Goal: Contribute content: Add original content to the website for others to see

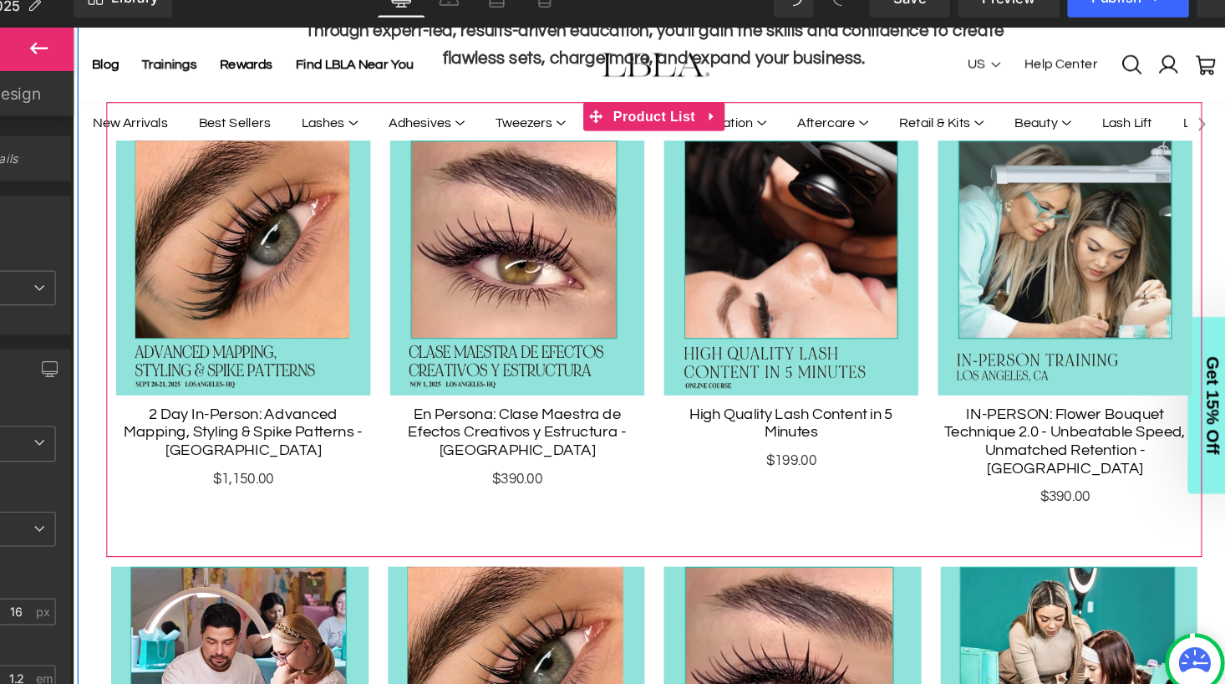
scroll to position [796, 0]
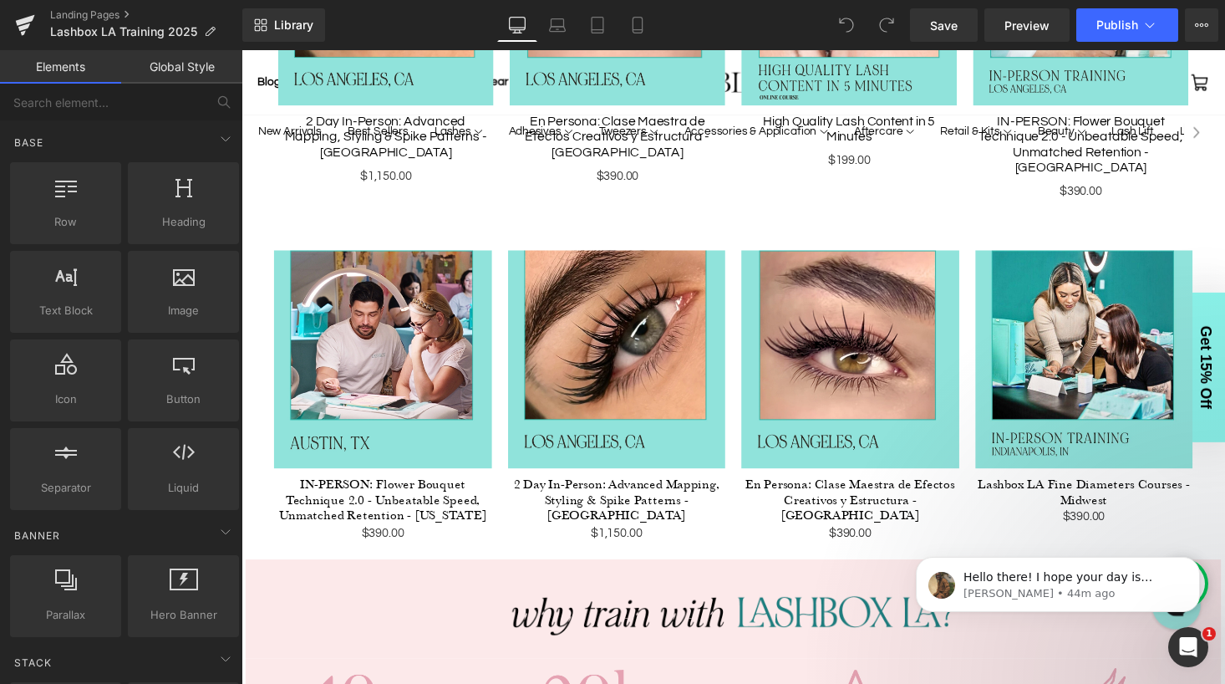
scroll to position [1084, 0]
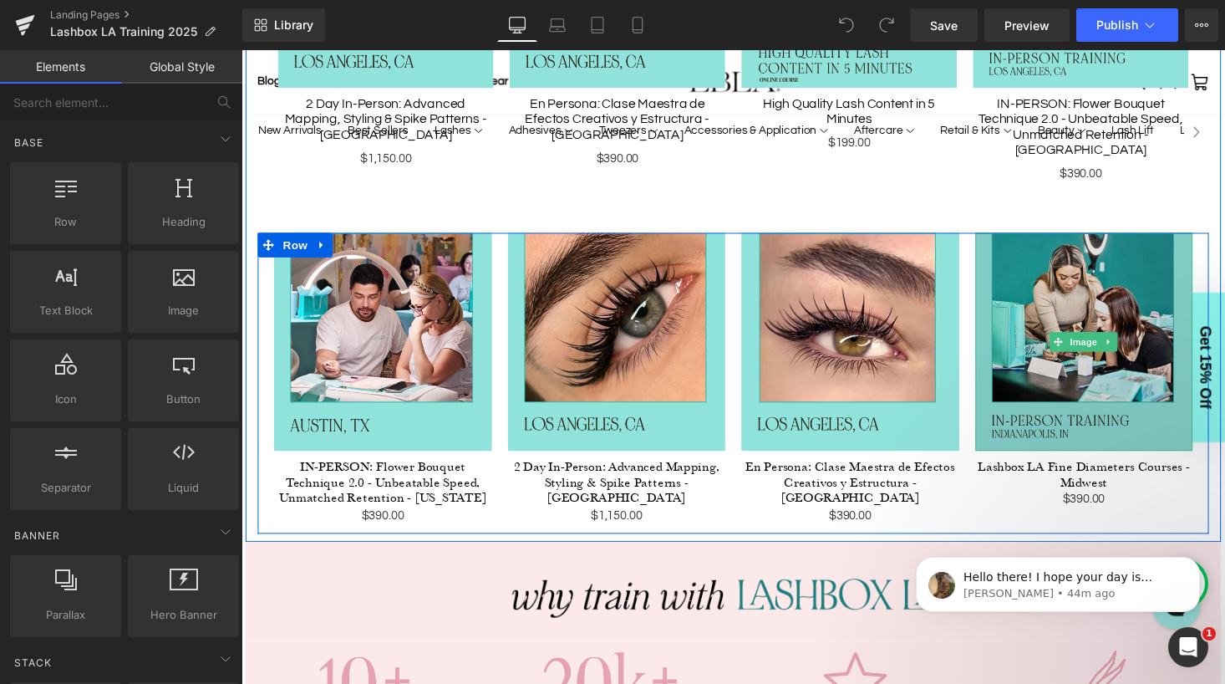
click at [1108, 294] on img at bounding box center [1108, 350] width 224 height 224
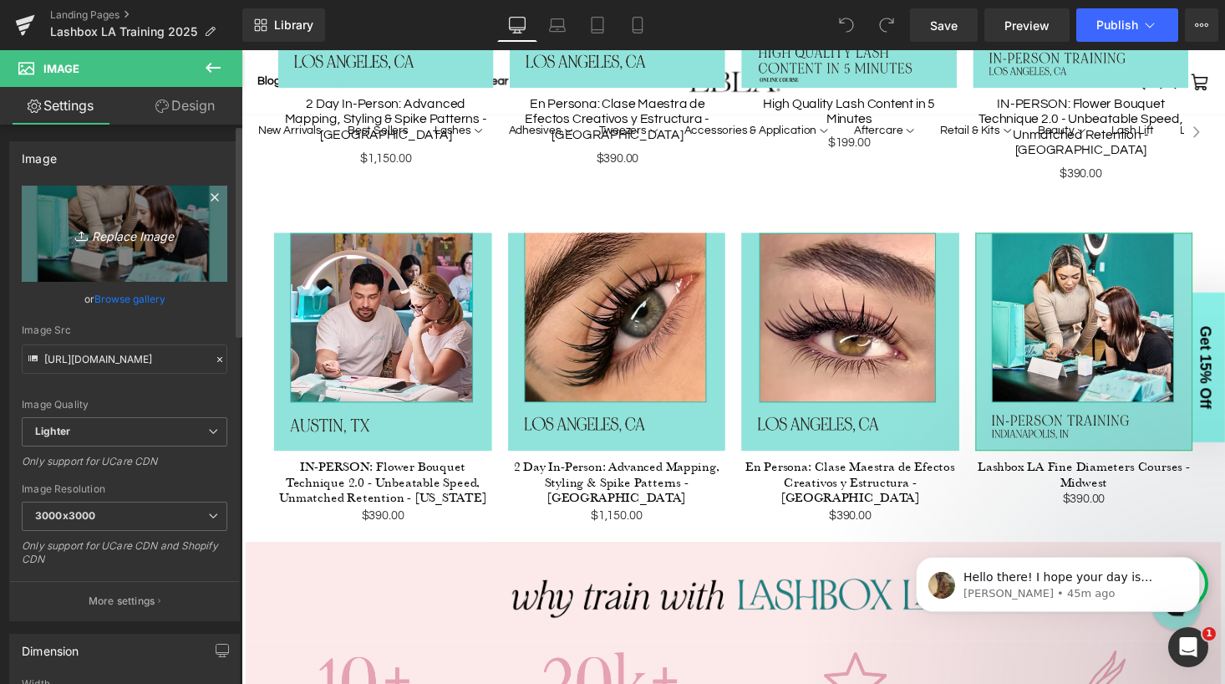
click at [119, 238] on icon "Replace Image" at bounding box center [125, 233] width 134 height 21
type input "C:\fakepath\indianapolis.jpg"
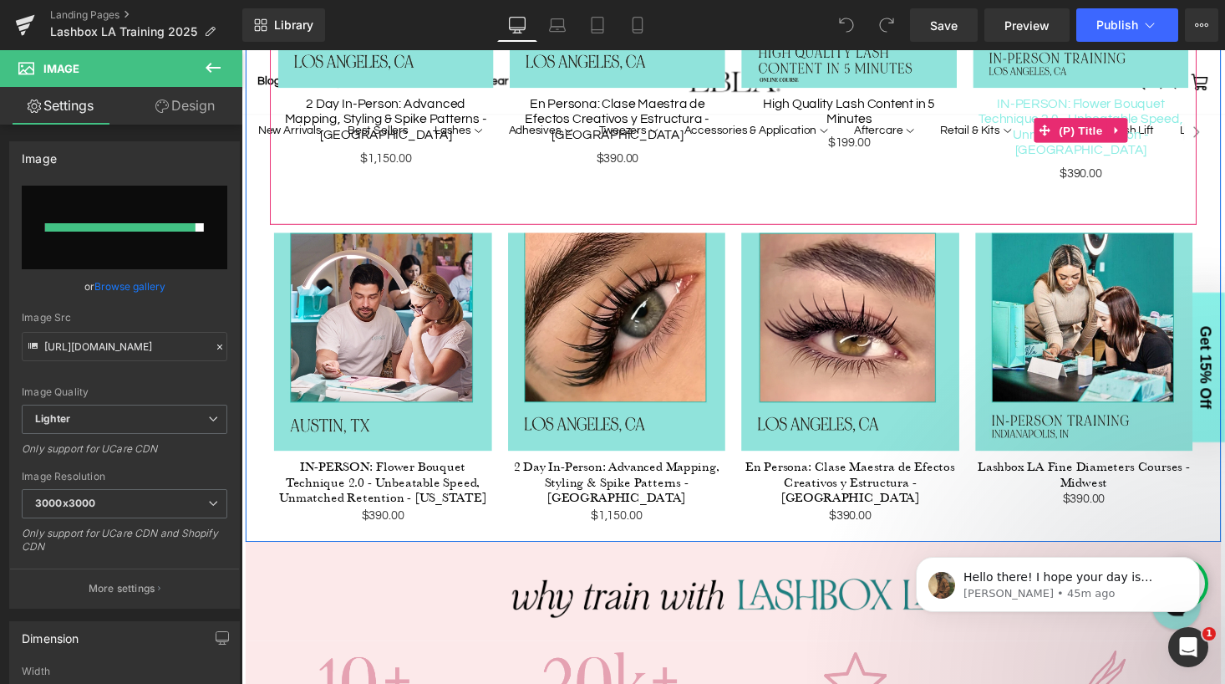
type input "https://ucarecdn.com/6e924cb3-4a9f-40b4-8ef9-5fc195919839/-/format/auto/-/previ…"
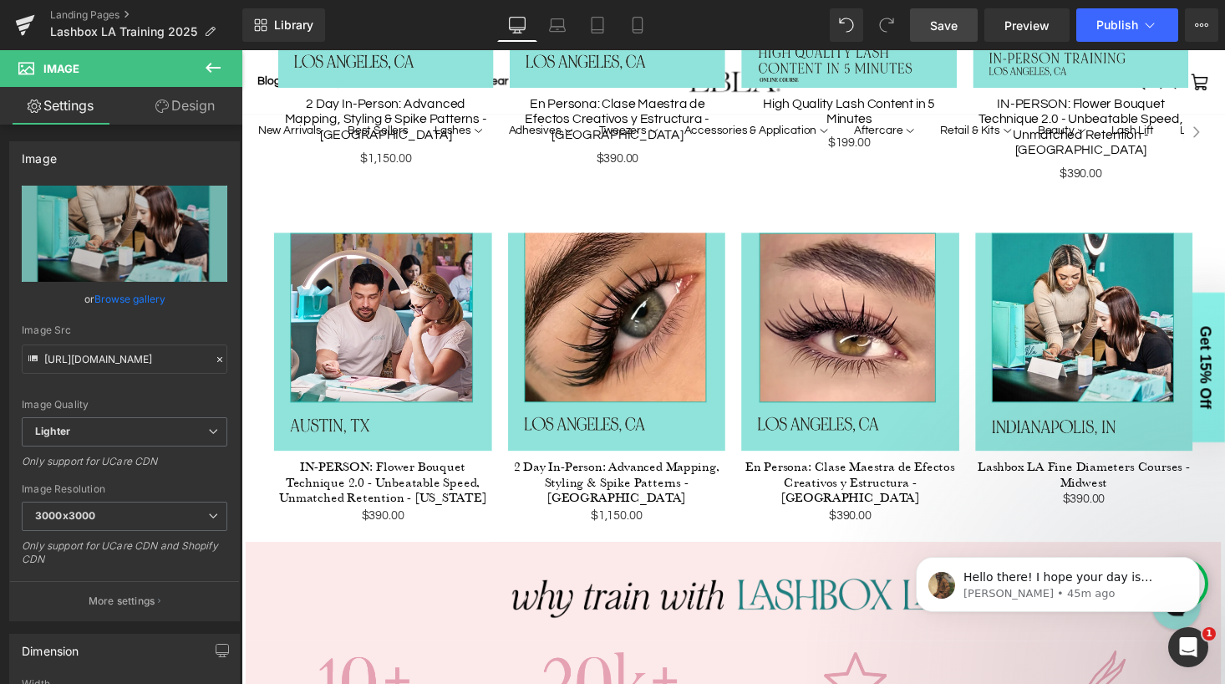
click at [938, 20] on span "Save" at bounding box center [944, 26] width 28 height 18
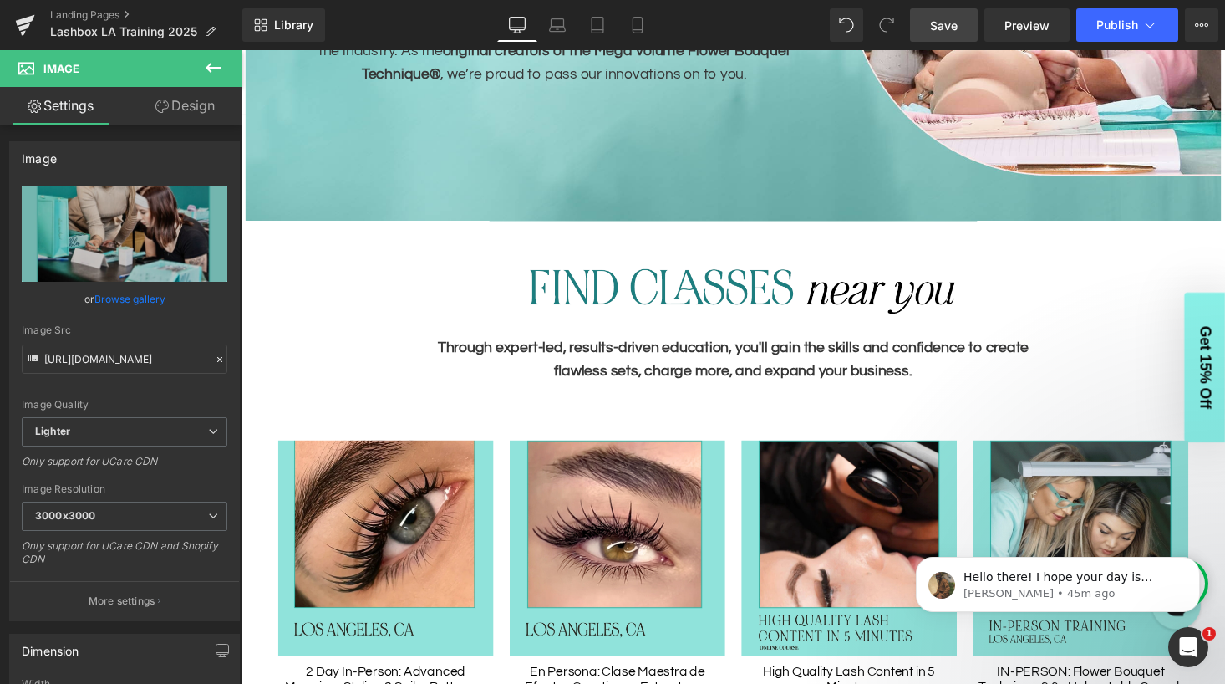
scroll to position [496, 0]
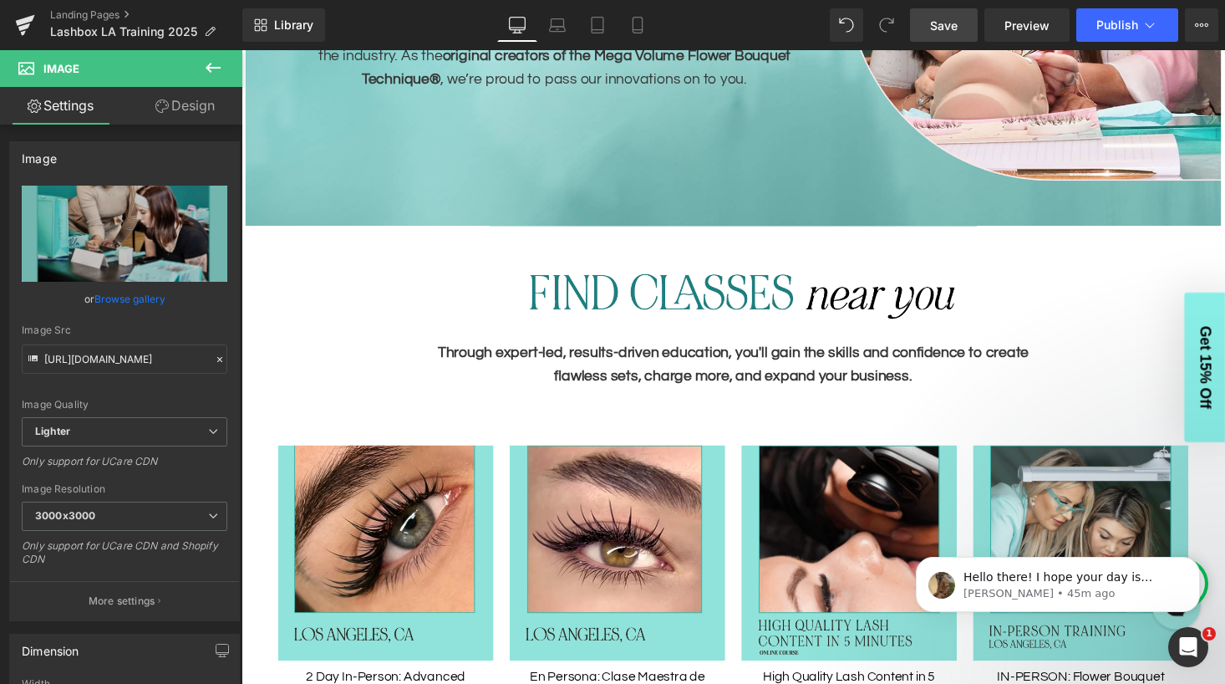
click at [212, 66] on icon at bounding box center [213, 68] width 20 height 20
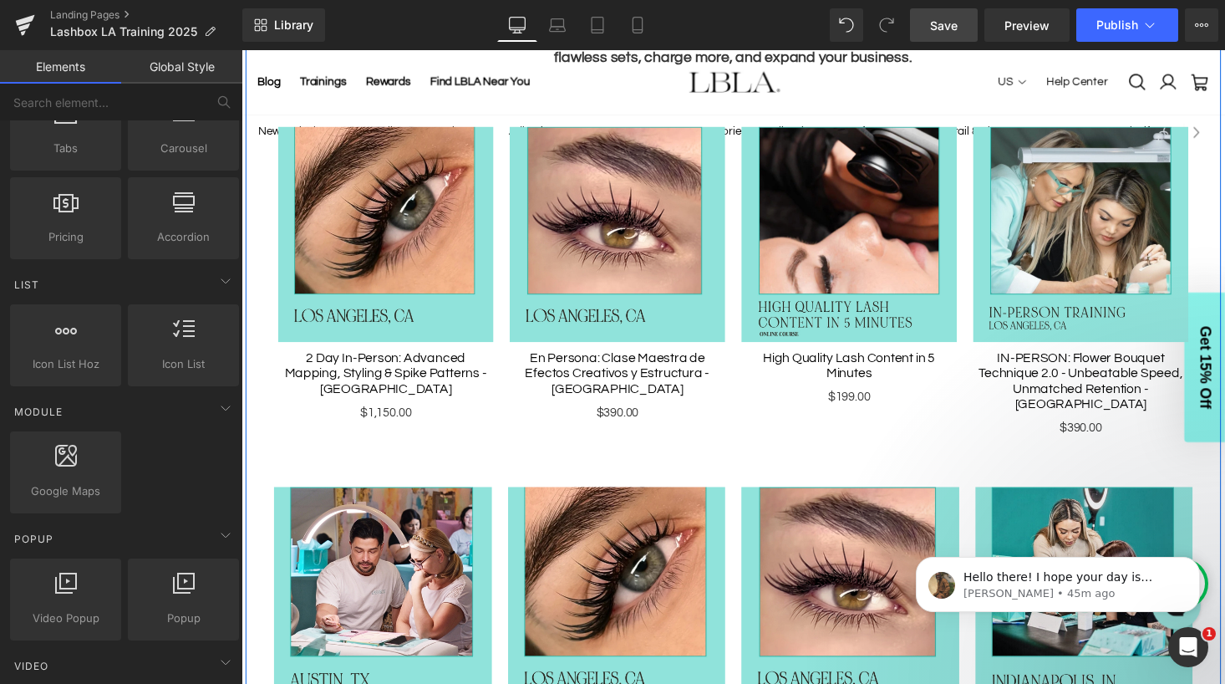
scroll to position [816, 0]
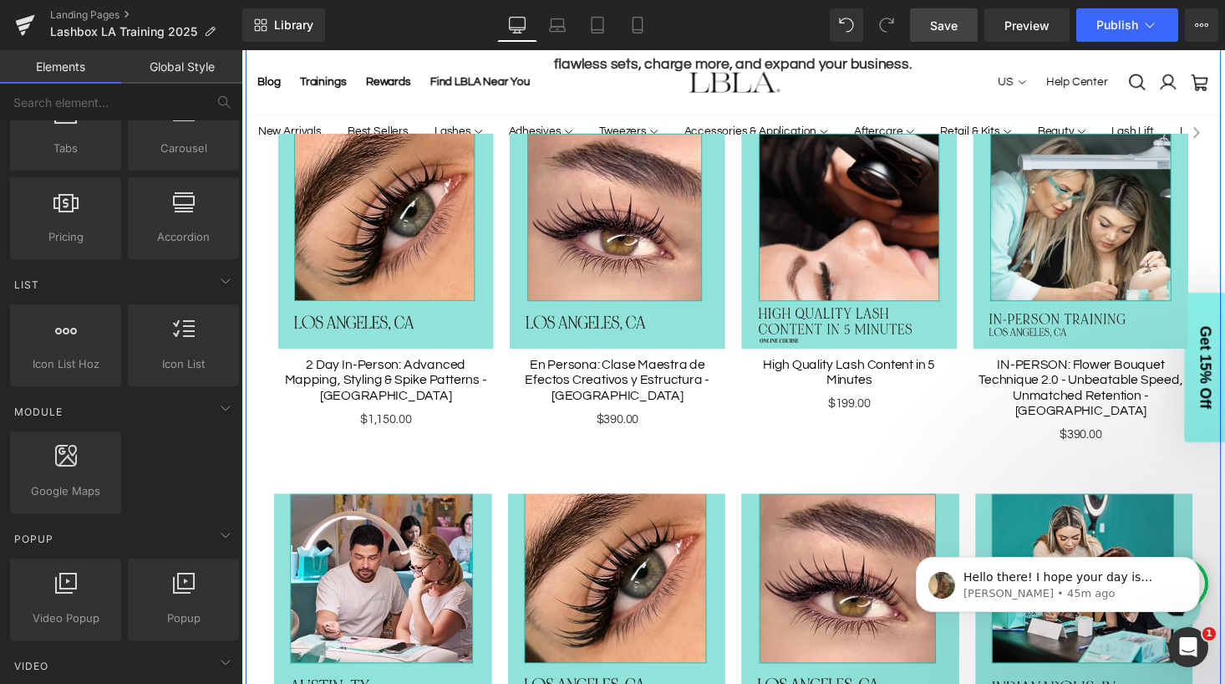
click at [853, 257] on div "Sale Off (P) Image" at bounding box center [865, 245] width 221 height 221
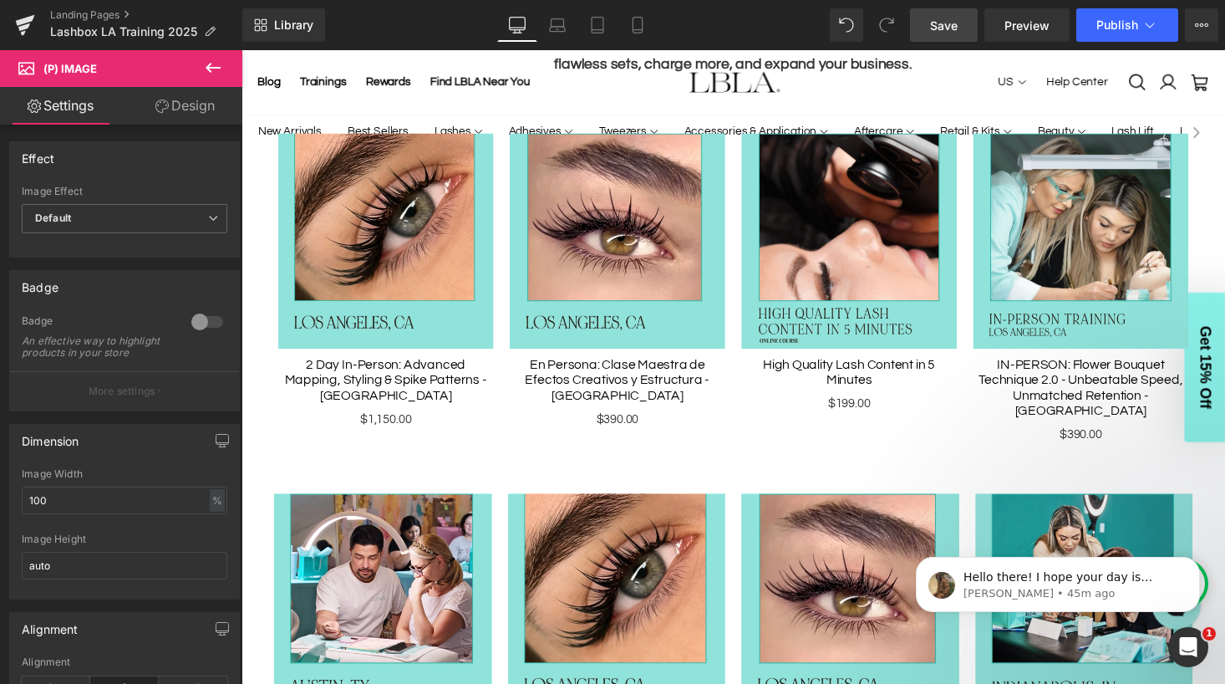
click at [948, 18] on span "Save" at bounding box center [944, 26] width 28 height 18
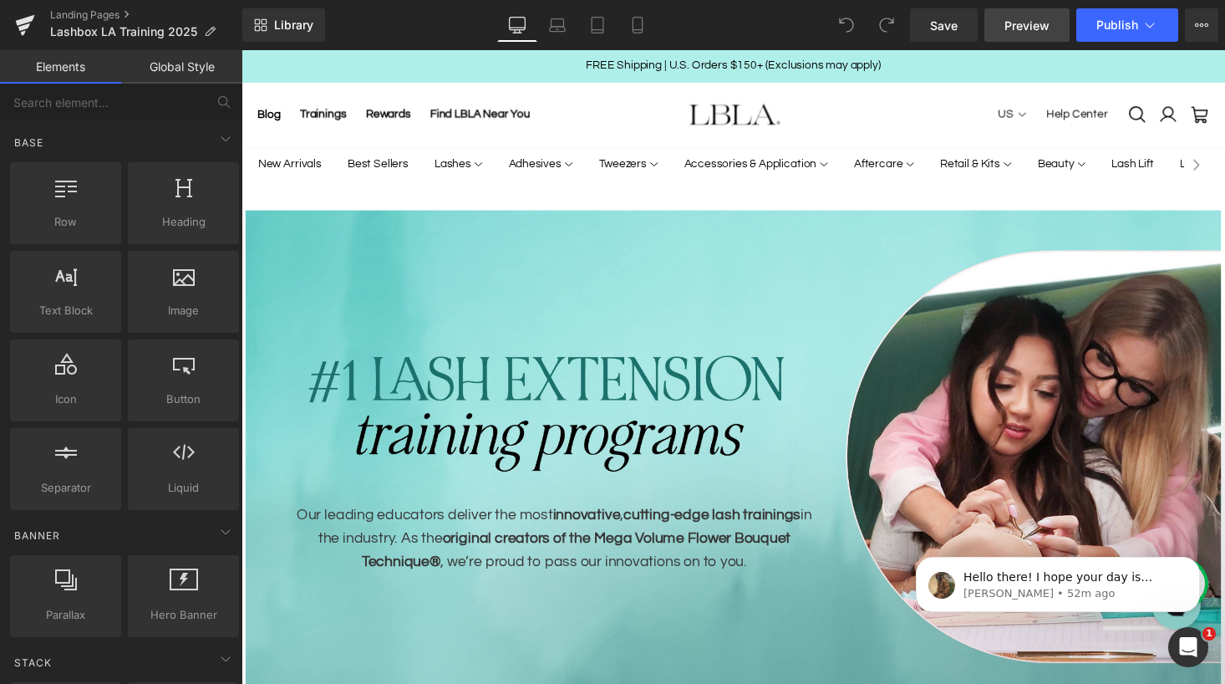
click at [1013, 23] on span "Preview" at bounding box center [1026, 26] width 45 height 18
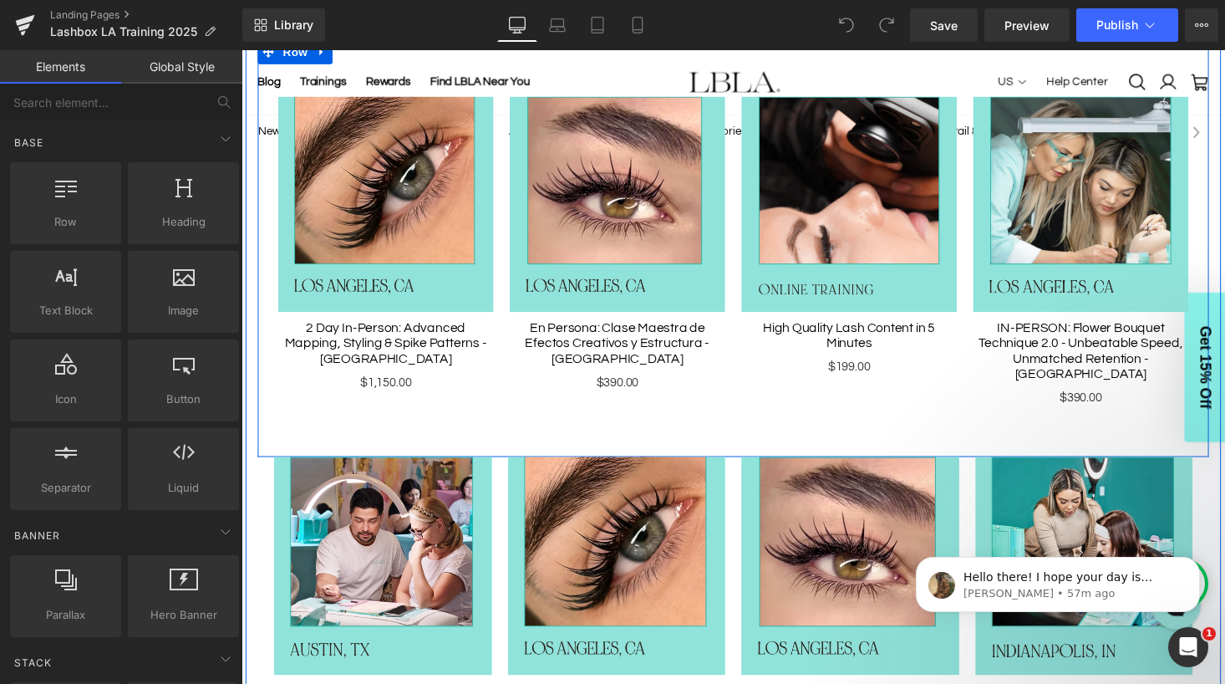
scroll to position [853, 0]
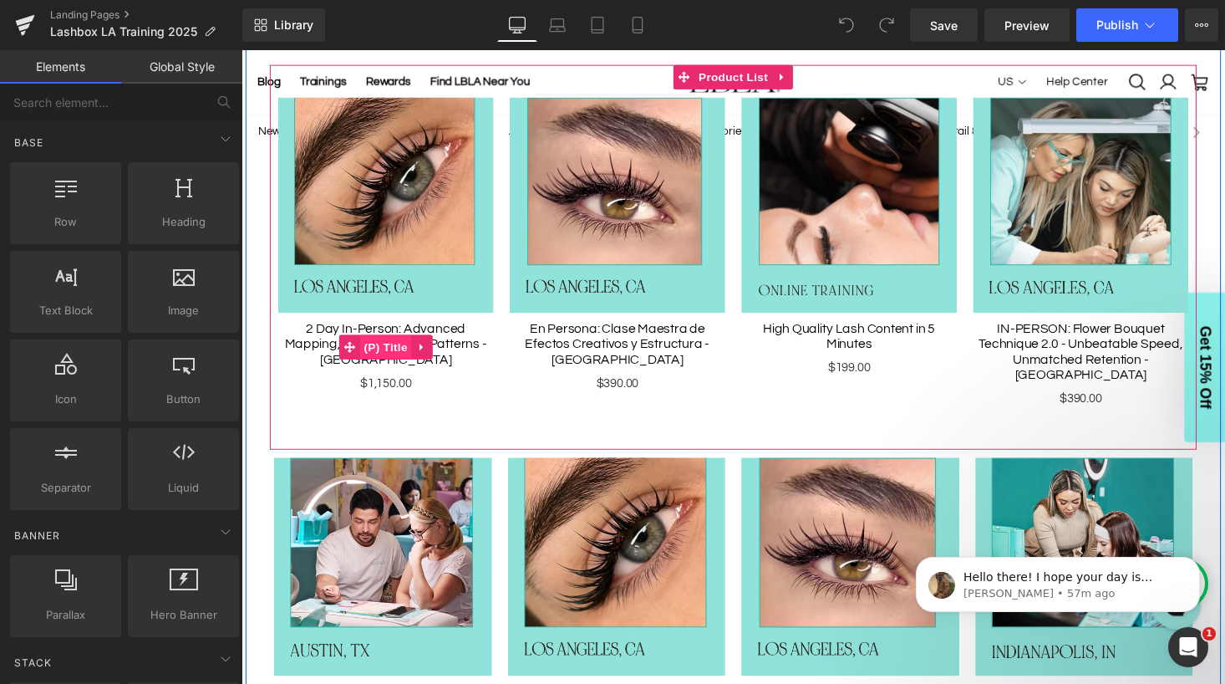
click at [389, 353] on span "(P) Title" at bounding box center [390, 355] width 53 height 25
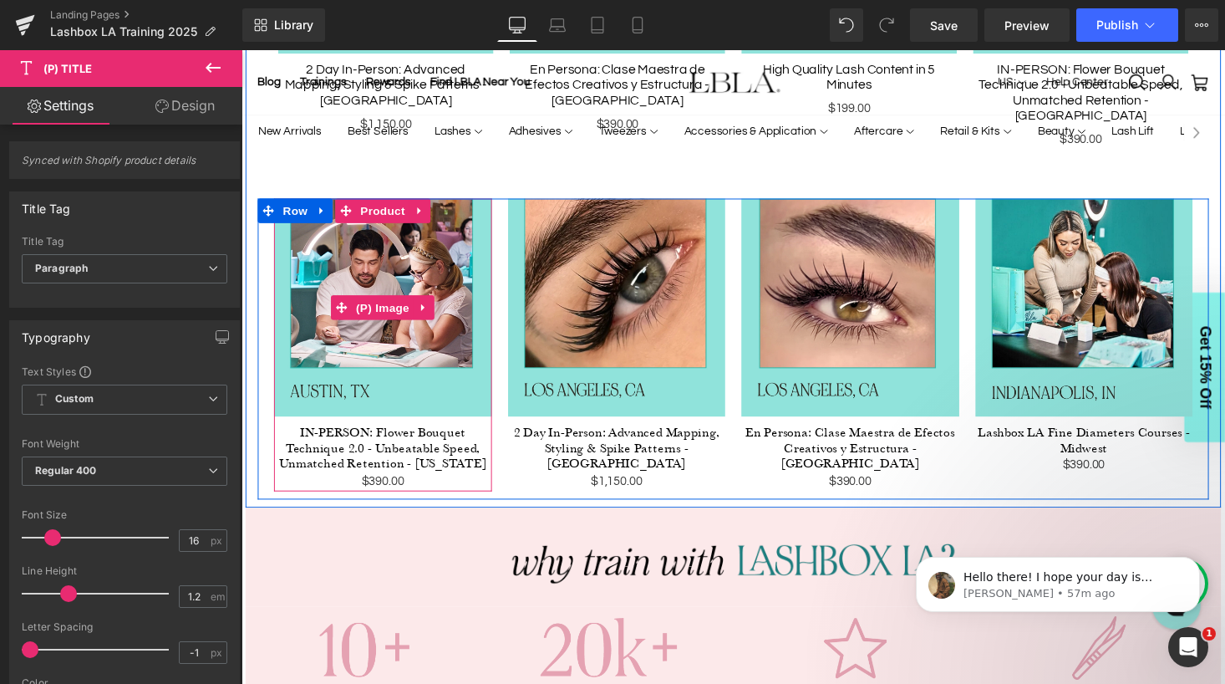
scroll to position [1130, 0]
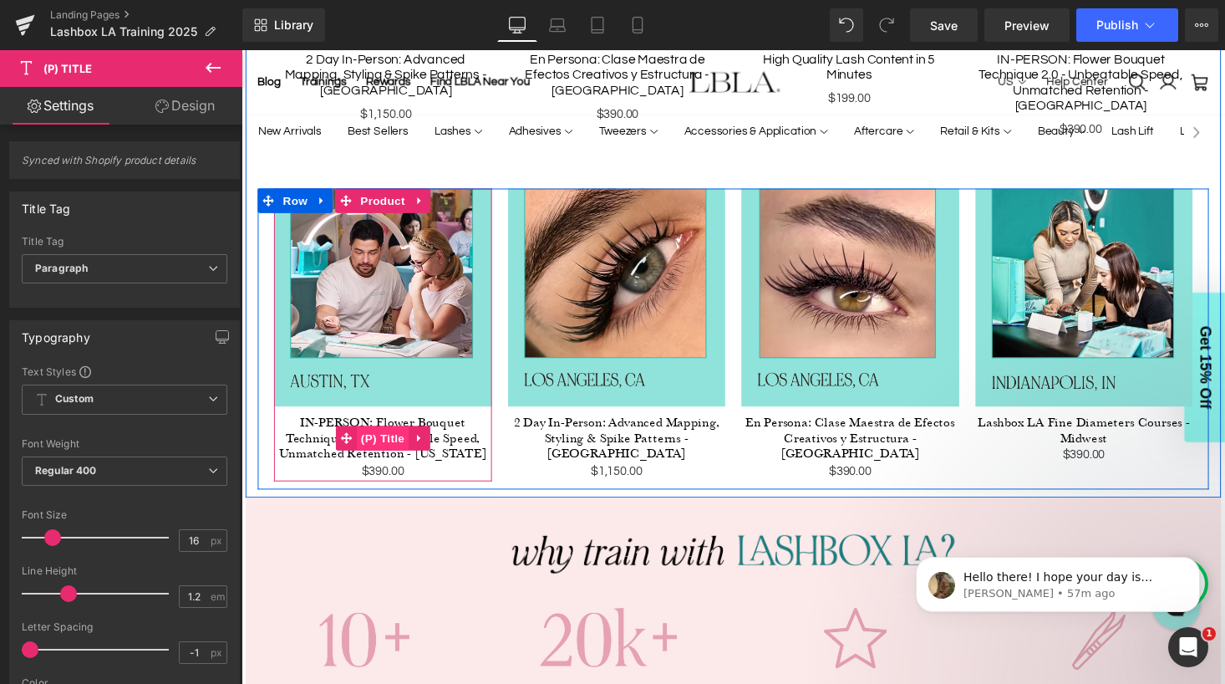
click at [398, 436] on span "(P) Title" at bounding box center [386, 448] width 53 height 25
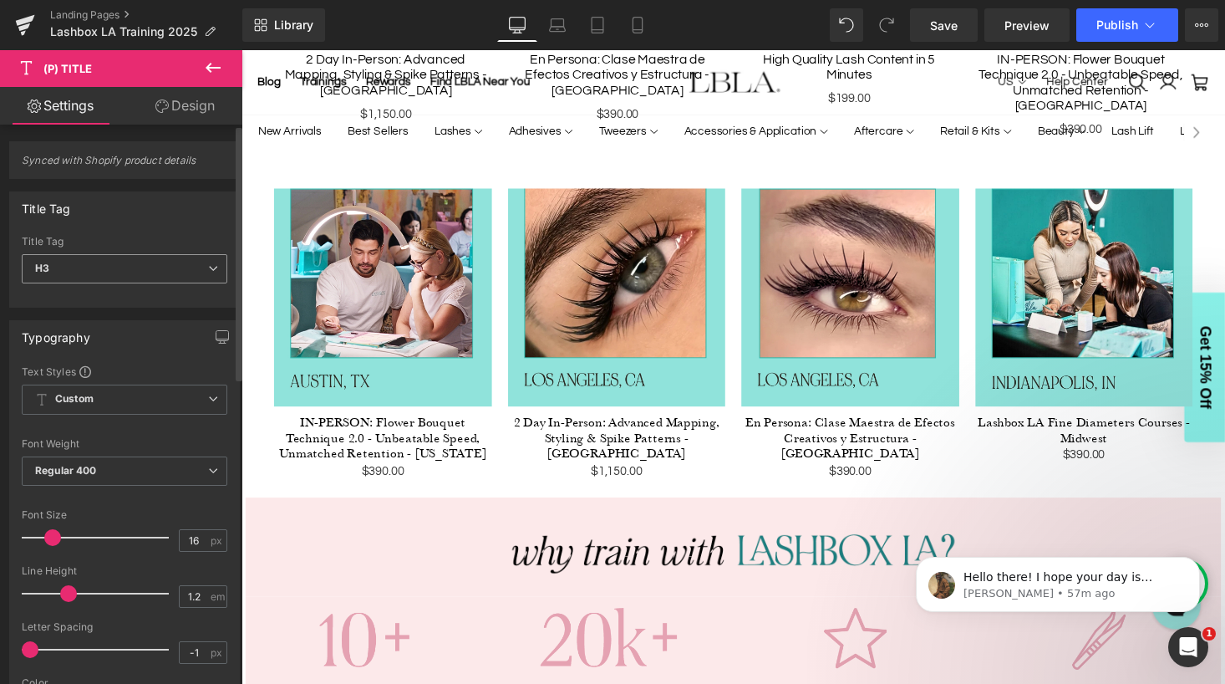
click at [208, 267] on icon at bounding box center [213, 268] width 10 height 10
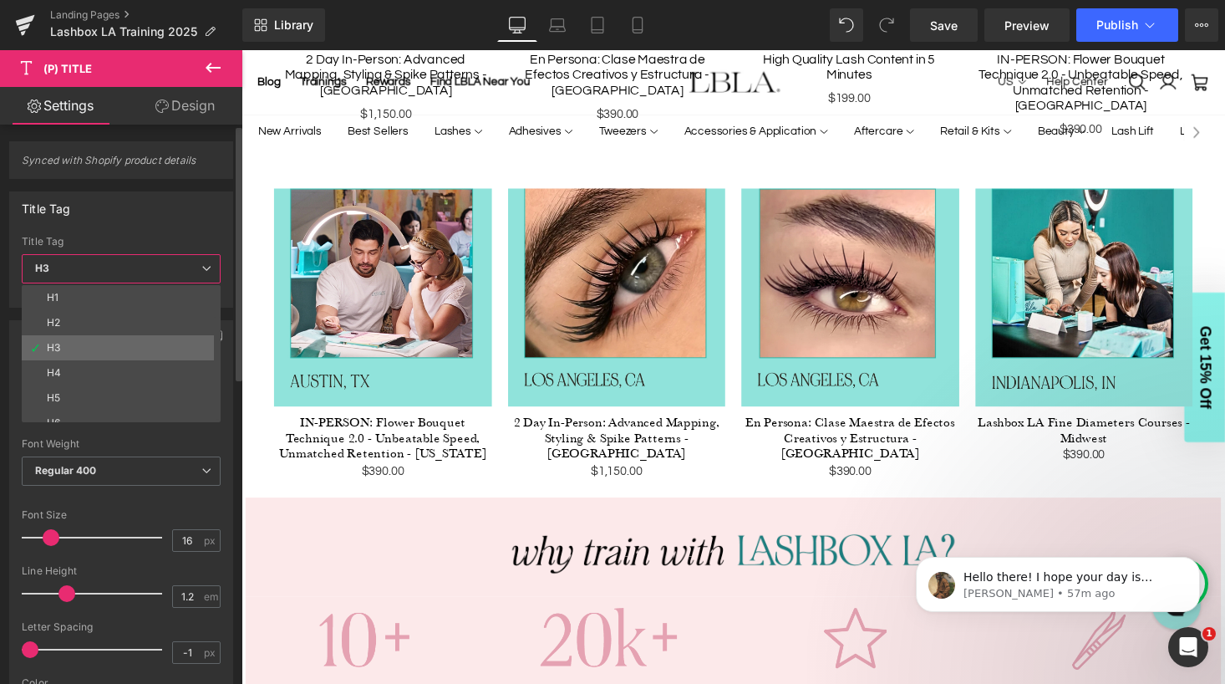
scroll to position [38, 0]
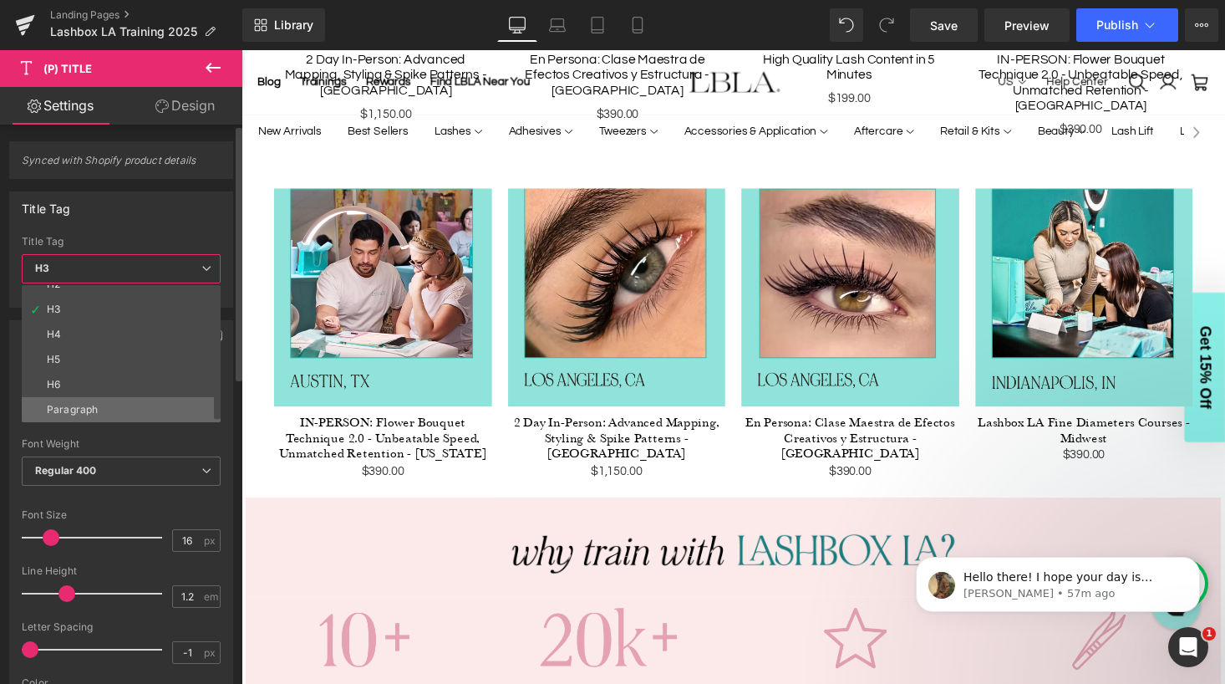
click at [92, 405] on div "Paragraph" at bounding box center [72, 410] width 51 height 12
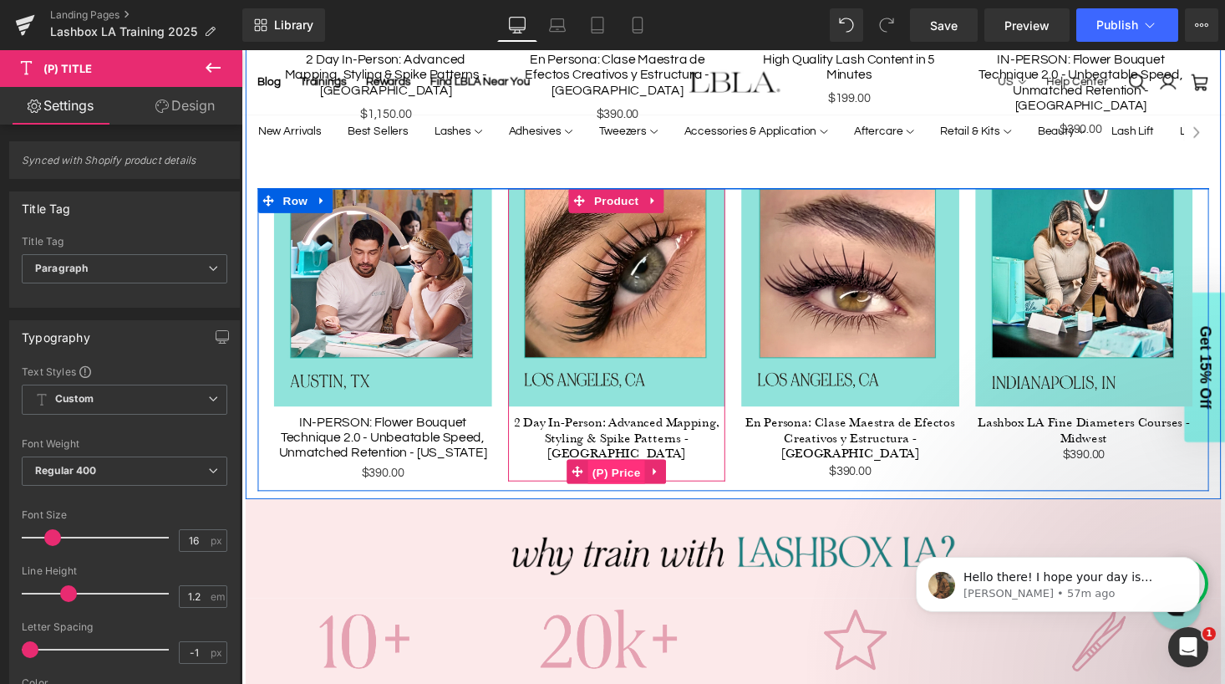
click at [630, 471] on span "(P) Price" at bounding box center [626, 483] width 58 height 25
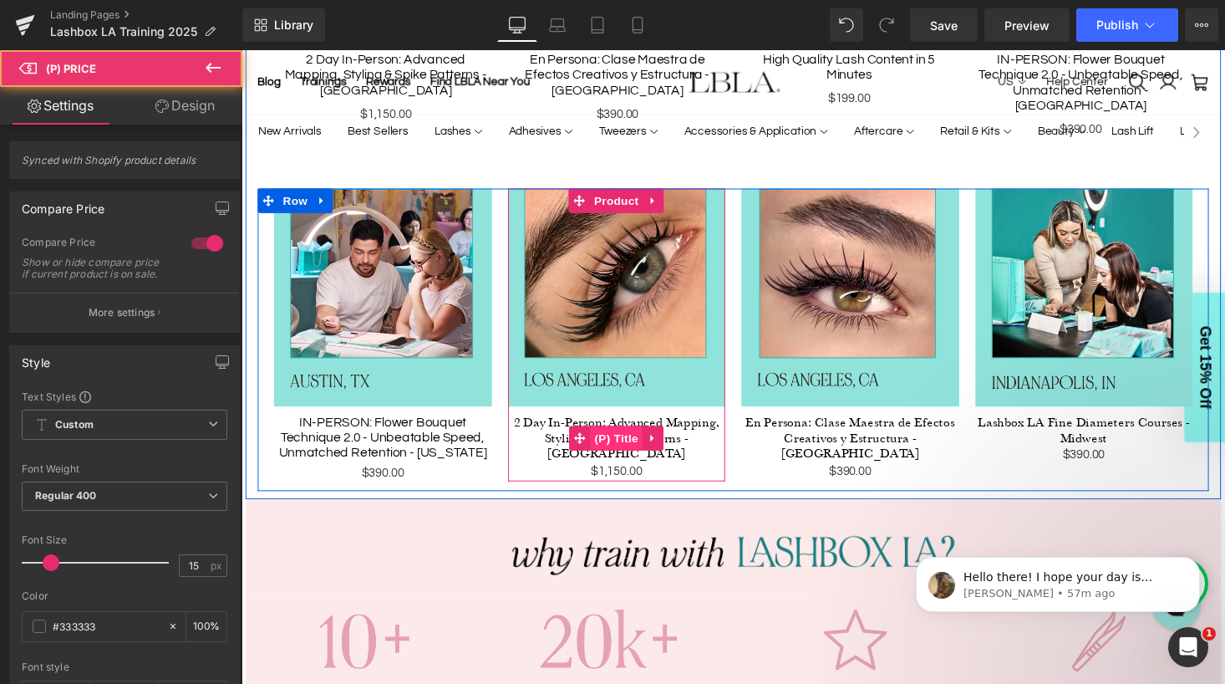
click at [625, 436] on span "(P) Title" at bounding box center [626, 448] width 53 height 25
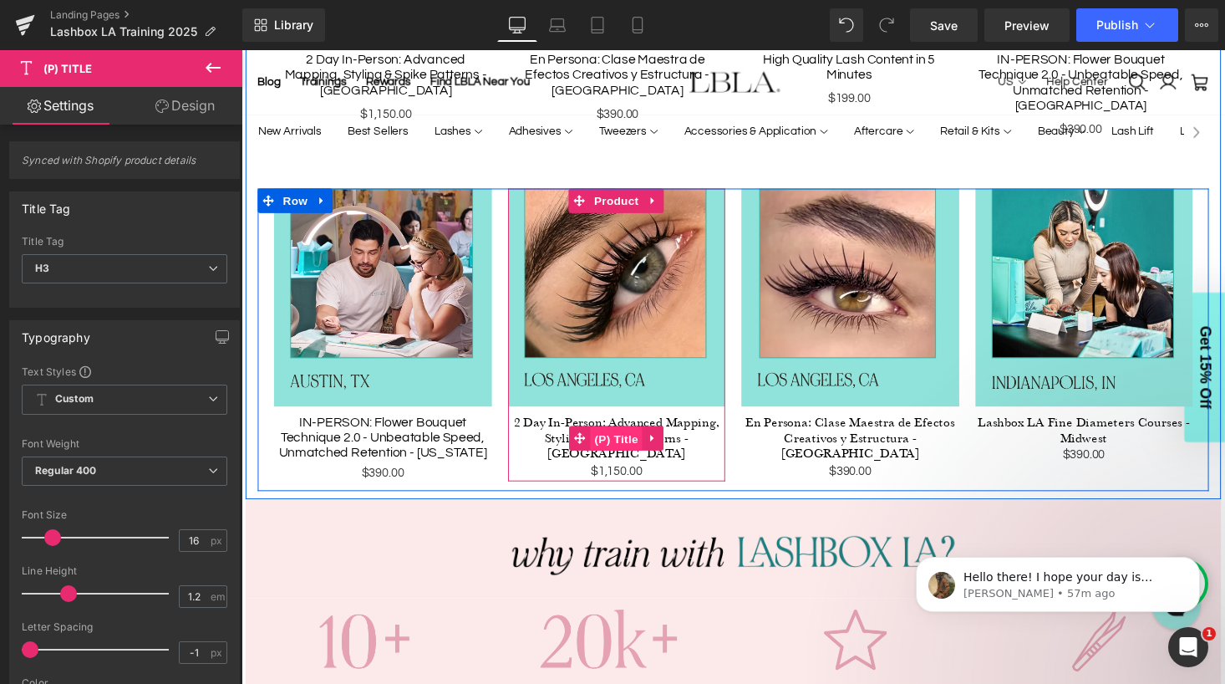
click at [632, 436] on link "(P) Title" at bounding box center [615, 448] width 75 height 25
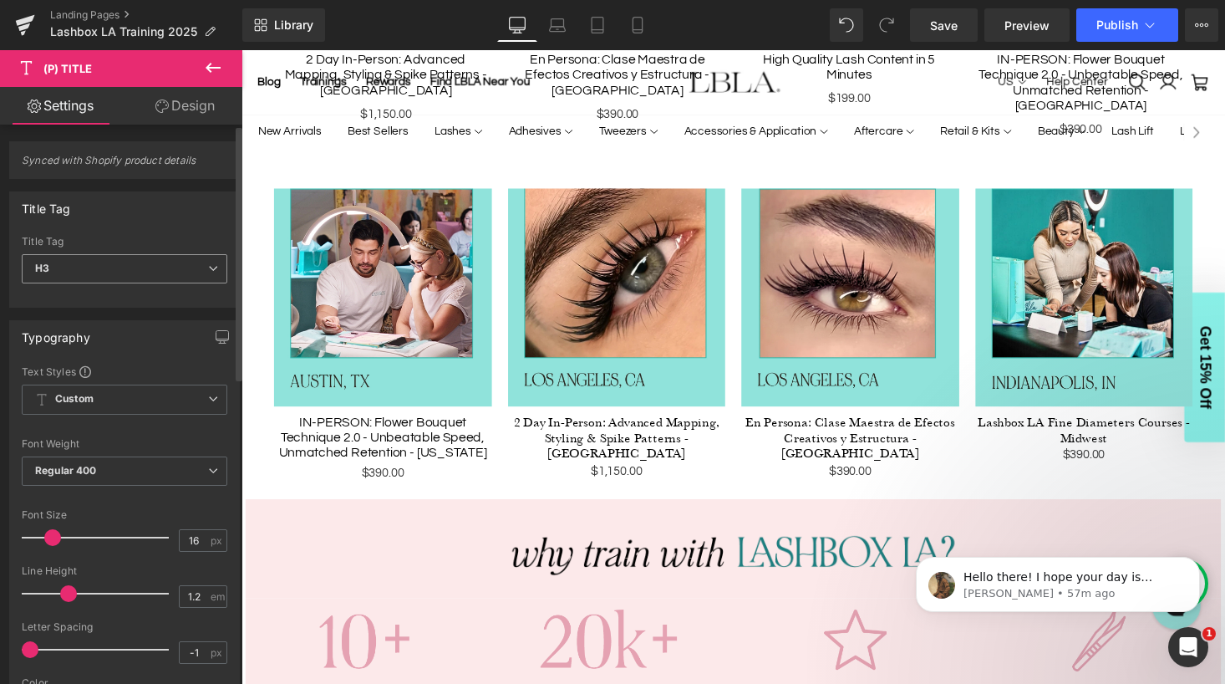
click at [155, 264] on span "H3" at bounding box center [125, 268] width 206 height 29
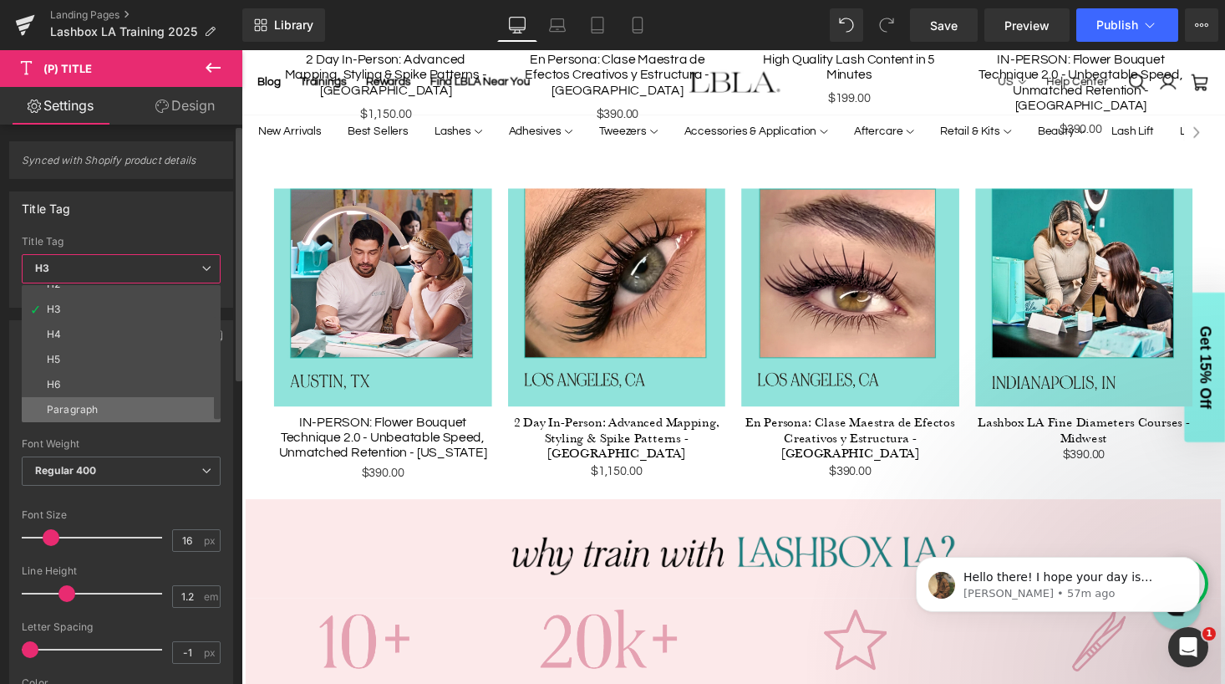
click at [97, 409] on li "Paragraph" at bounding box center [125, 409] width 206 height 25
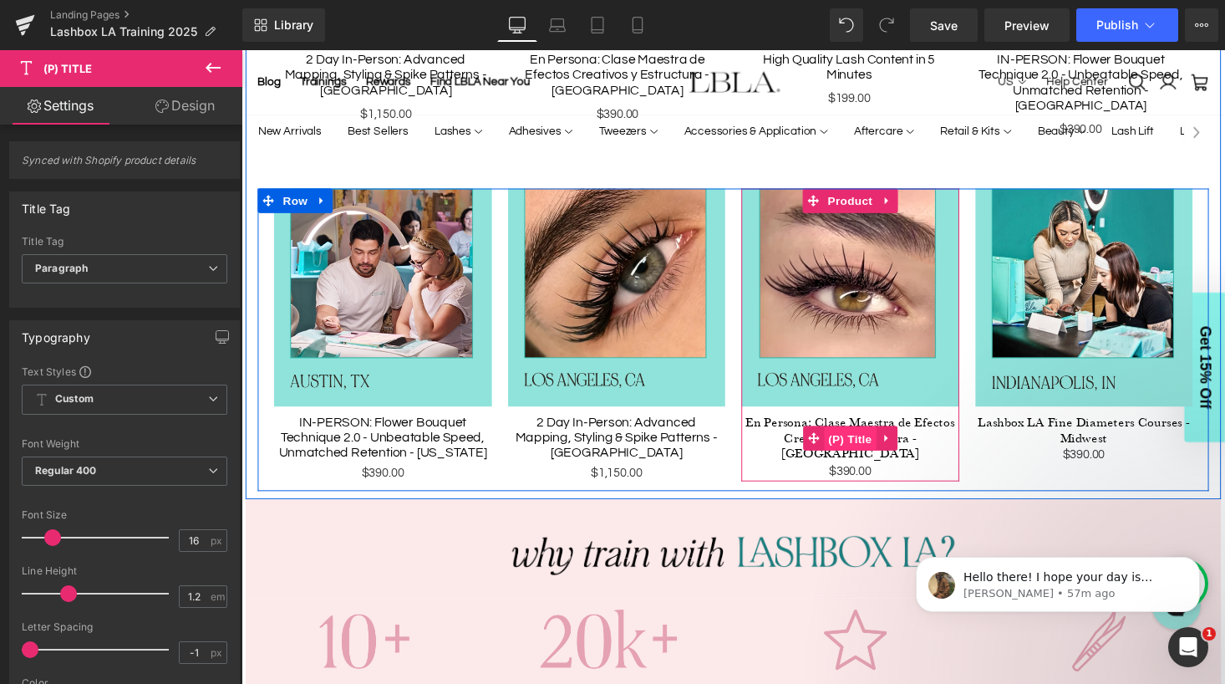
click at [870, 437] on span "(P) Title" at bounding box center [867, 449] width 53 height 25
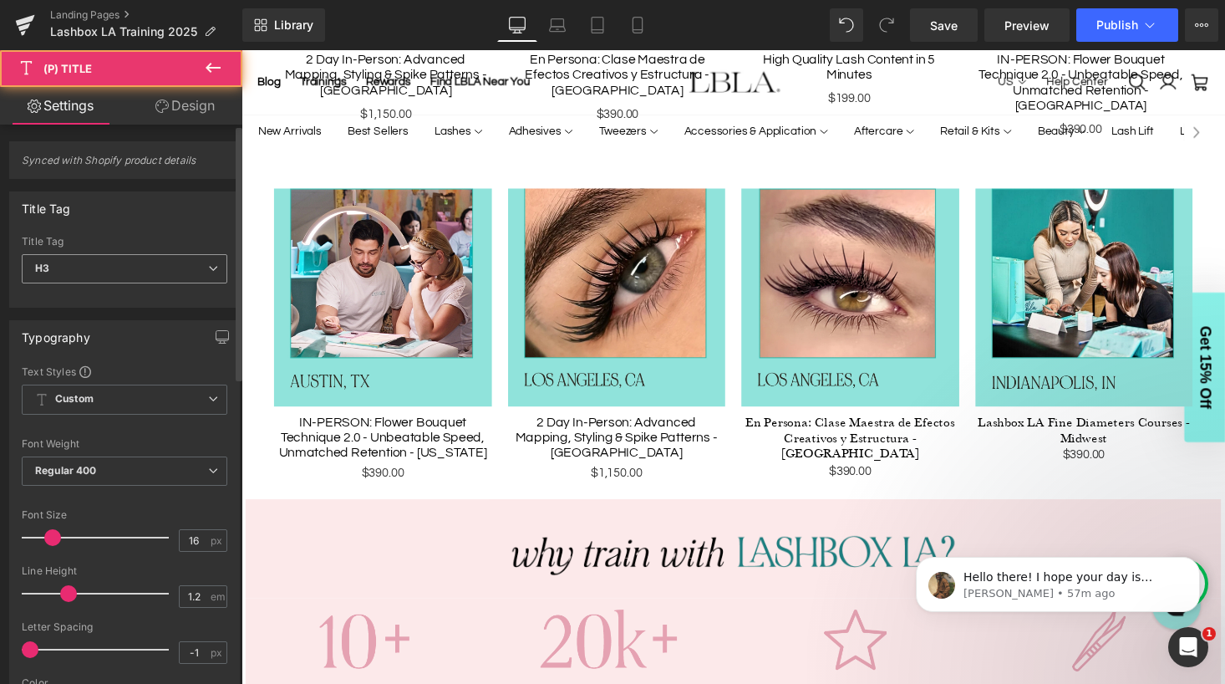
click at [129, 260] on span "H3" at bounding box center [125, 268] width 206 height 29
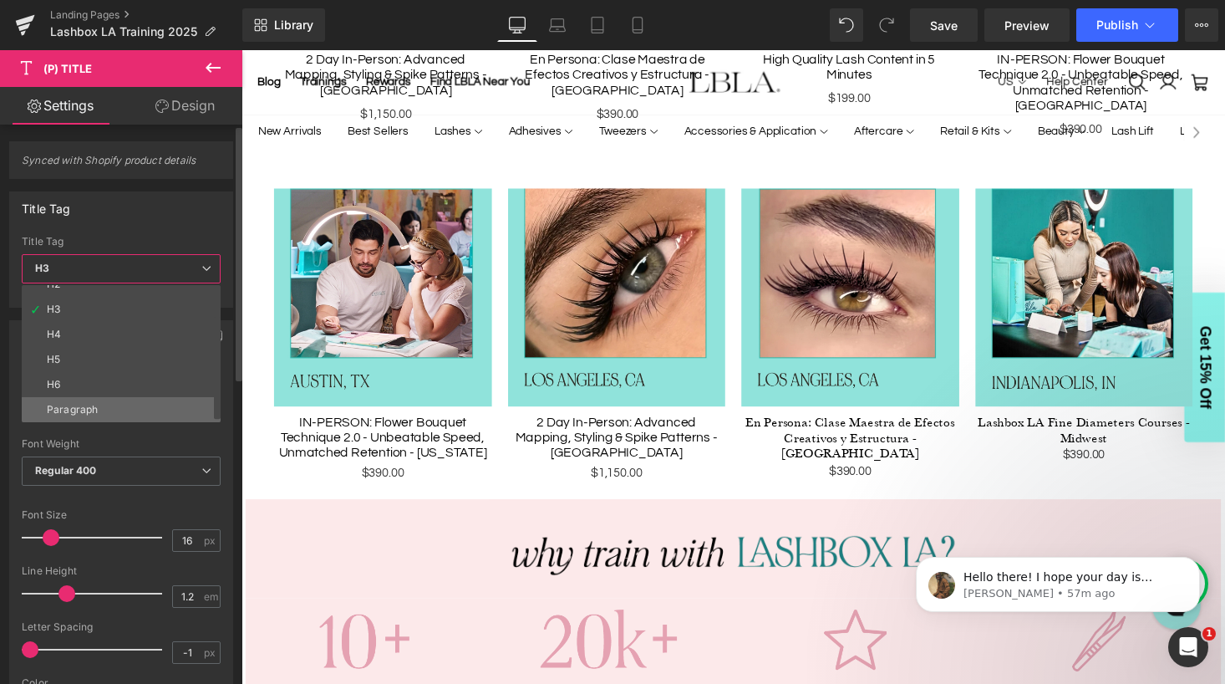
click at [99, 407] on li "Paragraph" at bounding box center [125, 409] width 206 height 25
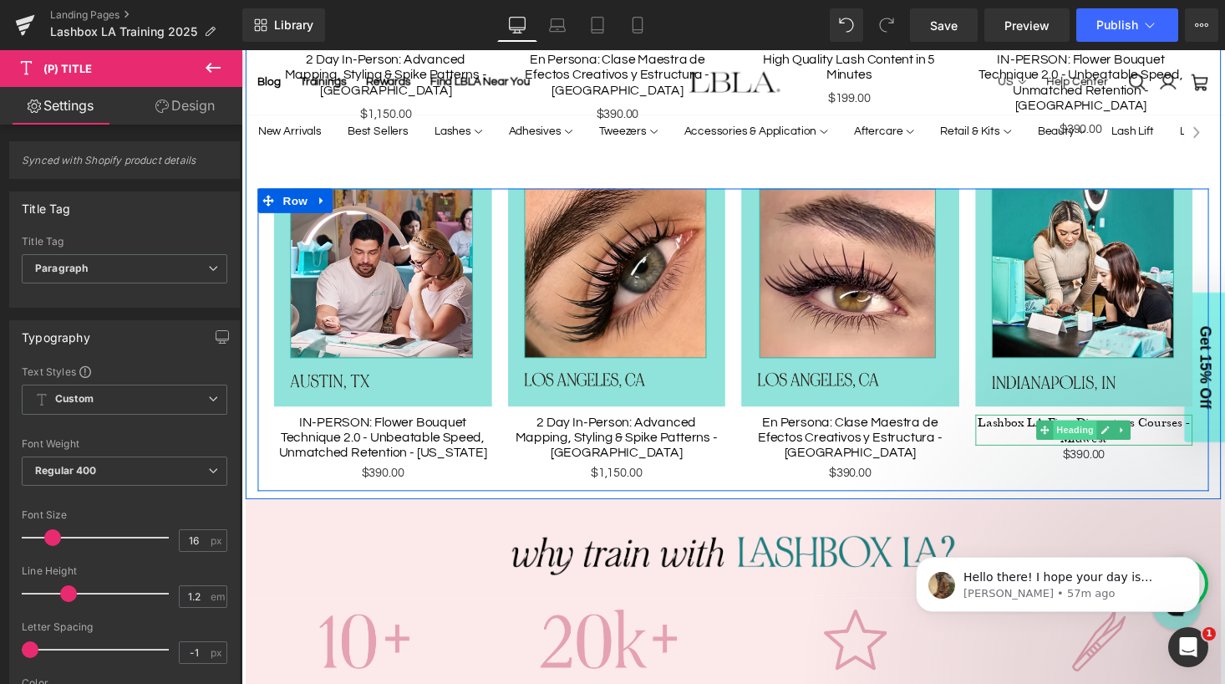
click at [1110, 430] on span "Heading" at bounding box center [1098, 440] width 45 height 20
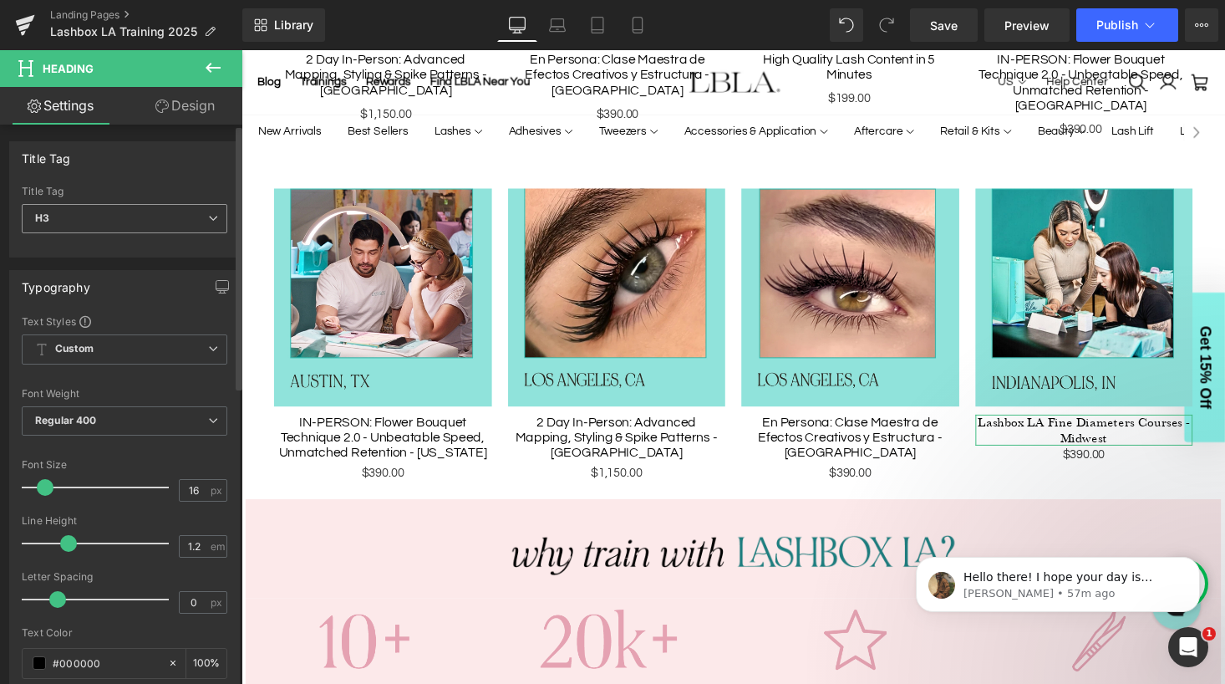
click at [188, 230] on span "H3" at bounding box center [125, 218] width 206 height 29
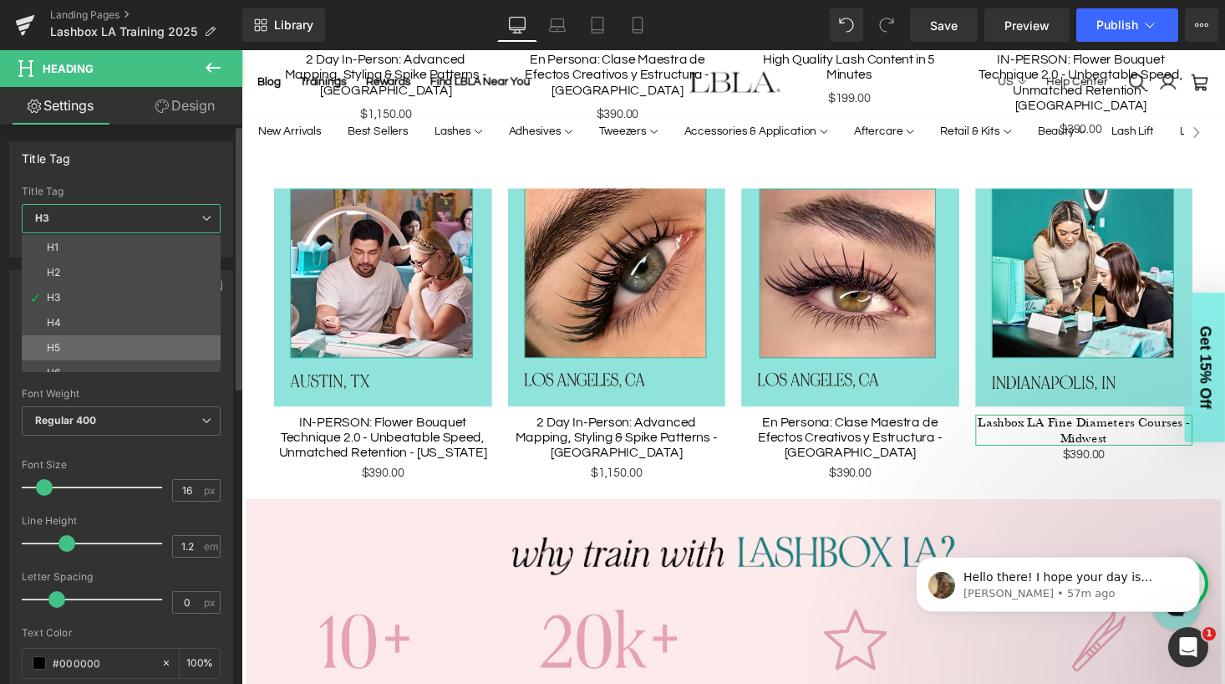
scroll to position [13, 0]
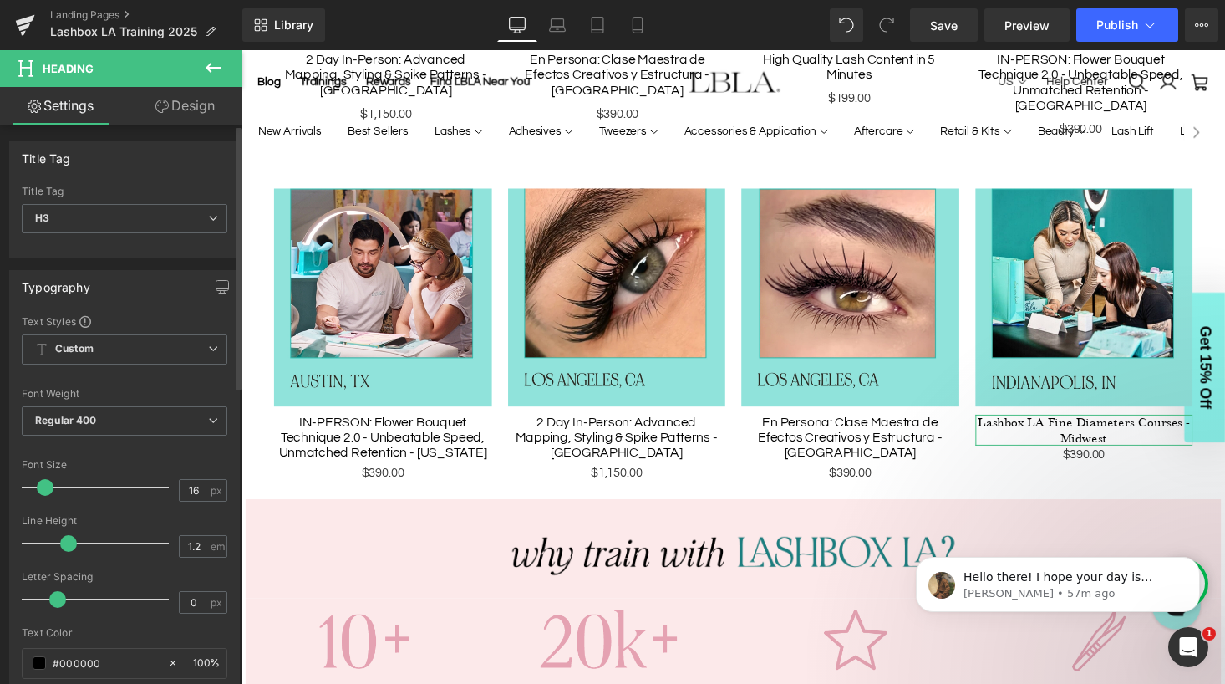
click at [230, 175] on div "Title Tag H1 H2 H3 H4 H5 H6 Title Tag H3 H1 H2 H3 H4 H5 H6" at bounding box center [124, 199] width 231 height 116
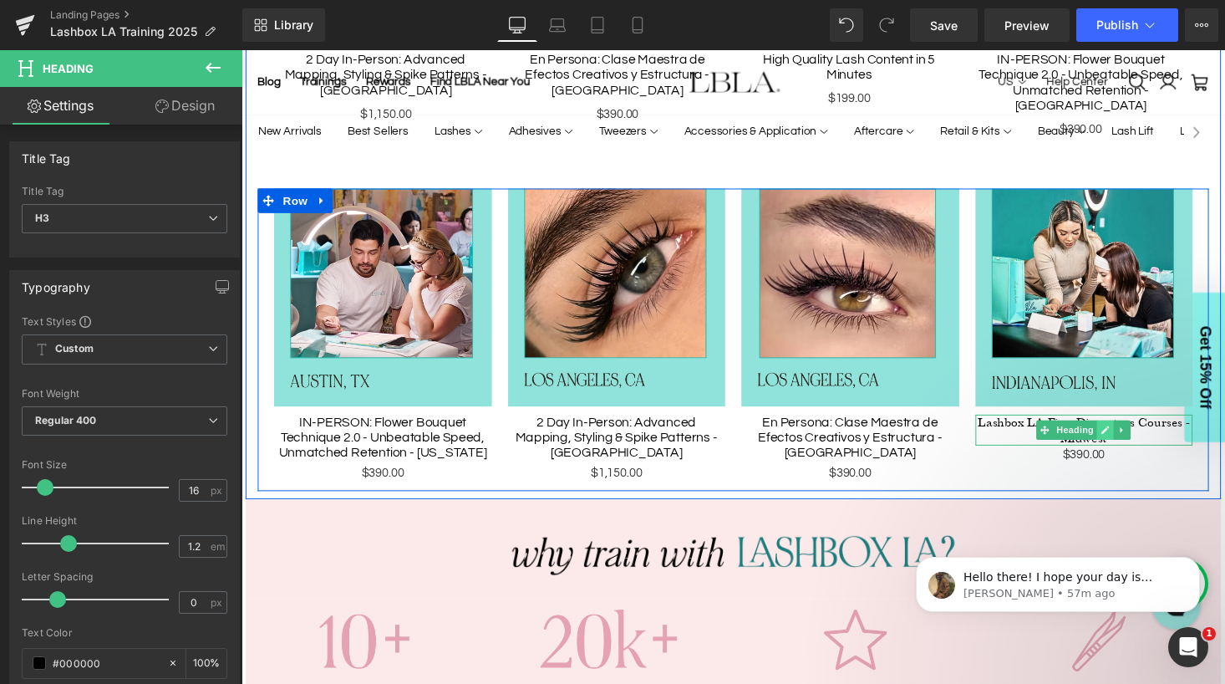
click at [1127, 436] on icon at bounding box center [1130, 440] width 8 height 8
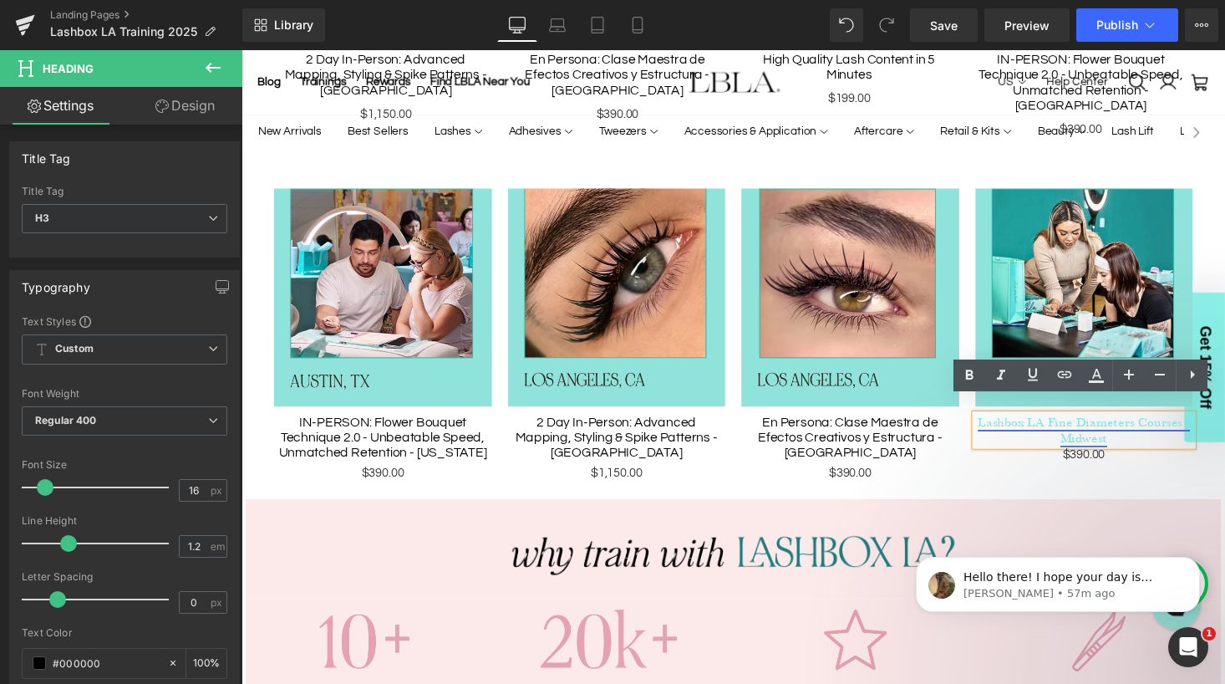
click at [1116, 424] on link "Lashbox LA Fine Diameters Courses - Midwest" at bounding box center [1108, 440] width 218 height 33
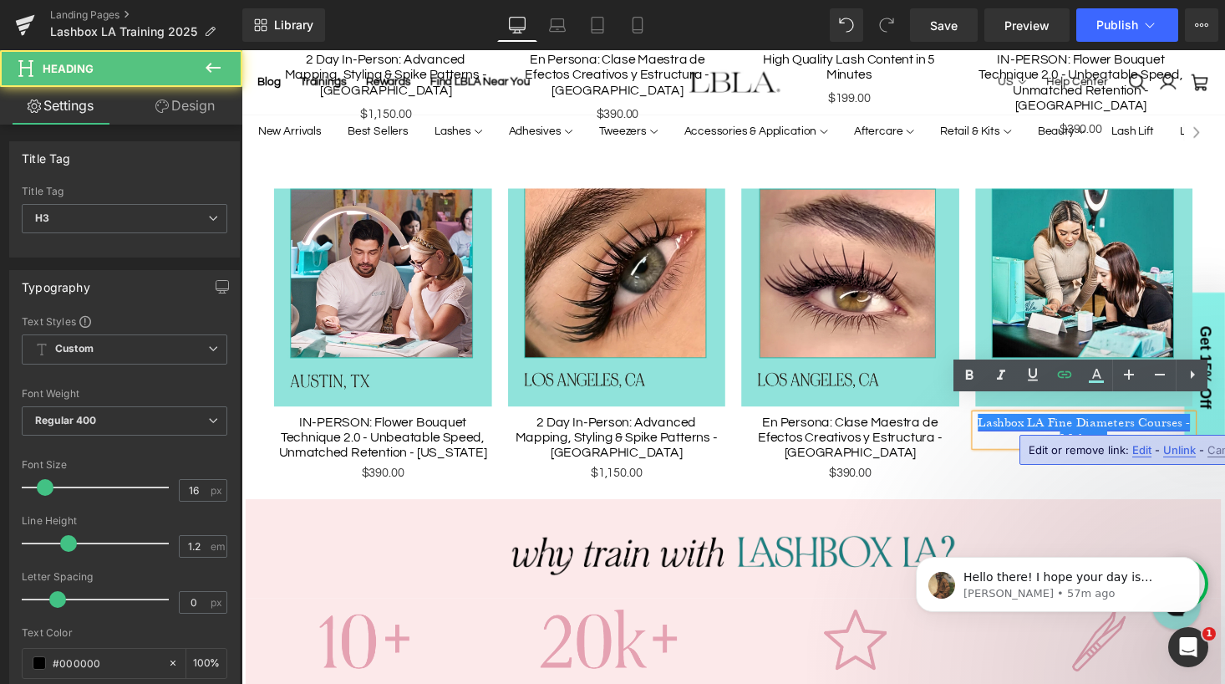
click at [1116, 424] on link "Lashbox LA Fine Diameters Courses - Midwest" at bounding box center [1108, 440] width 218 height 33
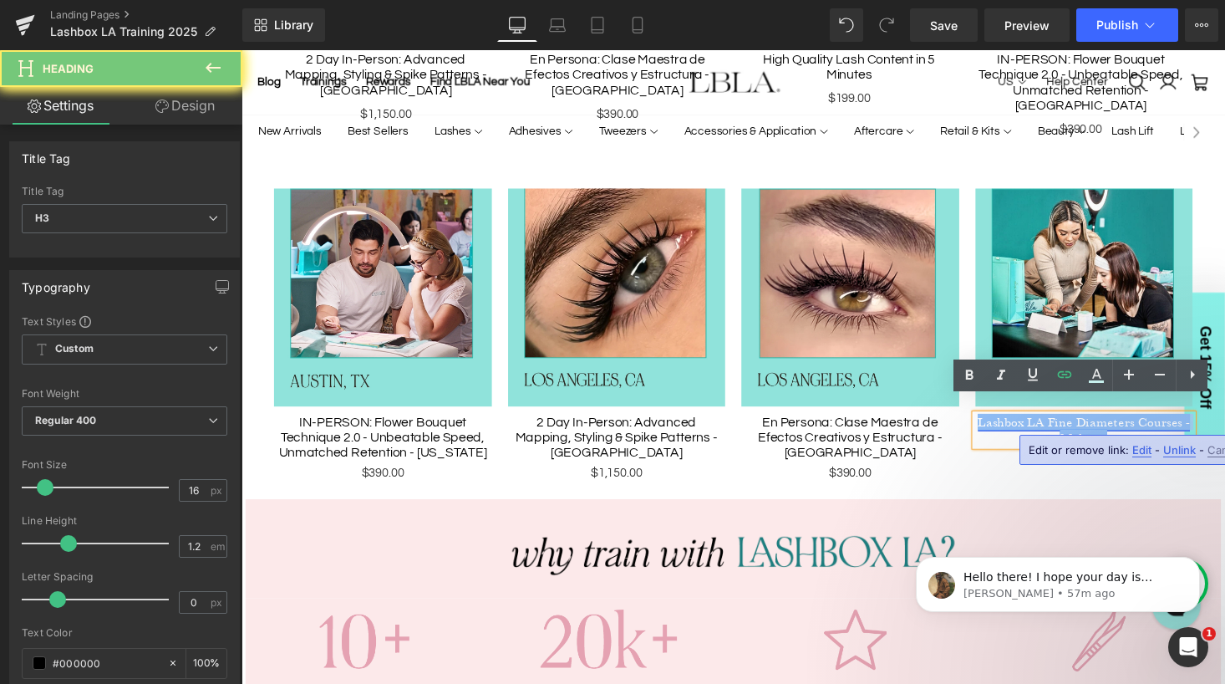
click at [1116, 424] on link "Lashbox LA Fine Diameters Courses - Midwest" at bounding box center [1108, 440] width 218 height 33
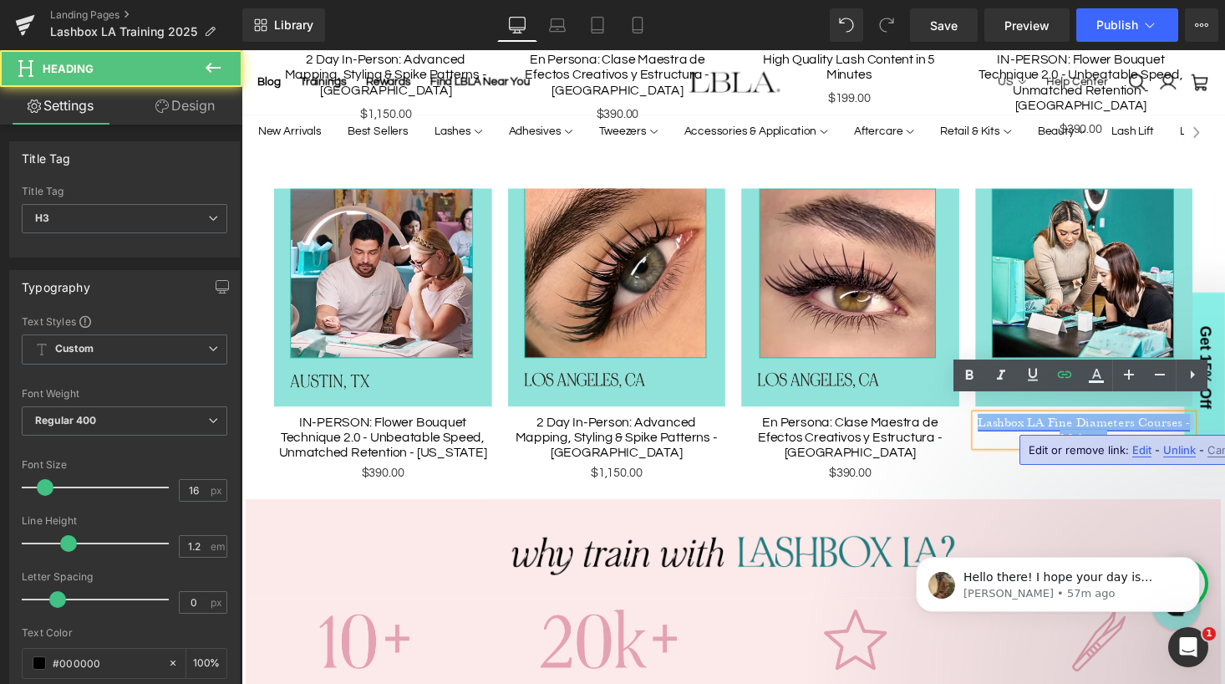
click at [1117, 430] on link "Lashbox LA Fine Diameters Courses - Midwest" at bounding box center [1108, 440] width 218 height 33
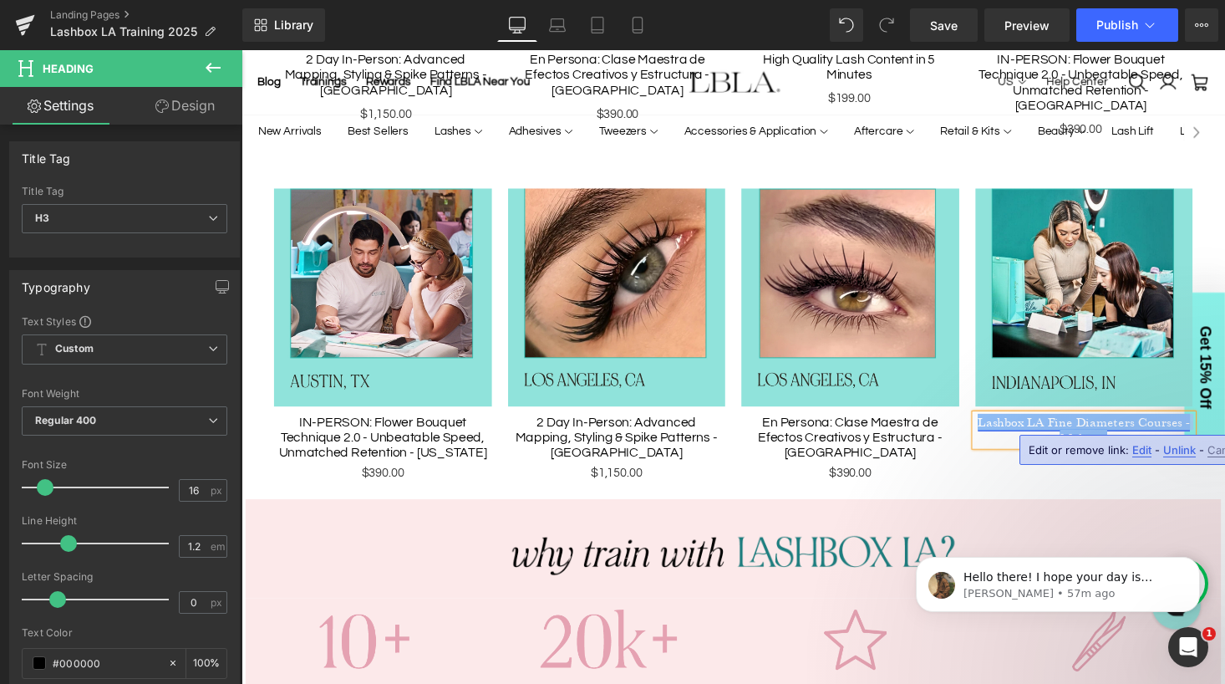
copy link "Lashbox LA Fine Diameters Courses - Midwest"
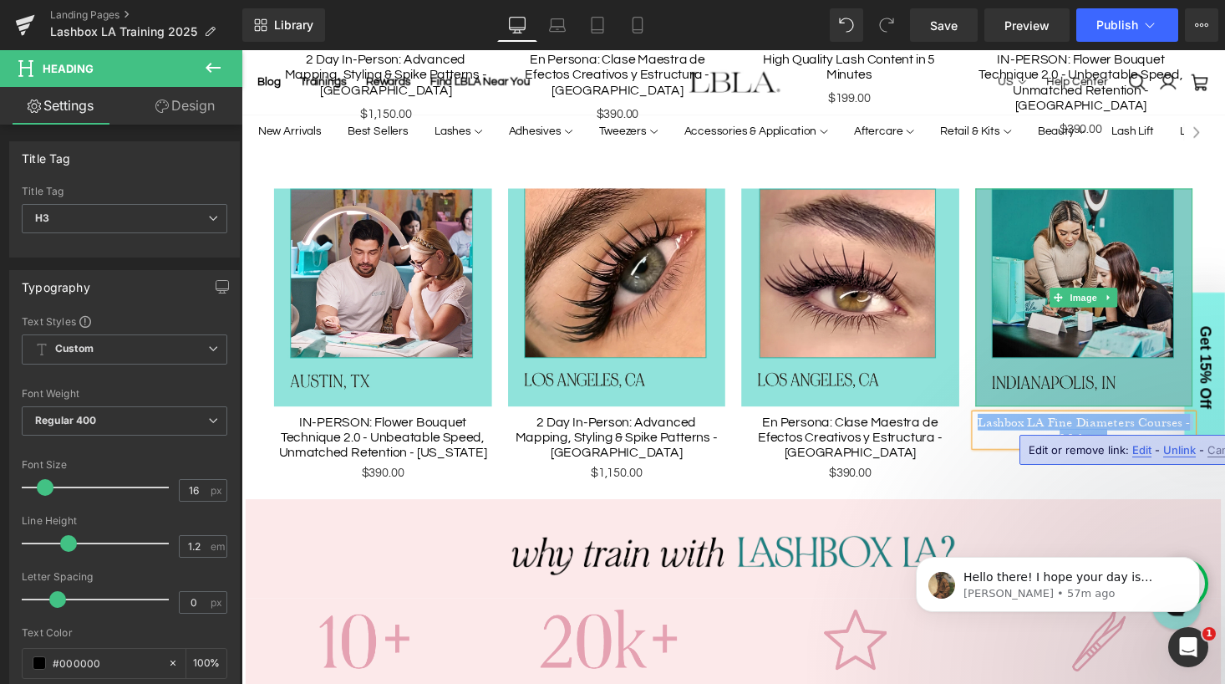
click at [1145, 290] on img at bounding box center [1108, 304] width 224 height 224
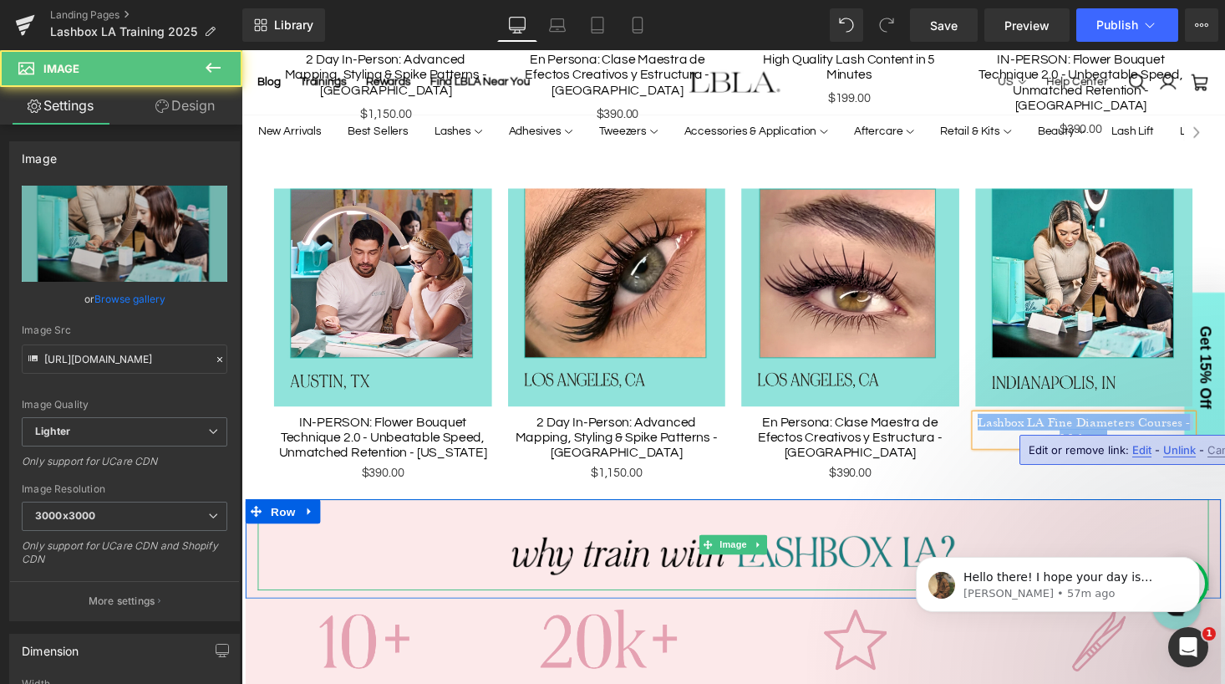
click at [1071, 511] on div at bounding box center [747, 558] width 978 height 94
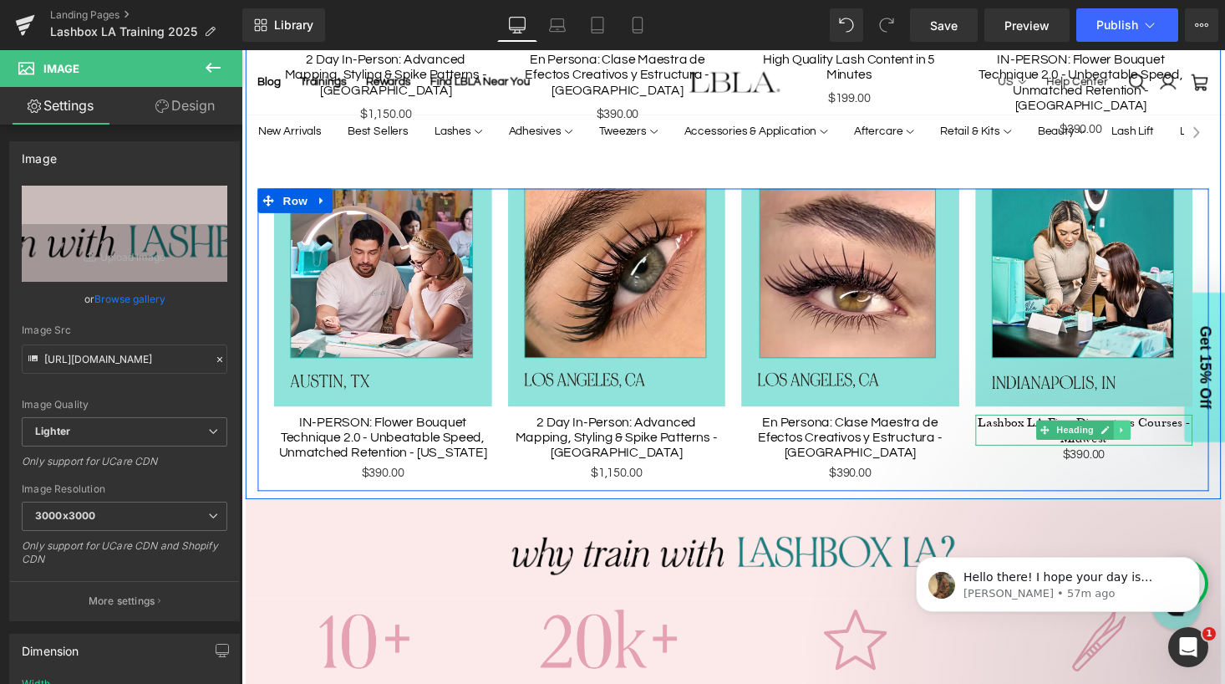
click at [1144, 435] on icon at bounding box center [1146, 440] width 9 height 10
click at [1156, 436] on icon at bounding box center [1156, 440] width 9 height 9
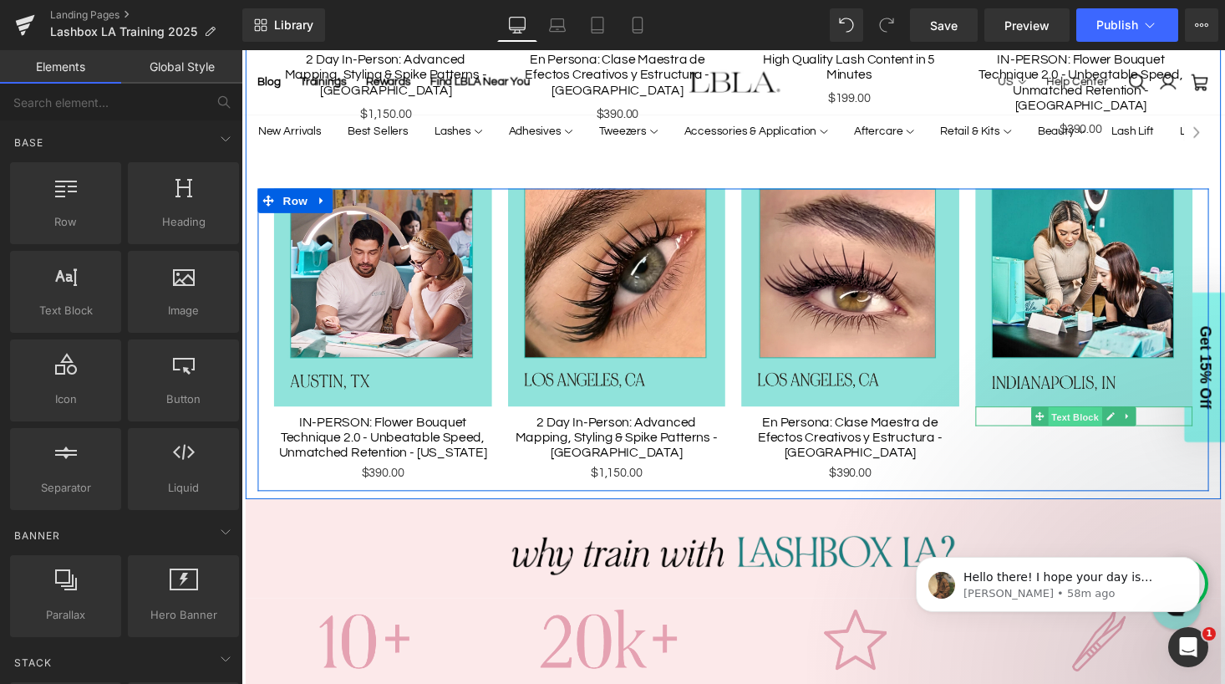
click at [1112, 417] on span "Text Block" at bounding box center [1098, 427] width 55 height 20
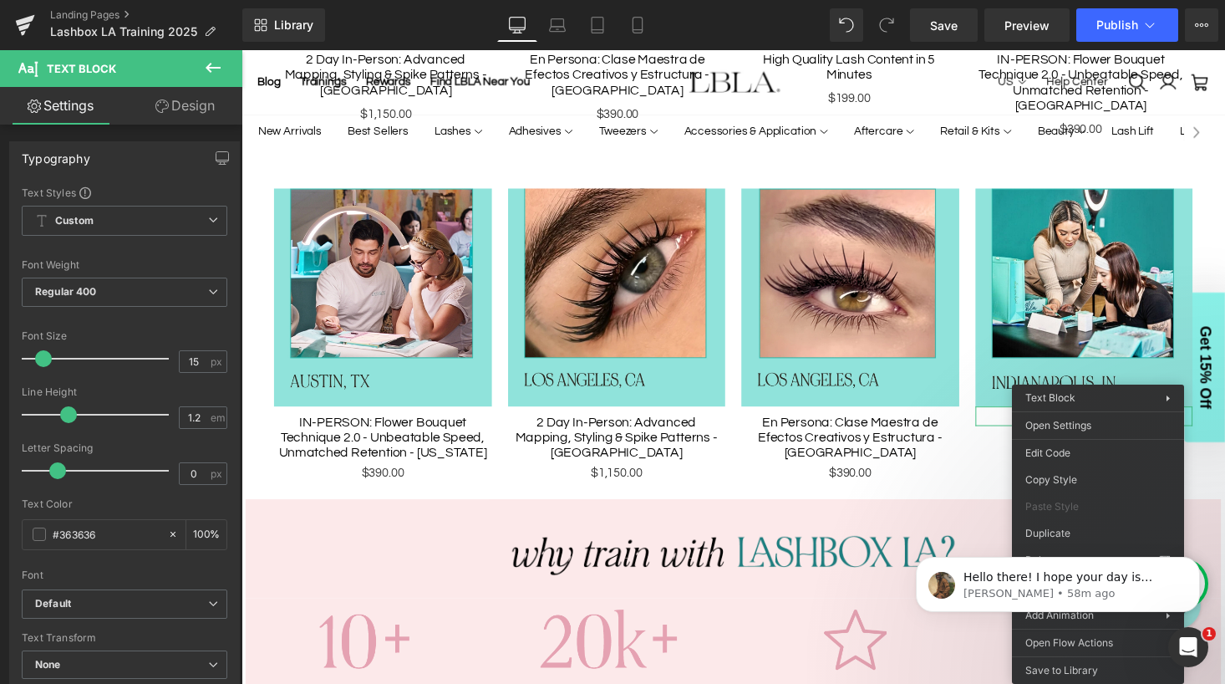
click at [1044, 531] on body "Hello there! I hope your day is treating you well. It's Abraham from GemPages, …" at bounding box center [1057, 580] width 321 height 104
click html "Hello there! I hope your day is treating you well. It's Abraham from GemPages, …"
click at [1020, 426] on div "Image $390.00 Text Block" at bounding box center [1108, 343] width 241 height 303
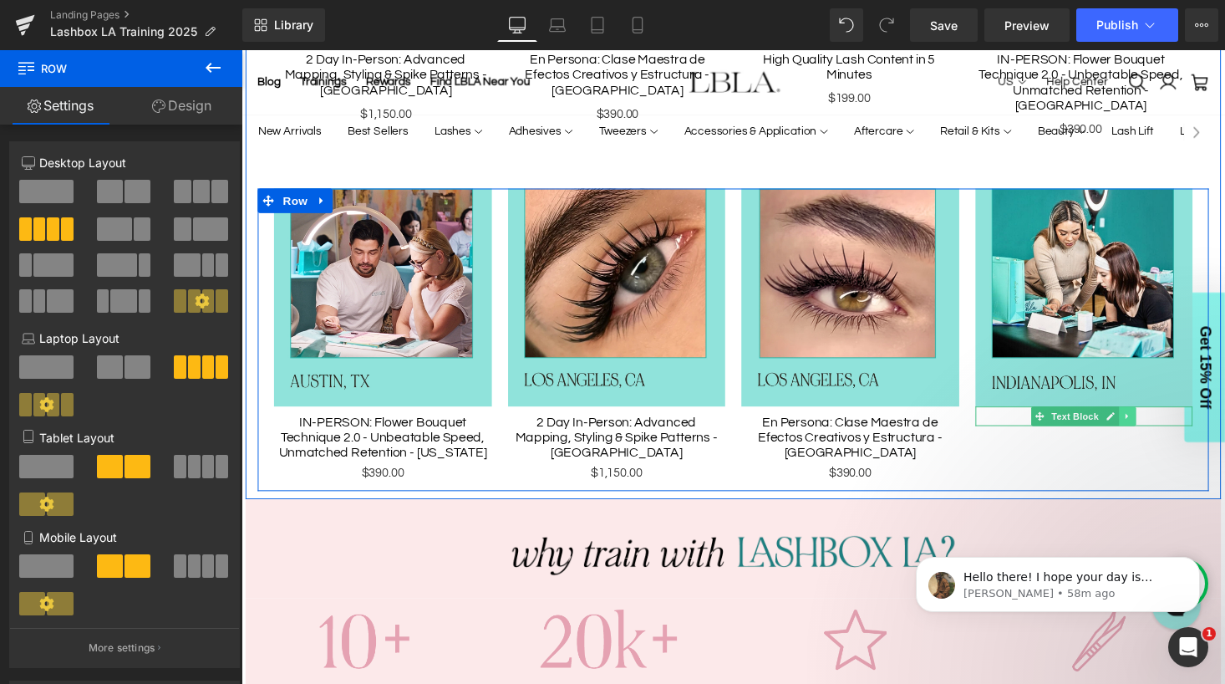
click at [1152, 424] on icon at bounding box center [1152, 427] width 3 height 6
click at [1145, 421] on icon at bounding box center [1143, 425] width 9 height 9
click at [1106, 422] on icon at bounding box center [1109, 426] width 8 height 8
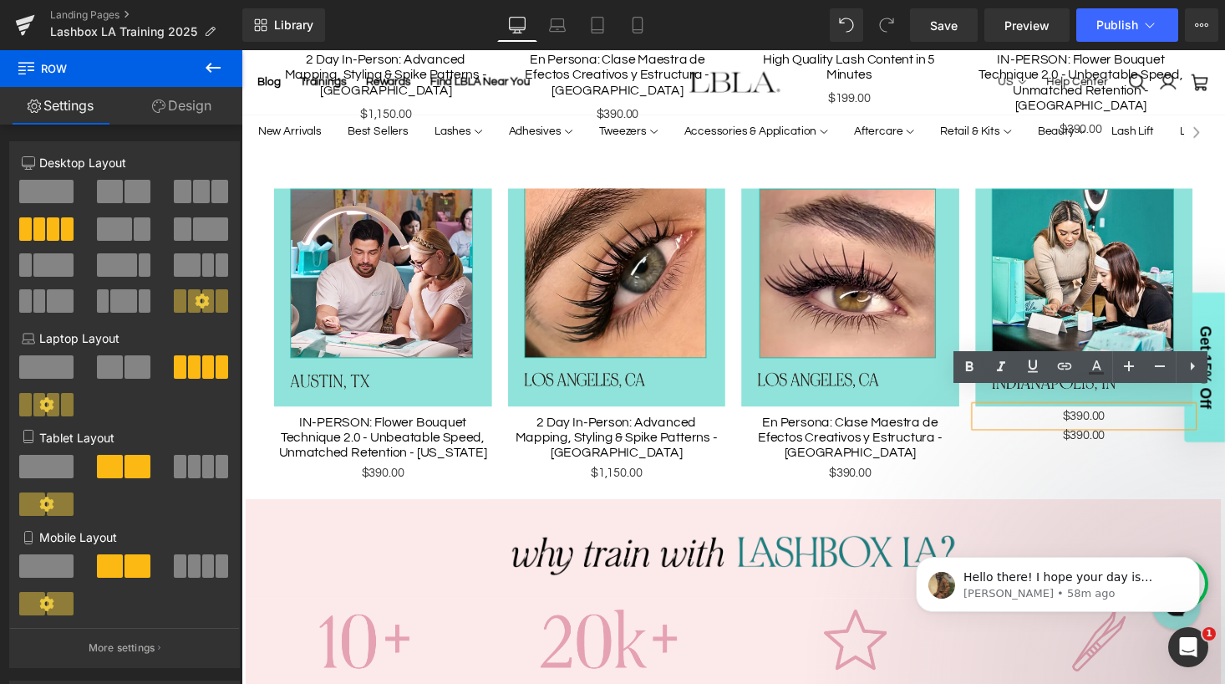
click at [1106, 416] on p "$390.00" at bounding box center [1108, 426] width 224 height 20
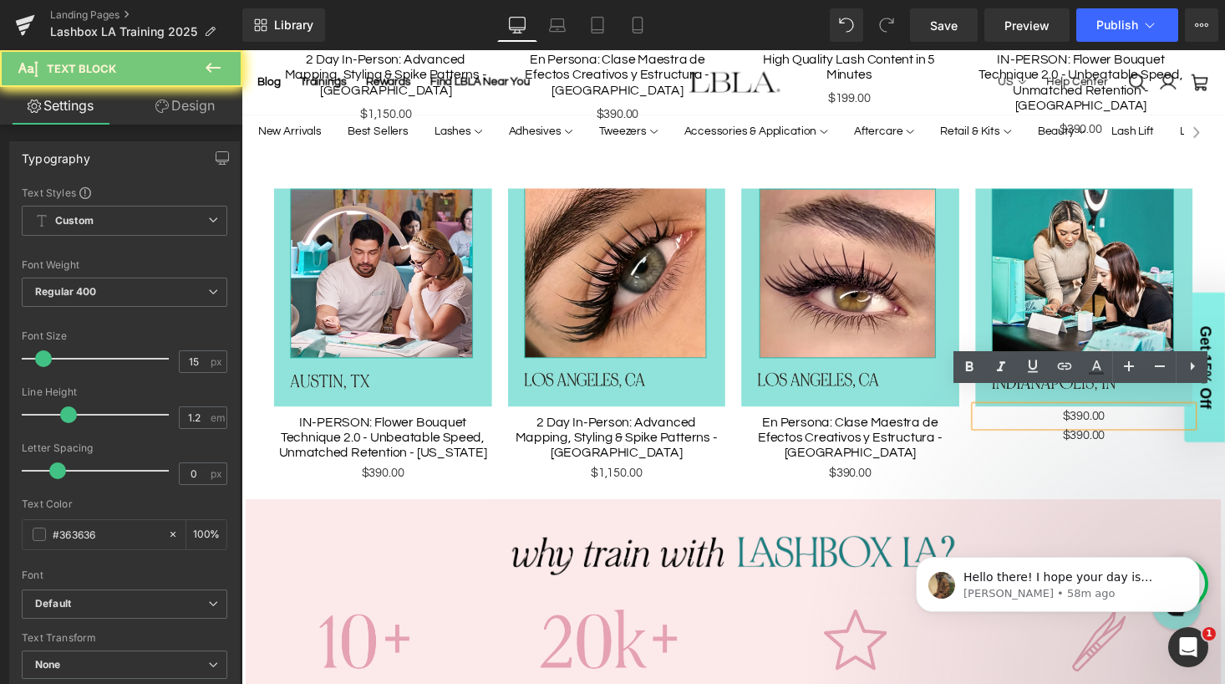
click at [1106, 416] on p "$390.00" at bounding box center [1108, 426] width 224 height 20
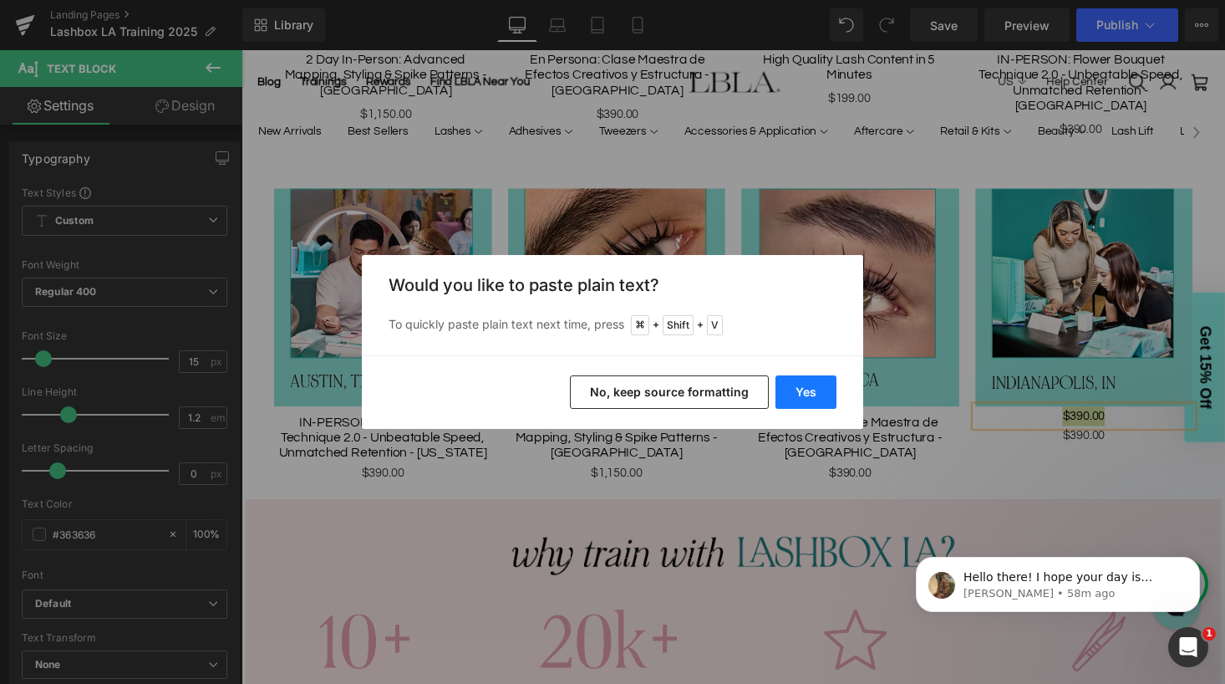
click at [804, 391] on button "Yes" at bounding box center [805, 391] width 61 height 33
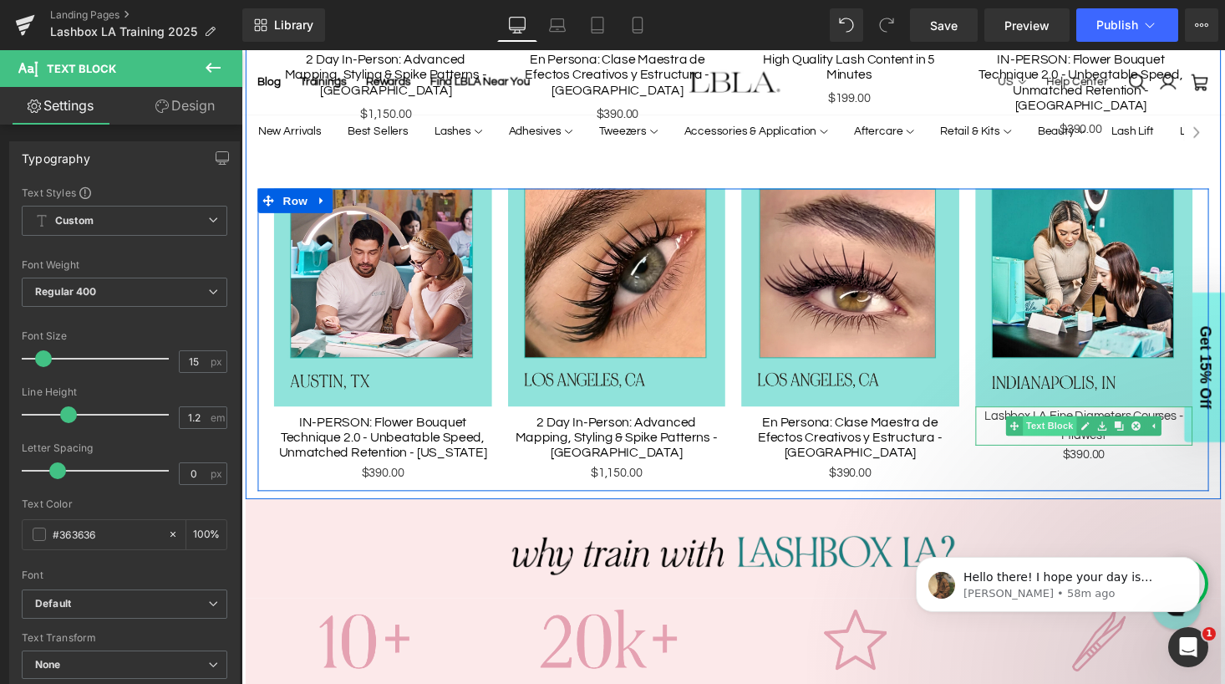
click at [1078, 426] on span "Text Block" at bounding box center [1072, 436] width 55 height 20
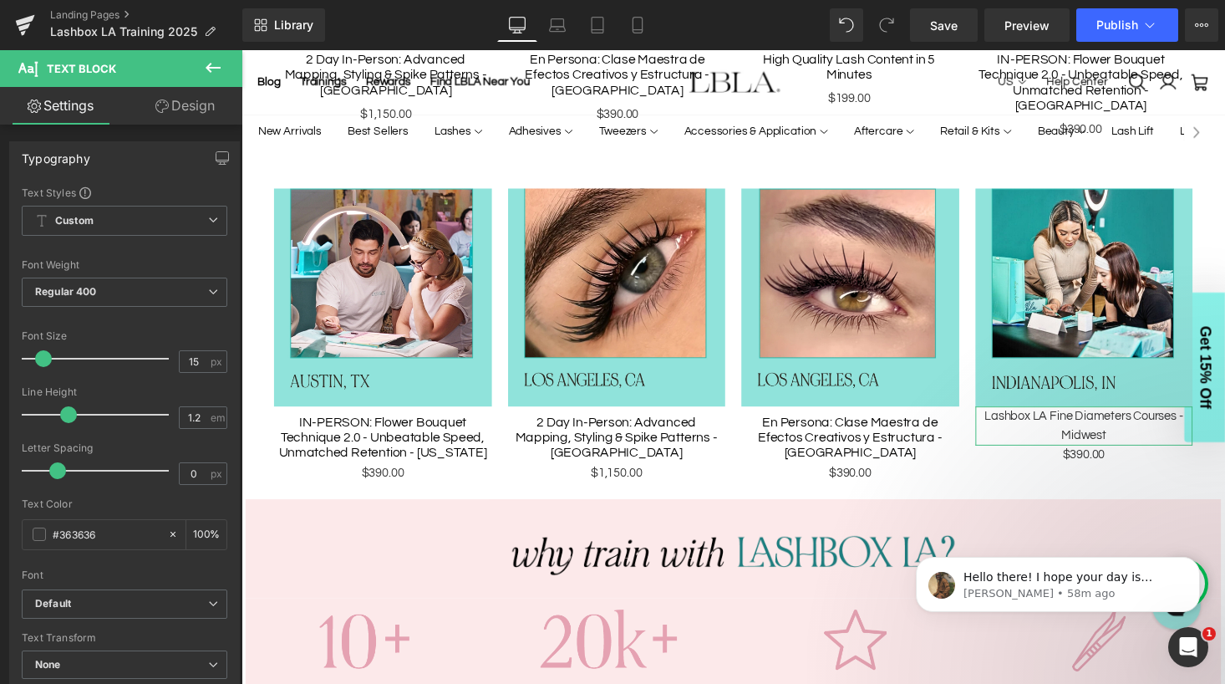
click at [183, 105] on link "Design" at bounding box center [185, 106] width 121 height 38
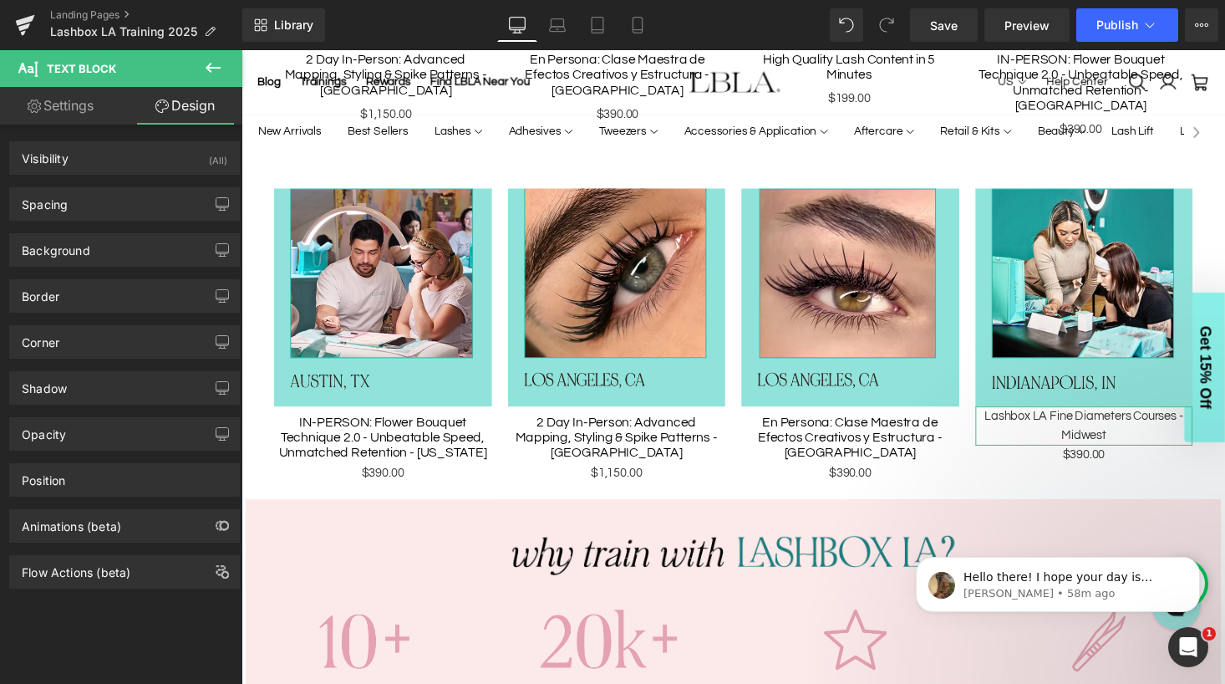
type input "0"
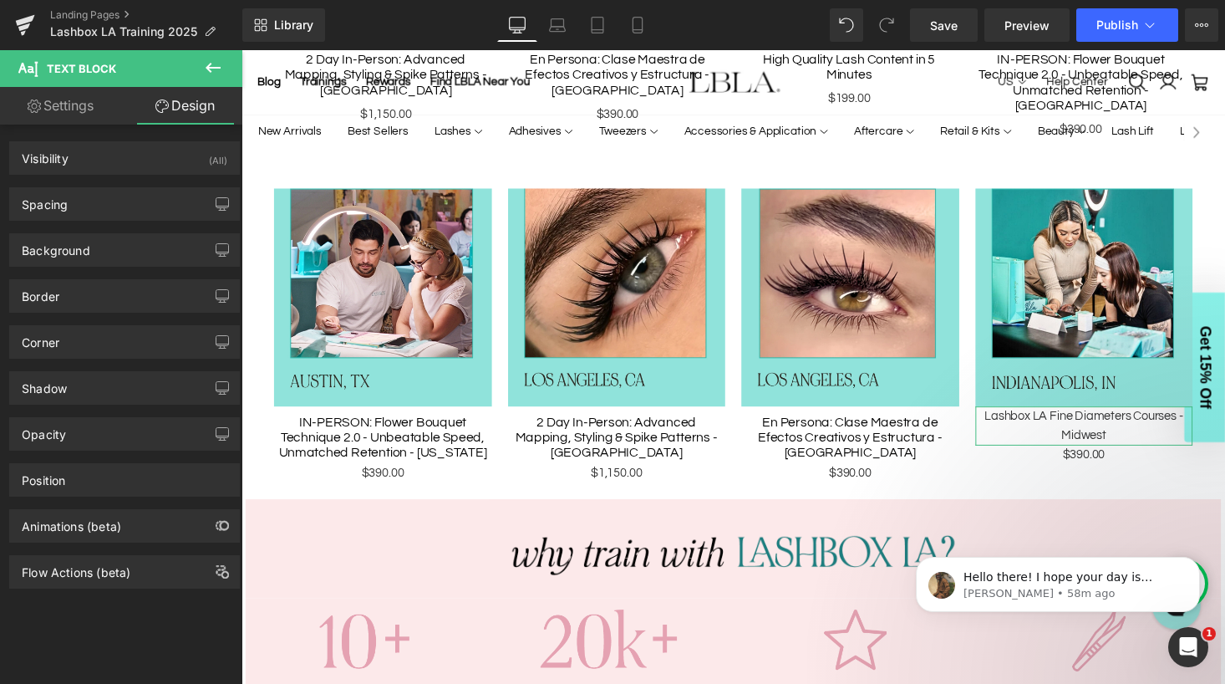
type input "0"
click at [107, 206] on div "Spacing" at bounding box center [124, 204] width 229 height 32
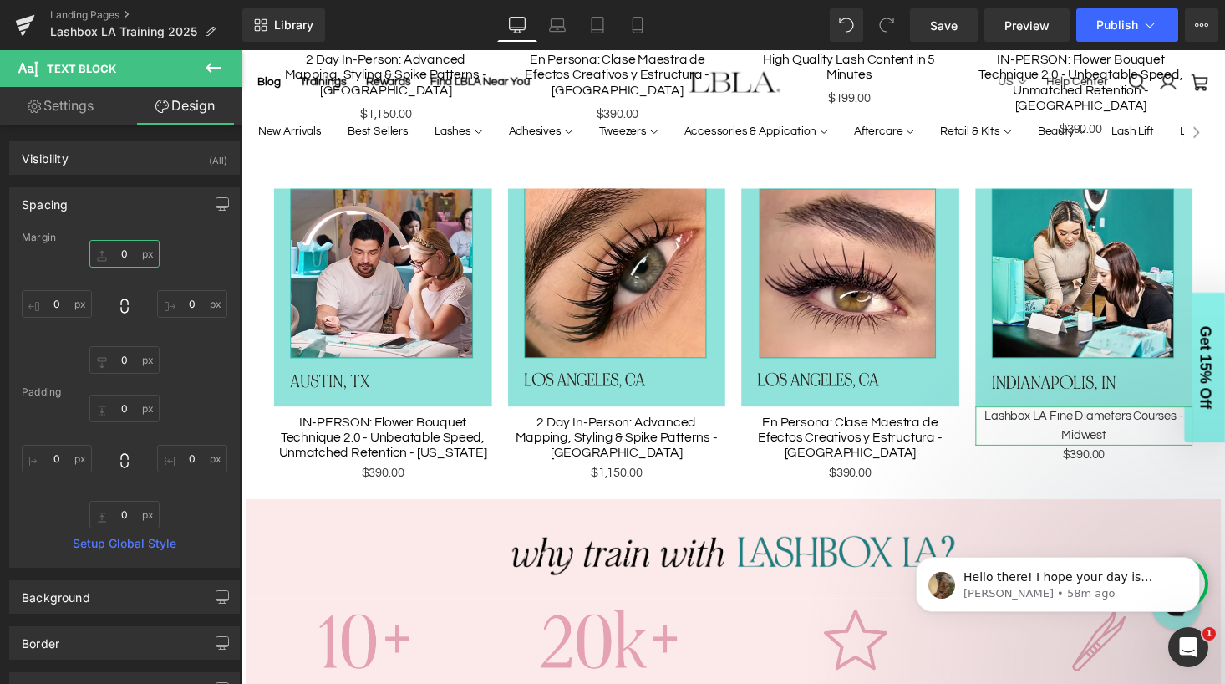
click at [126, 248] on input "0" at bounding box center [124, 254] width 70 height 28
type input "10"
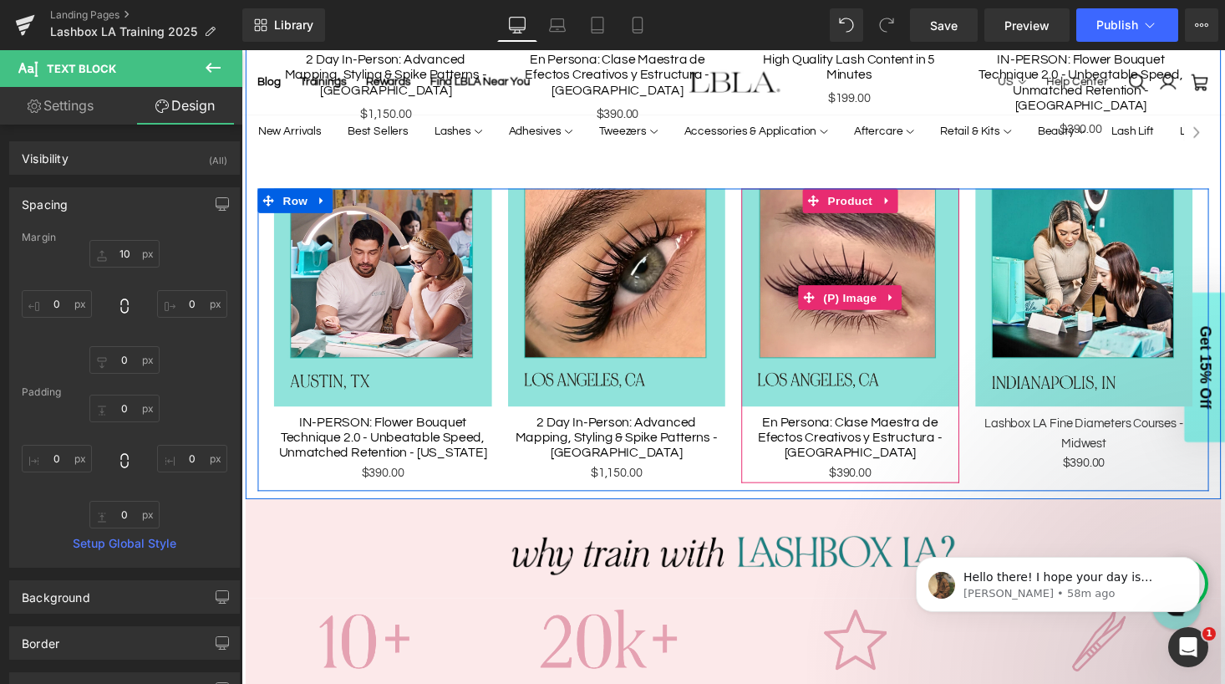
click at [897, 249] on img at bounding box center [867, 304] width 224 height 224
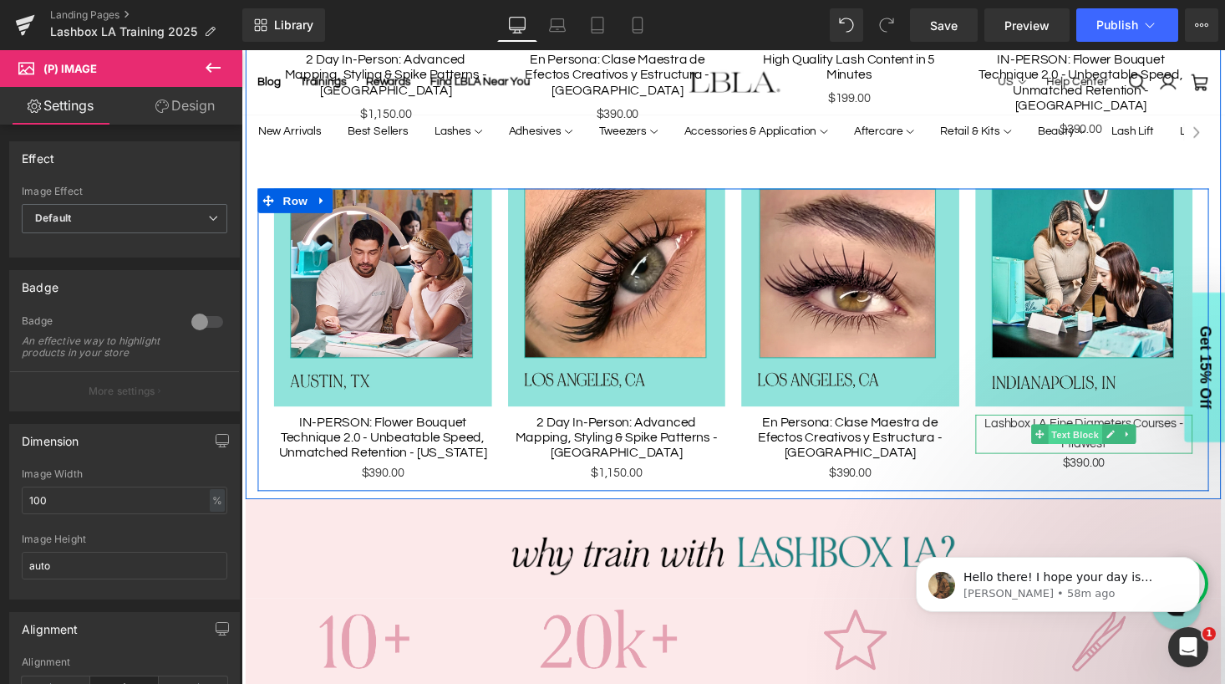
click at [1109, 435] on span "Text Block" at bounding box center [1098, 445] width 55 height 20
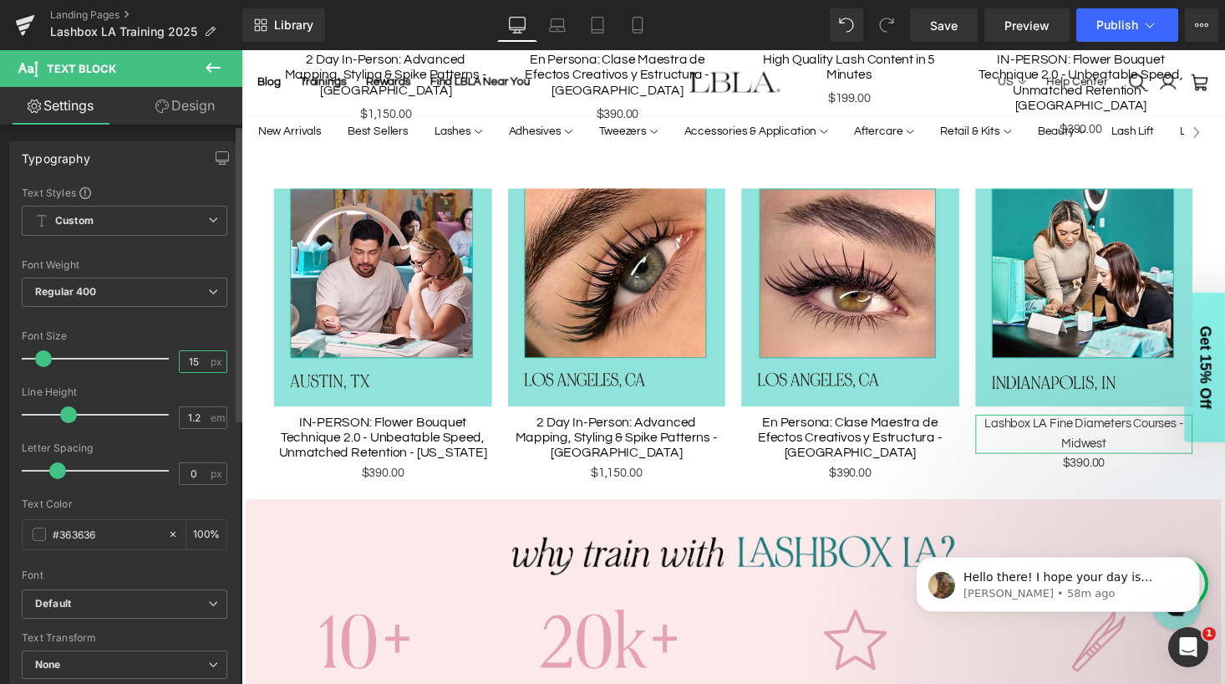
click at [195, 354] on input "15" at bounding box center [194, 361] width 29 height 21
type input "16"
click at [933, 19] on span "Save" at bounding box center [944, 26] width 28 height 18
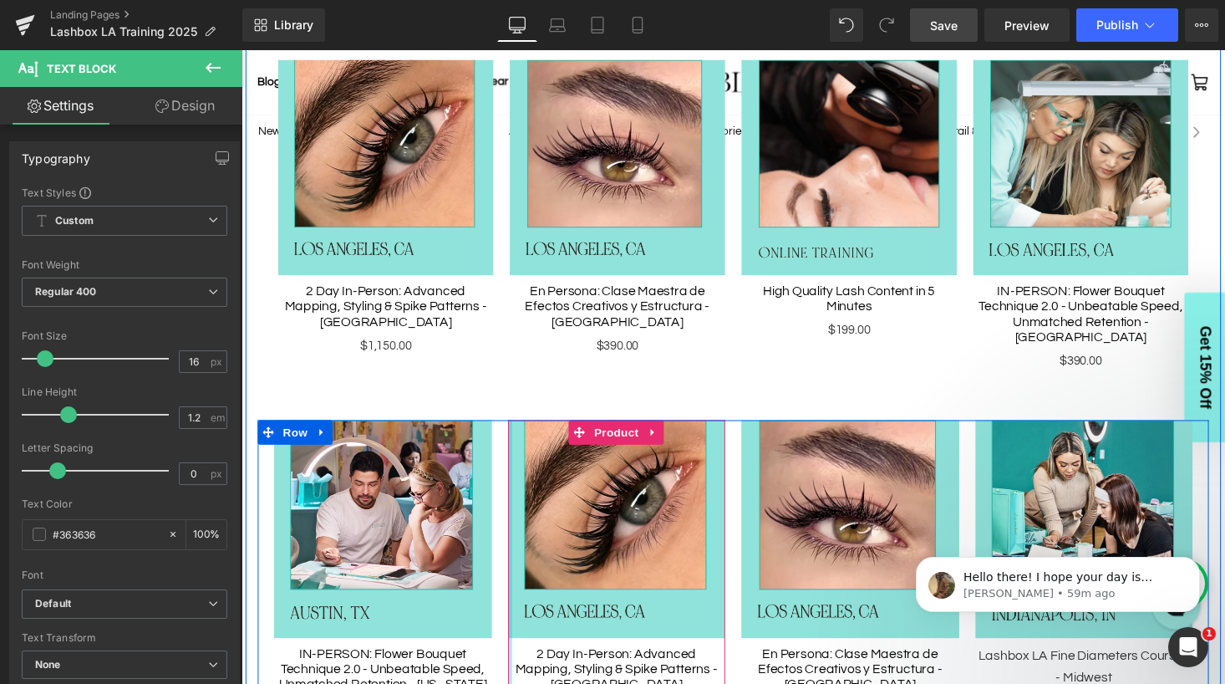
scroll to position [831, 0]
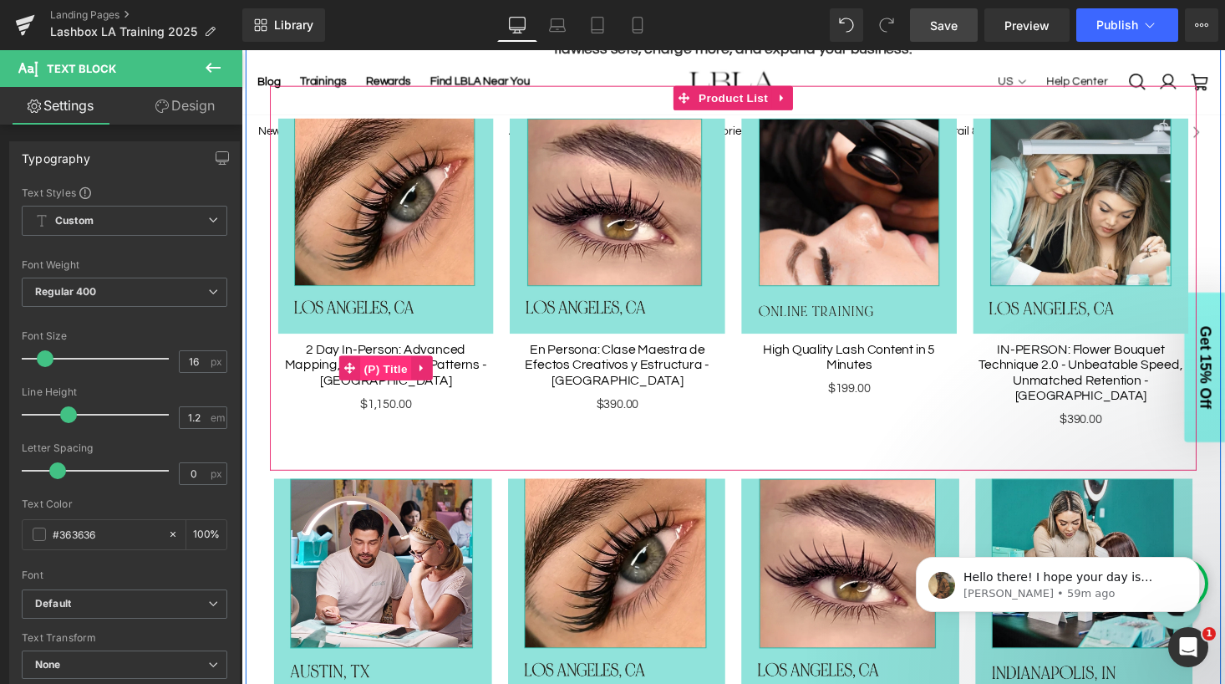
click at [393, 374] on span "(P) Title" at bounding box center [390, 377] width 53 height 25
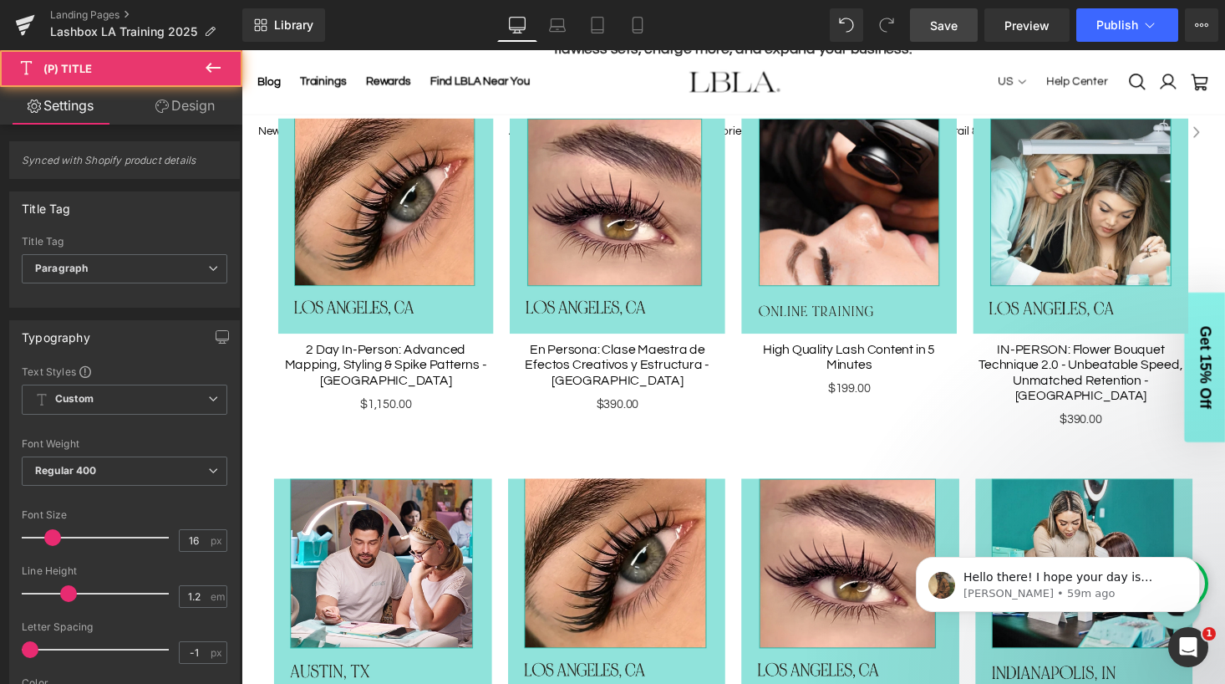
click at [163, 104] on icon at bounding box center [161, 105] width 13 height 13
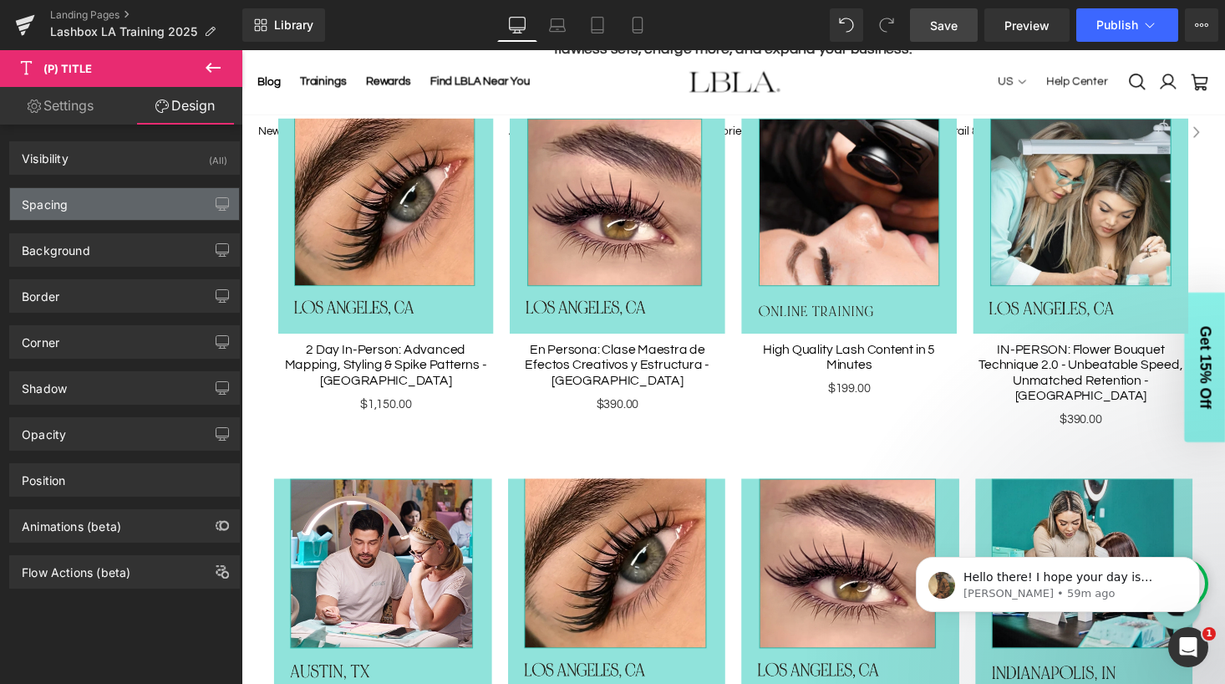
click at [131, 198] on div "Spacing" at bounding box center [124, 204] width 229 height 32
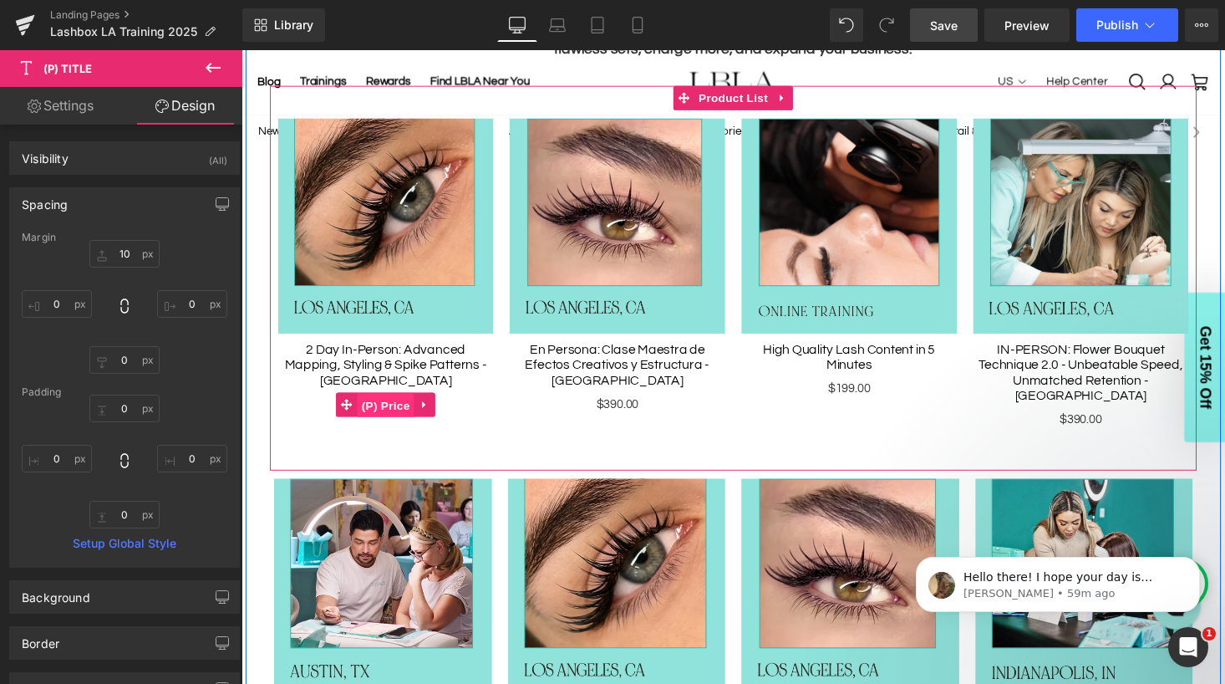
click at [399, 414] on span "(P) Price" at bounding box center [390, 415] width 58 height 25
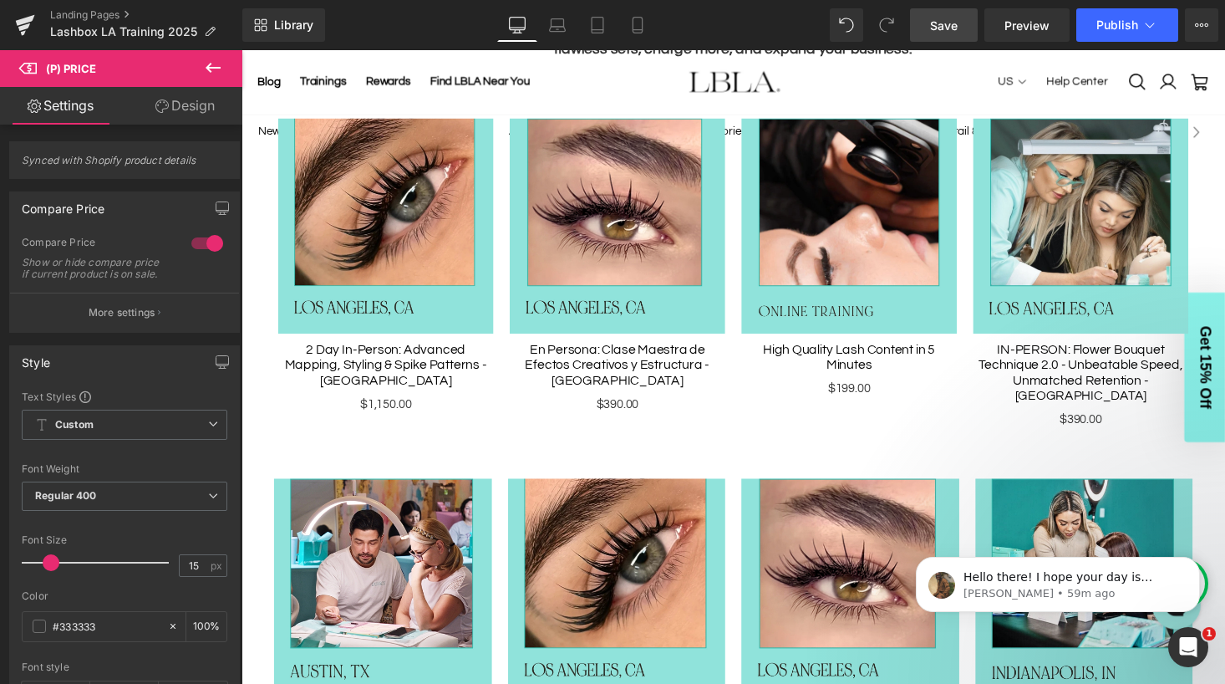
click at [199, 109] on link "Design" at bounding box center [185, 106] width 121 height 38
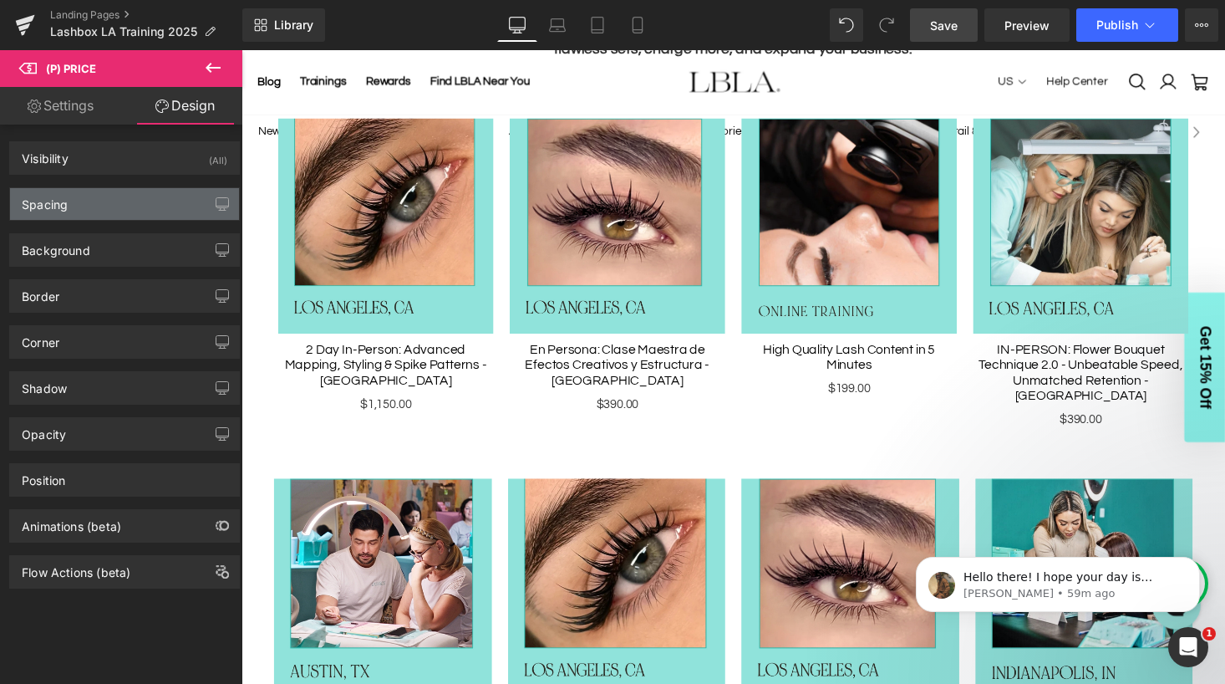
type input "0"
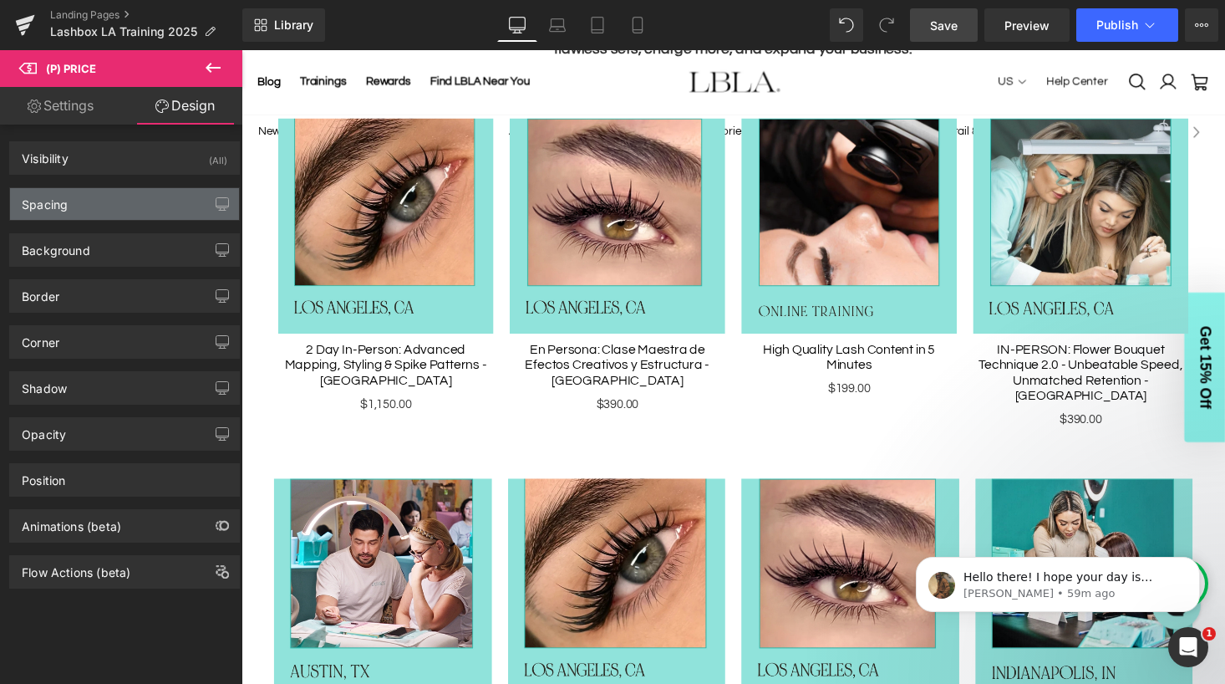
type input "0"
click at [144, 209] on div "Spacing" at bounding box center [124, 204] width 229 height 32
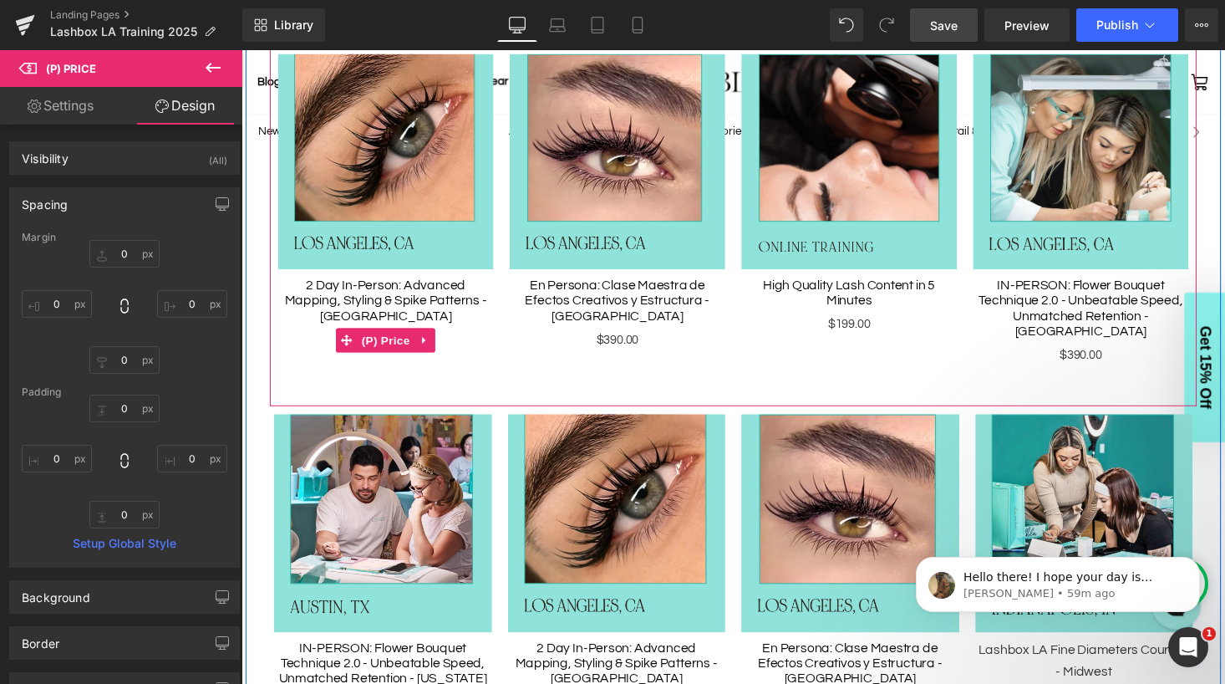
scroll to position [896, 0]
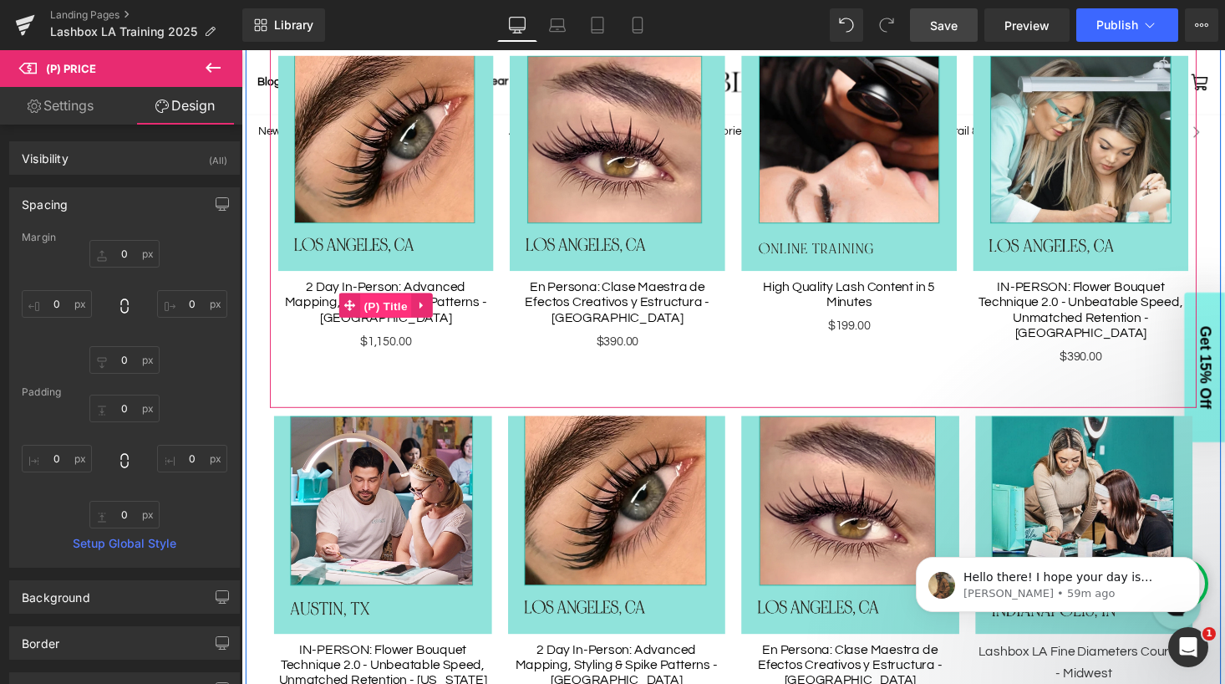
click at [390, 309] on span "(P) Title" at bounding box center [390, 313] width 53 height 25
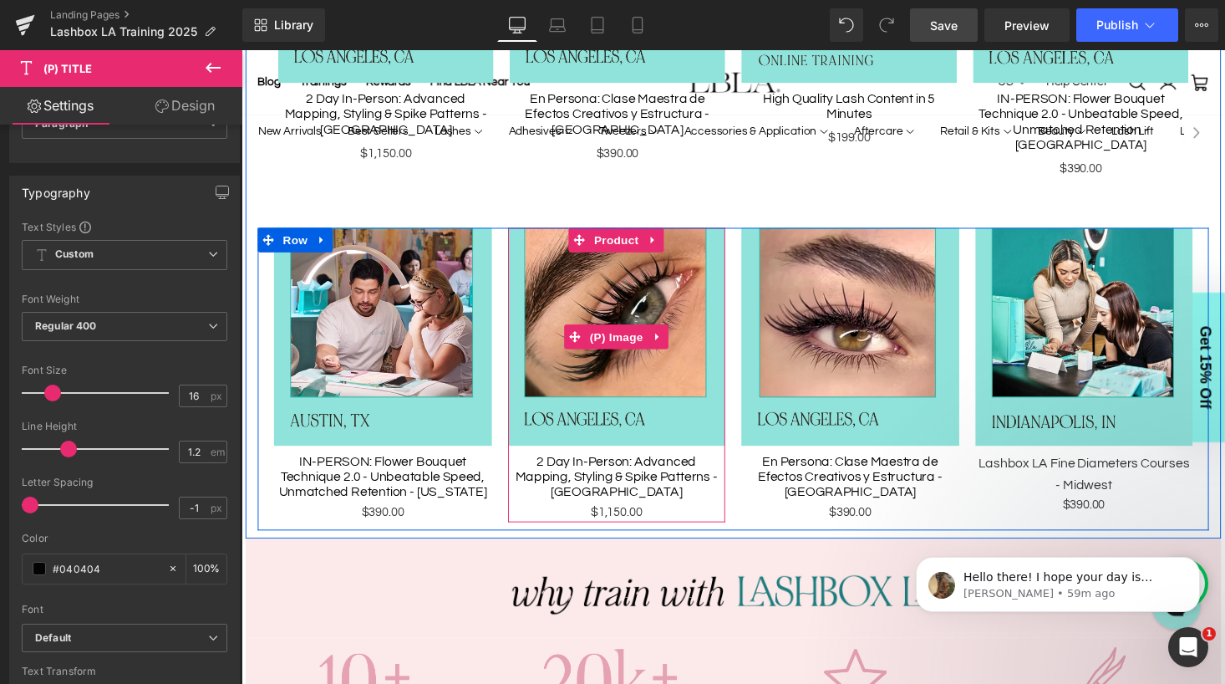
scroll to position [1095, 0]
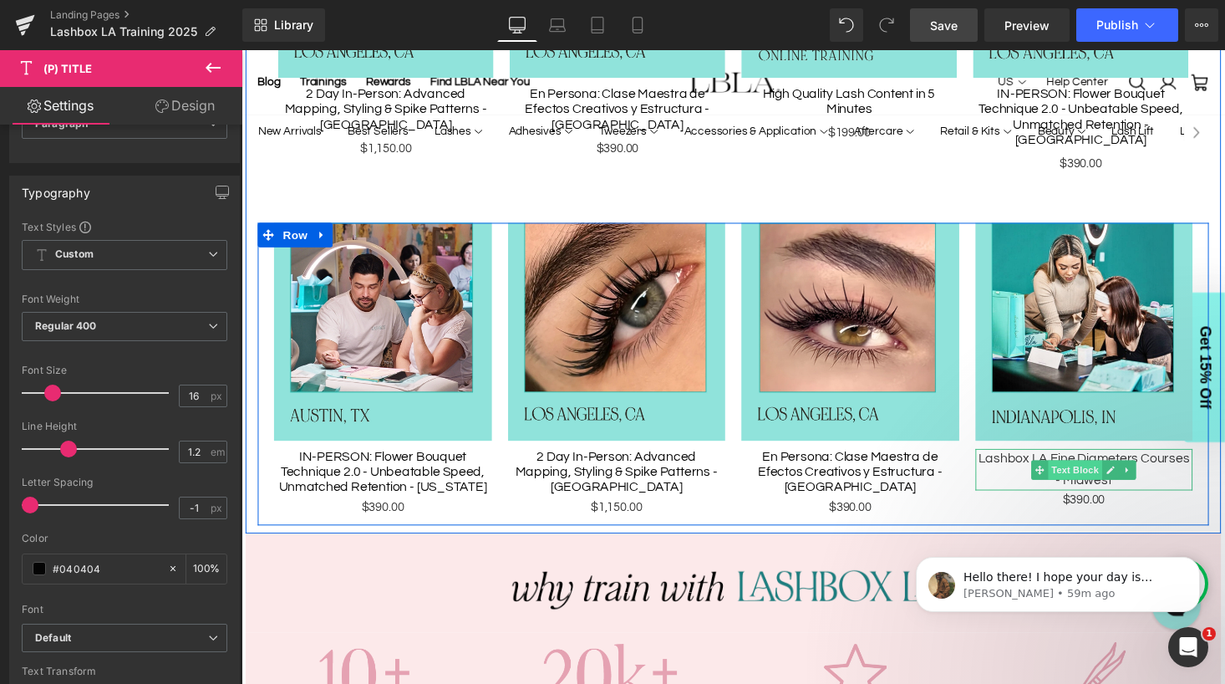
click at [1105, 471] on span "Text Block" at bounding box center [1098, 481] width 55 height 20
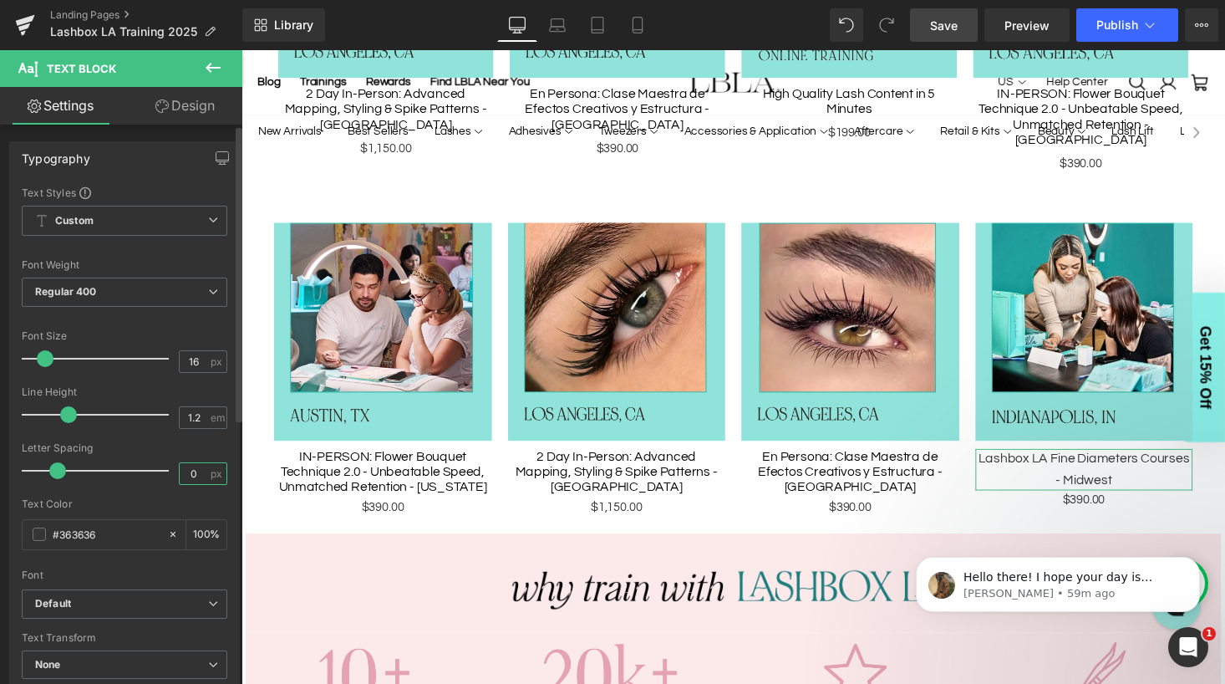
click at [192, 472] on input "0" at bounding box center [194, 473] width 29 height 21
type input "0"
type input "-1"
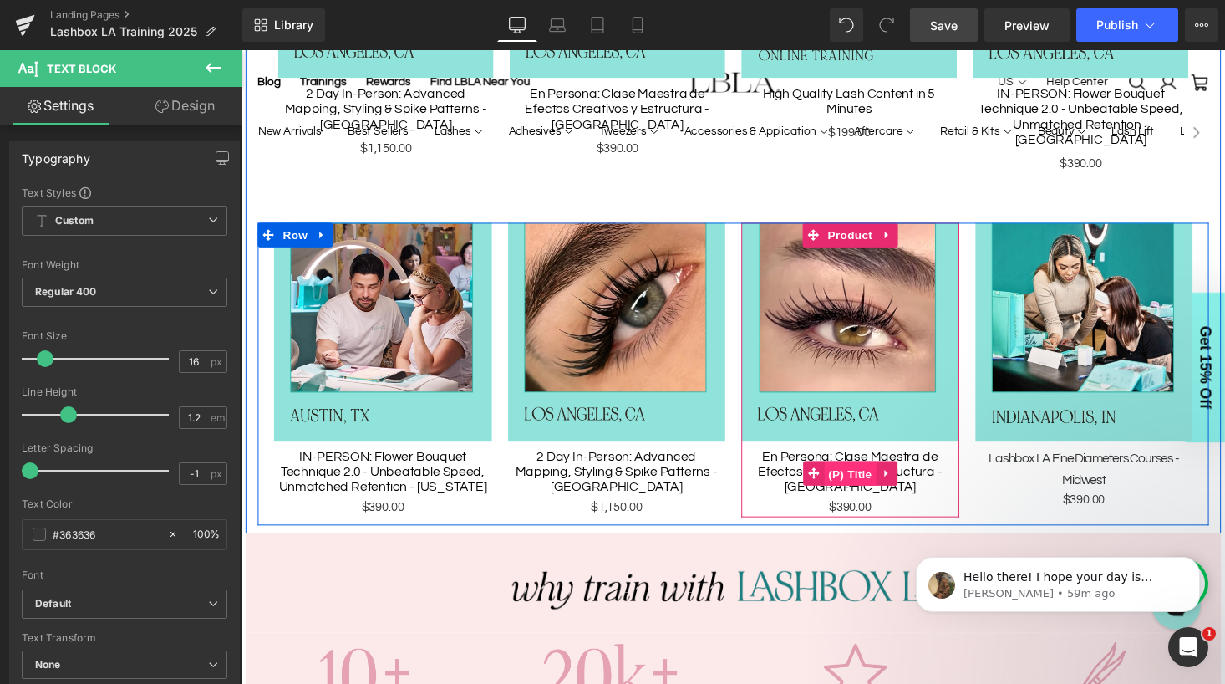
click at [863, 473] on span "(P) Title" at bounding box center [867, 485] width 53 height 25
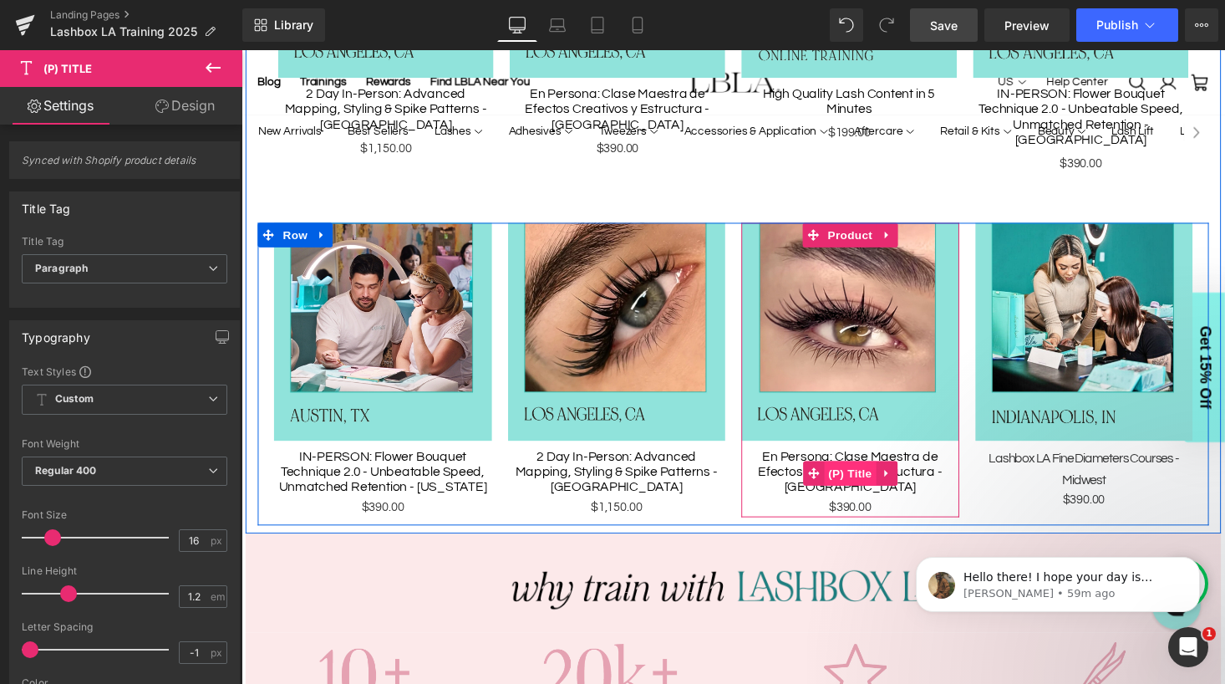
click at [875, 472] on span "(P) Title" at bounding box center [867, 484] width 53 height 25
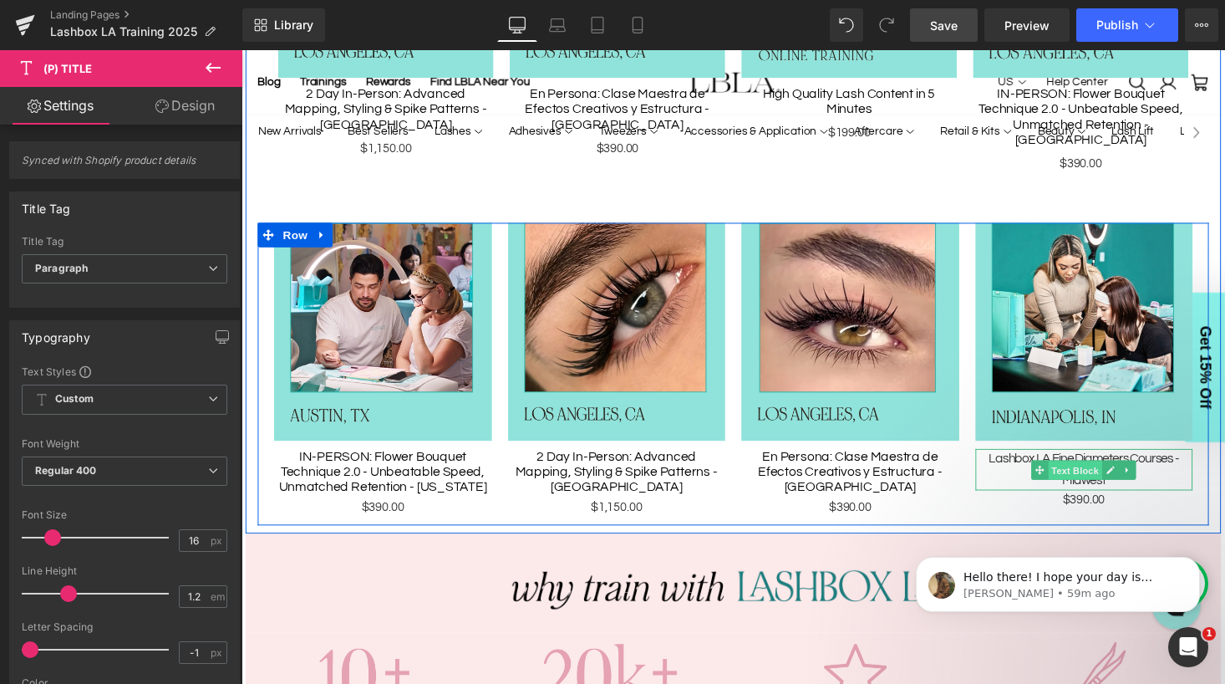
click at [1110, 471] on span "Text Block" at bounding box center [1098, 481] width 55 height 20
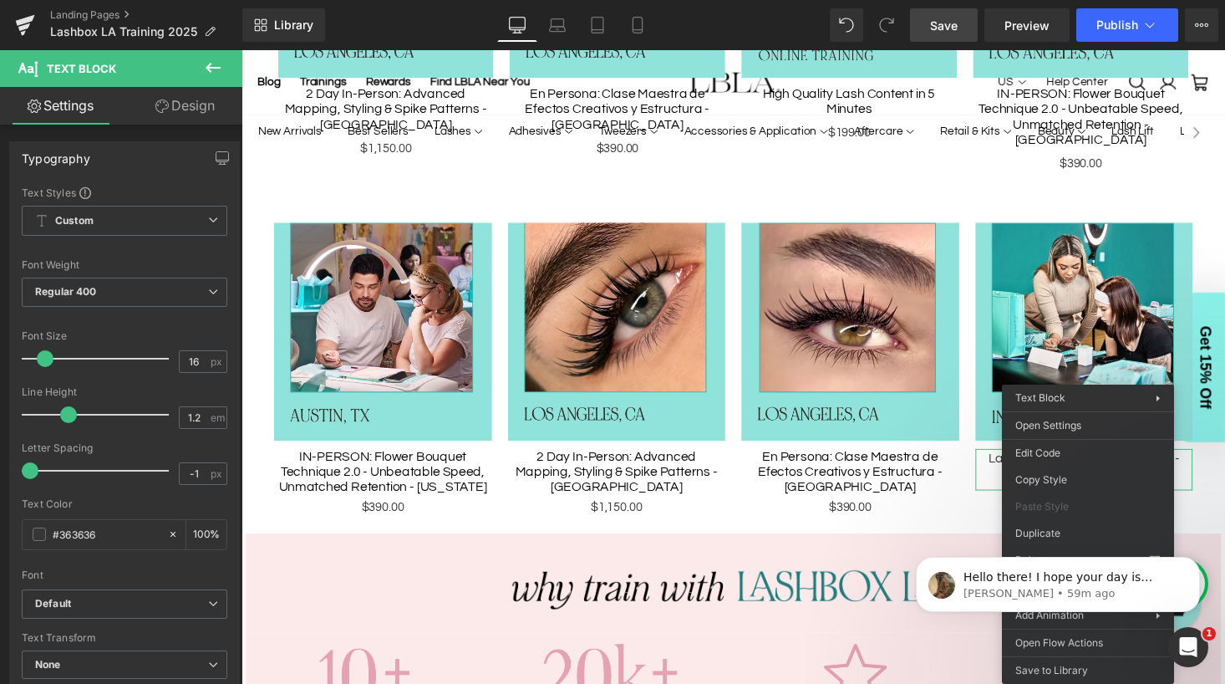
click at [1085, 449] on body "Text Block You are previewing how the will restyle your page. You can not edit …" at bounding box center [612, 342] width 1225 height 684
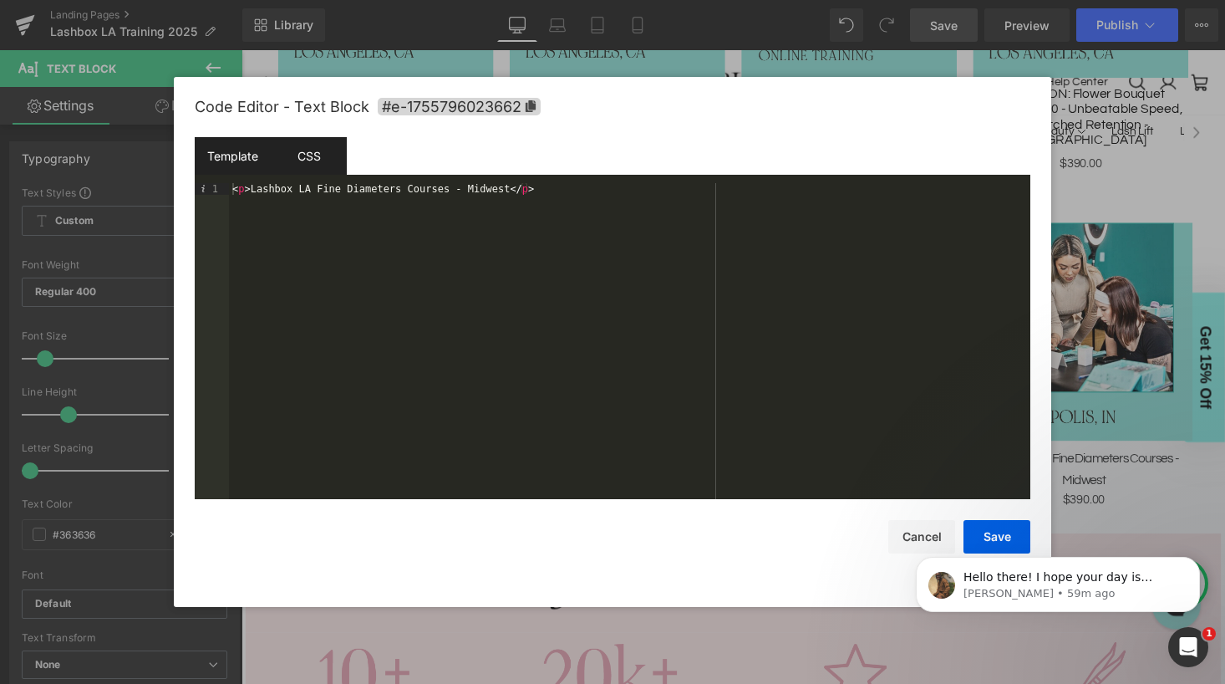
click at [303, 155] on div "CSS" at bounding box center [309, 156] width 76 height 38
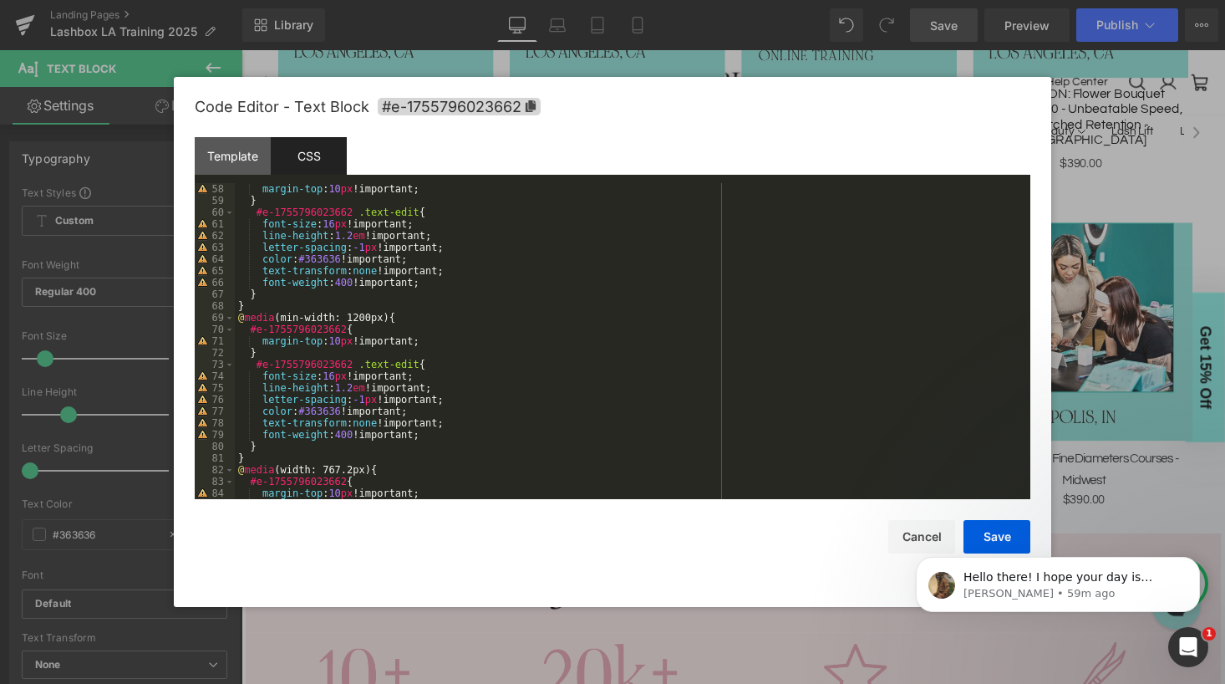
scroll to position [796, 0]
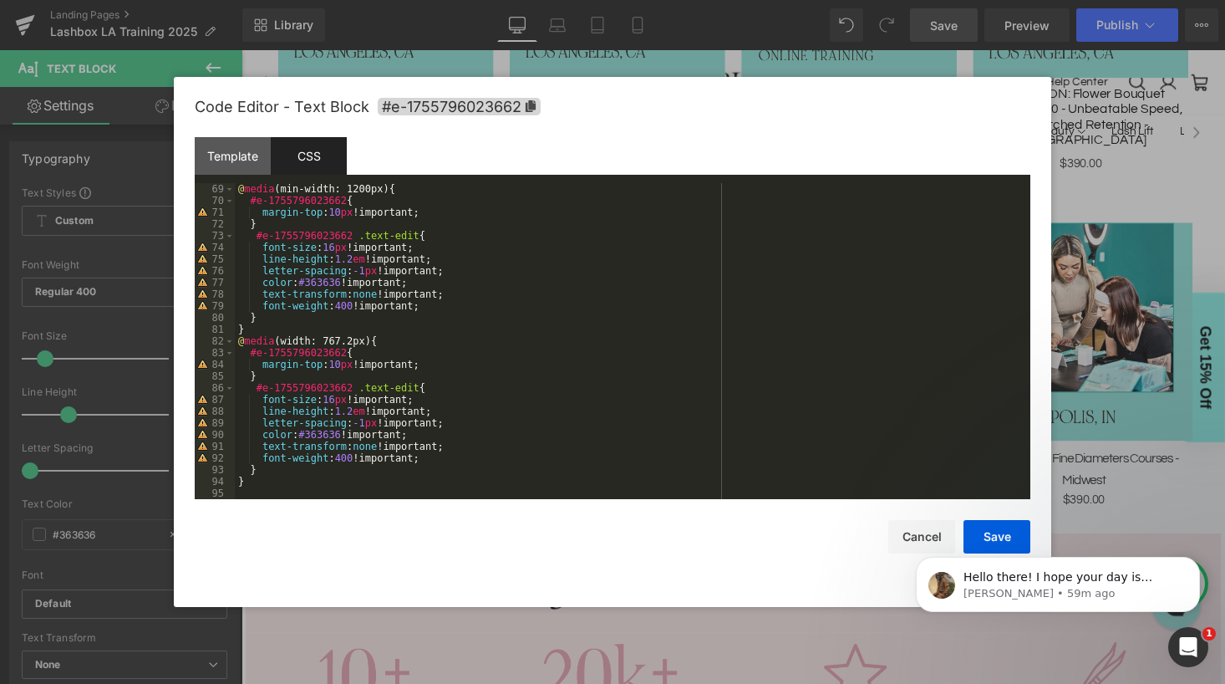
click at [913, 545] on body "Hello there! I hope your day is treating you well. It's Abraham from GemPages, …" at bounding box center [1057, 580] width 321 height 104
click at [919, 534] on body "Hello there! I hope your day is treating you well. It's Abraham from GemPages, …" at bounding box center [1057, 580] width 321 height 104
click html "Hello there! I hope your day is treating you well. It's Abraham from GemPages, …"
click at [1193, 560] on icon "Dismiss notification" at bounding box center [1195, 561] width 6 height 6
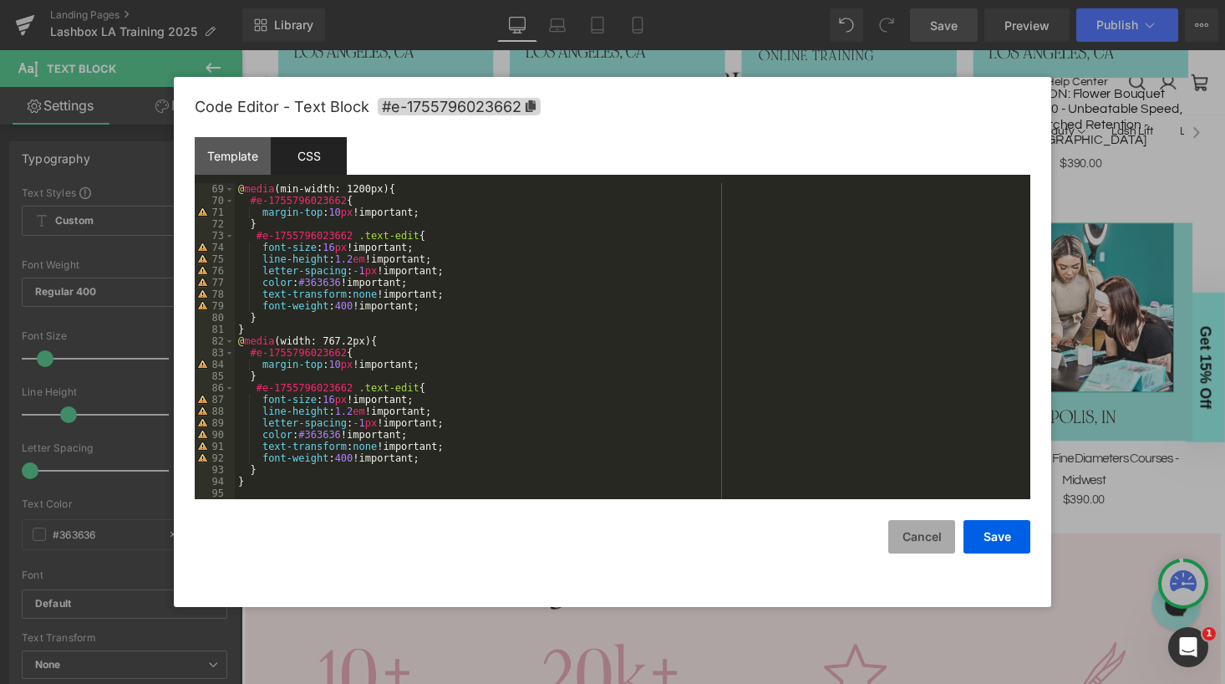
click at [931, 536] on button "Cancel" at bounding box center [921, 536] width 67 height 33
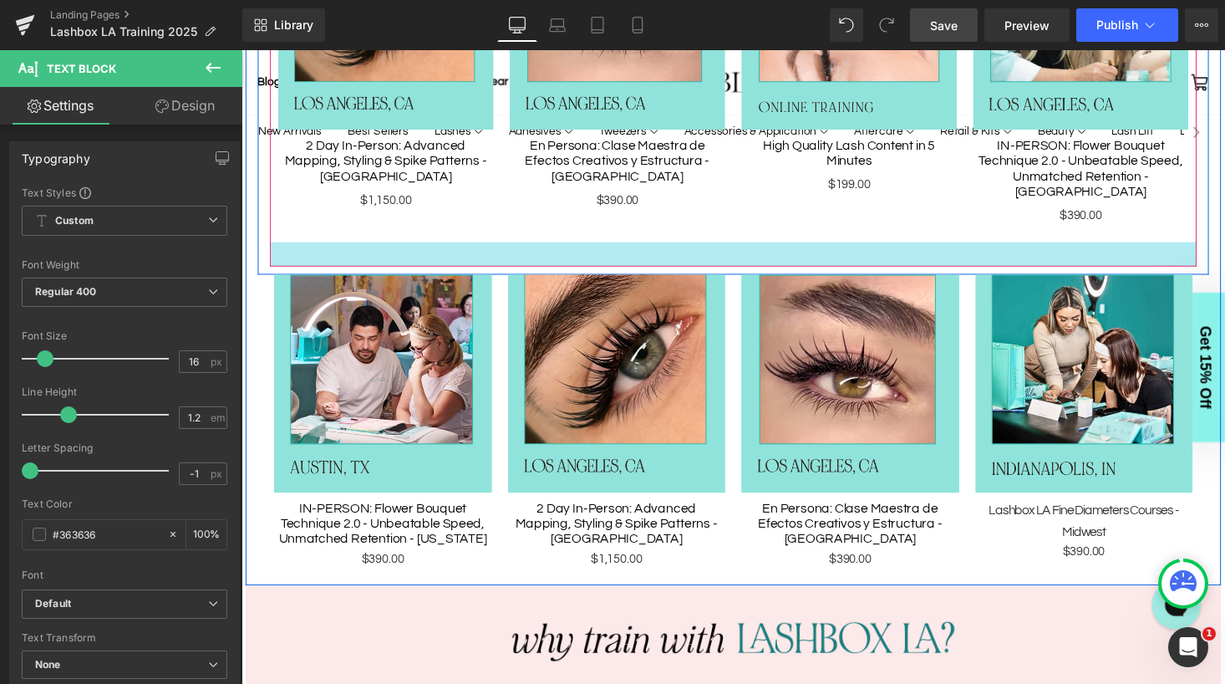
scroll to position [1076, 0]
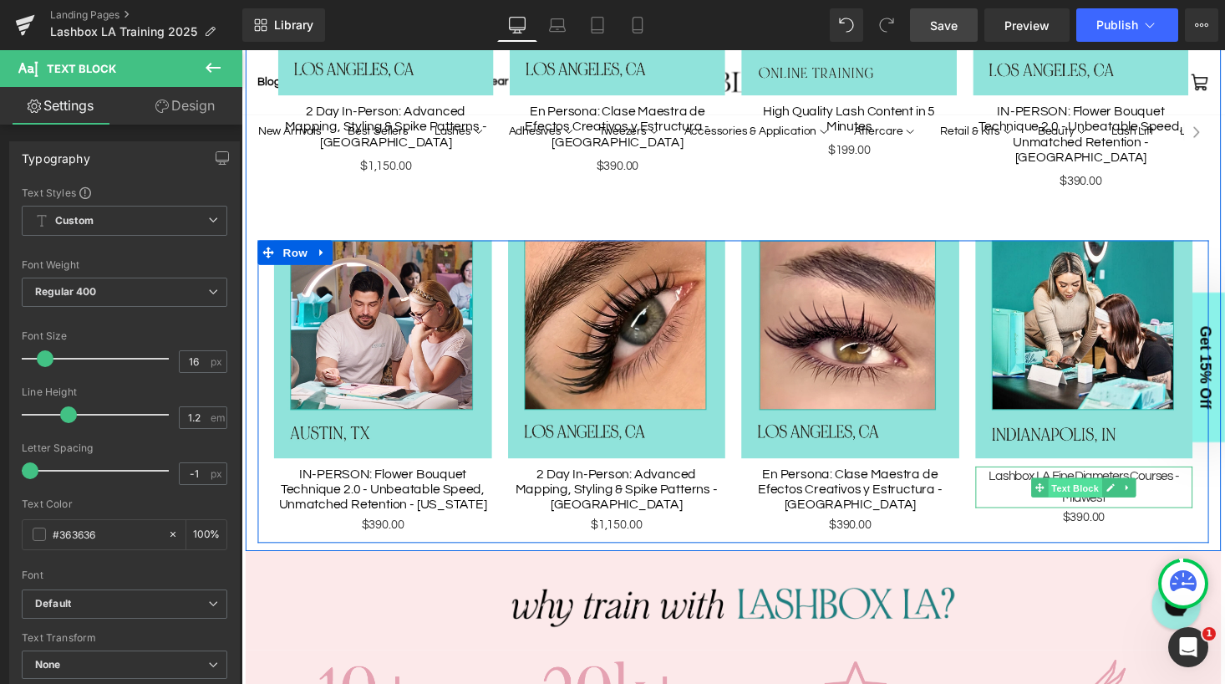
click at [1099, 490] on span "Text Block" at bounding box center [1098, 500] width 55 height 20
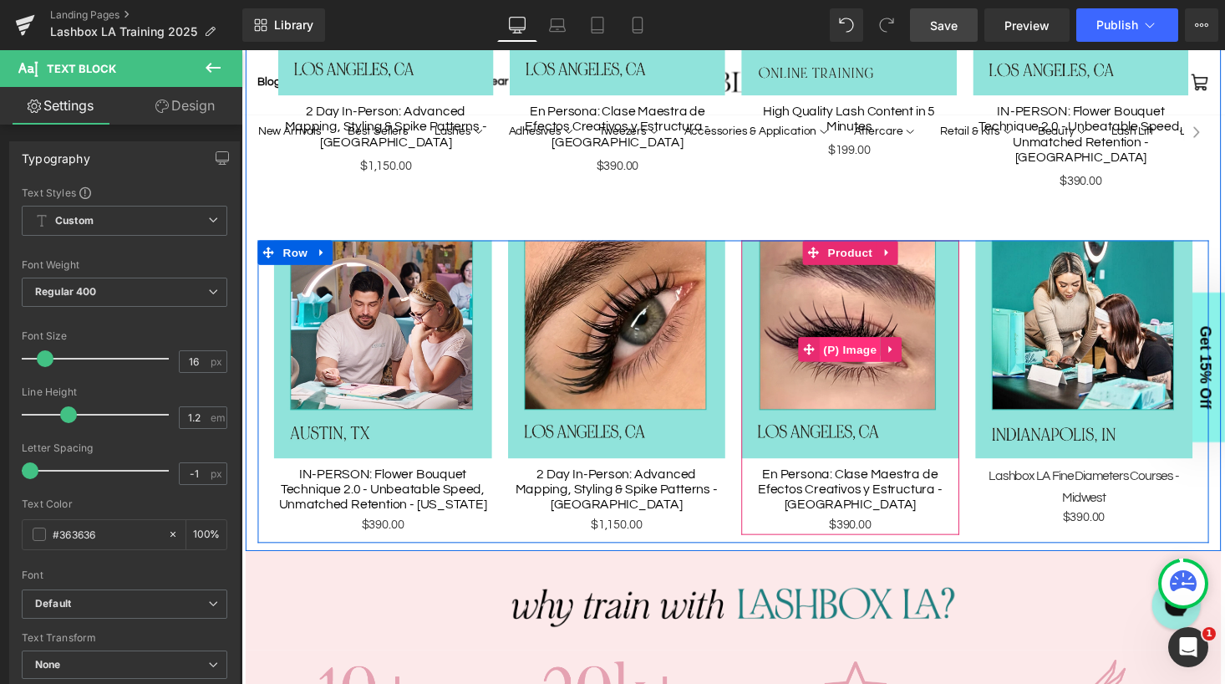
click at [867, 345] on span "(P) Image" at bounding box center [868, 357] width 64 height 25
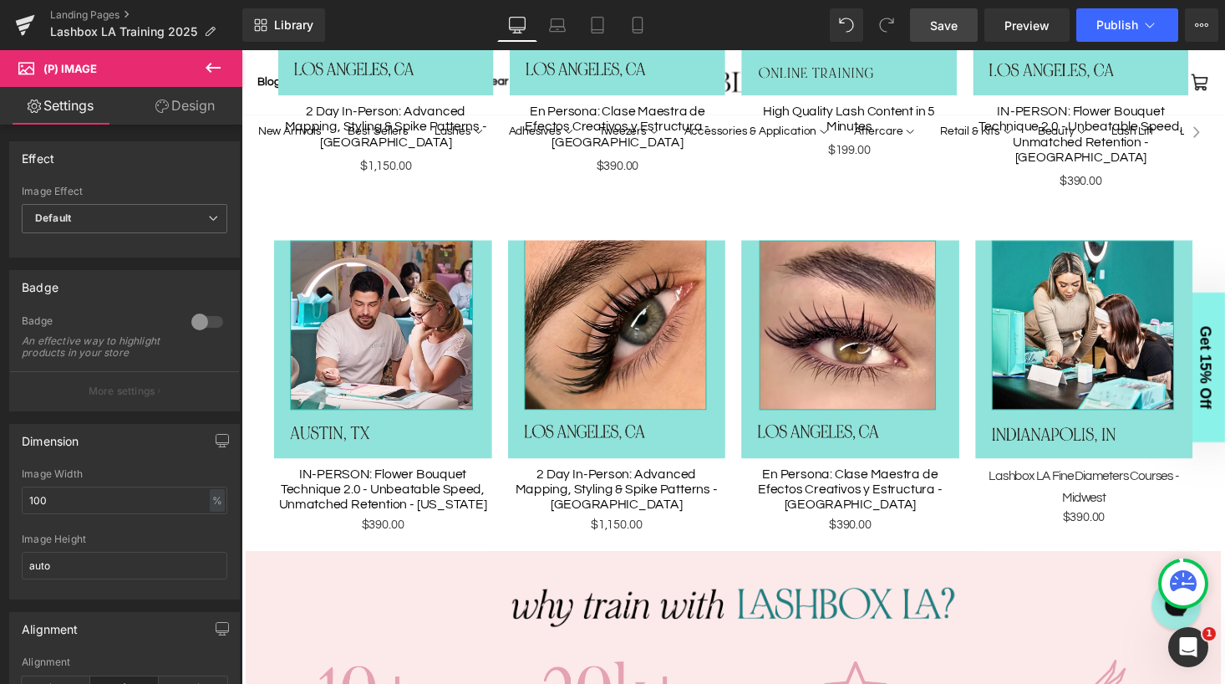
click at [165, 107] on icon at bounding box center [161, 105] width 13 height 13
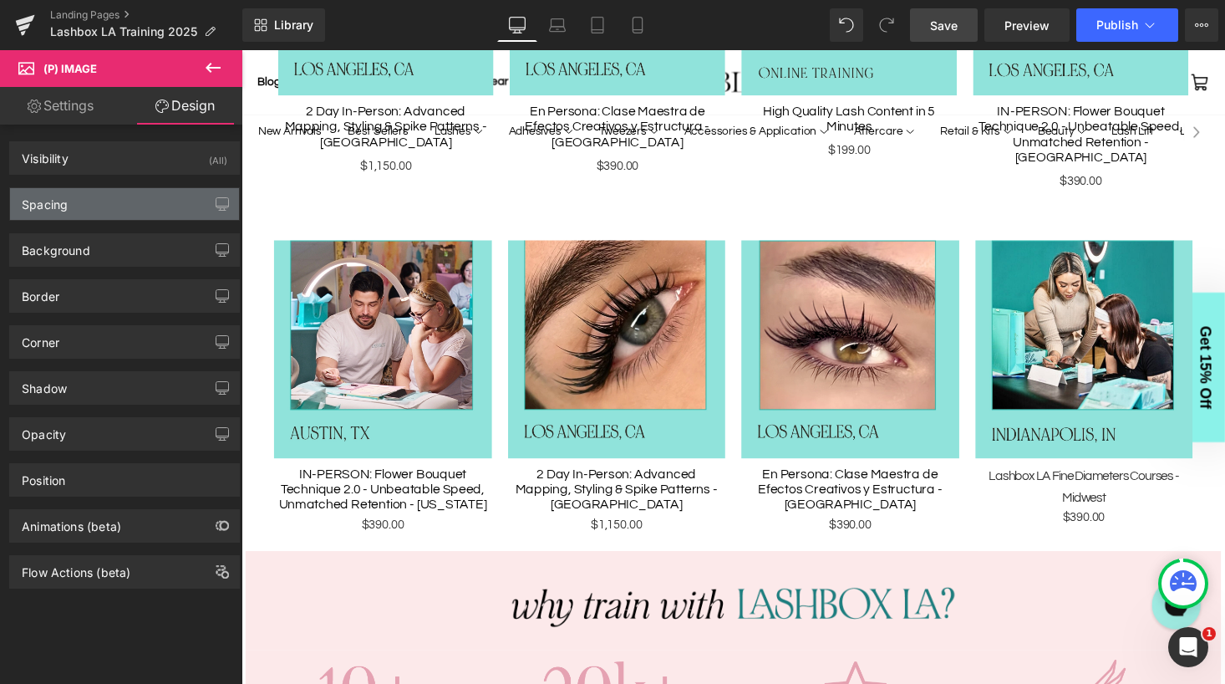
type input "0"
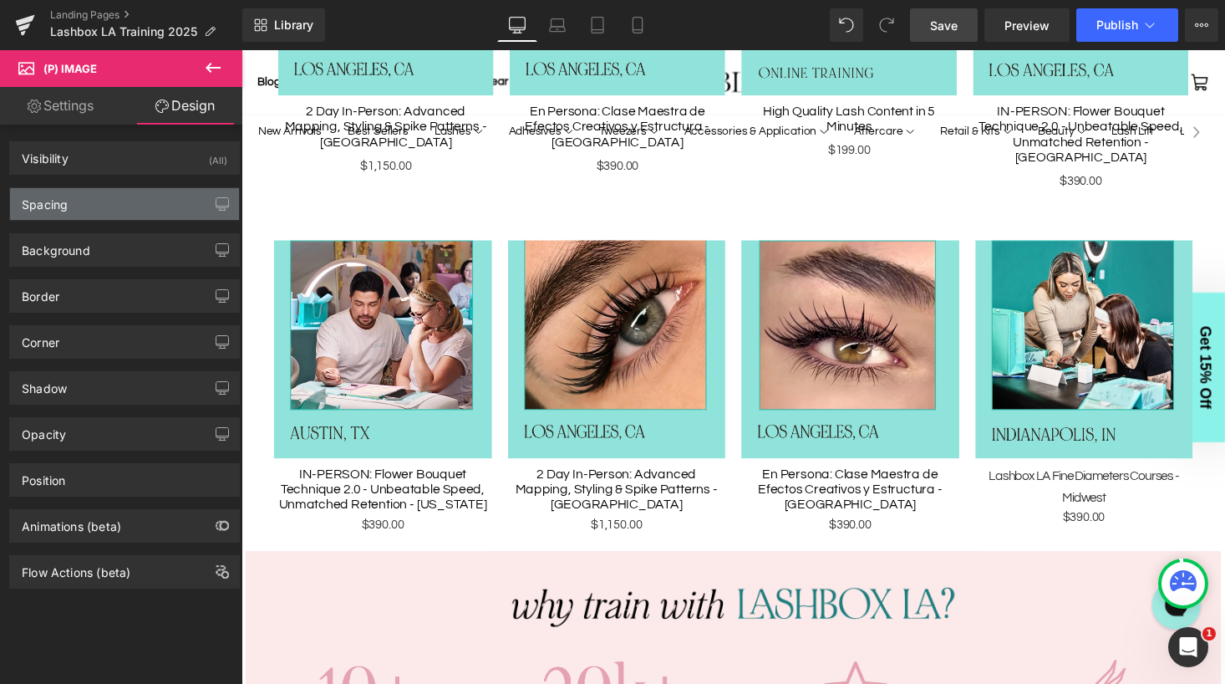
type input "0"
click at [116, 201] on div "Spacing" at bounding box center [124, 204] width 229 height 32
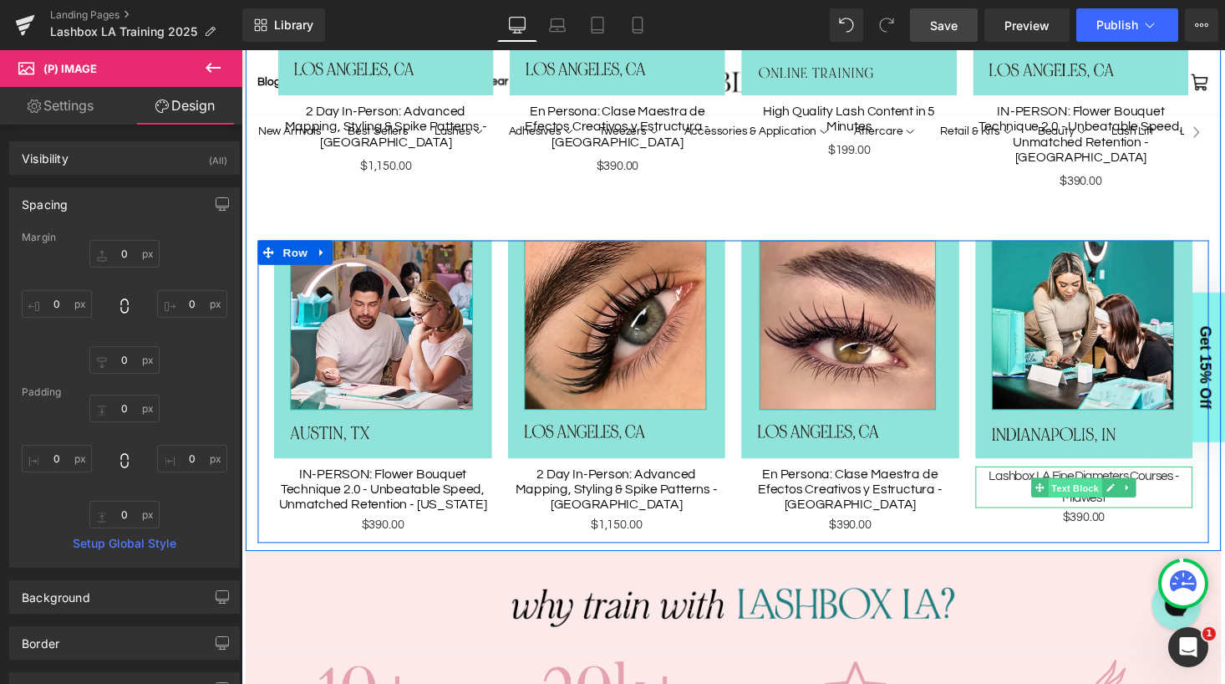
click at [1097, 490] on span "Text Block" at bounding box center [1098, 500] width 55 height 20
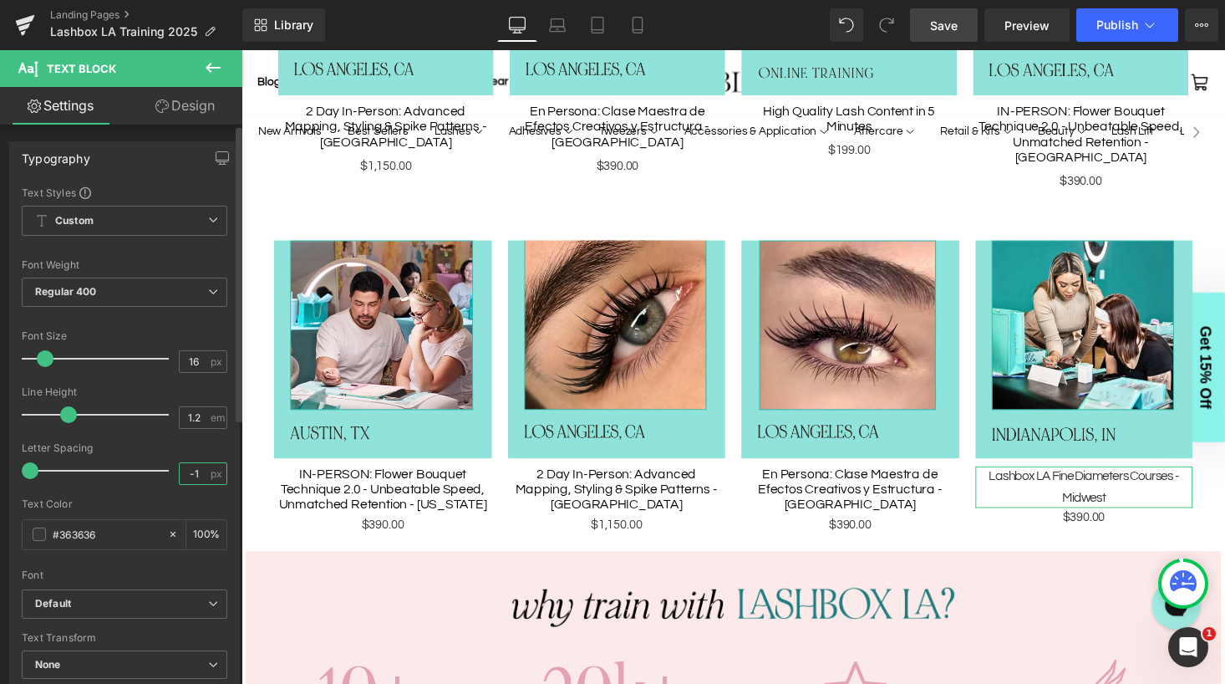
click at [195, 470] on input "-1" at bounding box center [194, 473] width 29 height 21
drag, startPoint x: 198, startPoint y: 471, endPoint x: 160, endPoint y: 471, distance: 38.4
click at [160, 471] on div "Letter Spacing -0.6 px" at bounding box center [125, 470] width 206 height 56
type input "0"
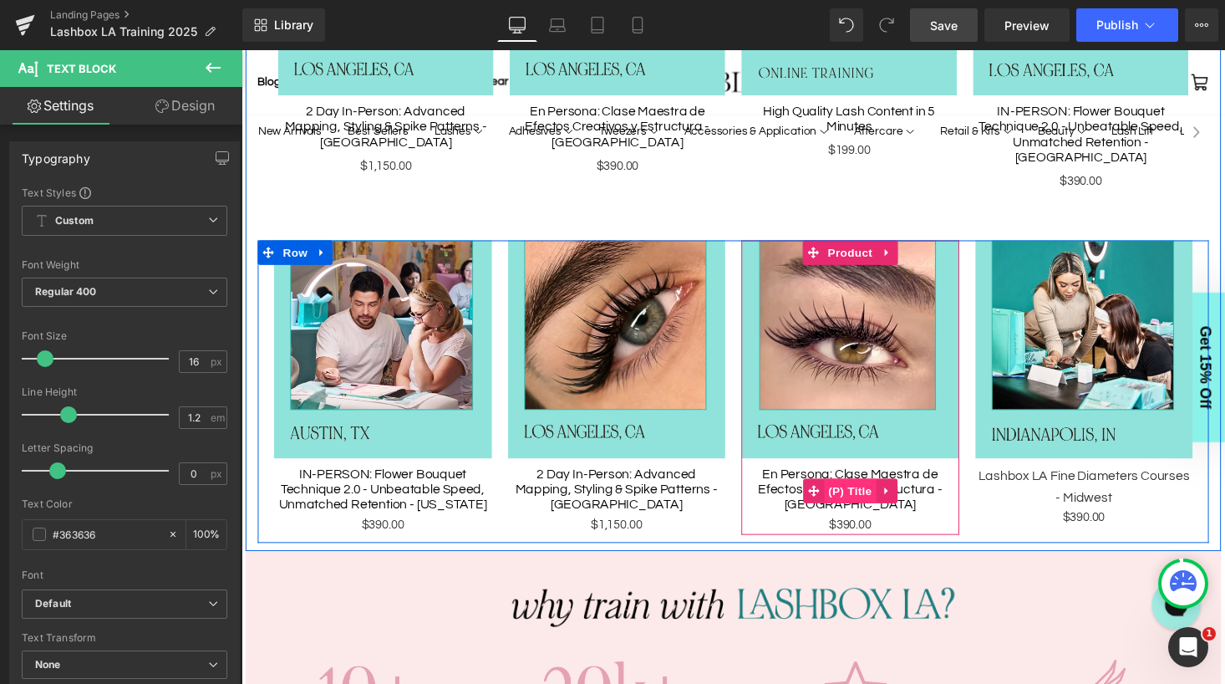
click at [880, 491] on span "(P) Title" at bounding box center [867, 503] width 53 height 25
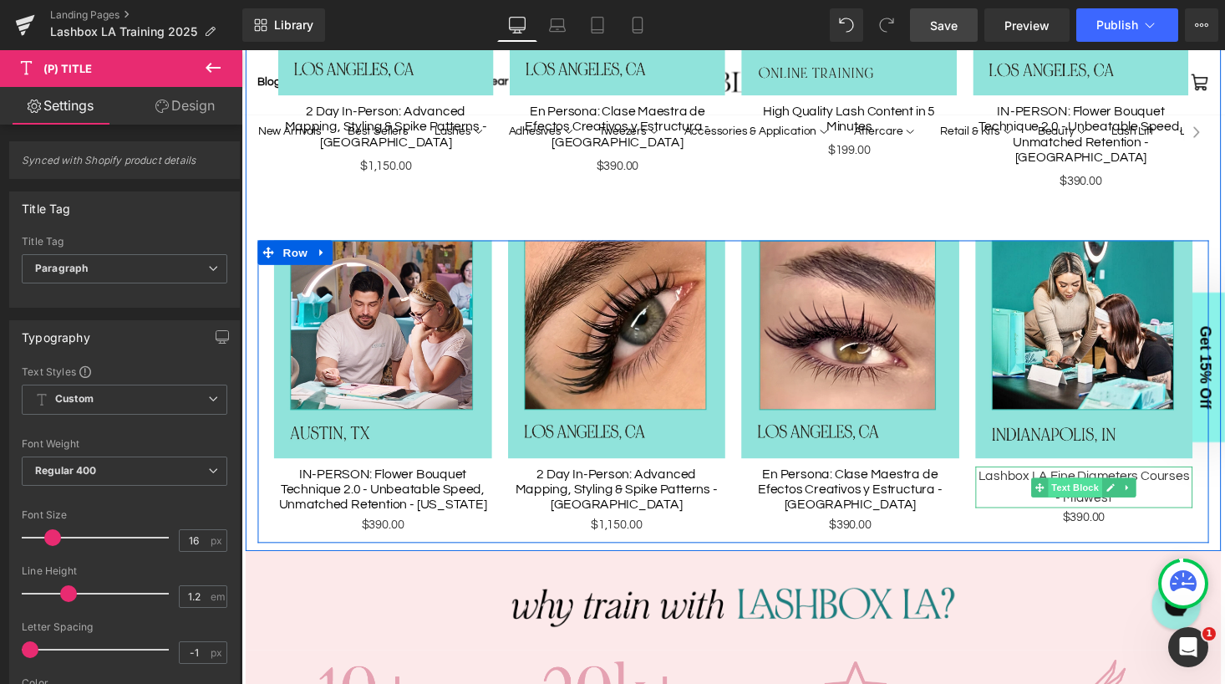
click at [1112, 490] on span "Text Block" at bounding box center [1098, 500] width 55 height 20
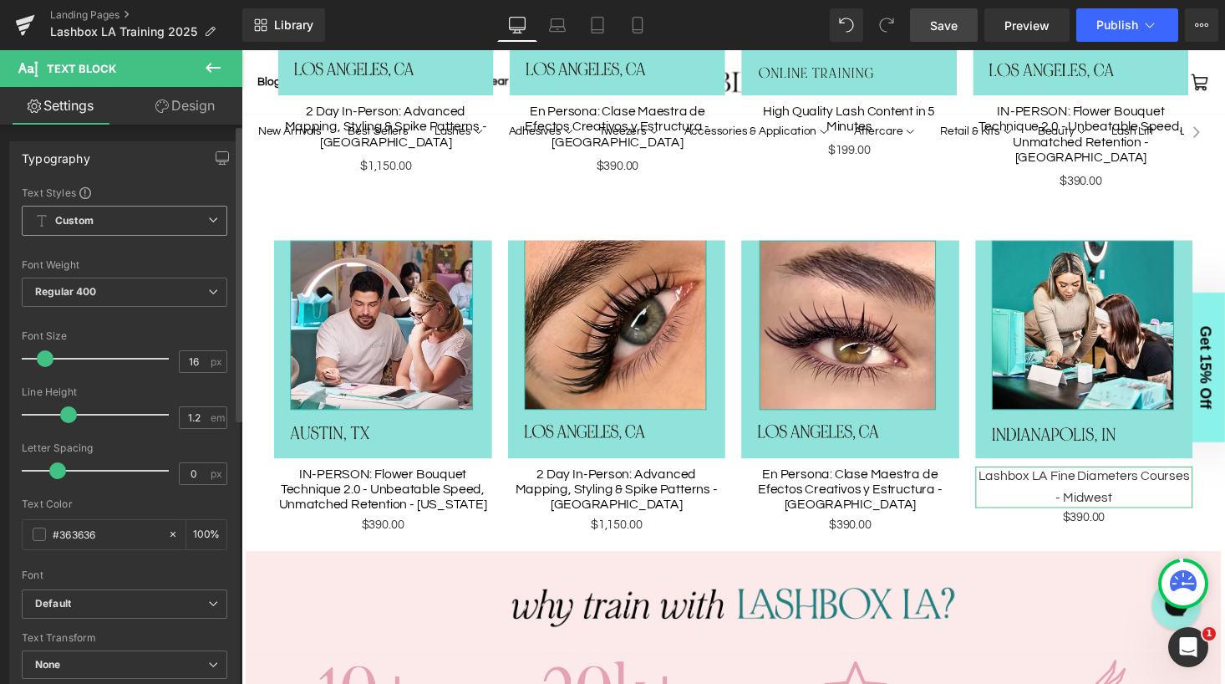
click at [172, 224] on span "Custom Setup Global Style" at bounding box center [125, 221] width 206 height 30
click at [140, 183] on div "Typography Text Styles Custom Custom Setup Global Style Custom Setup Global Sty…" at bounding box center [124, 422] width 231 height 562
click at [212, 67] on icon at bounding box center [213, 68] width 15 height 10
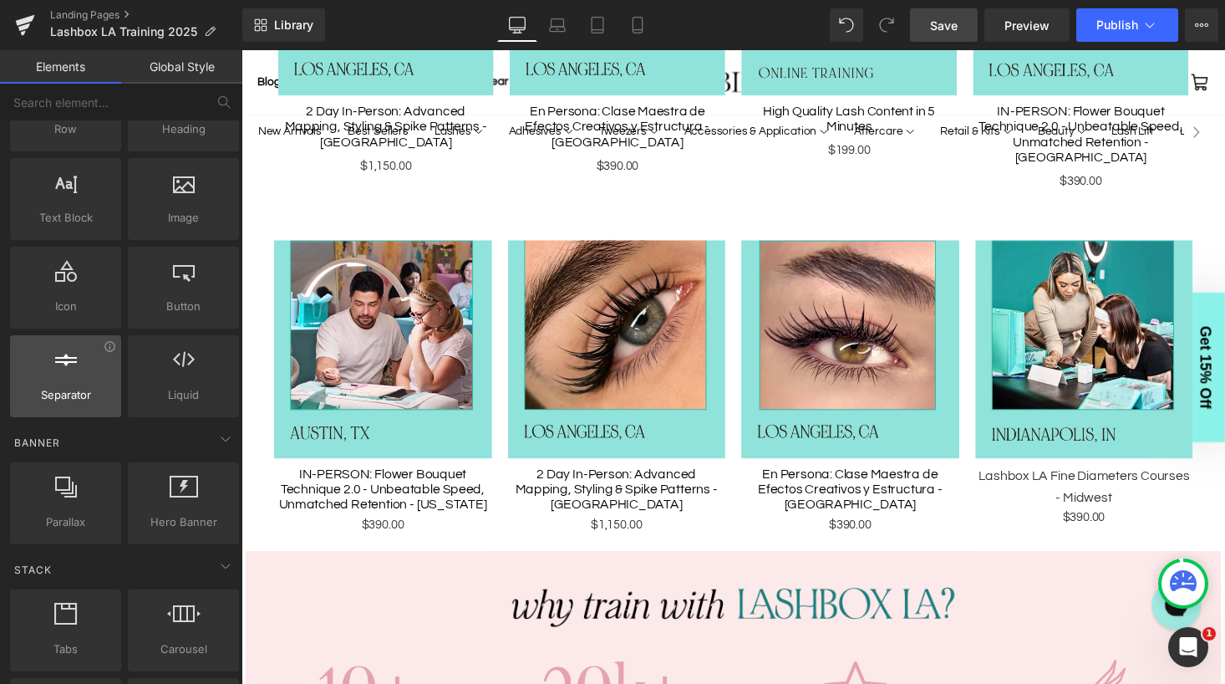
scroll to position [98, 0]
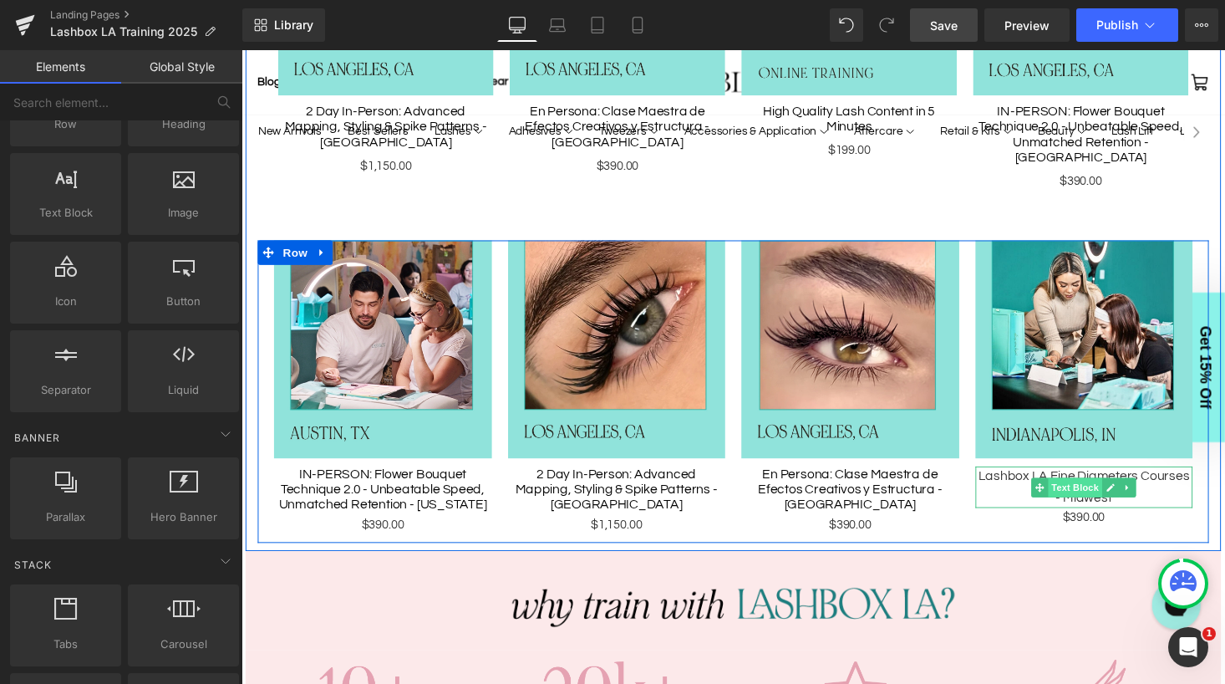
click at [1114, 490] on span "Text Block" at bounding box center [1098, 500] width 55 height 20
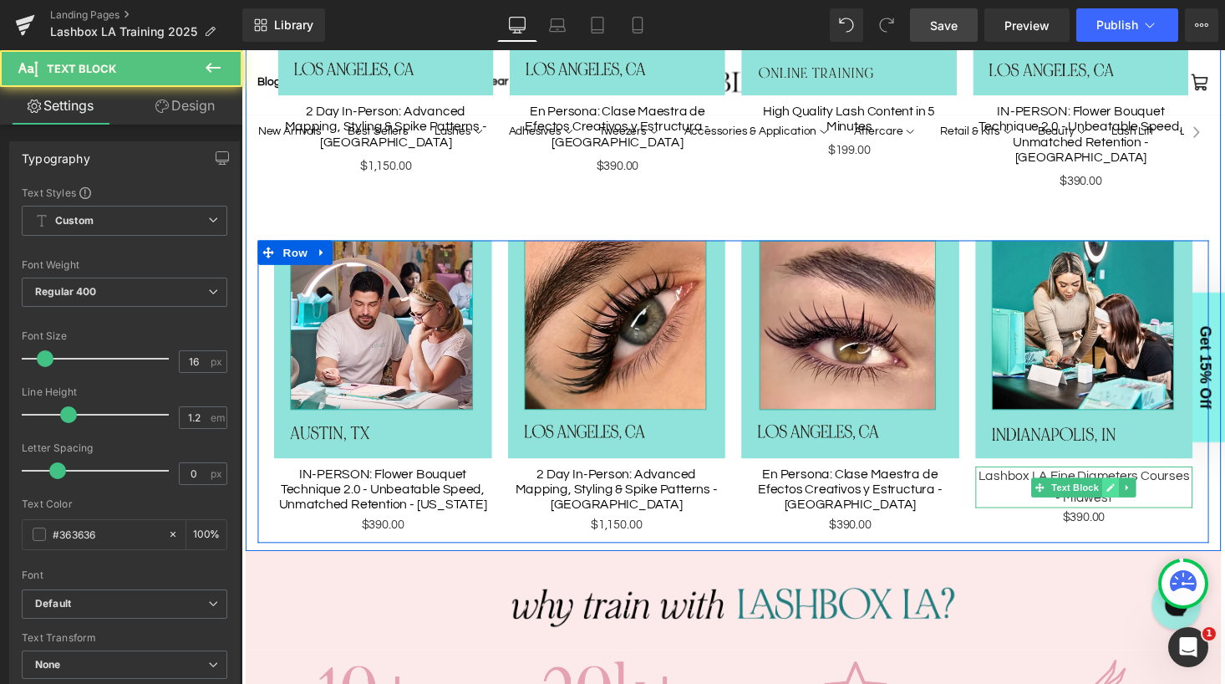
click at [1133, 490] on link at bounding box center [1135, 500] width 18 height 20
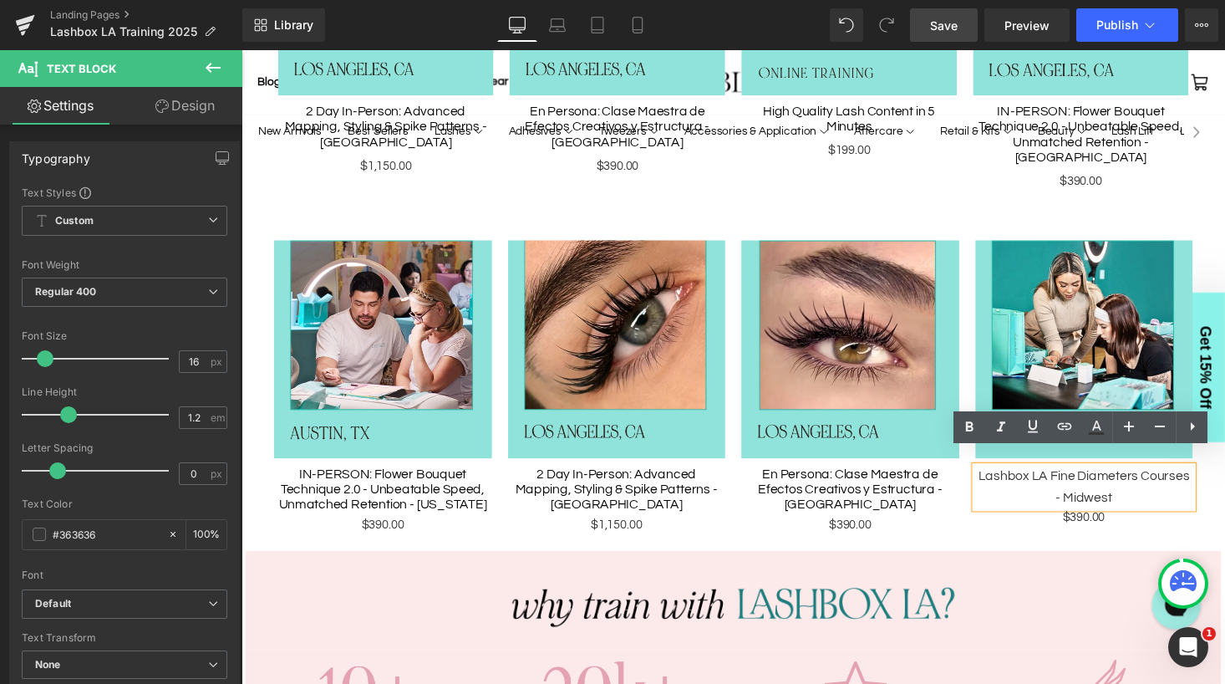
click at [1108, 478] on p "Lashbox LA Fine Diameters Courses - Midwest" at bounding box center [1108, 499] width 224 height 43
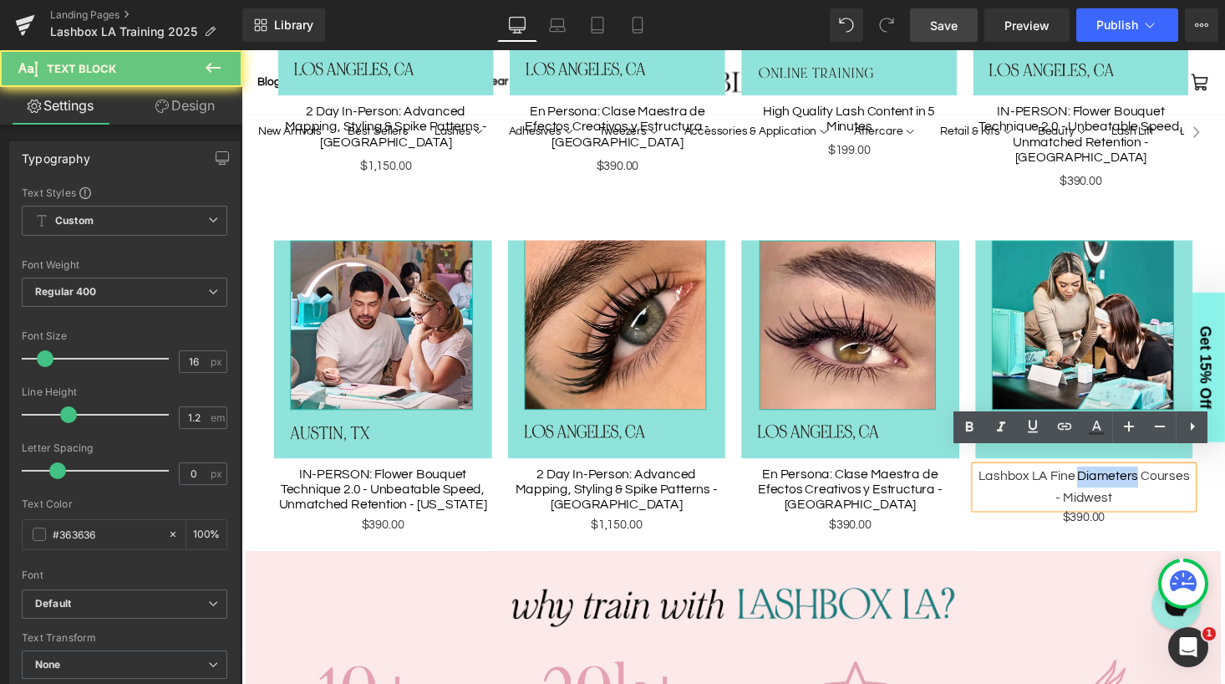
click at [1108, 478] on p "Lashbox LA Fine Diameters Courses - Midwest" at bounding box center [1108, 499] width 224 height 43
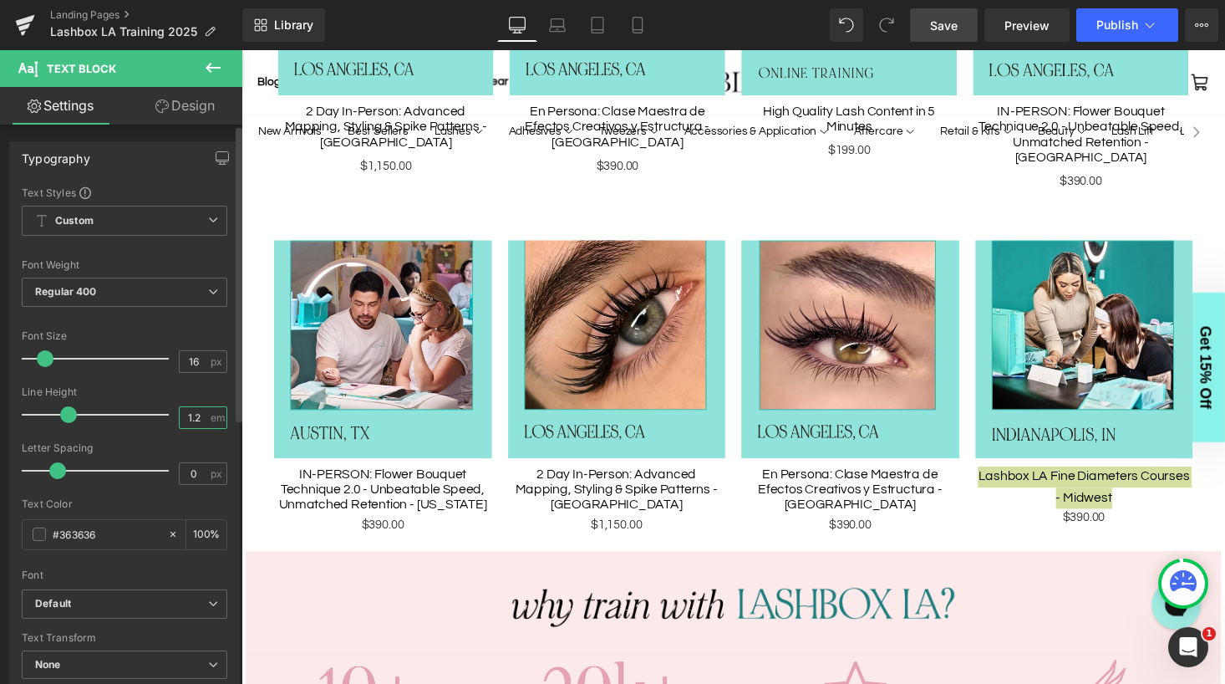
click at [196, 415] on input "1.2" at bounding box center [194, 417] width 29 height 21
click at [216, 417] on span "em" at bounding box center [218, 417] width 14 height 11
click at [211, 419] on span "em" at bounding box center [218, 417] width 14 height 11
click at [58, 412] on span at bounding box center [57, 414] width 17 height 17
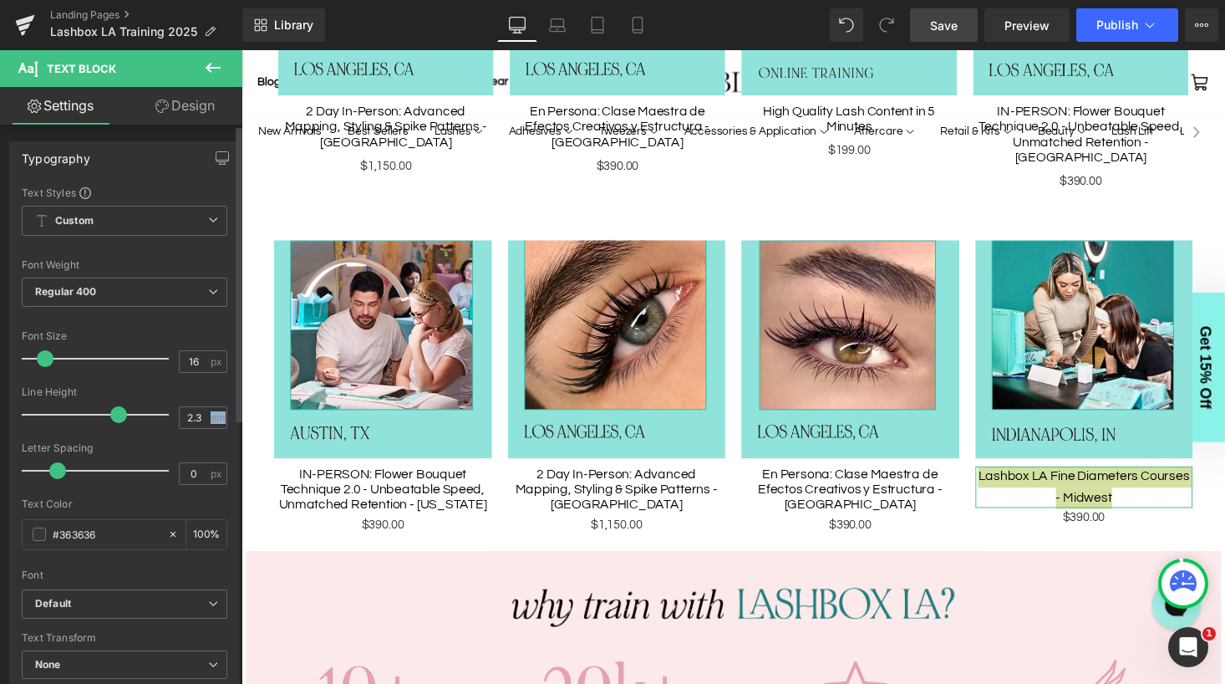
type input "2.4"
drag, startPoint x: 58, startPoint y: 412, endPoint x: 132, endPoint y: 414, distance: 73.6
click at [132, 414] on span at bounding box center [135, 414] width 17 height 17
click at [140, 389] on div "Line Height" at bounding box center [125, 392] width 206 height 12
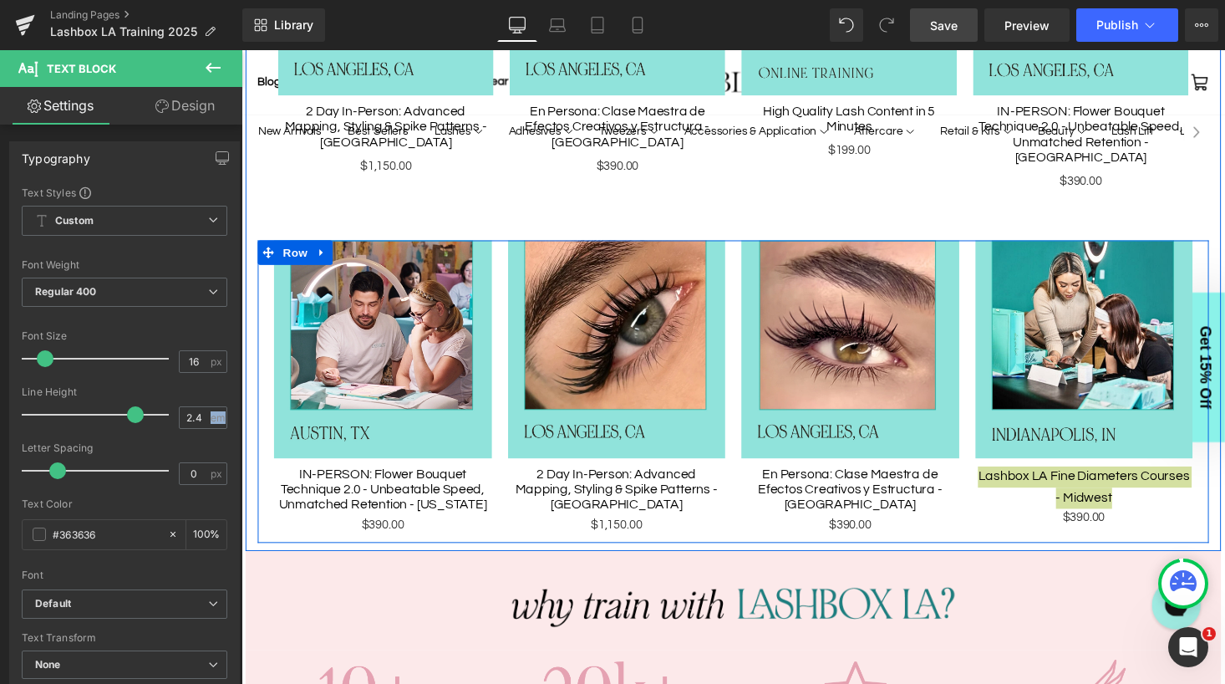
click at [1119, 521] on div "$390.00 Text Block" at bounding box center [1108, 531] width 224 height 20
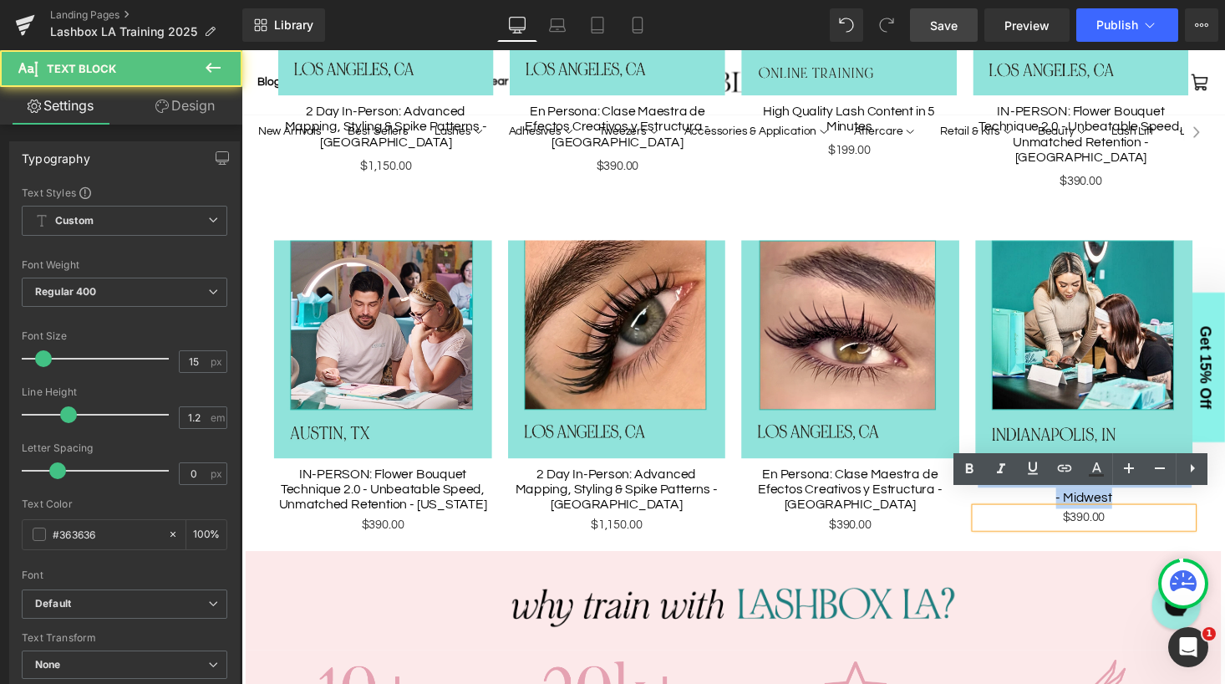
click at [1053, 539] on div "Sale Off (P) Image IN-PERSON: Flower Bouquet Technique 2.0 - Unbeatable Speed, …" at bounding box center [747, 401] width 978 height 311
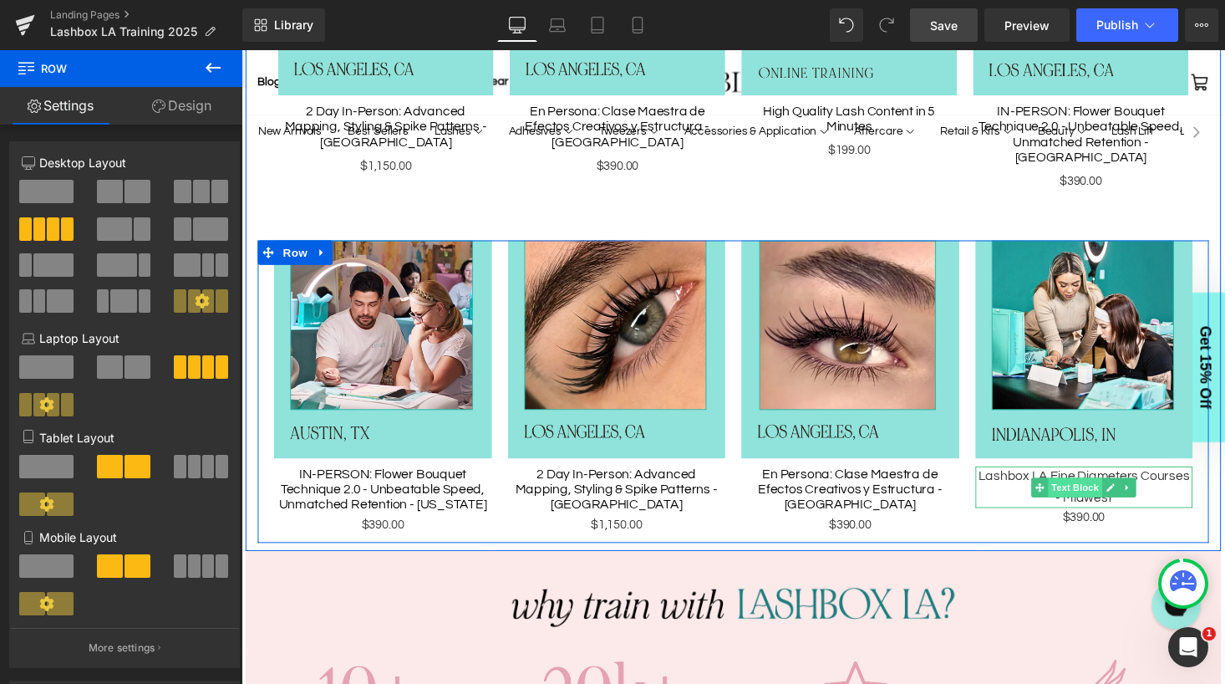
click at [1105, 490] on span "Text Block" at bounding box center [1098, 500] width 55 height 20
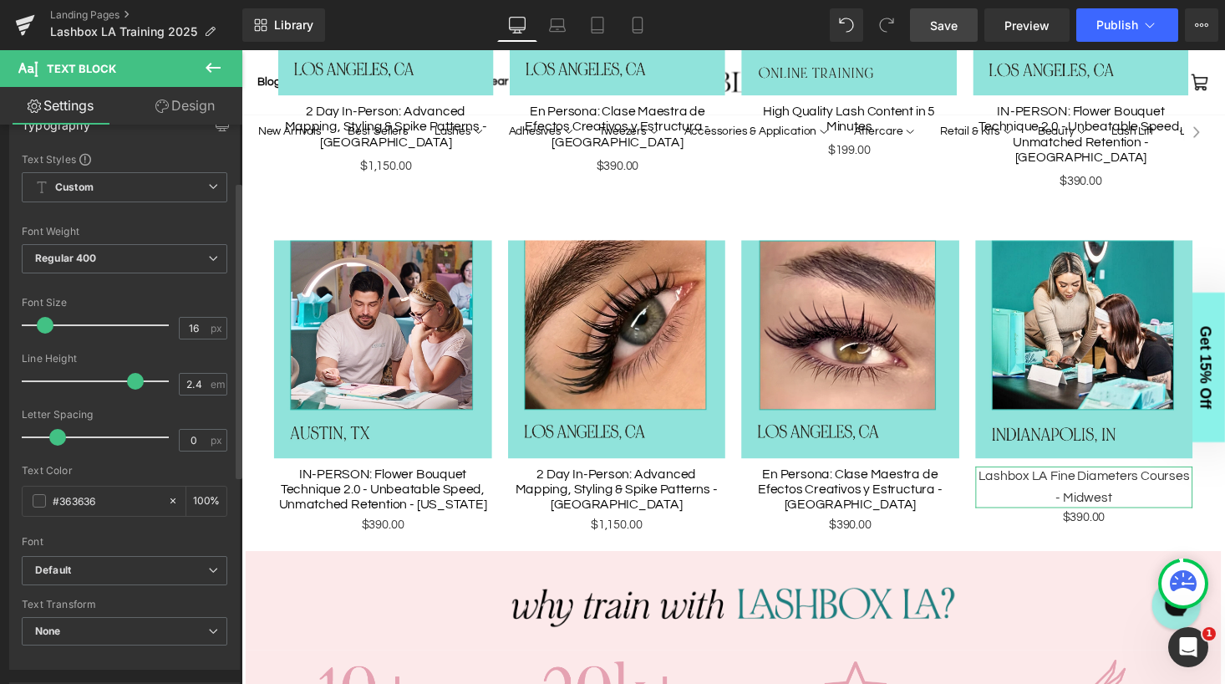
scroll to position [0, 0]
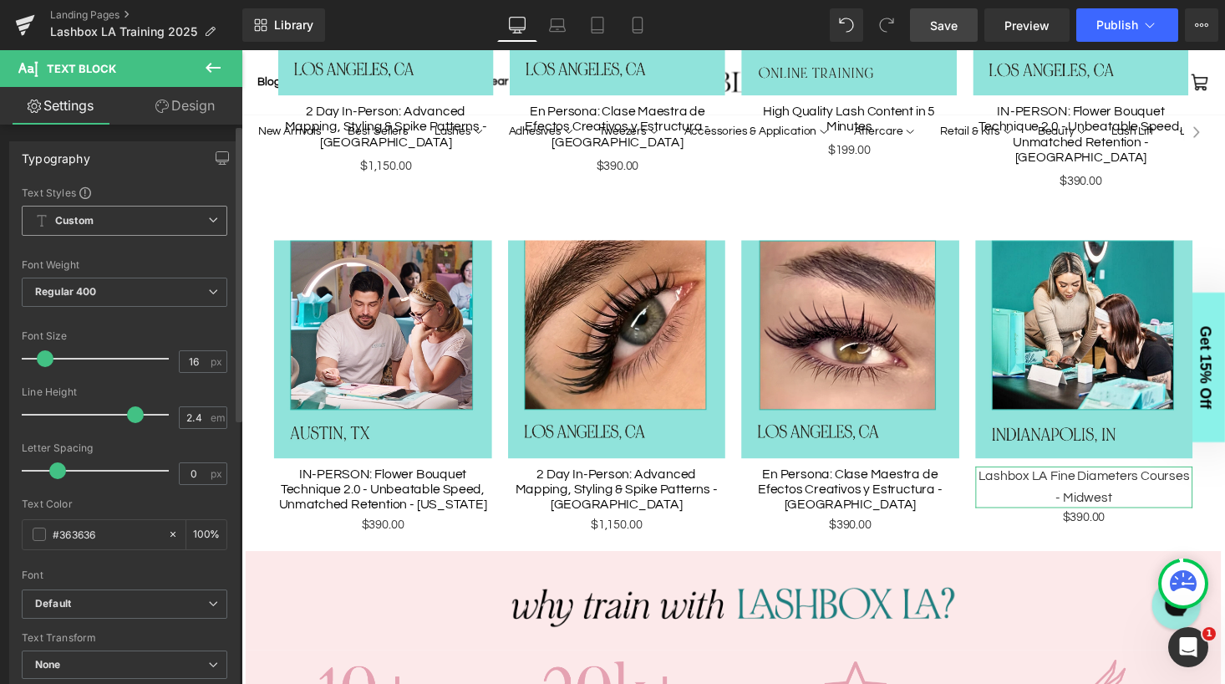
click at [191, 212] on span "Custom Setup Global Style" at bounding box center [125, 221] width 206 height 30
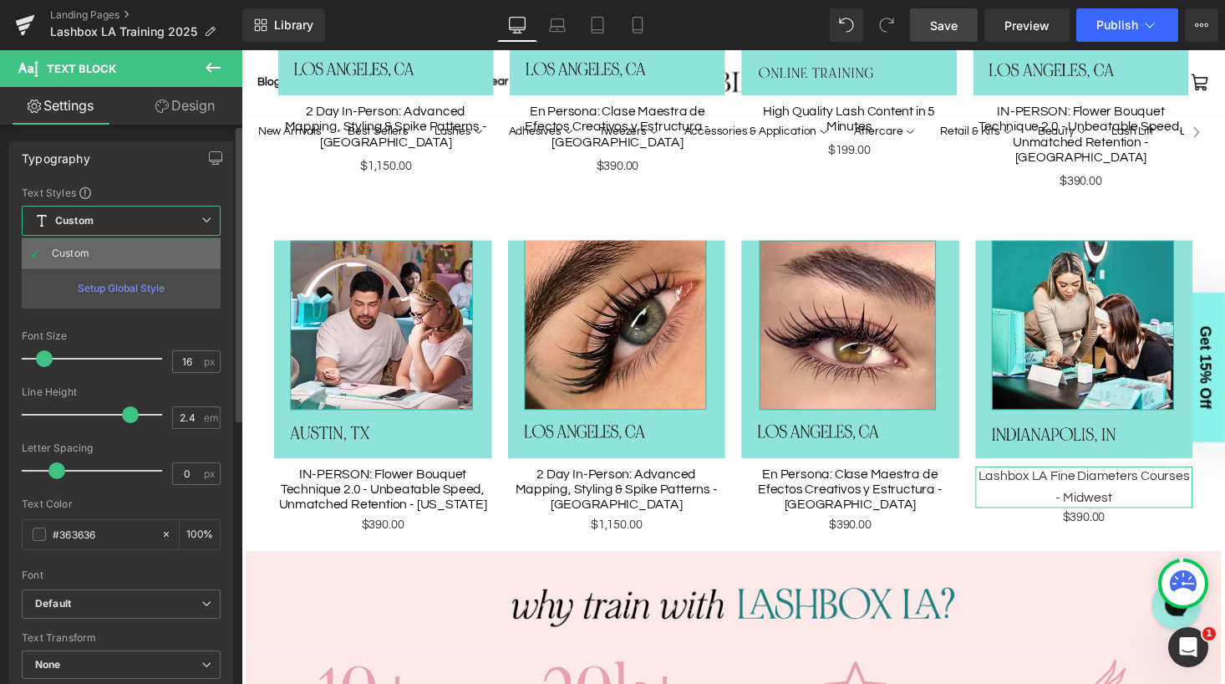
click at [99, 251] on li "Custom" at bounding box center [121, 253] width 199 height 30
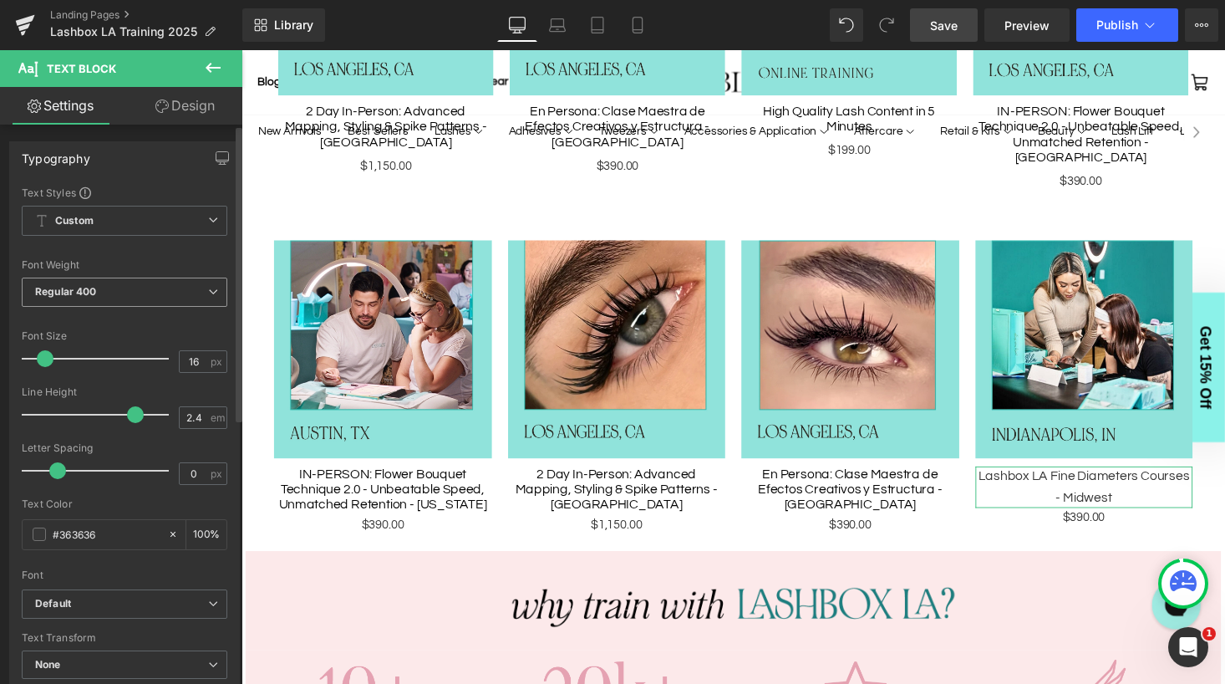
click at [106, 294] on span "Regular 400" at bounding box center [125, 291] width 206 height 29
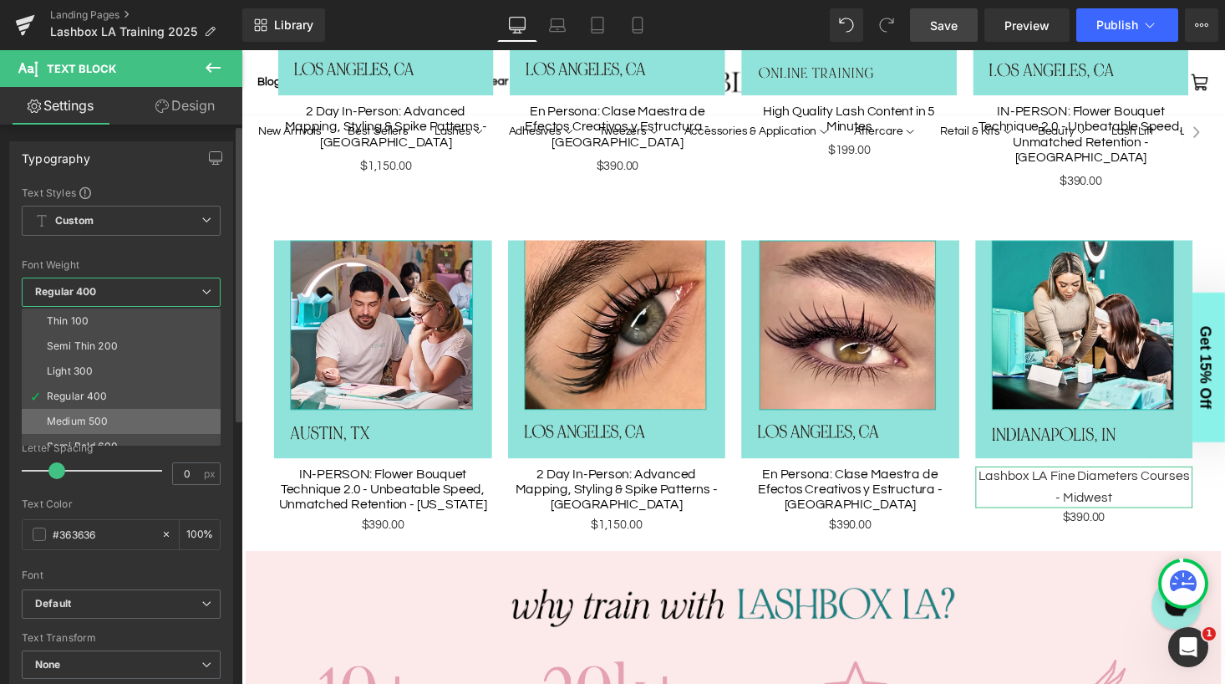
click at [94, 415] on div "Medium 500" at bounding box center [77, 421] width 61 height 12
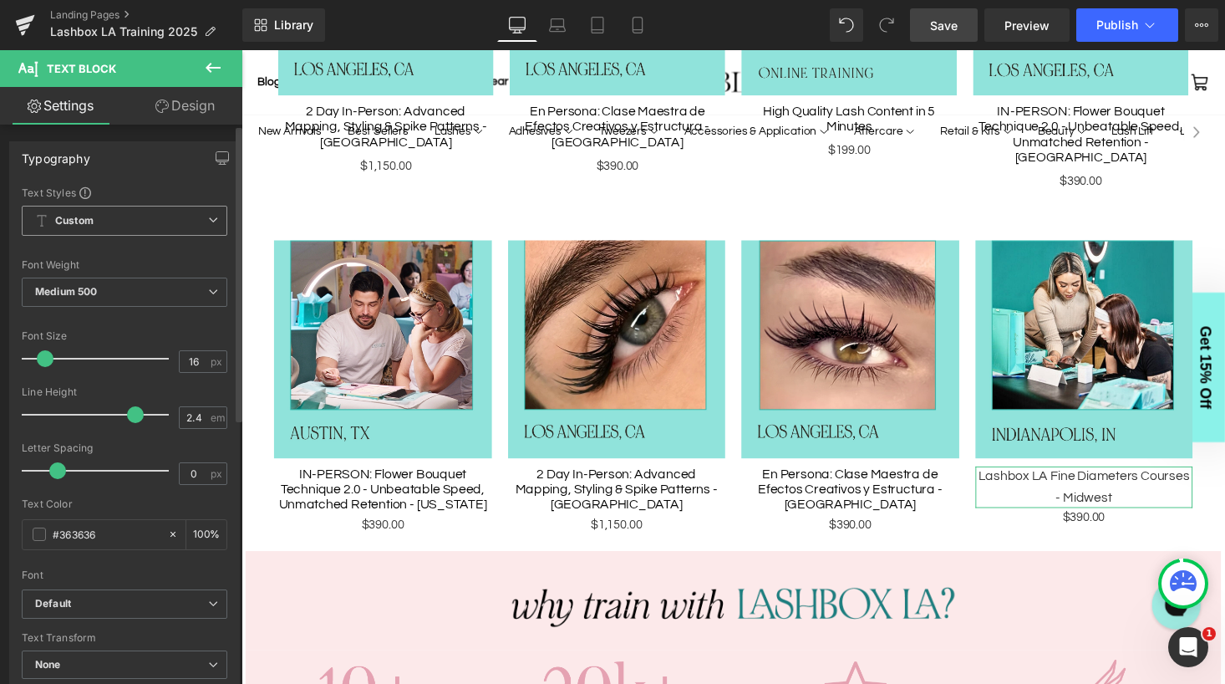
click at [153, 218] on span "Custom Setup Global Style" at bounding box center [125, 221] width 206 height 30
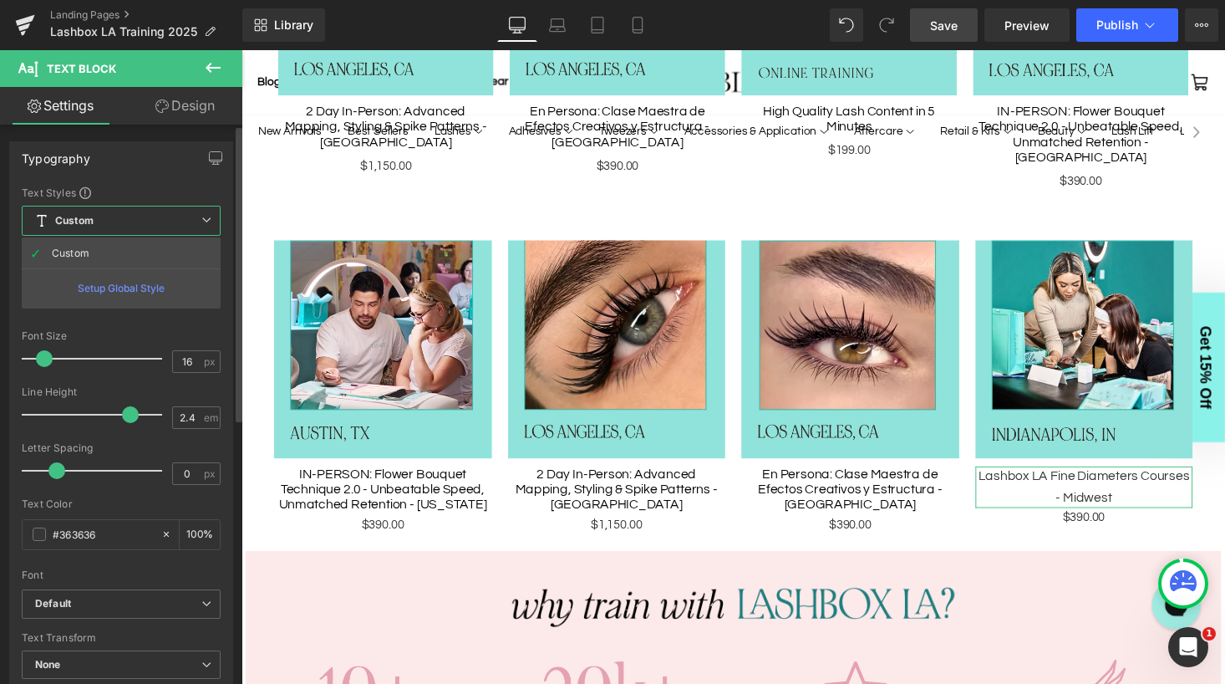
click at [107, 291] on div "Setup Global Style" at bounding box center [121, 287] width 199 height 39
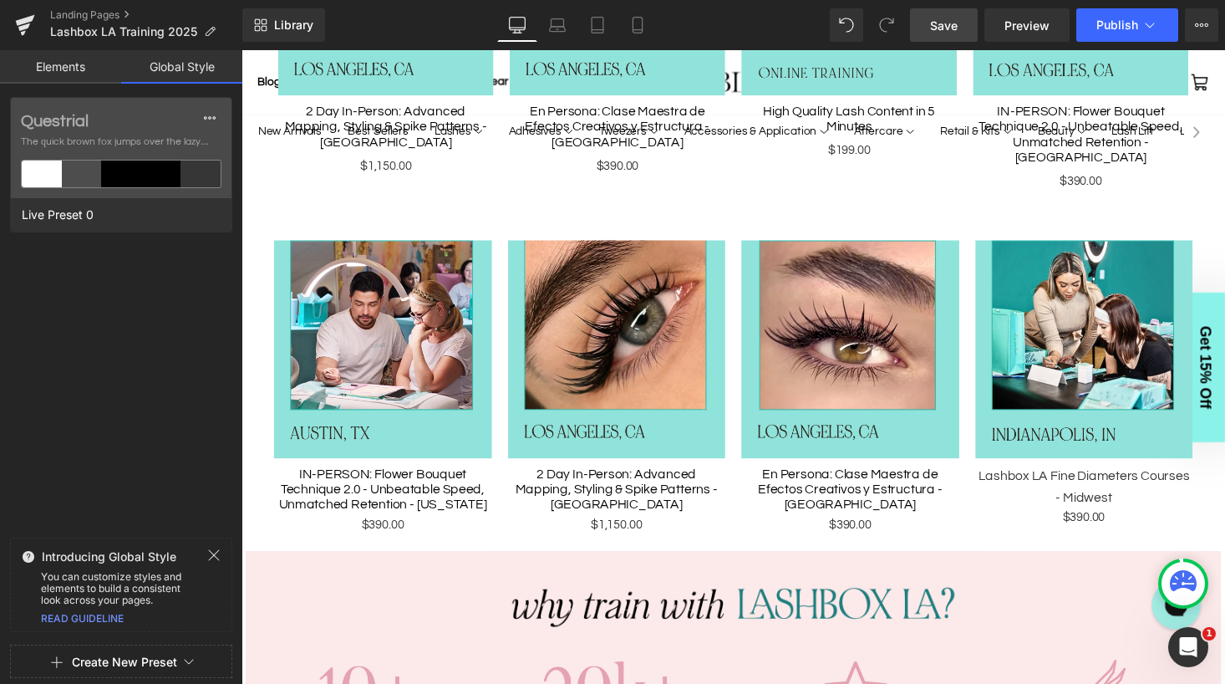
click at [52, 67] on link "Elements" at bounding box center [60, 66] width 121 height 33
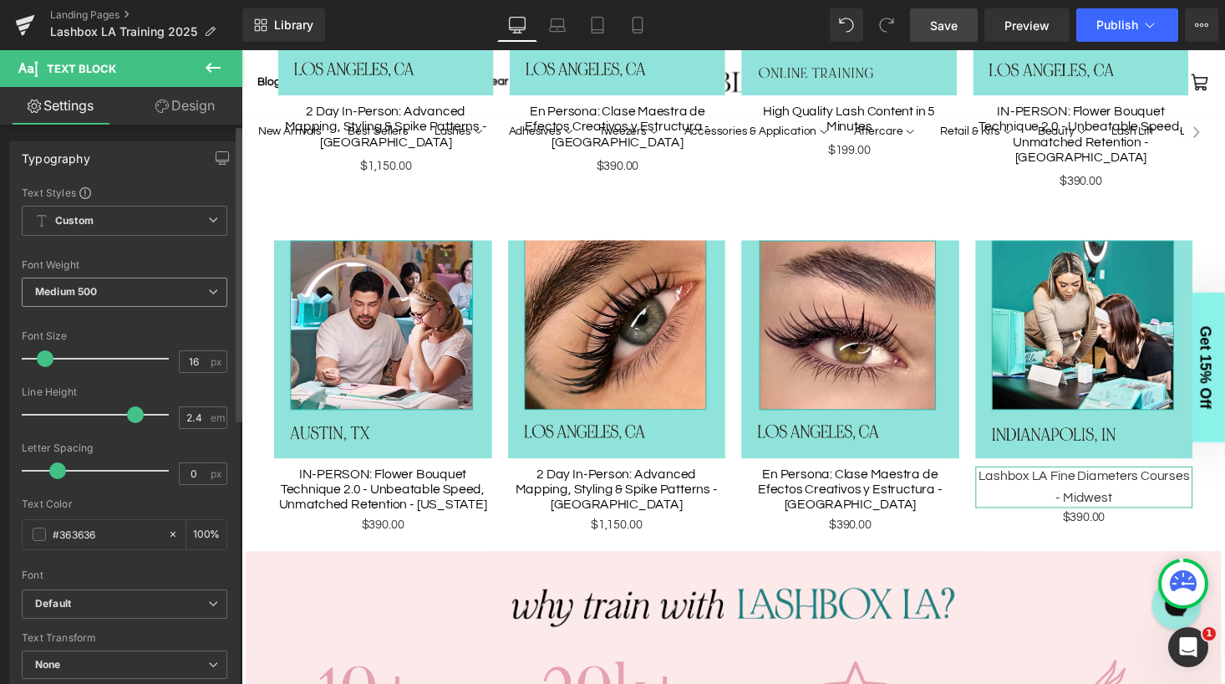
click at [119, 286] on span "Medium 500" at bounding box center [125, 291] width 206 height 29
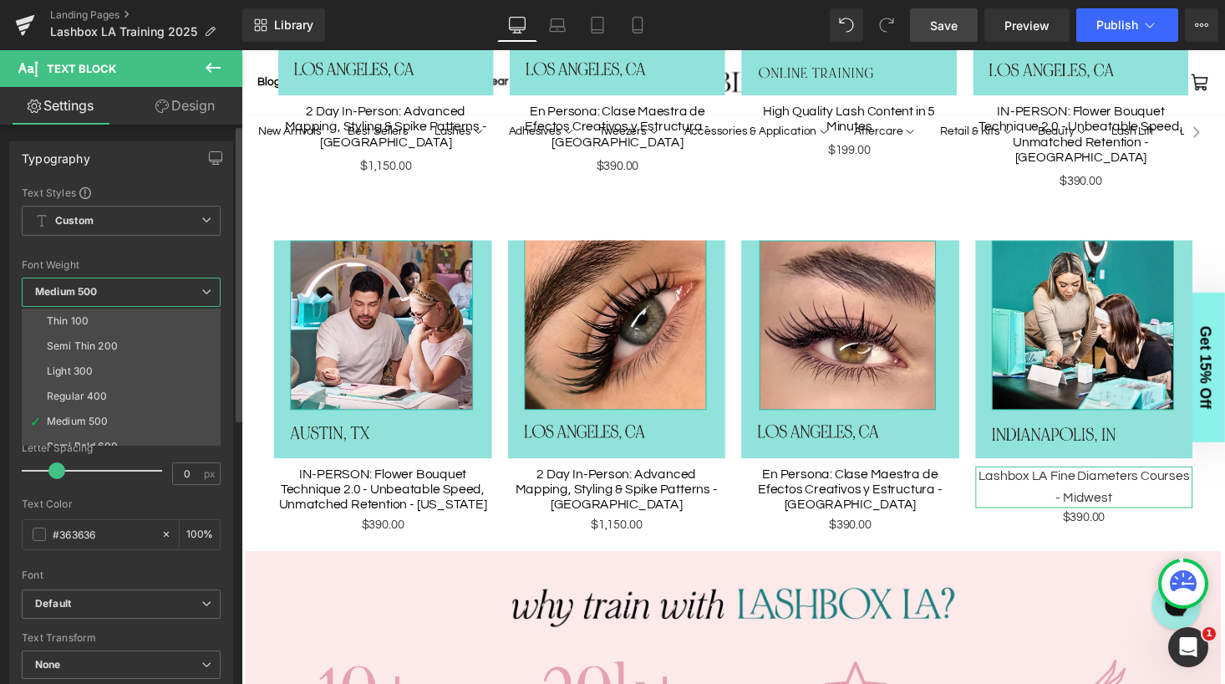
click at [102, 388] on li "Regular 400" at bounding box center [125, 396] width 206 height 25
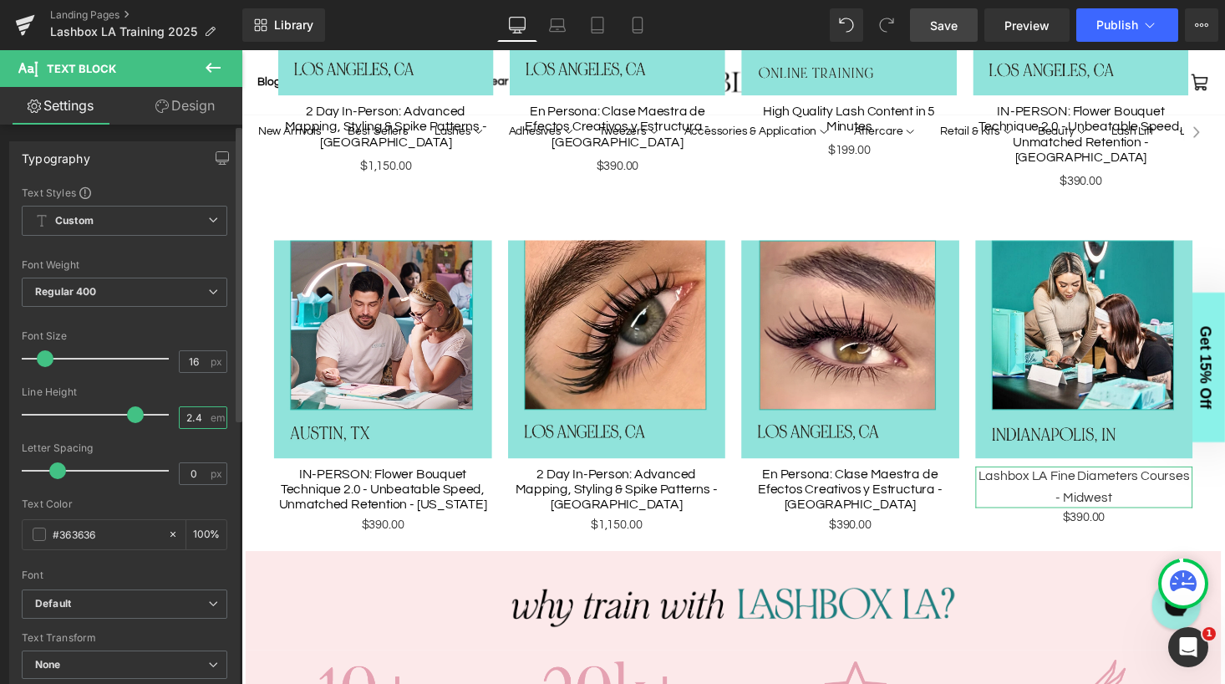
drag, startPoint x: 198, startPoint y: 417, endPoint x: 176, endPoint y: 417, distance: 21.7
click at [180, 417] on input "2.4" at bounding box center [194, 417] width 29 height 21
type input "1"
click at [170, 315] on div at bounding box center [125, 320] width 206 height 11
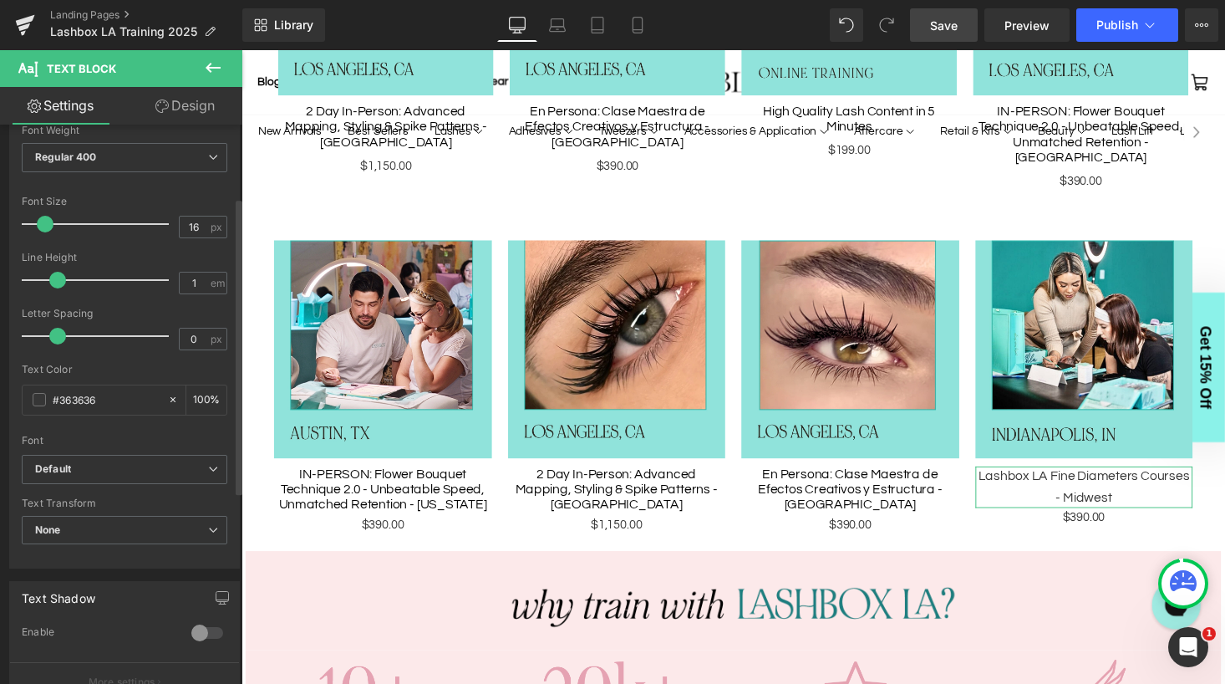
scroll to position [137, 0]
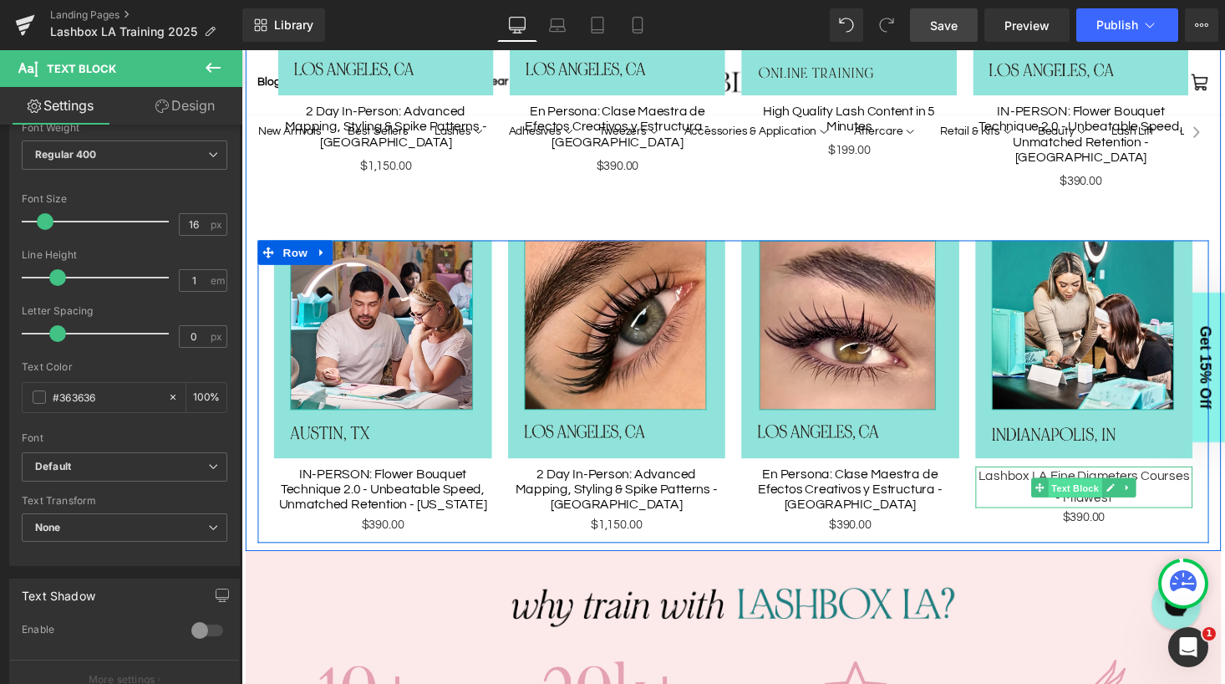
click at [1103, 490] on span "Text Block" at bounding box center [1098, 500] width 55 height 20
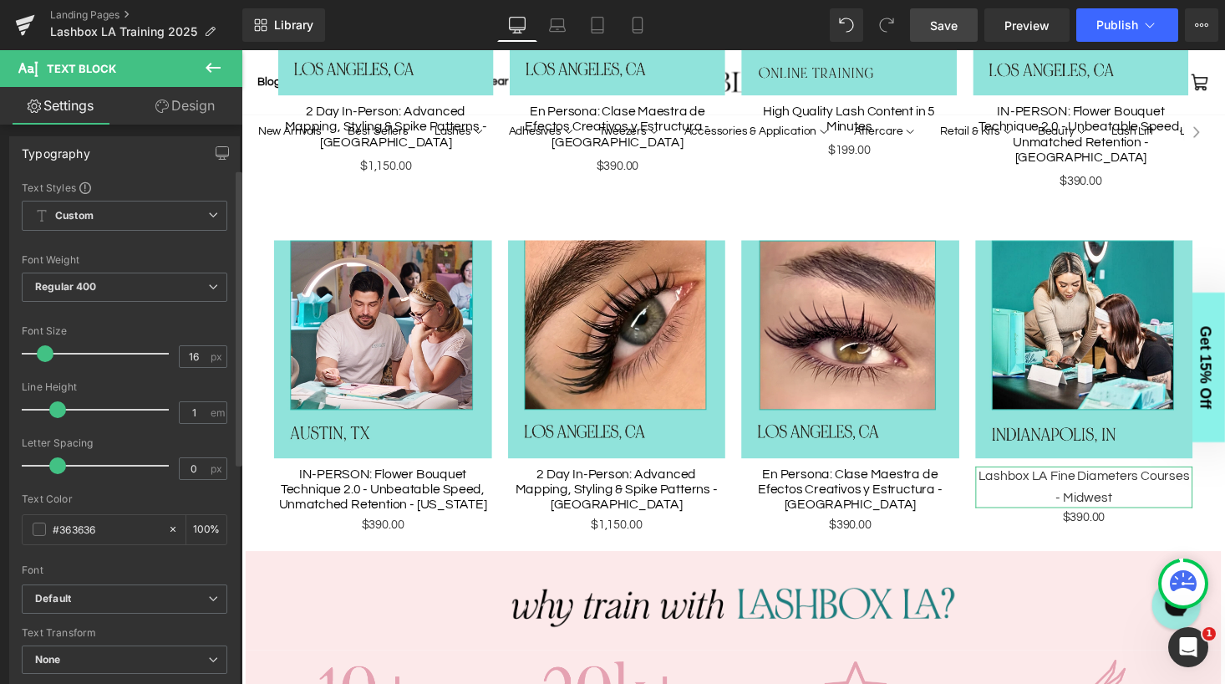
scroll to position [0, 0]
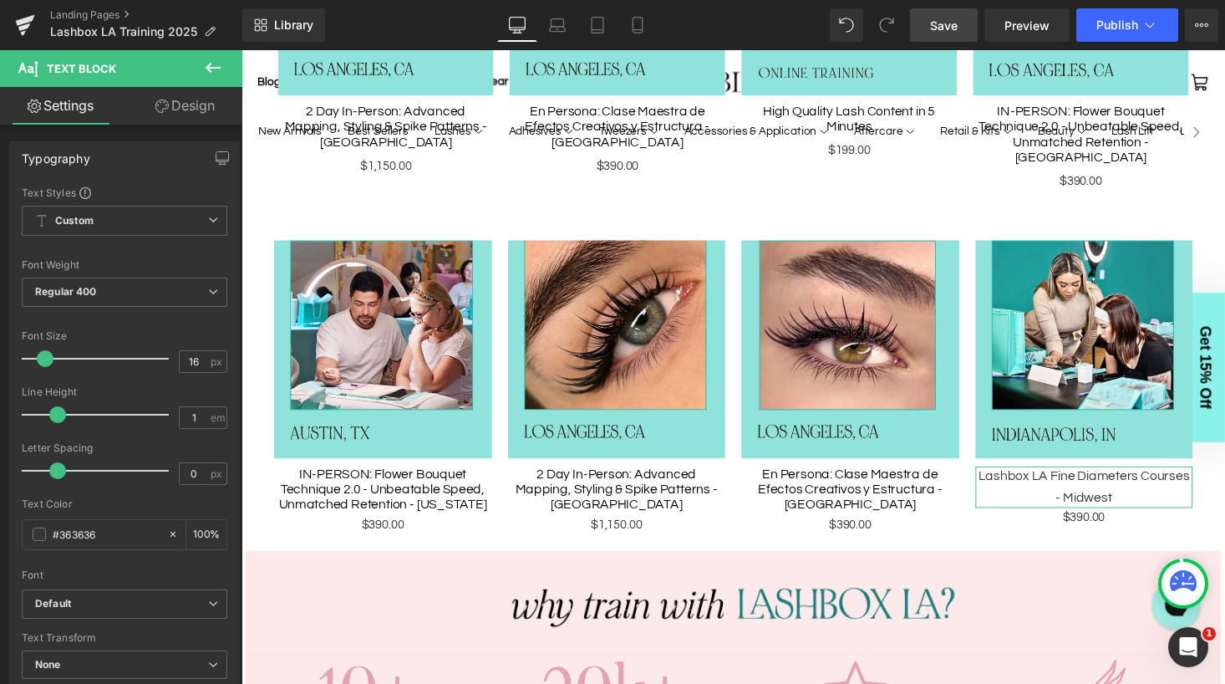
click at [181, 112] on link "Design" at bounding box center [185, 106] width 121 height 38
click at [0, 0] on div "Spacing" at bounding box center [0, 0] width 0 height 0
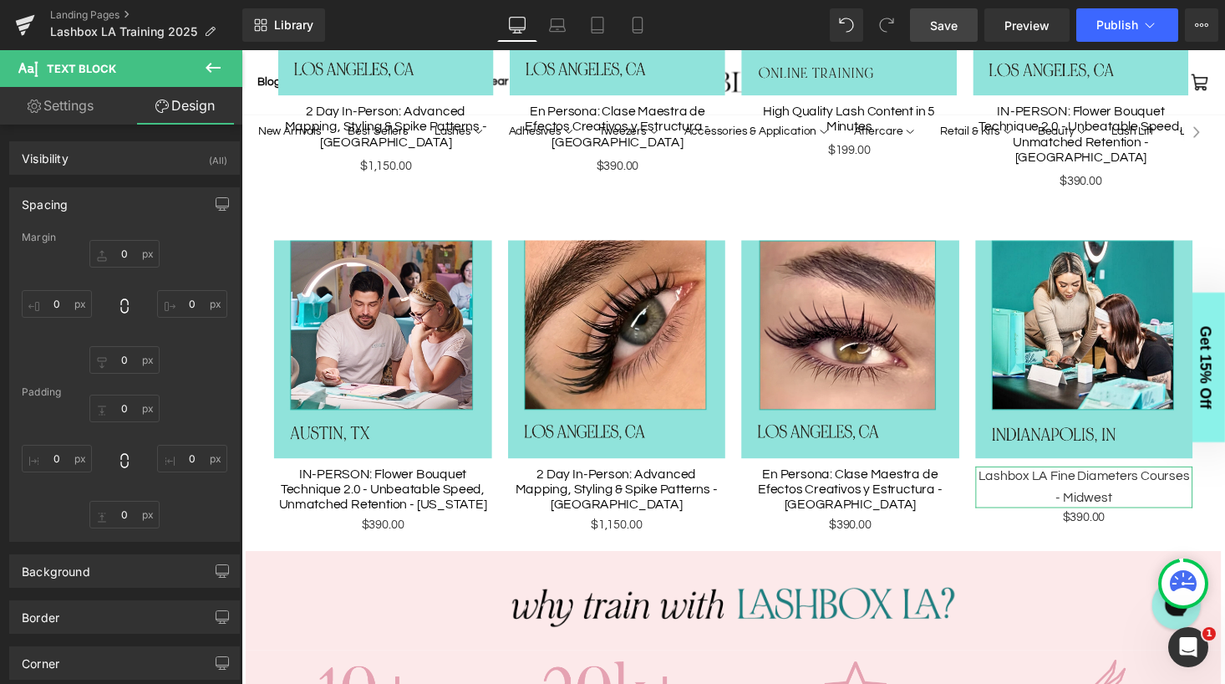
type input "10"
type input "0"
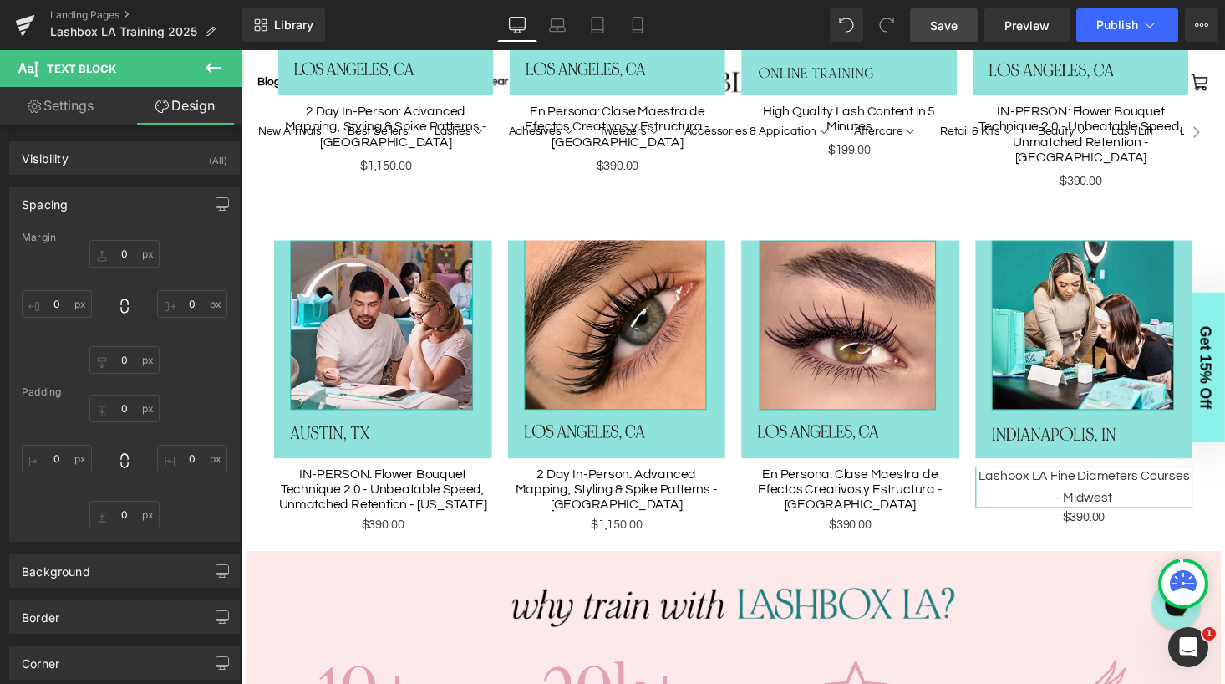
type input "0"
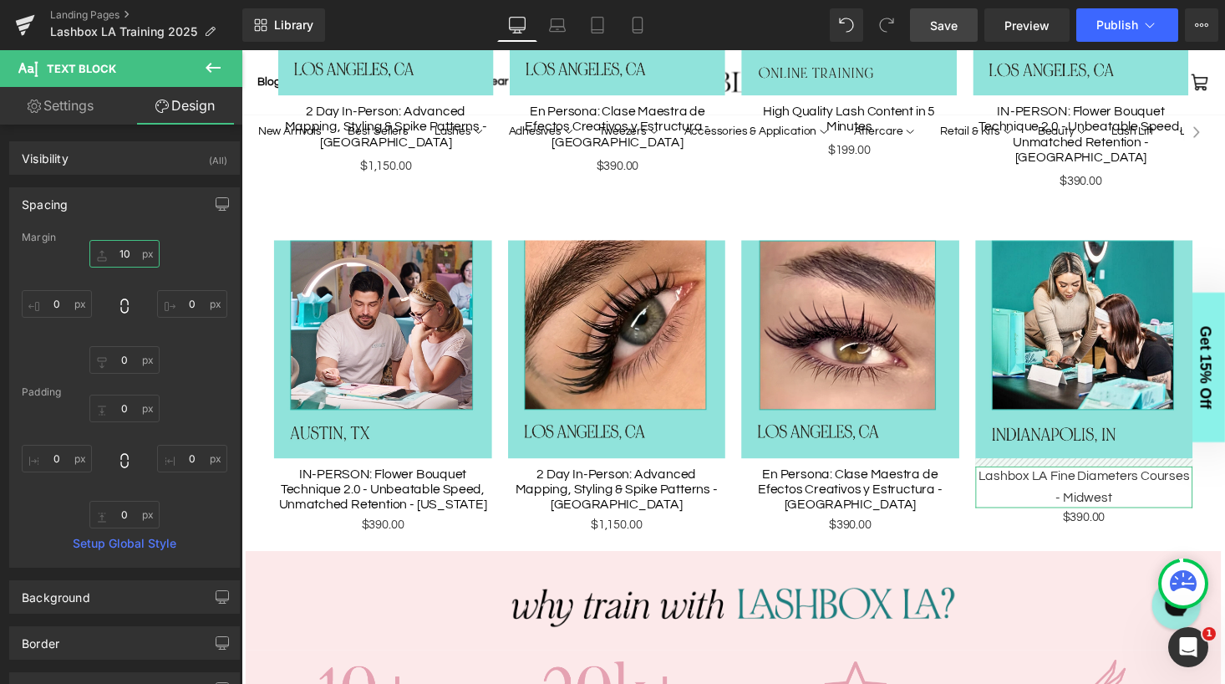
click at [124, 258] on input "10" at bounding box center [124, 254] width 70 height 28
click at [216, 247] on div "8 8 0px 0 0px 0 0px 0" at bounding box center [125, 307] width 206 height 134
click at [123, 255] on input "8" at bounding box center [124, 254] width 70 height 28
type input "7"
click at [940, 22] on span "Save" at bounding box center [944, 26] width 28 height 18
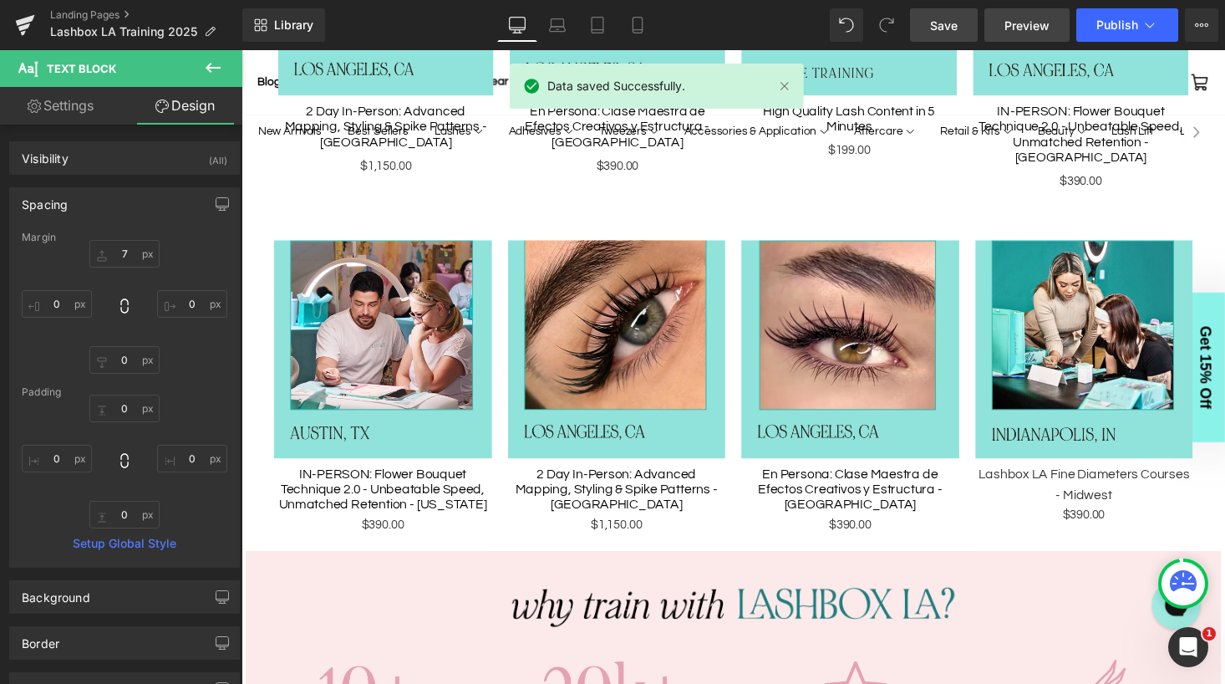
click at [1022, 23] on span "Preview" at bounding box center [1026, 26] width 45 height 18
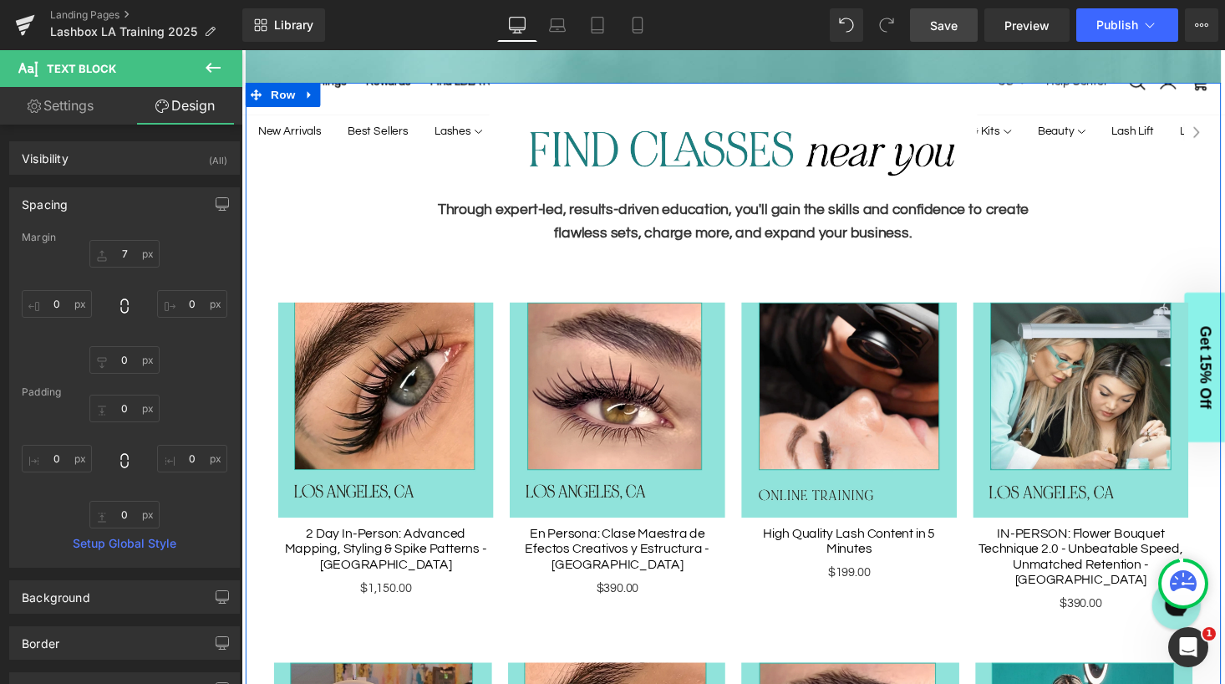
scroll to position [854, 0]
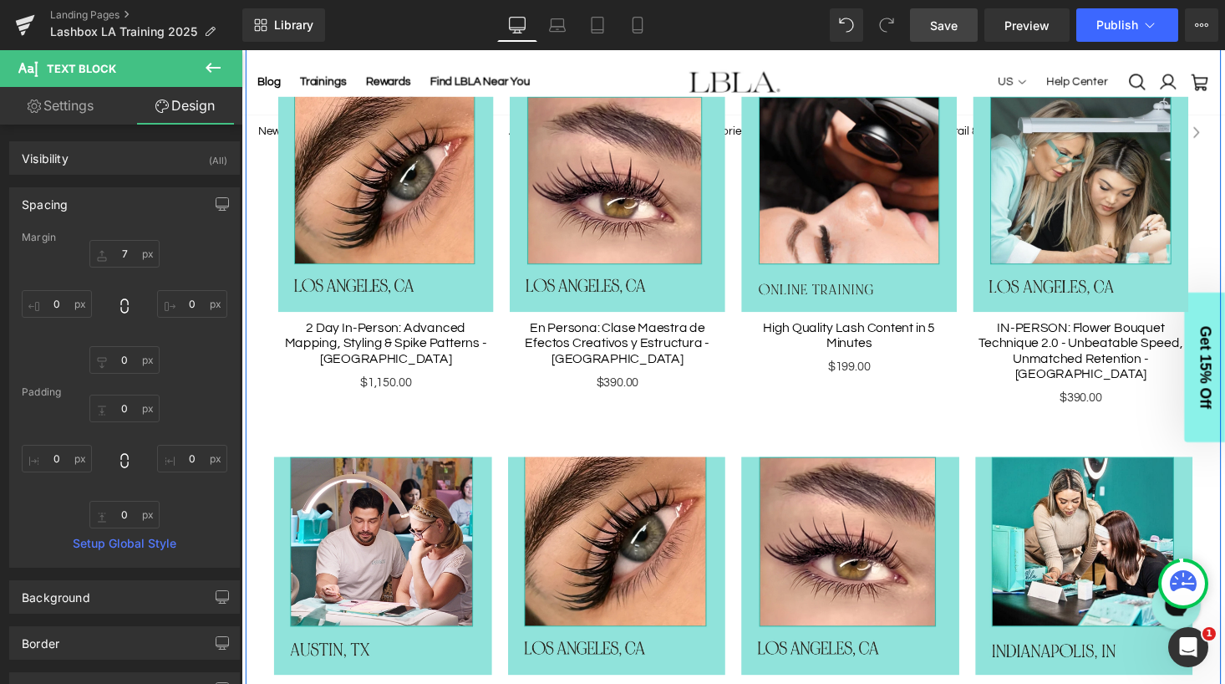
click at [397, 292] on img at bounding box center [389, 208] width 221 height 221
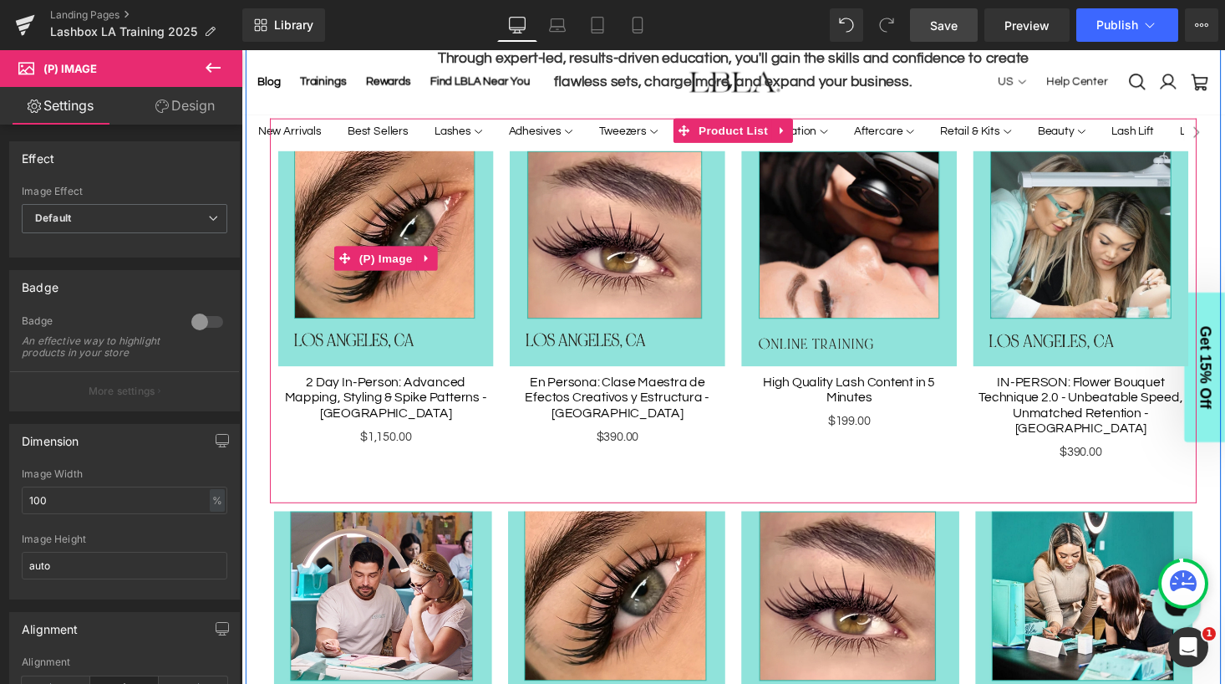
scroll to position [770, 0]
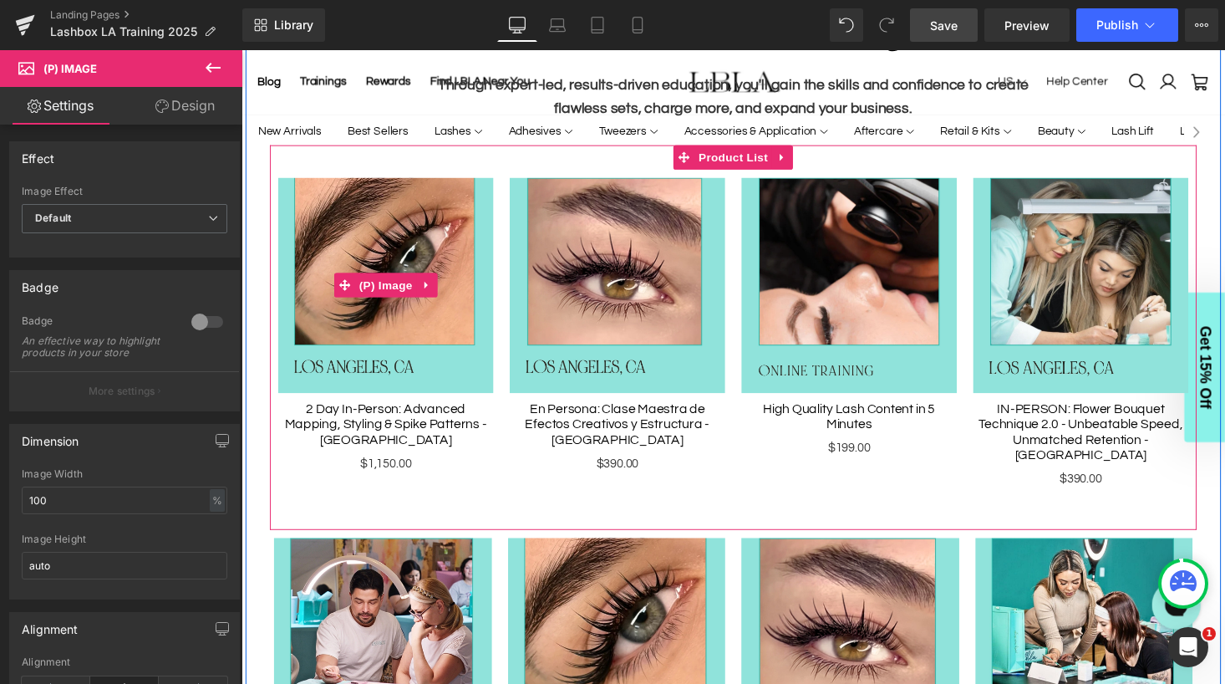
click at [385, 188] on img at bounding box center [389, 291] width 221 height 221
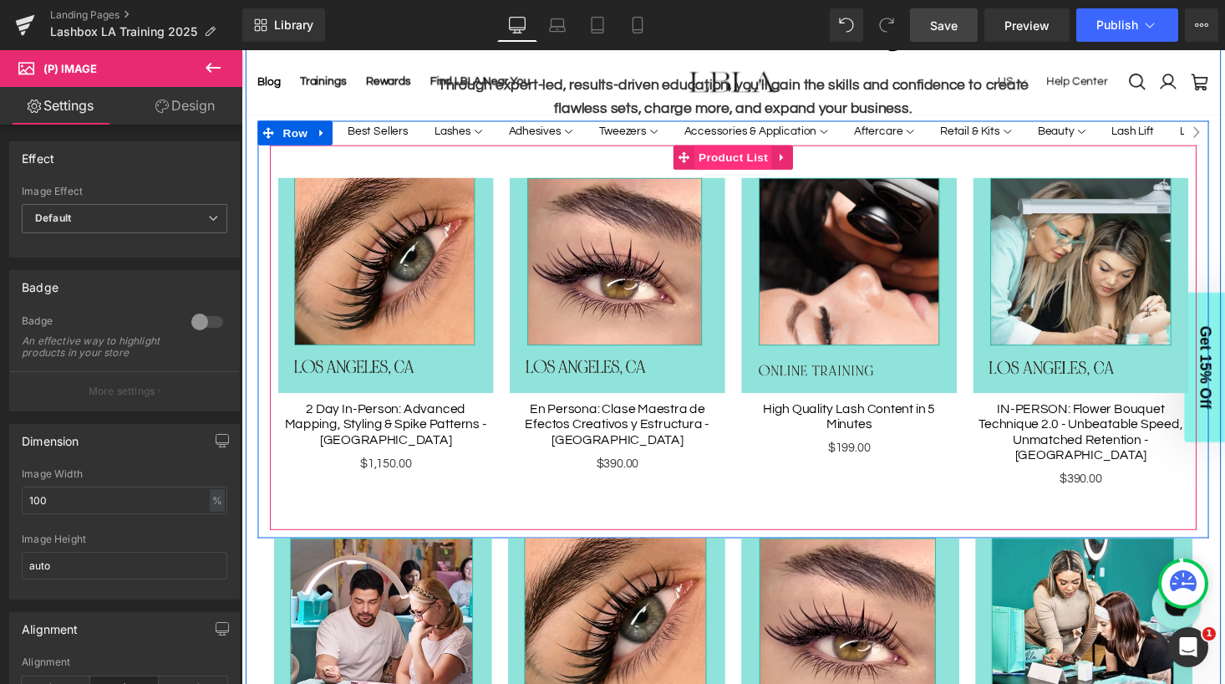
click at [740, 158] on span "Product List" at bounding box center [746, 160] width 79 height 25
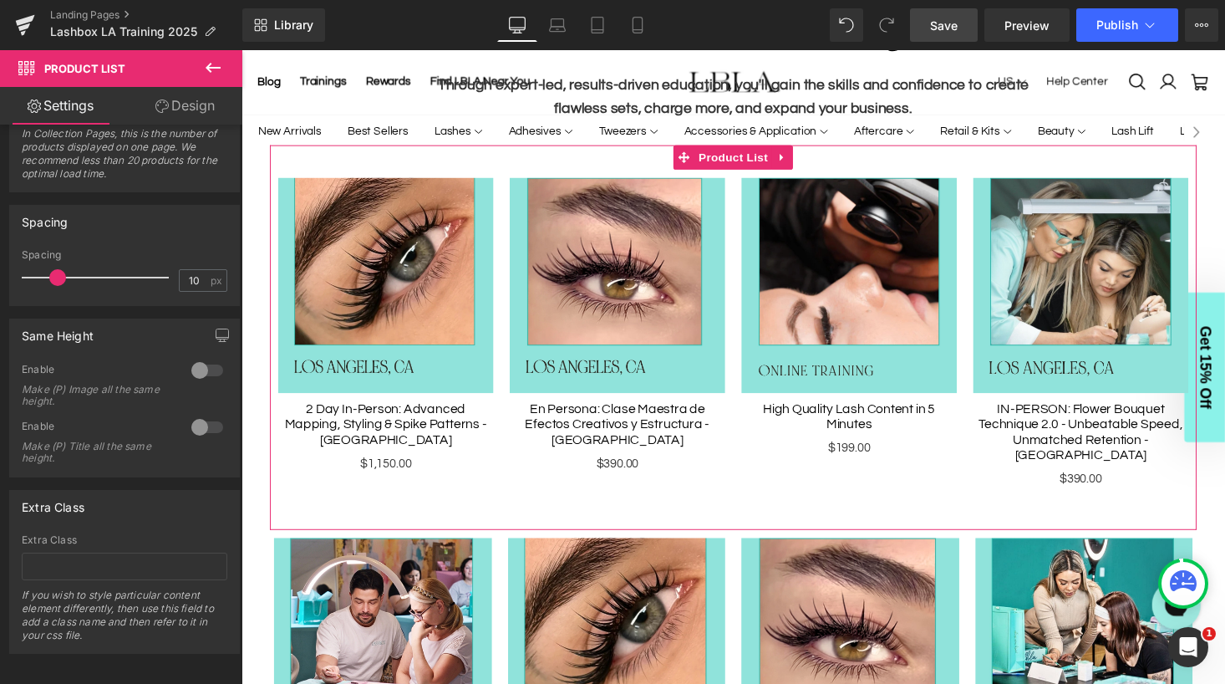
scroll to position [528, 0]
click at [191, 410] on div at bounding box center [207, 422] width 40 height 27
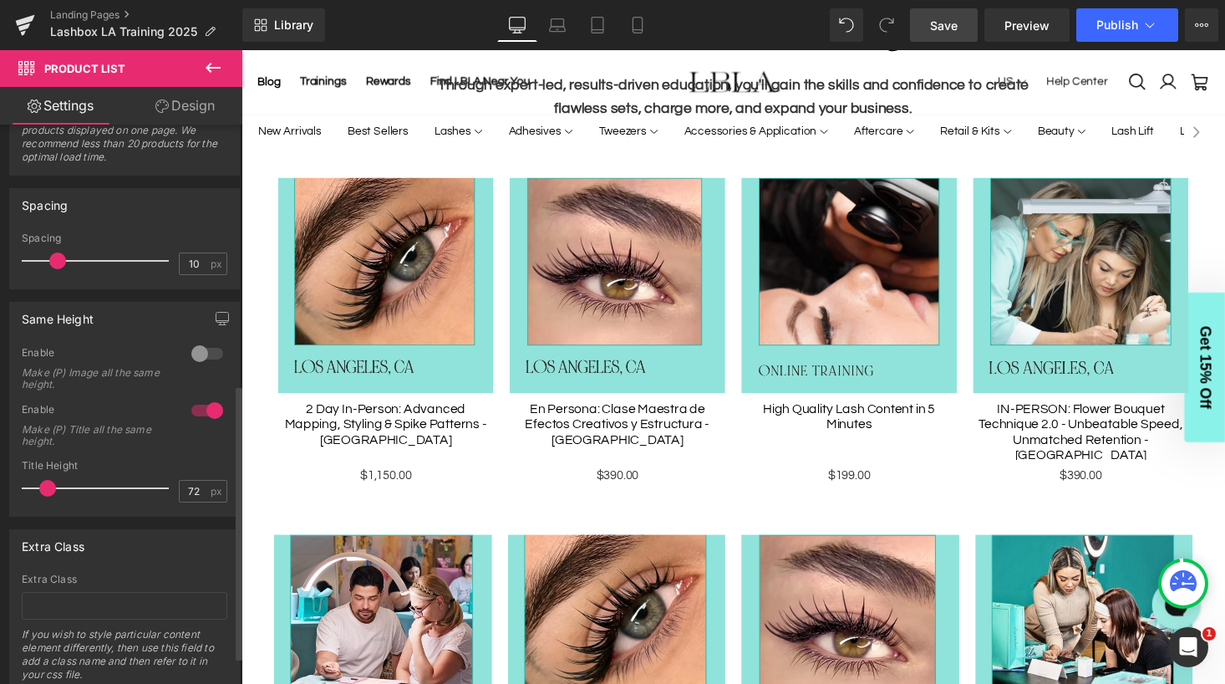
click at [204, 410] on div at bounding box center [207, 410] width 40 height 27
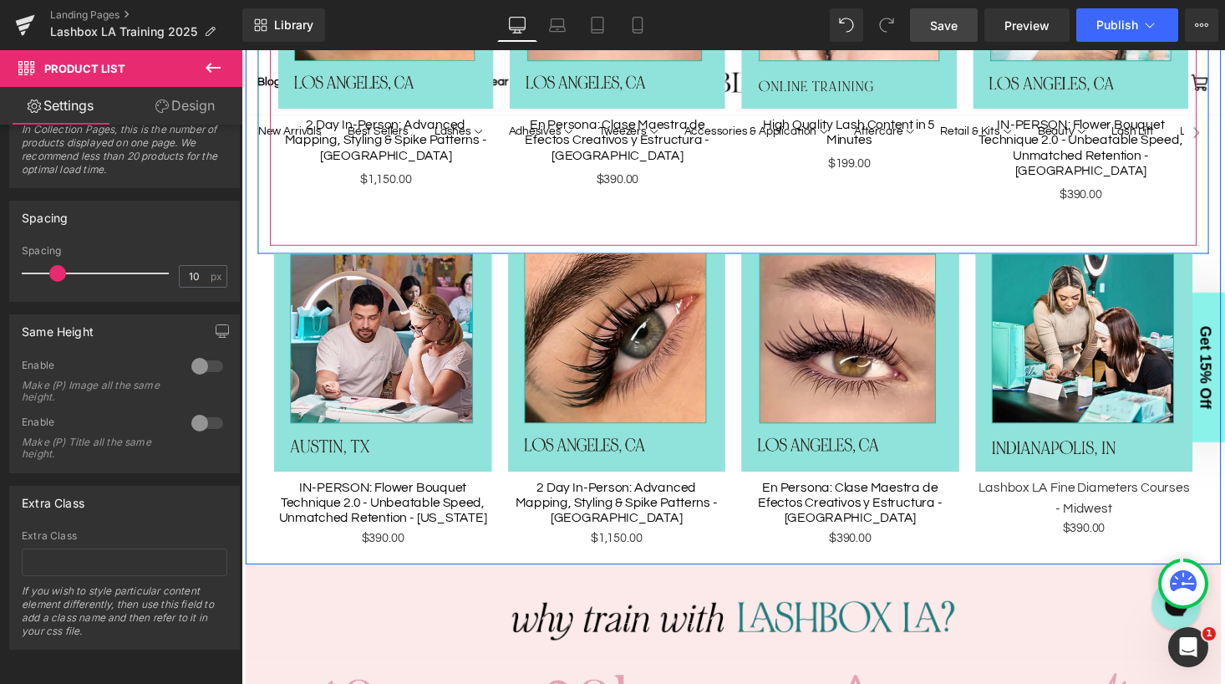
scroll to position [1138, 0]
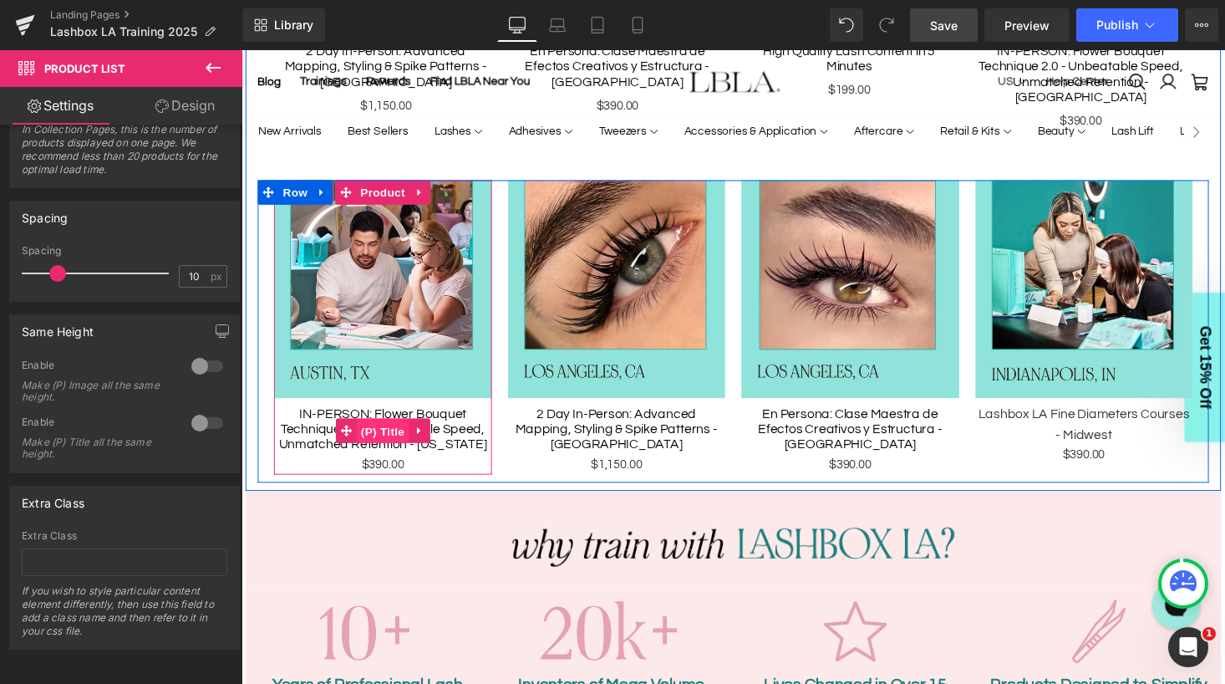
click at [389, 430] on span "(P) Title" at bounding box center [386, 442] width 53 height 25
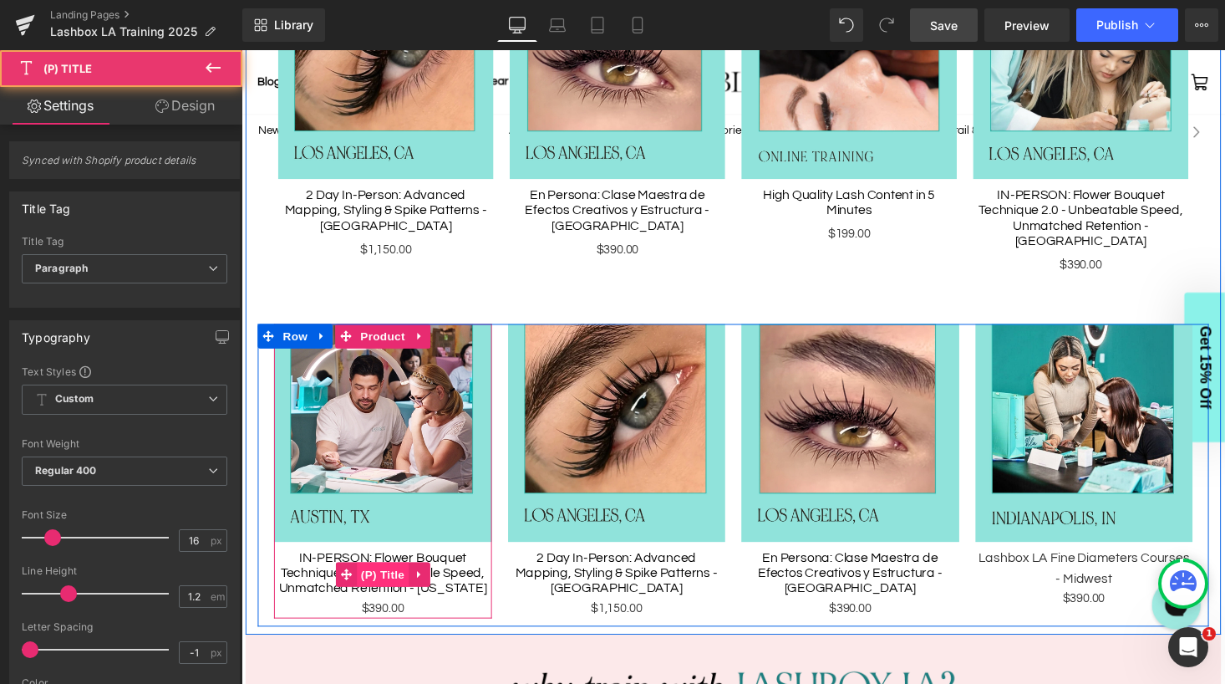
scroll to position [988, 0]
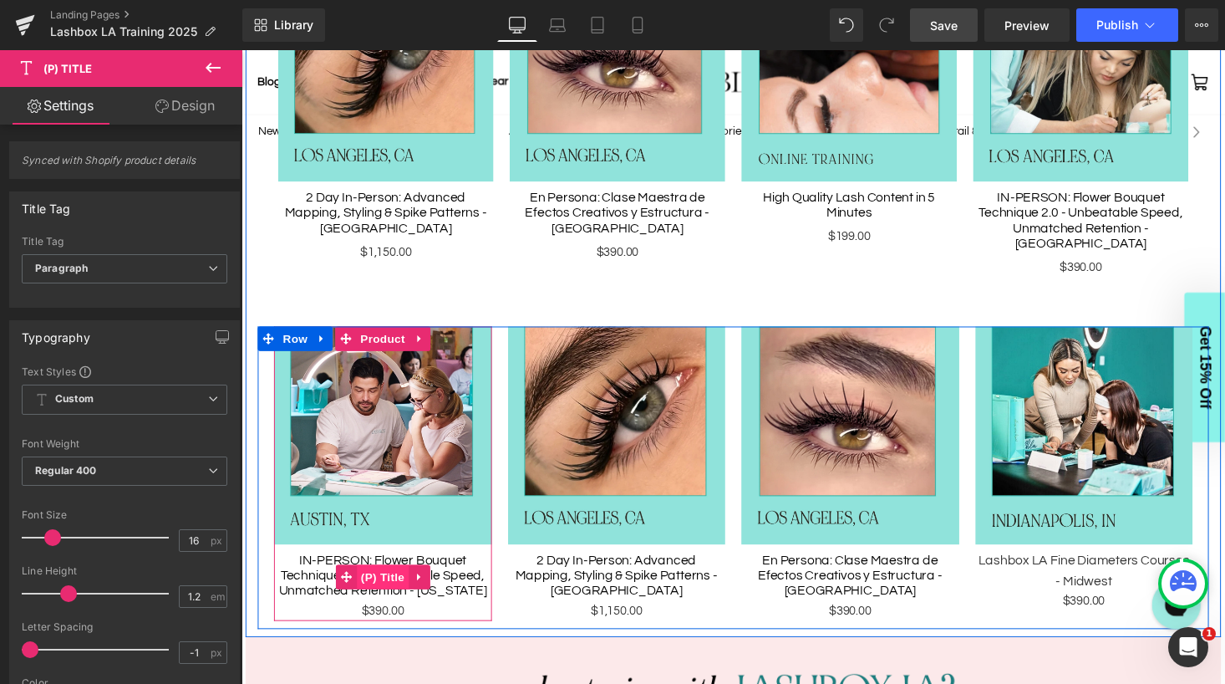
click at [394, 579] on span "(P) Title" at bounding box center [386, 591] width 53 height 25
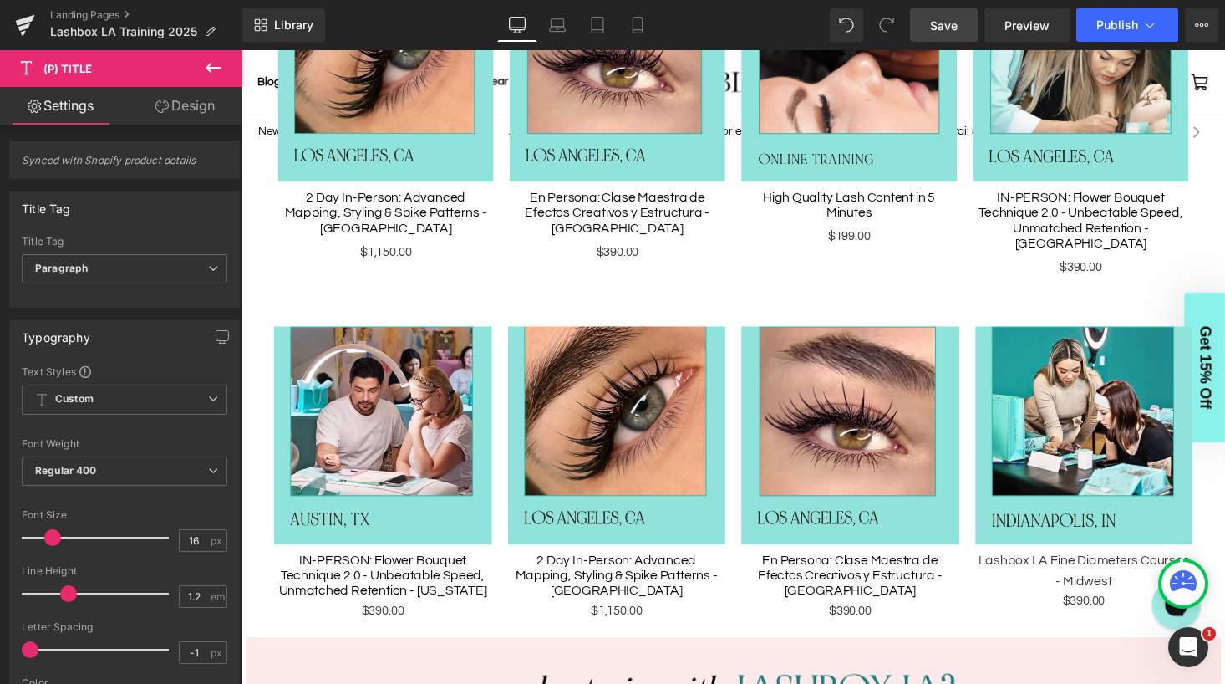
click at [181, 109] on link "Design" at bounding box center [185, 106] width 121 height 38
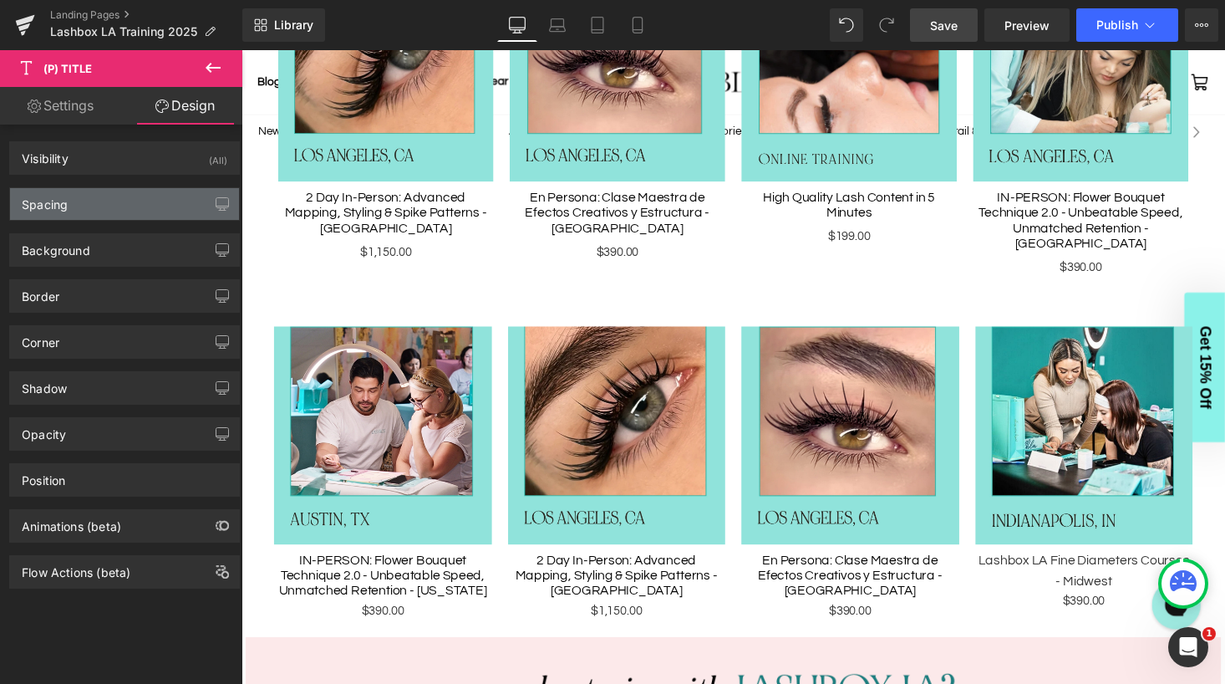
click at [105, 198] on div "Spacing" at bounding box center [124, 204] width 229 height 32
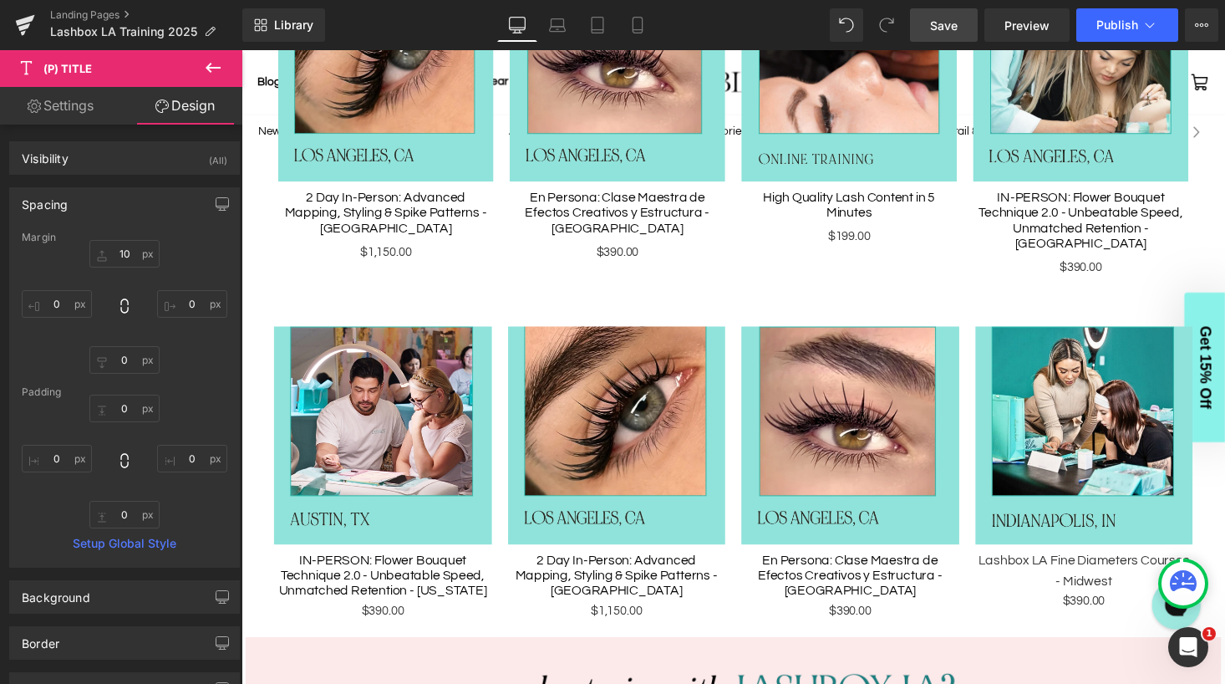
type input "10"
type input "0"
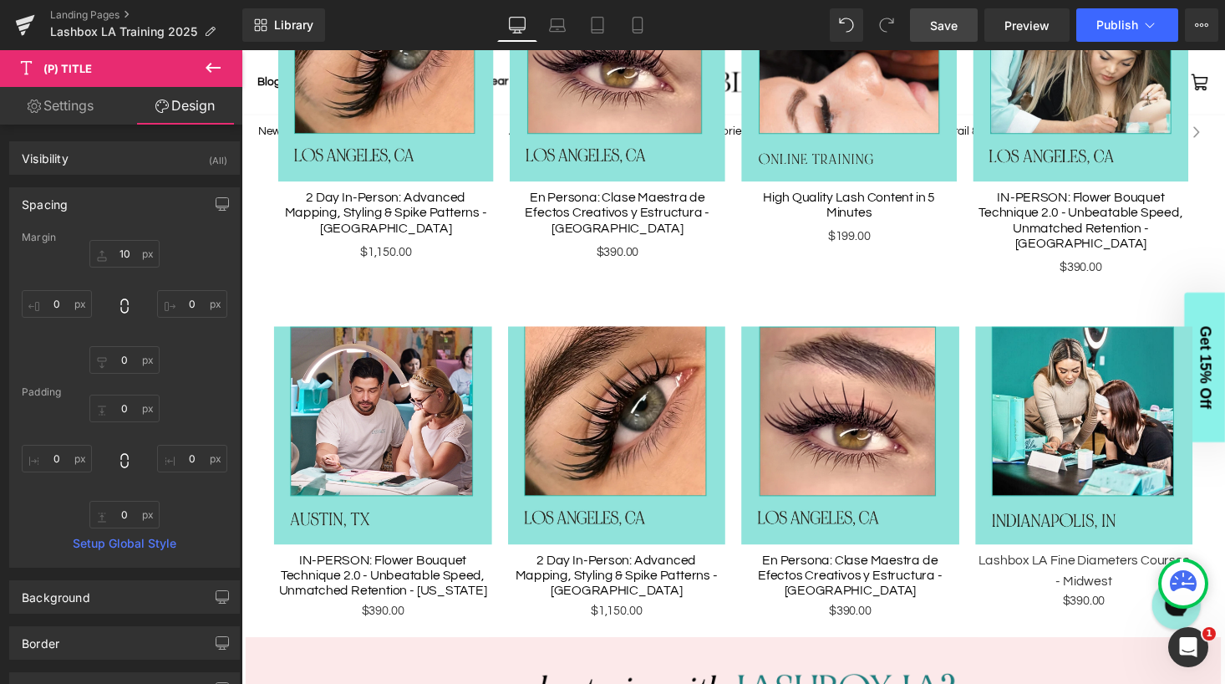
type input "0"
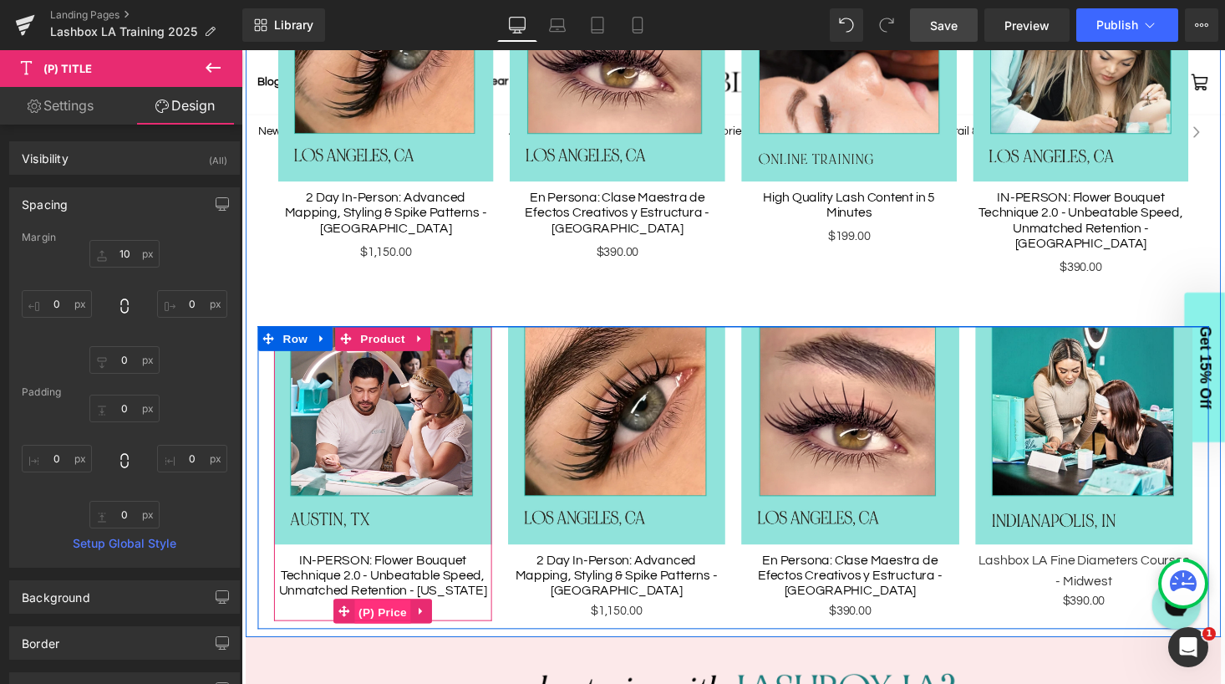
click at [391, 615] on span "(P) Price" at bounding box center [387, 627] width 58 height 25
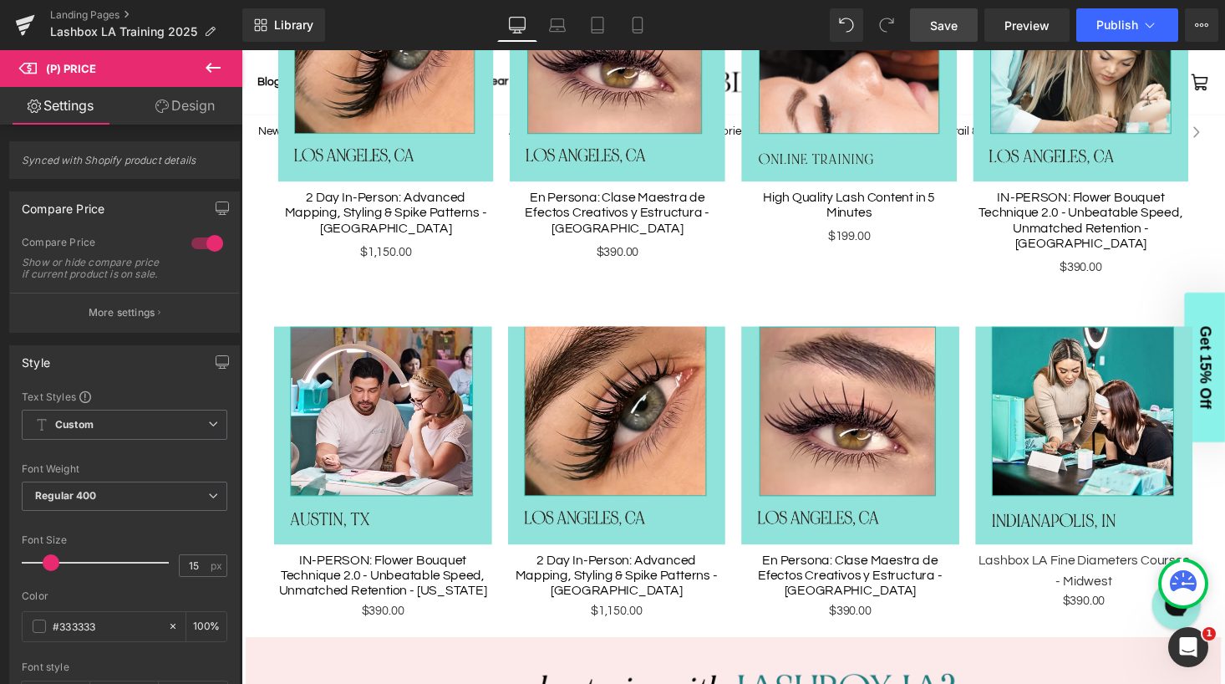
click at [183, 111] on link "Design" at bounding box center [185, 106] width 121 height 38
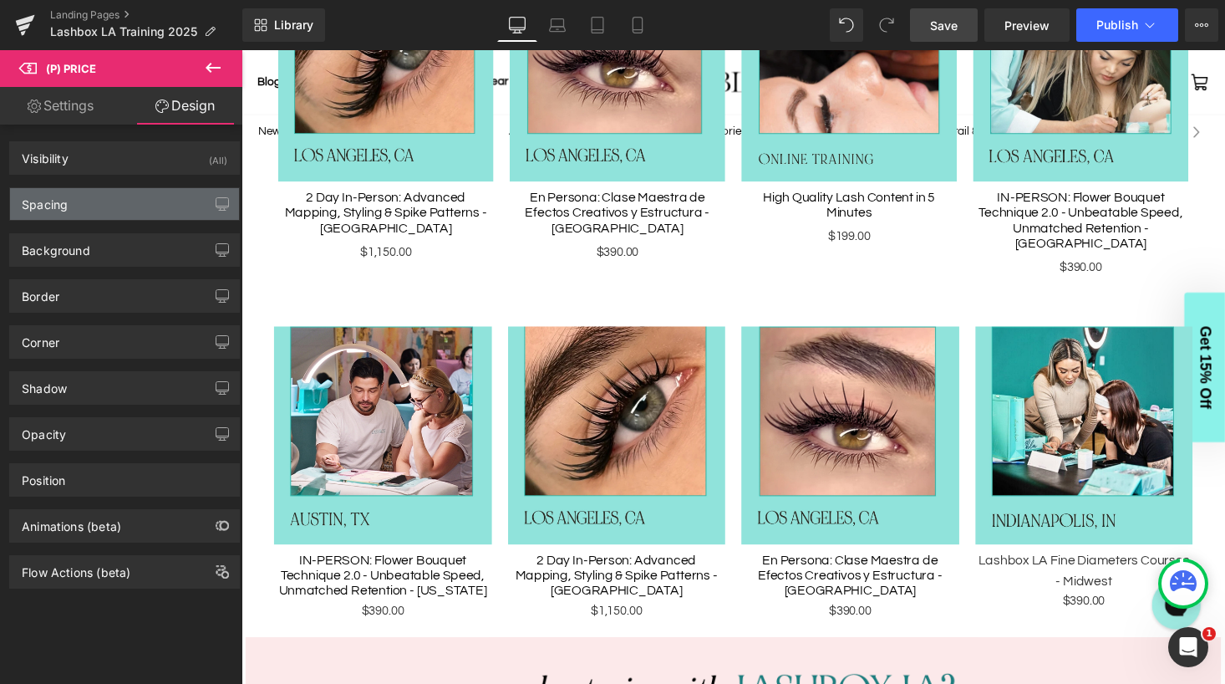
click at [131, 206] on div "Spacing" at bounding box center [124, 204] width 229 height 32
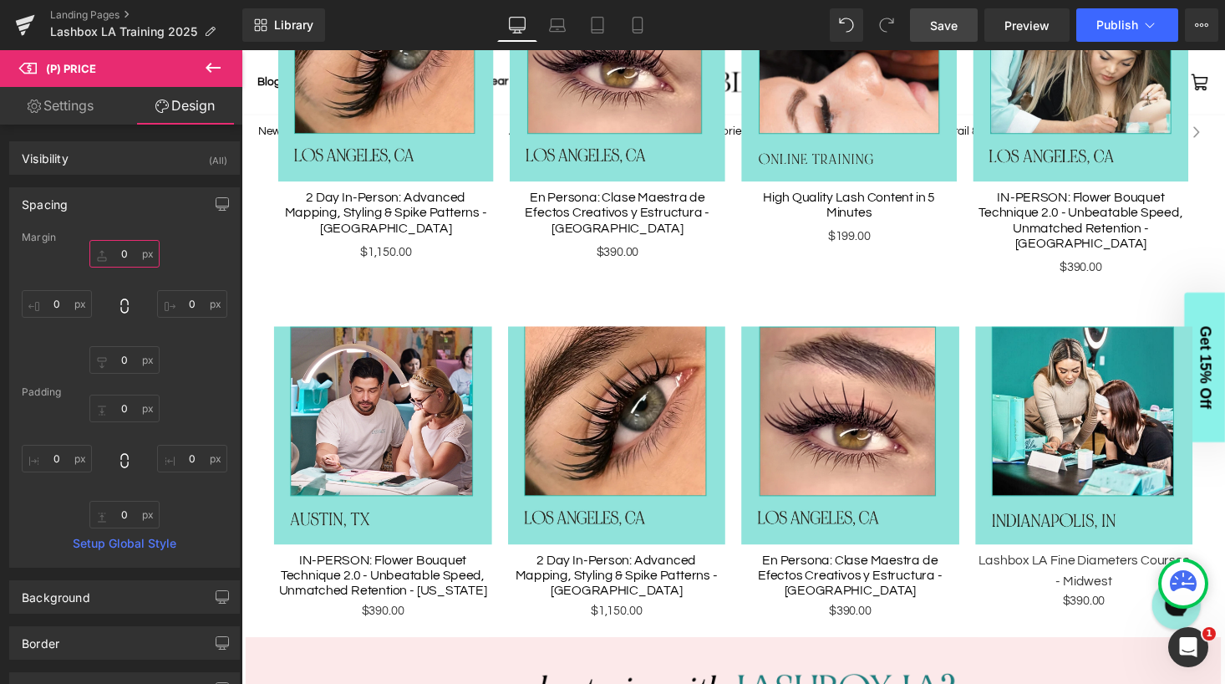
click at [124, 254] on input "0" at bounding box center [124, 254] width 70 height 28
type input "6"
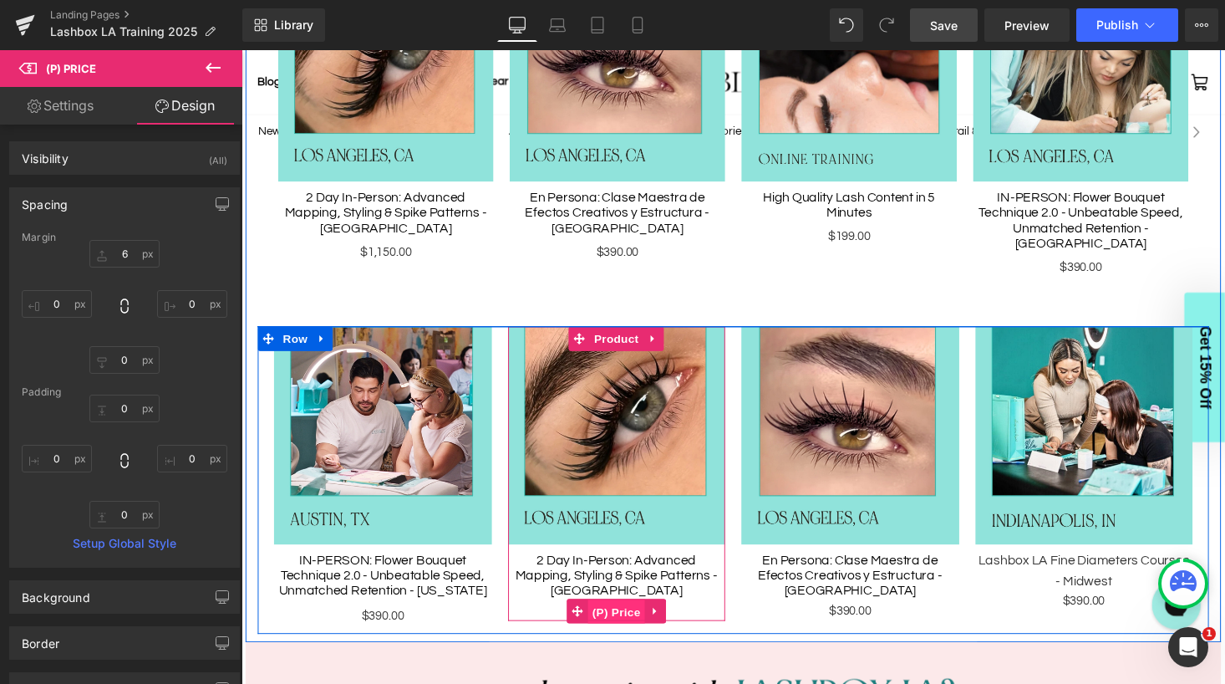
click at [633, 615] on span "(P) Price" at bounding box center [626, 627] width 58 height 25
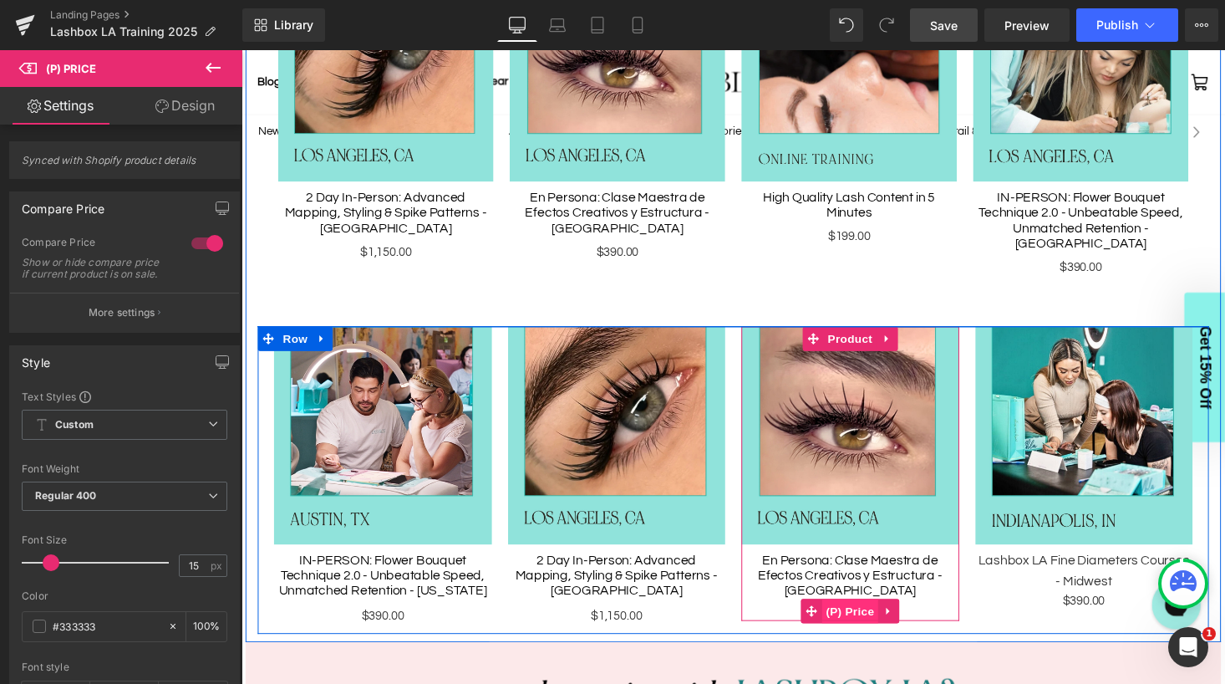
click at [874, 614] on span "(P) Price" at bounding box center [867, 626] width 58 height 25
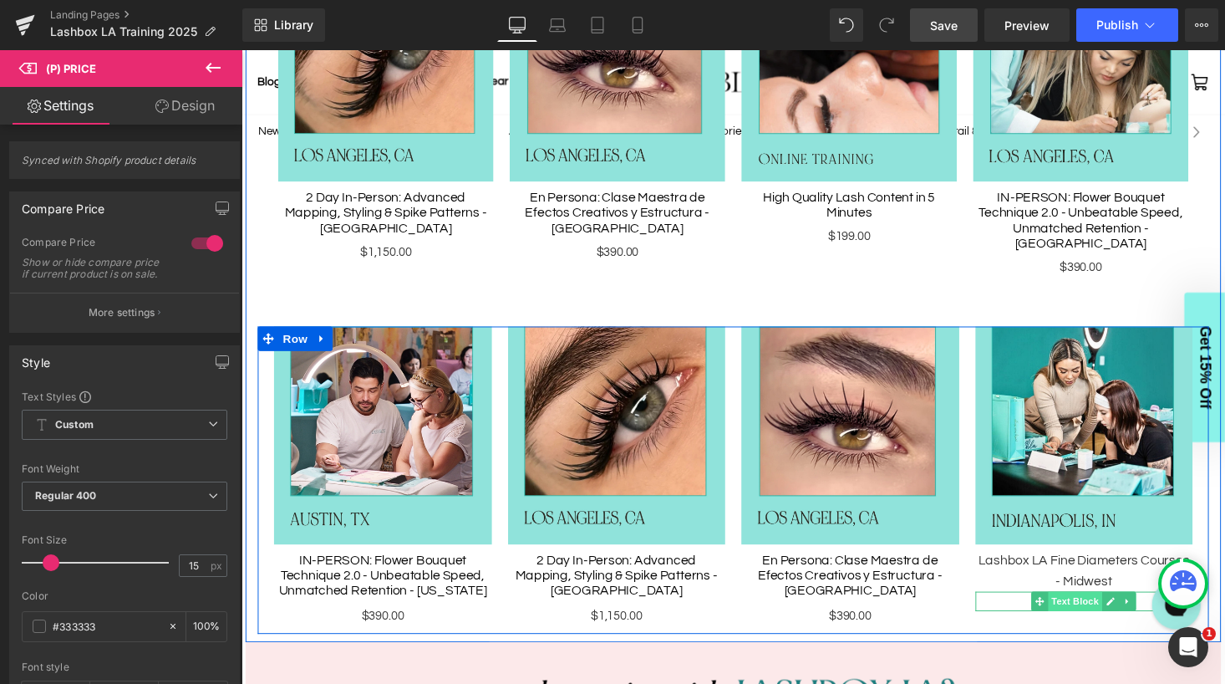
click at [1113, 607] on span "Text Block" at bounding box center [1098, 617] width 55 height 20
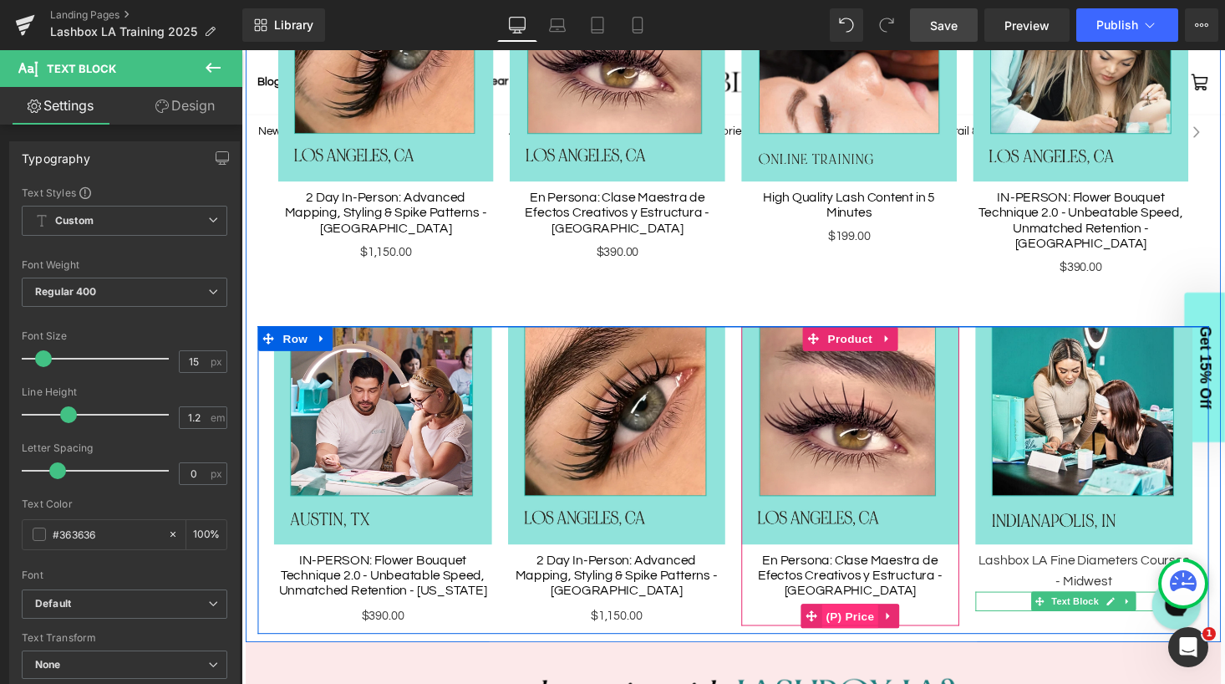
click at [882, 619] on span "(P) Price" at bounding box center [867, 631] width 58 height 25
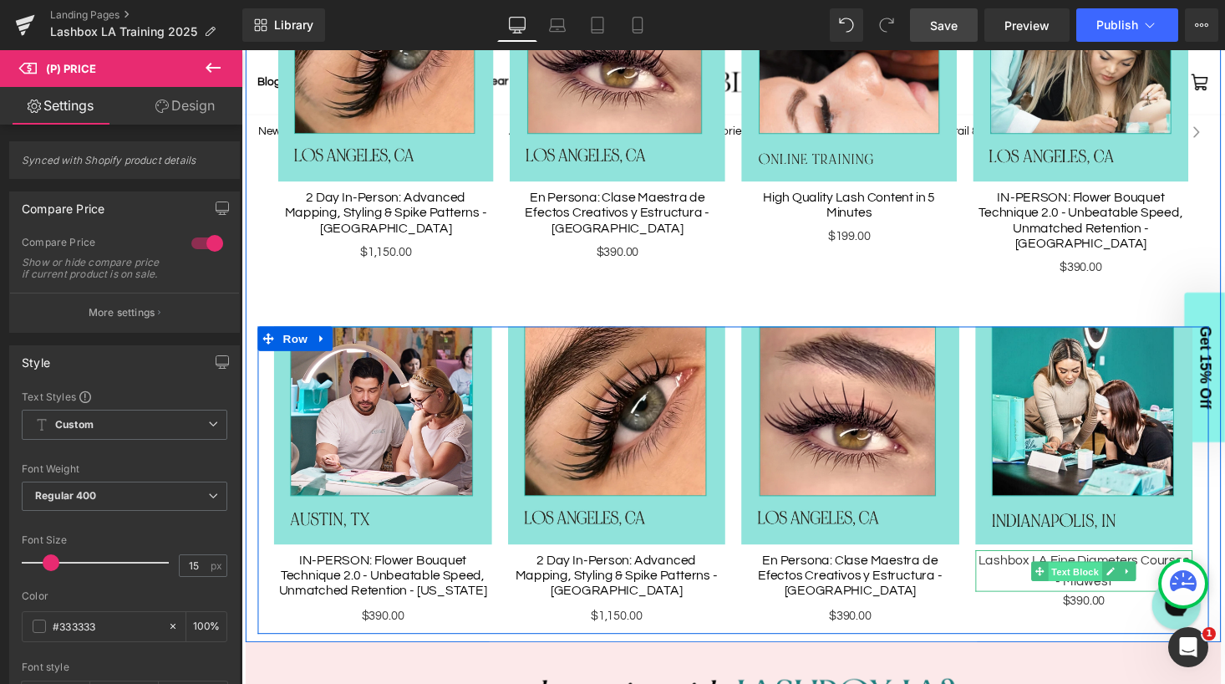
click at [1108, 576] on span "Text Block" at bounding box center [1098, 586] width 55 height 20
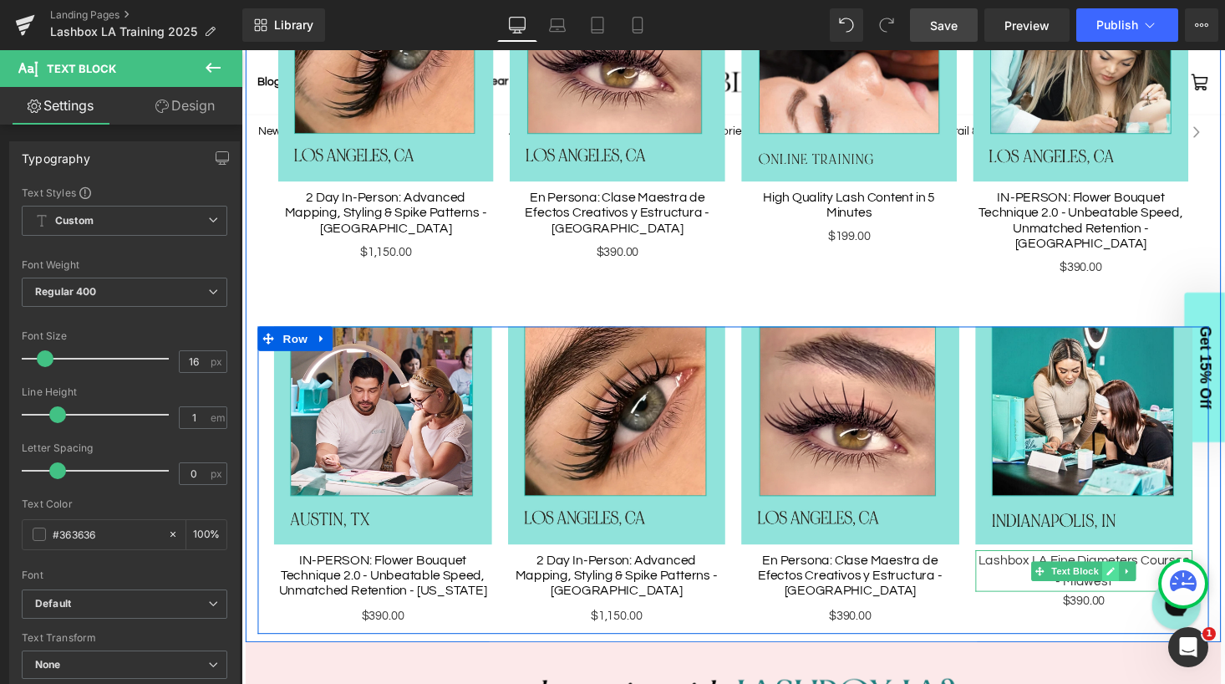
click at [1139, 581] on icon at bounding box center [1135, 586] width 9 height 10
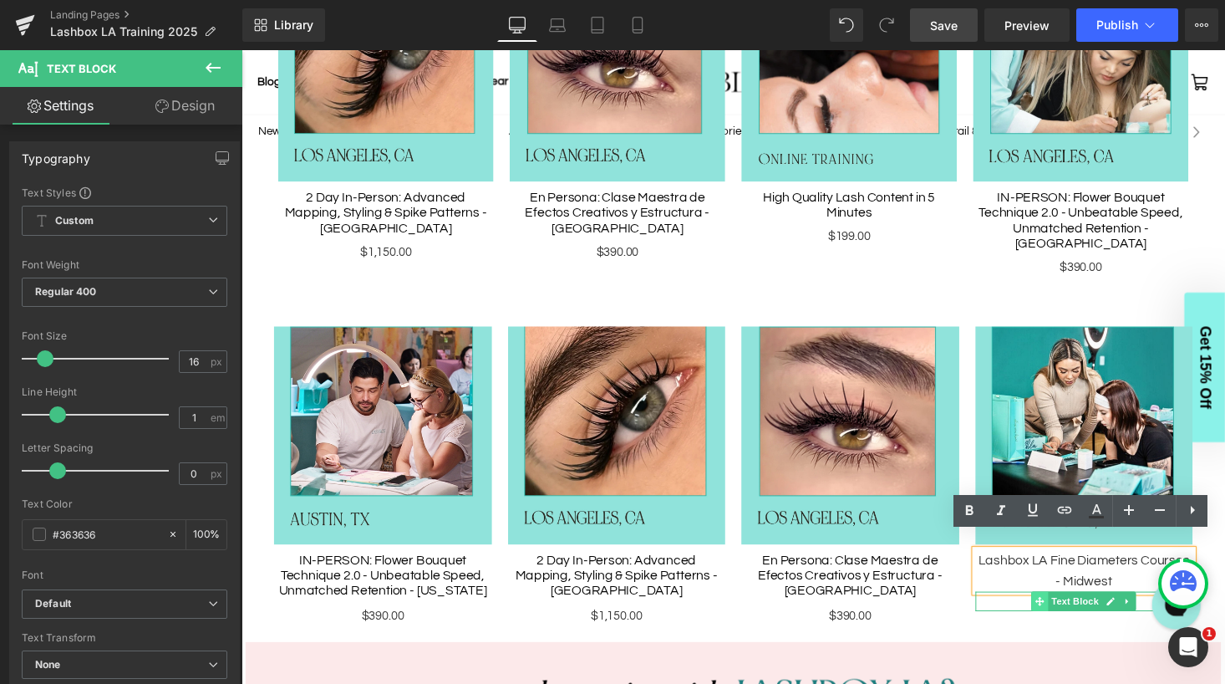
click at [1060, 612] on icon at bounding box center [1062, 617] width 9 height 10
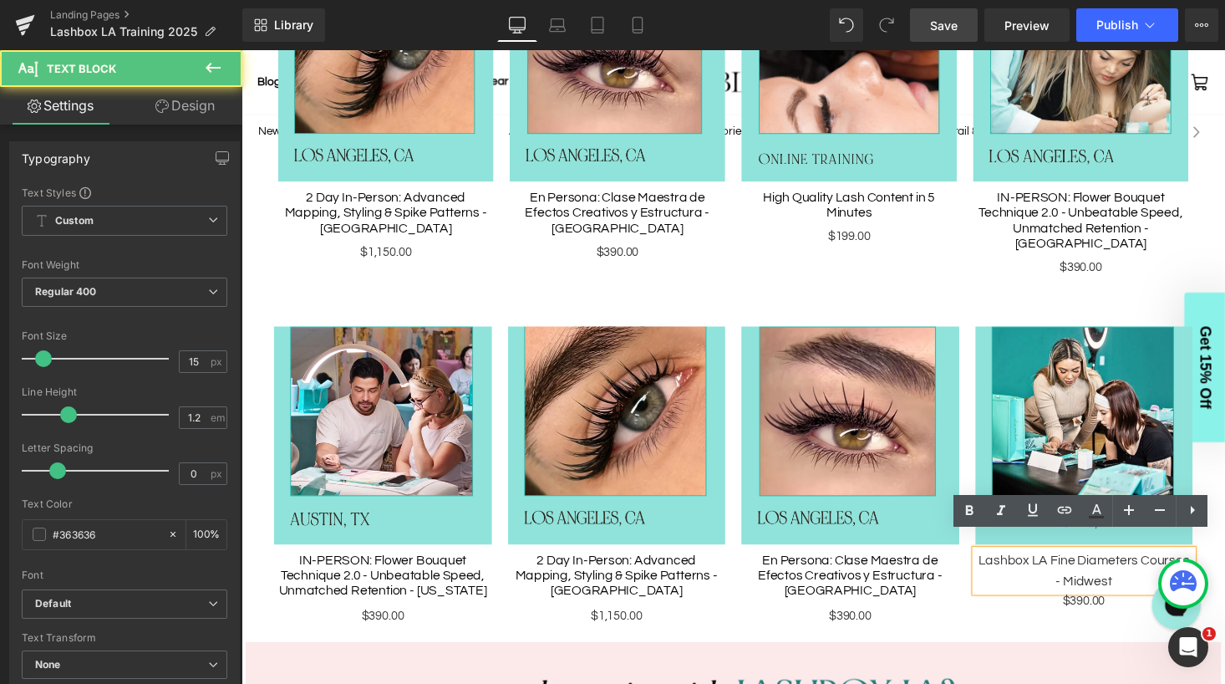
click at [1092, 623] on div "Image Lashbox LA Fine Diameters Courses - Midwest Text Block $390.00 Text Block" at bounding box center [1108, 488] width 241 height 308
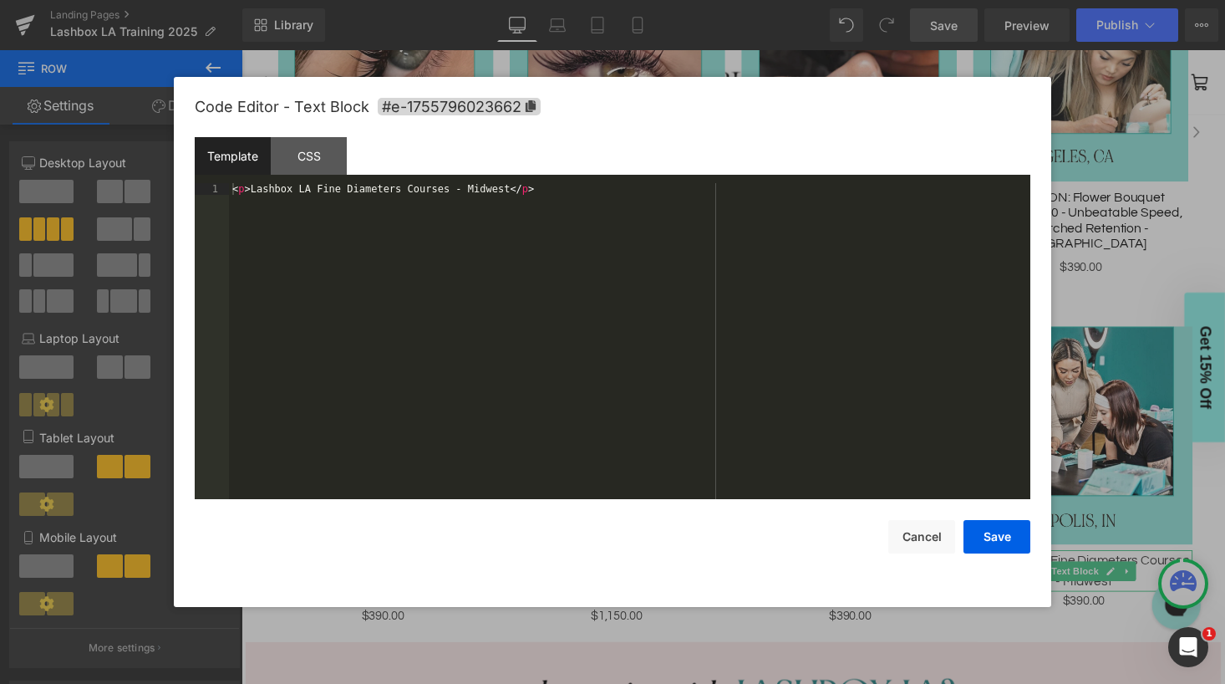
click at [1074, 446] on body "Text Block You are previewing how the will restyle your page. You can not edit …" at bounding box center [612, 342] width 1225 height 684
click at [913, 535] on button "Cancel" at bounding box center [921, 536] width 67 height 33
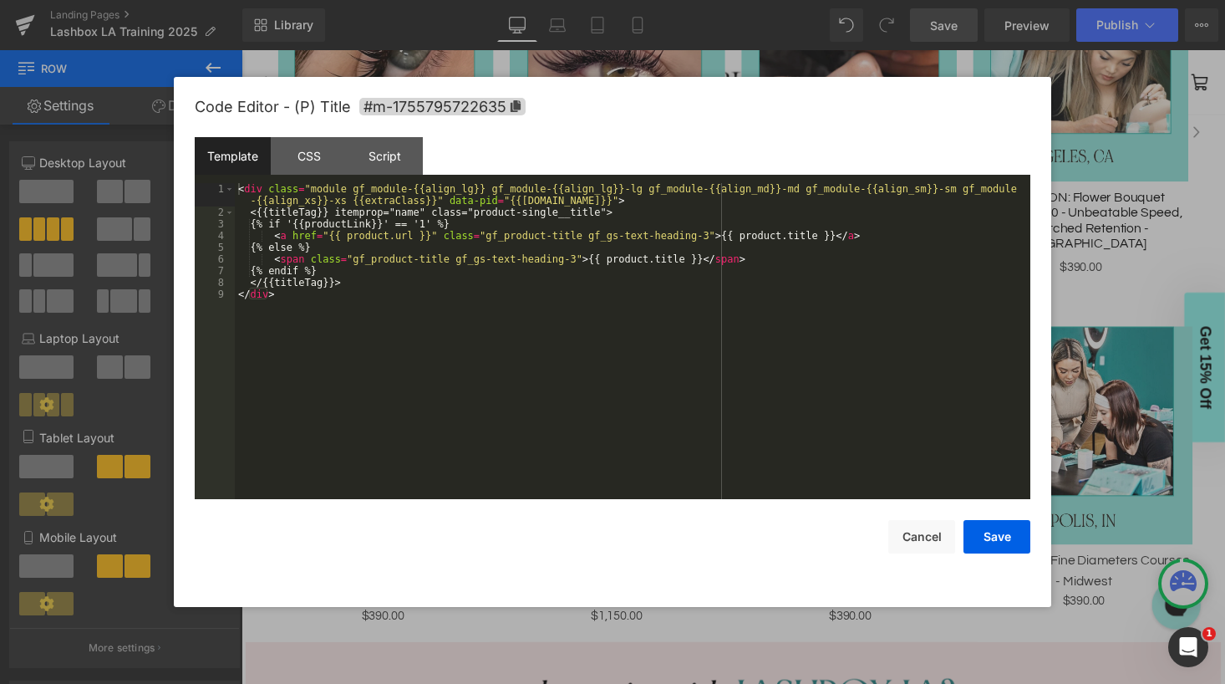
click at [852, 0] on div "Text Block You are previewing how the will restyle your page. You can not edit …" at bounding box center [612, 0] width 1225 height 0
click at [396, 321] on div "< div class = "module gf_module-{{align_lg}} gf_module-{{align_lg}}-lg gf_modul…" at bounding box center [633, 358] width 796 height 351
drag, startPoint x: 272, startPoint y: 259, endPoint x: 335, endPoint y: 259, distance: 62.7
click at [335, 259] on div "< div class = "module gf_module-{{align_lg}} gf_module-{{align_lg}}-lg gf_modul…" at bounding box center [633, 358] width 796 height 351
click at [553, 283] on div "< div class = "module gf_module-{{align_lg}} gf_module-{{align_lg}}-lg gf_modul…" at bounding box center [633, 358] width 796 height 351
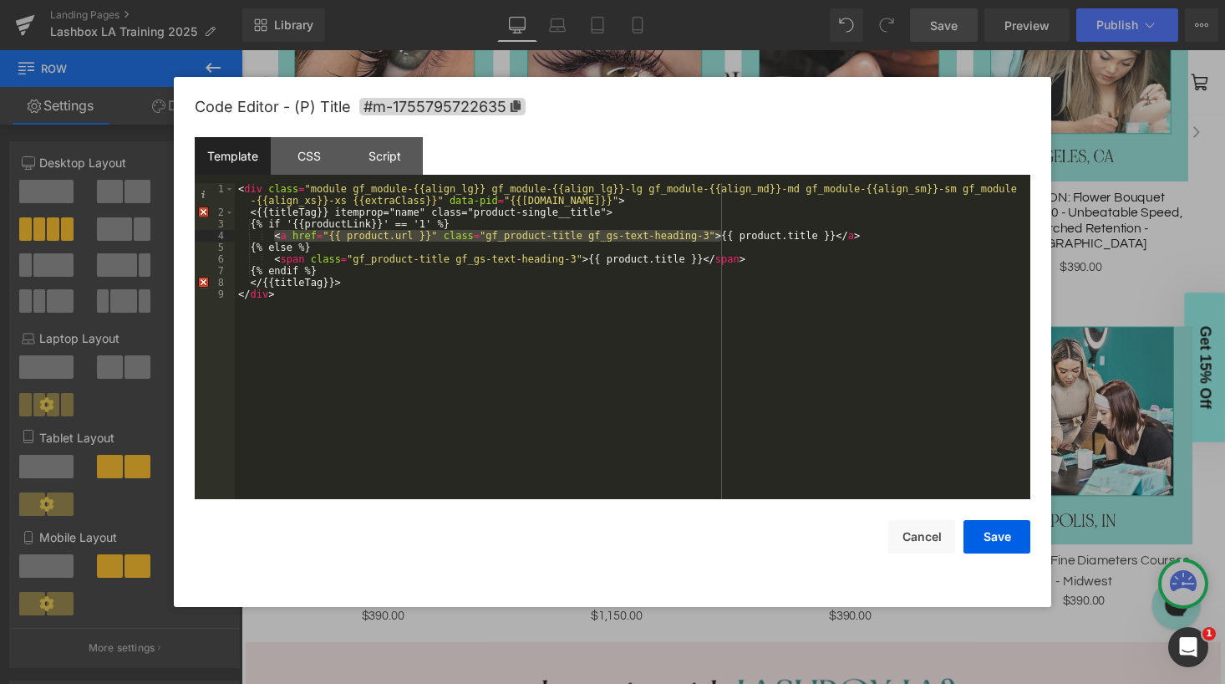
drag, startPoint x: 274, startPoint y: 235, endPoint x: 722, endPoint y: 234, distance: 447.9
click at [722, 234] on div "< div class = "module gf_module-{{align_lg}} gf_module-{{align_lg}}-lg gf_modul…" at bounding box center [633, 358] width 796 height 351
drag, startPoint x: 251, startPoint y: 211, endPoint x: 618, endPoint y: 216, distance: 367.7
click at [618, 216] on div "< div class = "module gf_module-{{align_lg}} gf_module-{{align_lg}}-lg gf_modul…" at bounding box center [633, 358] width 796 height 351
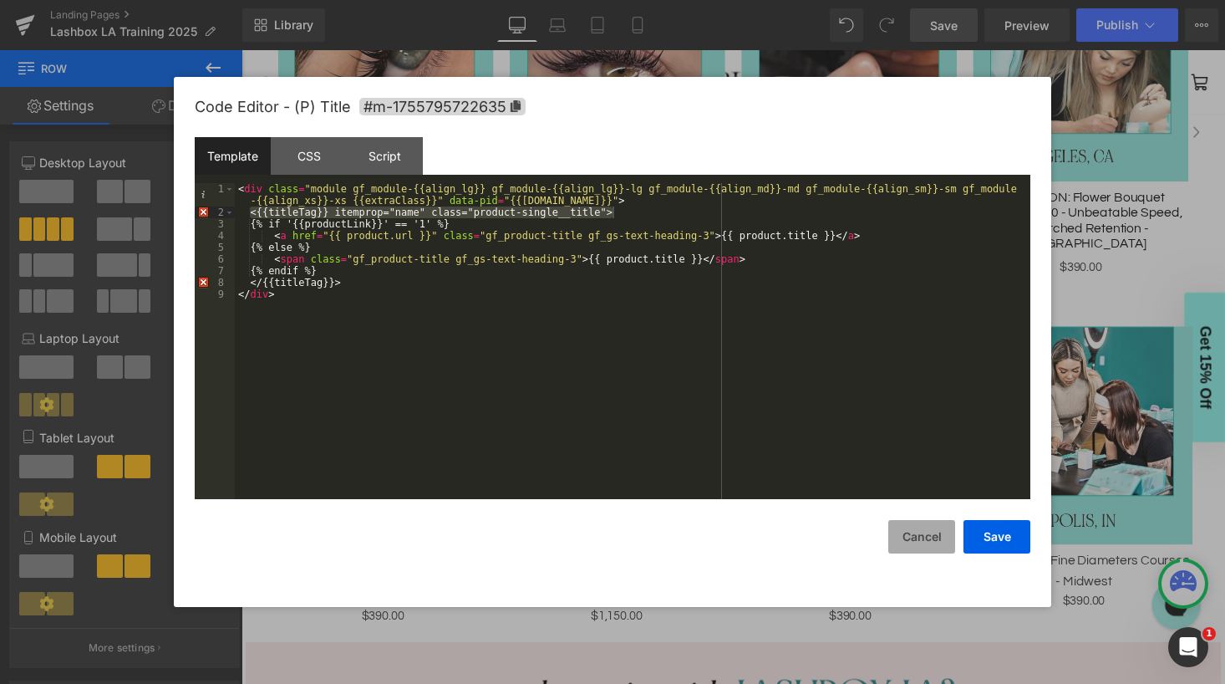
click at [918, 535] on button "Cancel" at bounding box center [921, 536] width 67 height 33
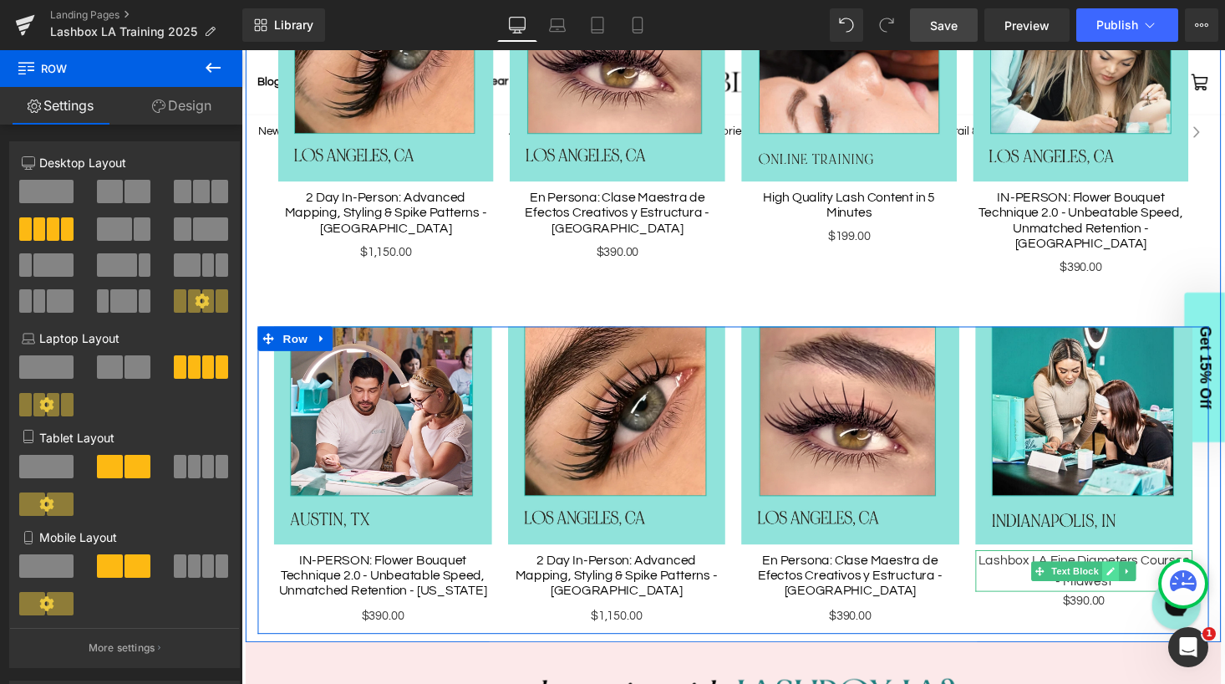
click at [1135, 582] on icon at bounding box center [1135, 586] width 8 height 8
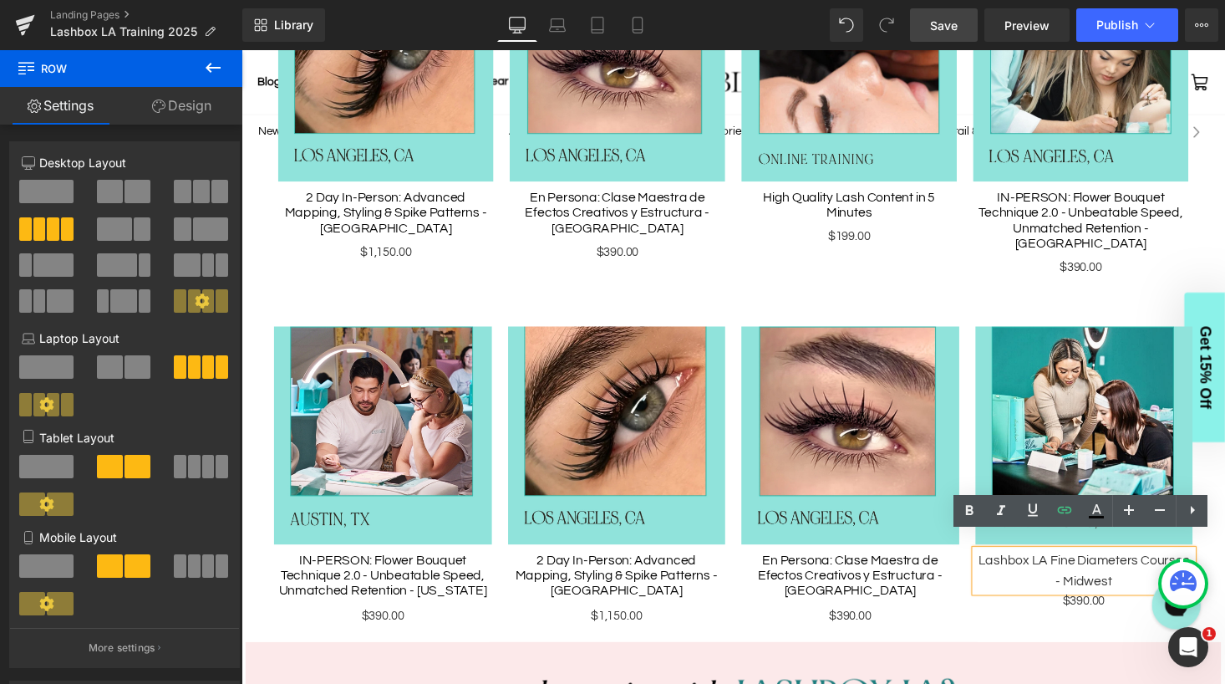
click at [1045, 617] on div "Image Lashbox LA Fine Diameters Courses - Midwest Text Block $390.00 Text Block" at bounding box center [1108, 488] width 241 height 308
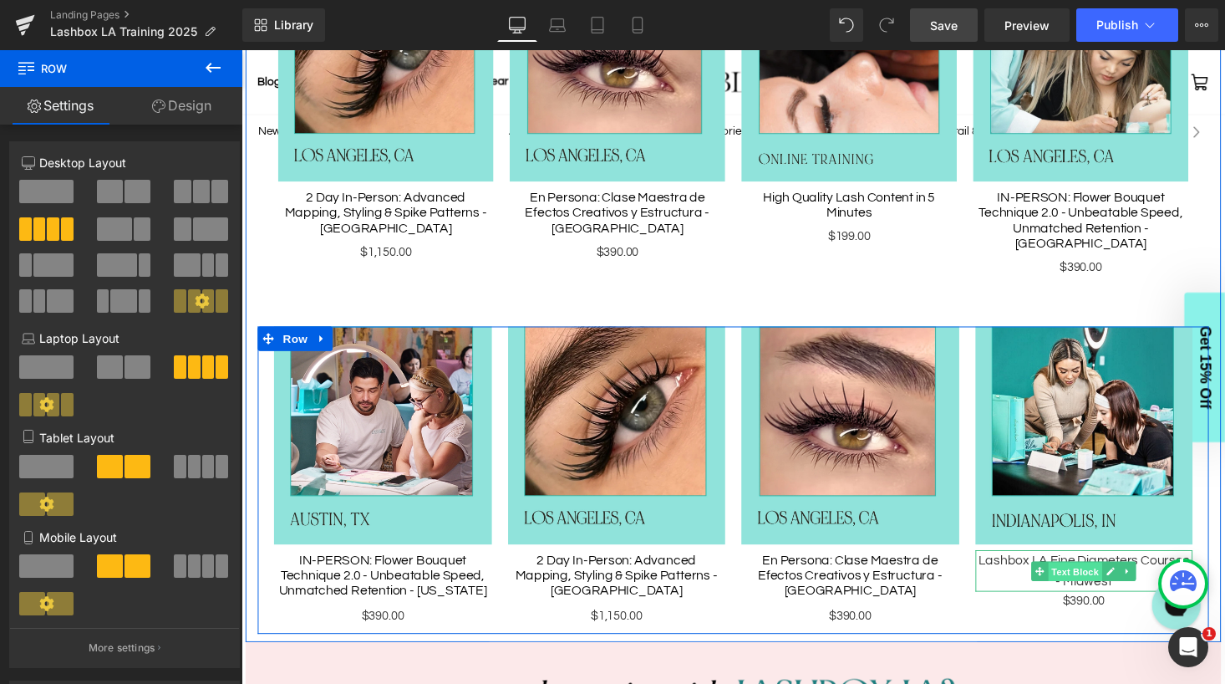
click at [1114, 576] on span "Text Block" at bounding box center [1098, 586] width 55 height 20
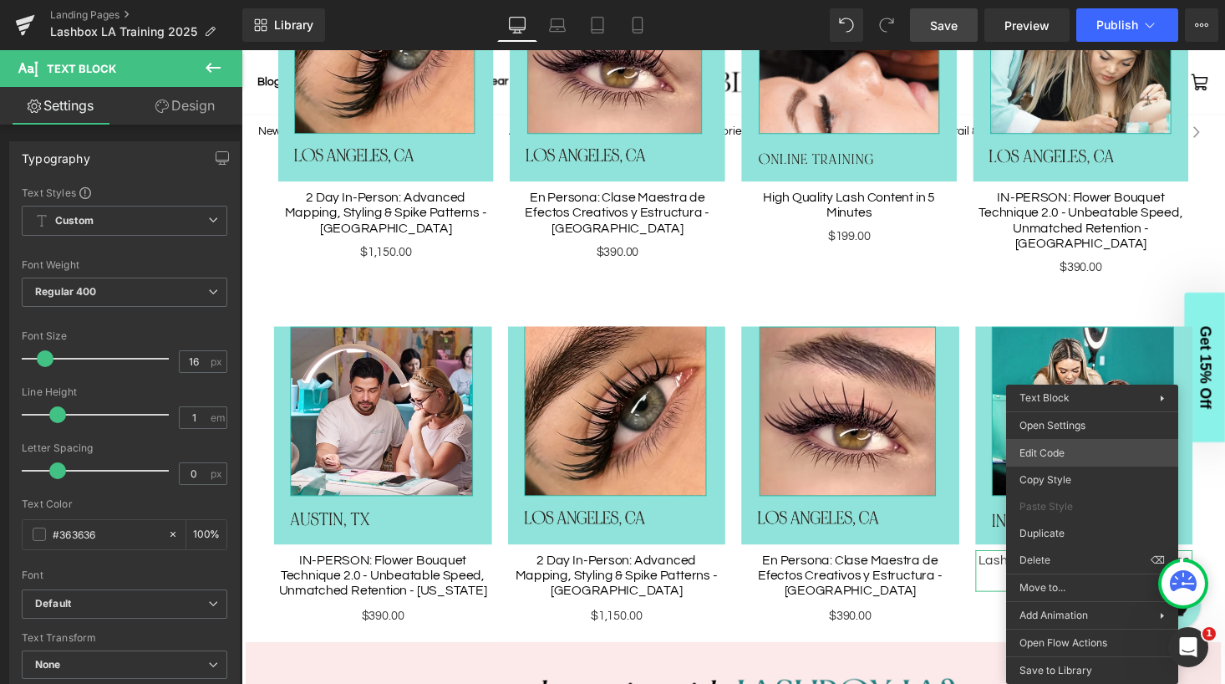
click at [1072, 448] on body "Text Block You are previewing how the will restyle your page. You can not edit …" at bounding box center [612, 342] width 1225 height 684
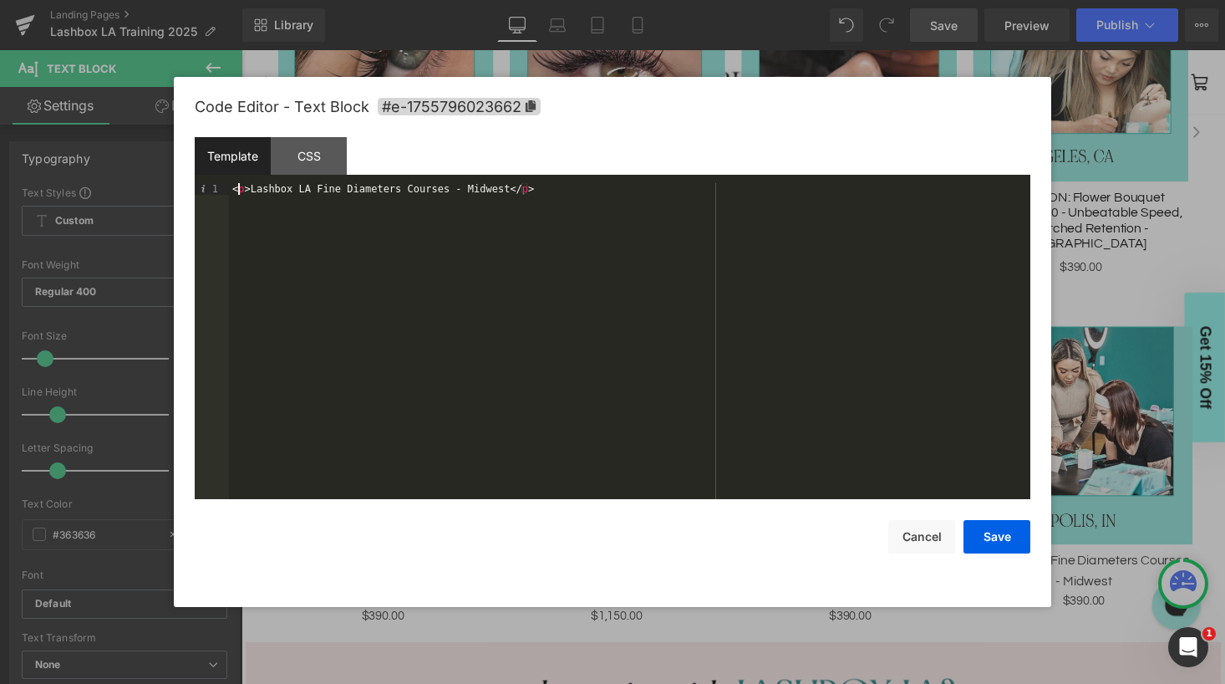
click at [241, 191] on div "< p > Lashbox LA Fine Diameters Courses - Midwest </ p >" at bounding box center [629, 352] width 801 height 339
paste textarea
click at [581, 212] on div "< {{titleTag}} itemprop="name" class="product-single__title"> < p > Lashbox LA …" at bounding box center [629, 352] width 801 height 339
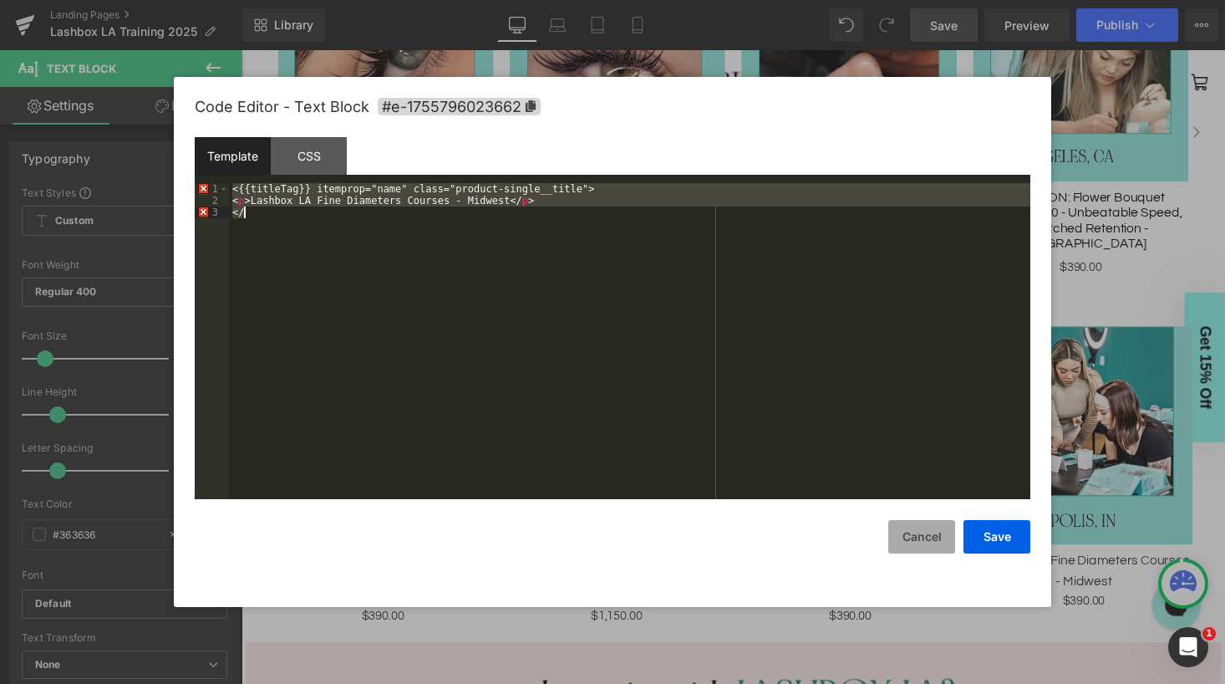
click at [926, 529] on button "Cancel" at bounding box center [921, 536] width 67 height 33
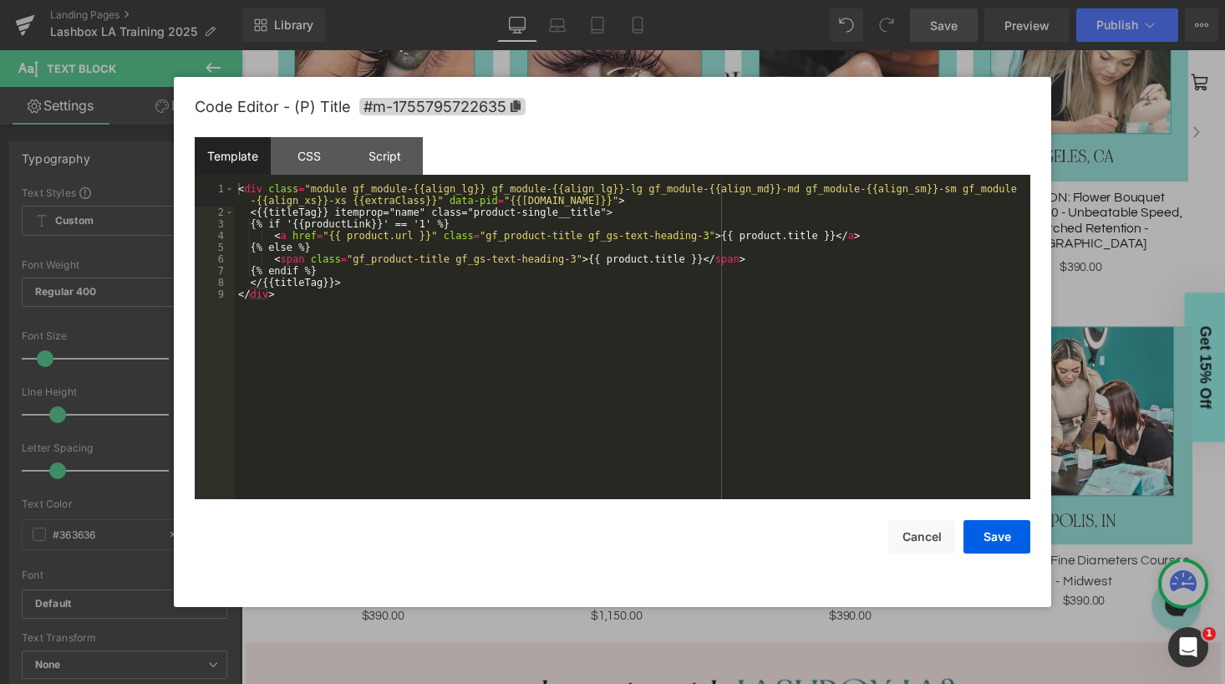
click at [857, 0] on div "Text Block You are previewing how the will restyle your page. You can not edit …" at bounding box center [612, 0] width 1225 height 0
drag, startPoint x: 251, startPoint y: 210, endPoint x: 551, endPoint y: 214, distance: 300.0
click at [551, 214] on div "< div class = "module gf_module-{{align_lg}} gf_module-{{align_lg}}-lg gf_modul…" at bounding box center [633, 358] width 796 height 351
drag, startPoint x: 607, startPoint y: 211, endPoint x: 426, endPoint y: 212, distance: 180.5
click at [426, 212] on div "< div class = "module gf_module-{{align_lg}} gf_module-{{align_lg}}-lg gf_modul…" at bounding box center [633, 358] width 796 height 351
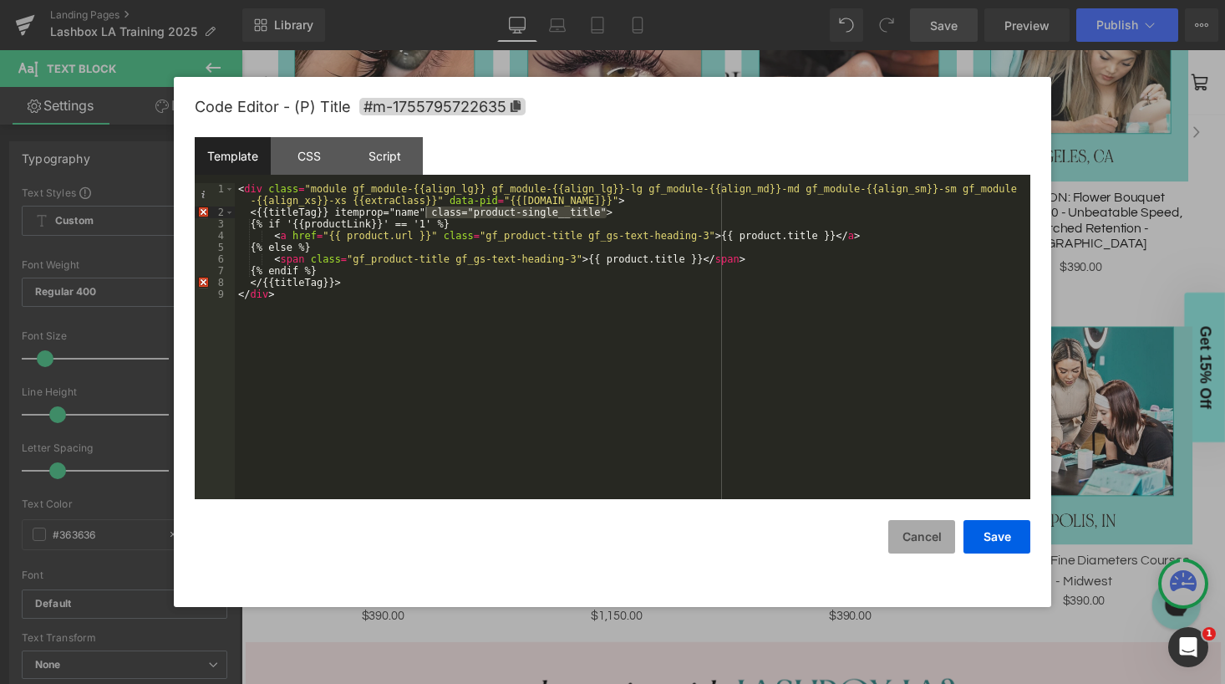
click at [911, 532] on button "Cancel" at bounding box center [921, 536] width 67 height 33
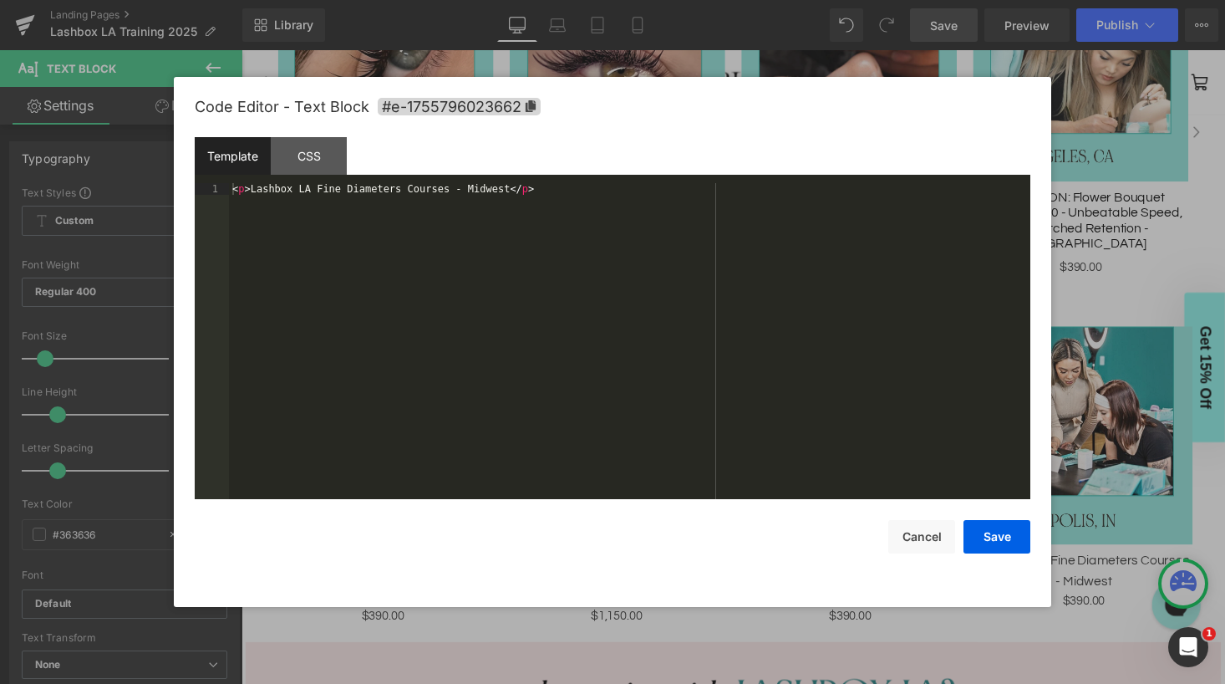
click at [1070, 441] on body "Text Block You are previewing how the will restyle your page. You can not edit …" at bounding box center [612, 342] width 1225 height 684
drag, startPoint x: 248, startPoint y: 189, endPoint x: 338, endPoint y: 257, distance: 112.7
click at [248, 189] on div "< p > Lashbox LA Fine Diameters Courses - Midwest </ p >" at bounding box center [629, 352] width 801 height 339
click at [252, 186] on div "< p class = "product-single__title" > Lashbox LA Fine Diameters Courses - Midwe…" at bounding box center [629, 352] width 801 height 339
click at [999, 540] on button "Save" at bounding box center [996, 536] width 67 height 33
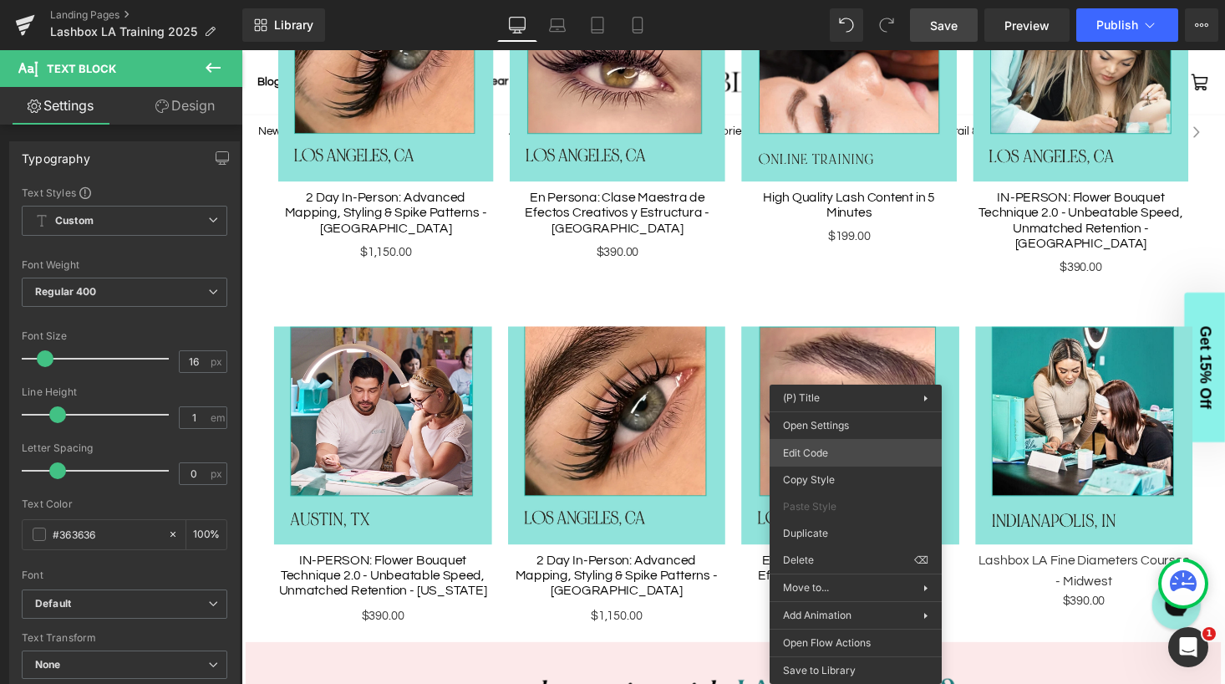
click at [843, 0] on div "Text Block You are previewing how the will restyle your page. You can not edit …" at bounding box center [612, 0] width 1225 height 0
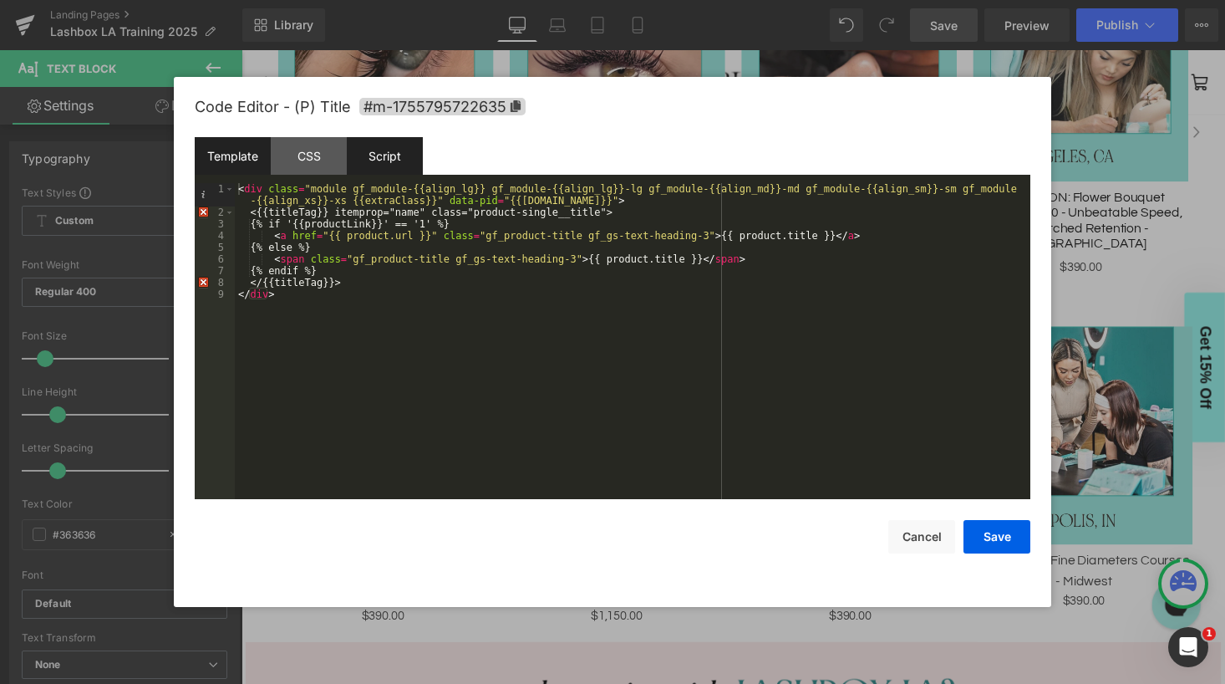
click at [387, 149] on div "Script" at bounding box center [385, 156] width 76 height 38
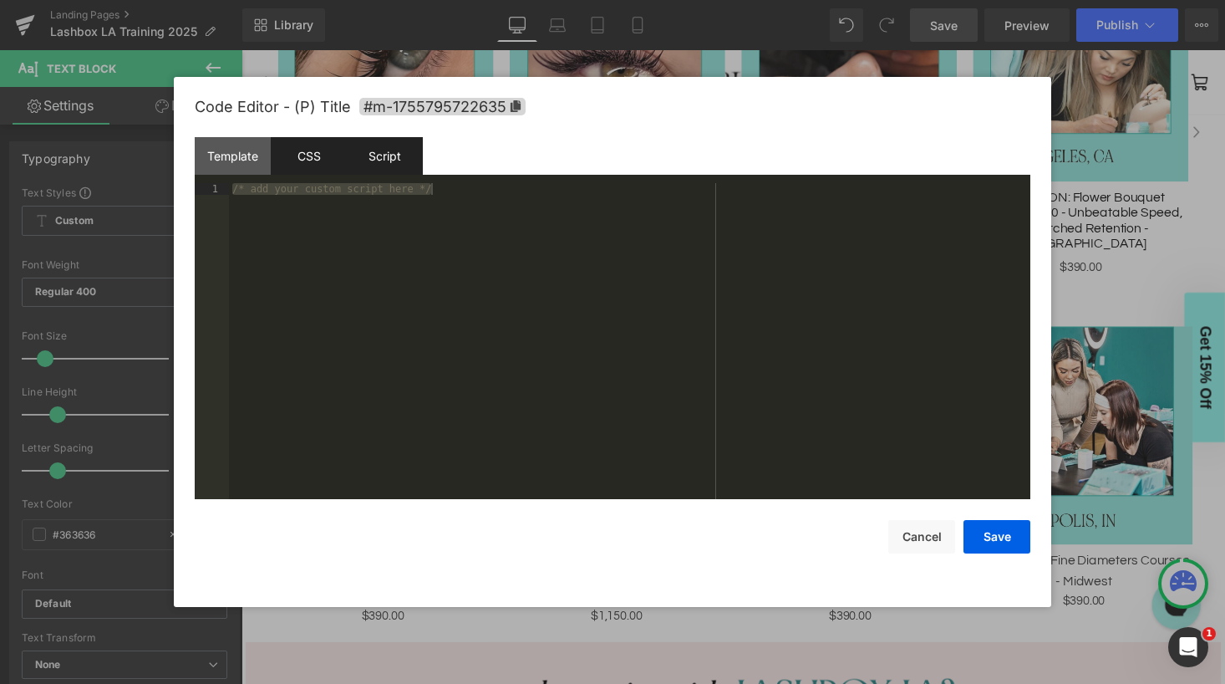
click at [311, 158] on div "CSS" at bounding box center [309, 156] width 76 height 38
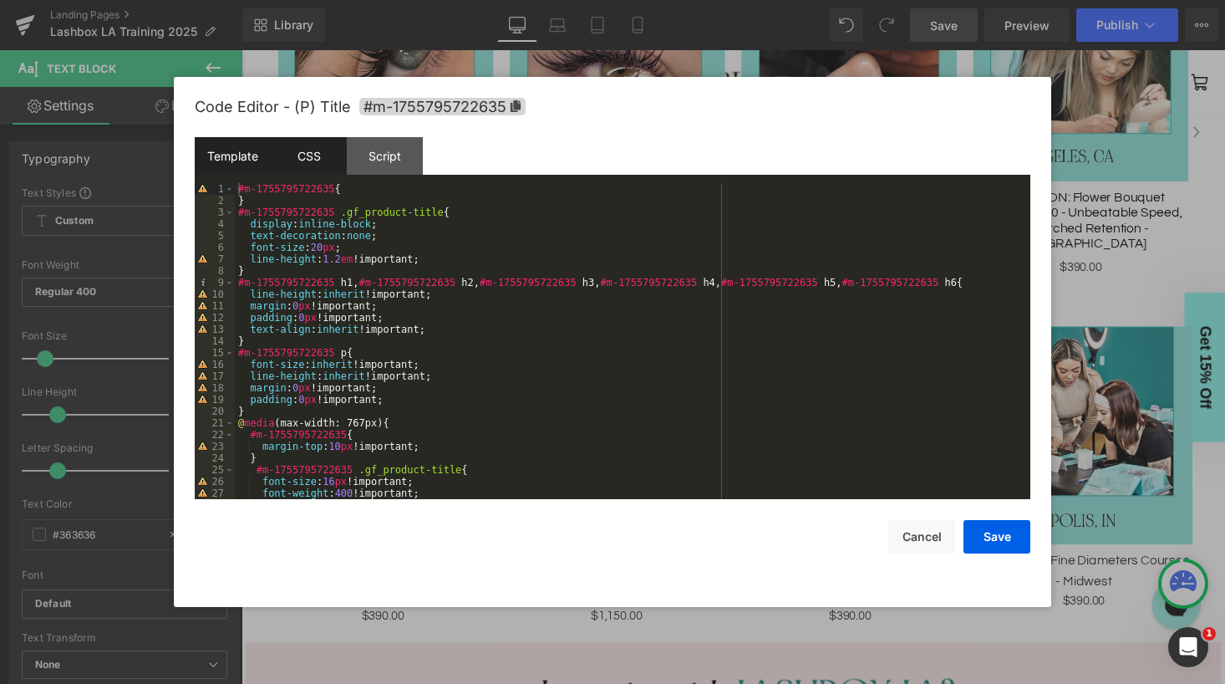
click at [248, 155] on div "Template" at bounding box center [233, 156] width 76 height 38
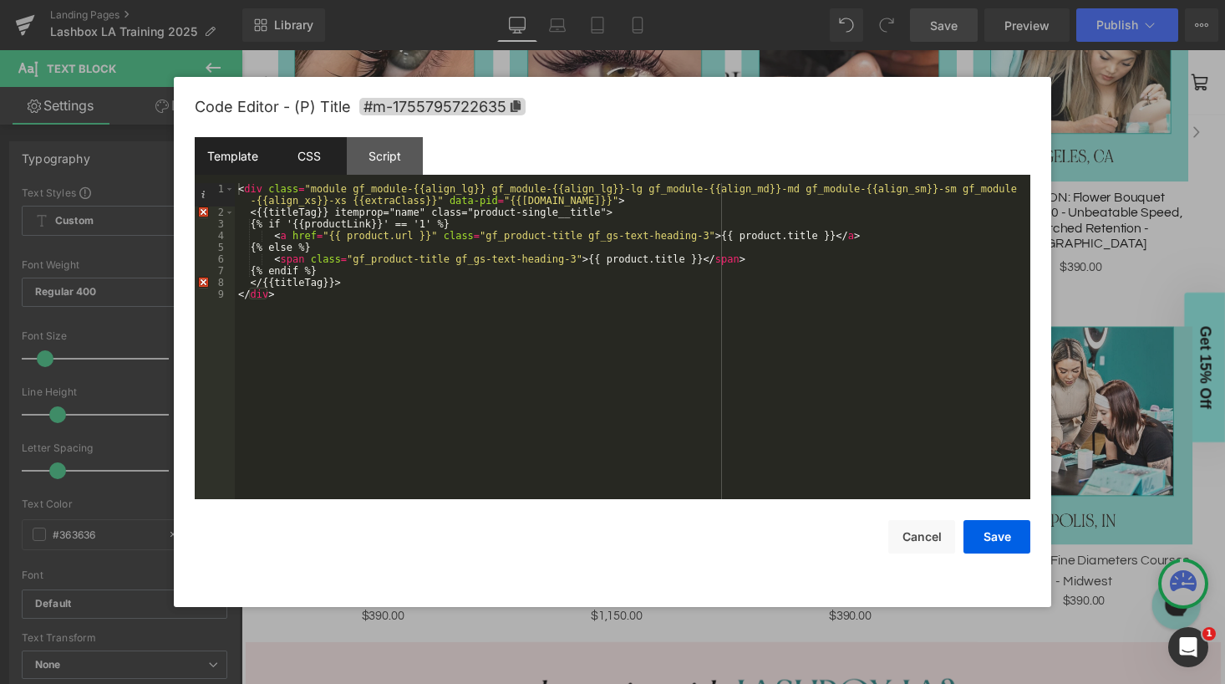
click at [316, 155] on div "CSS" at bounding box center [309, 156] width 76 height 38
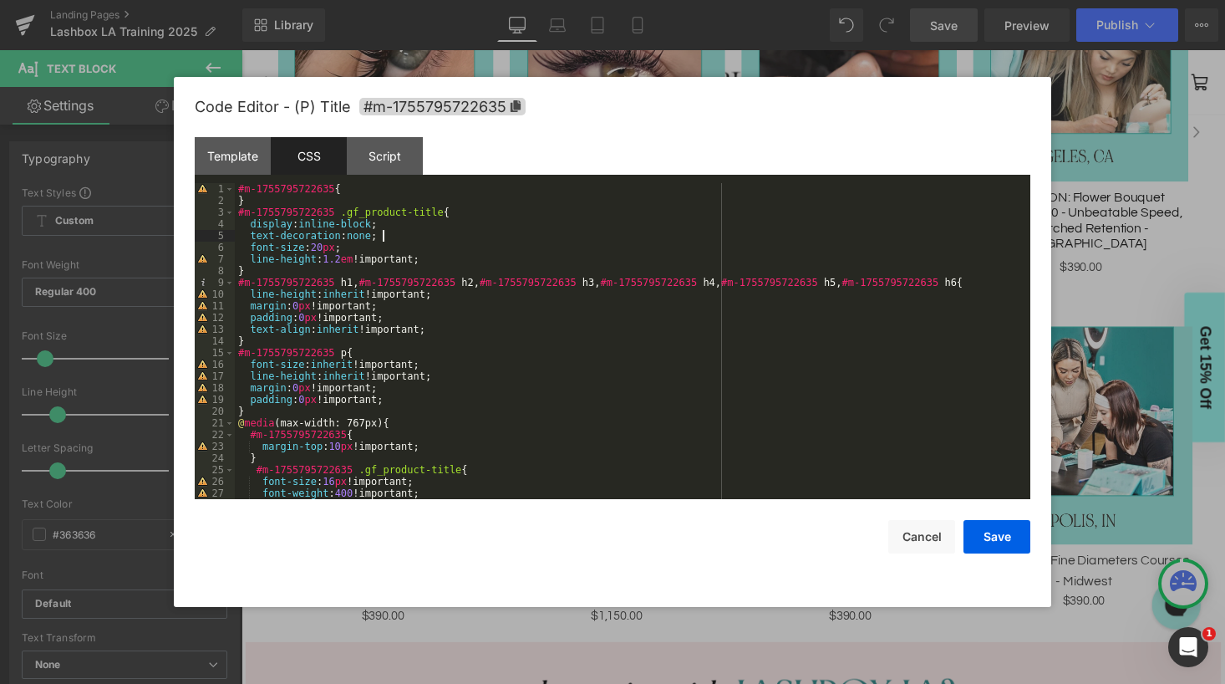
click at [473, 240] on div "#m-1755795722635 { } #m-1755795722635 .gf_product-title { display : inline-bloc…" at bounding box center [629, 352] width 789 height 339
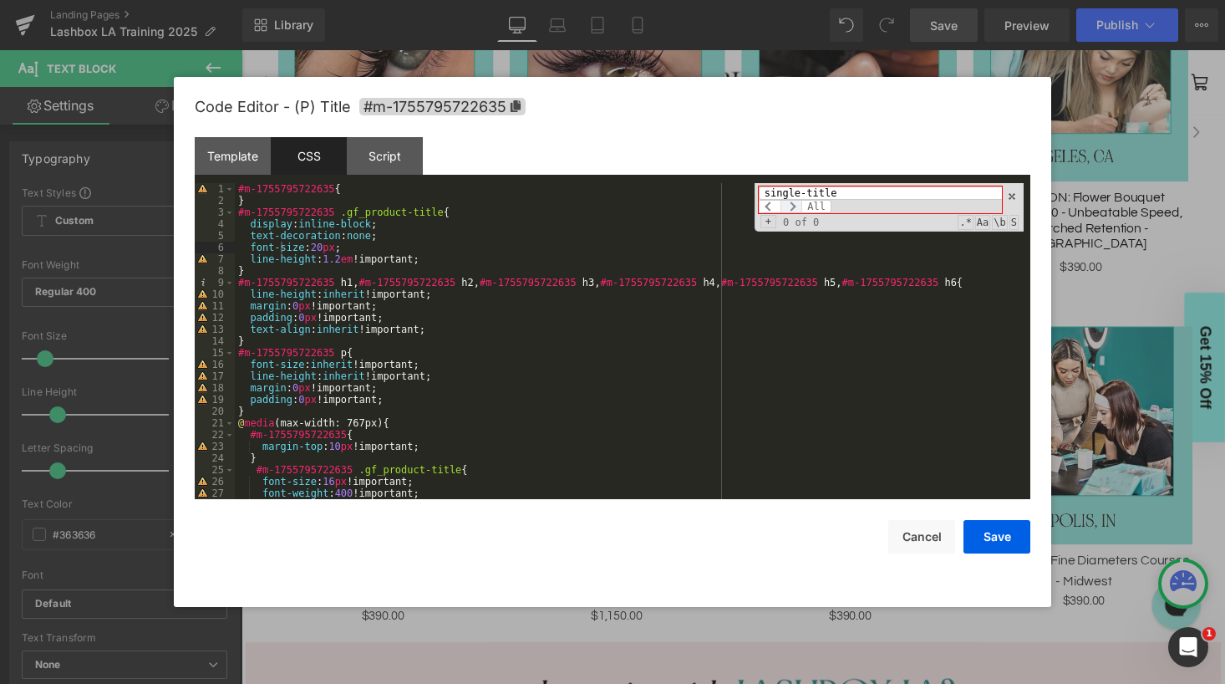
type input "single-title"
click at [796, 206] on span at bounding box center [791, 206] width 22 height 13
click at [1011, 191] on span at bounding box center [1012, 197] width 12 height 12
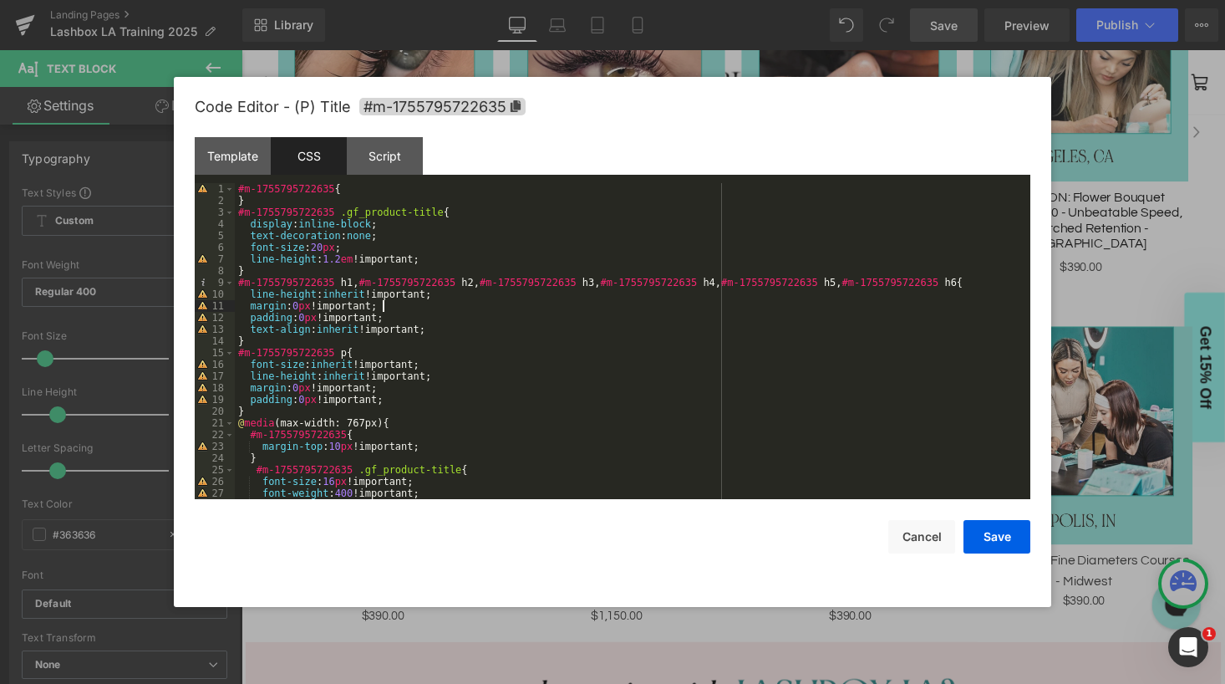
click at [485, 311] on div "#m-1755795722635 { } #m-1755795722635 .gf_product-title { display : inline-bloc…" at bounding box center [629, 352] width 789 height 339
click at [247, 157] on div "Template" at bounding box center [233, 156] width 76 height 38
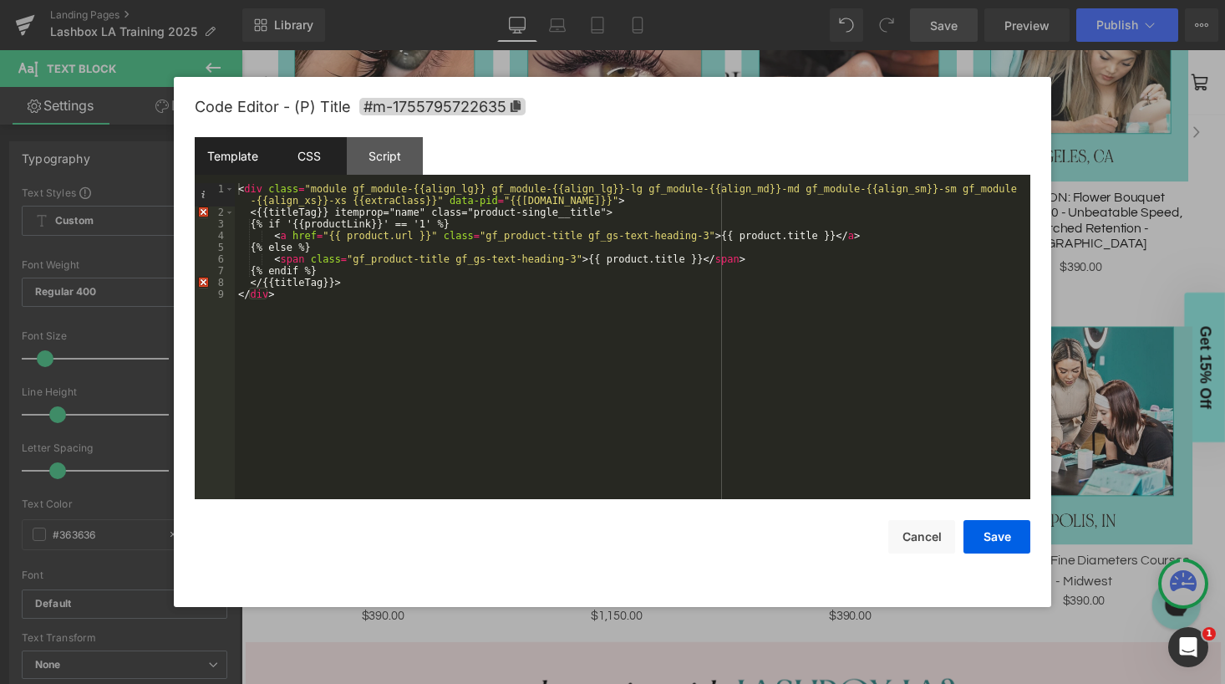
click at [296, 153] on div "CSS" at bounding box center [309, 156] width 76 height 38
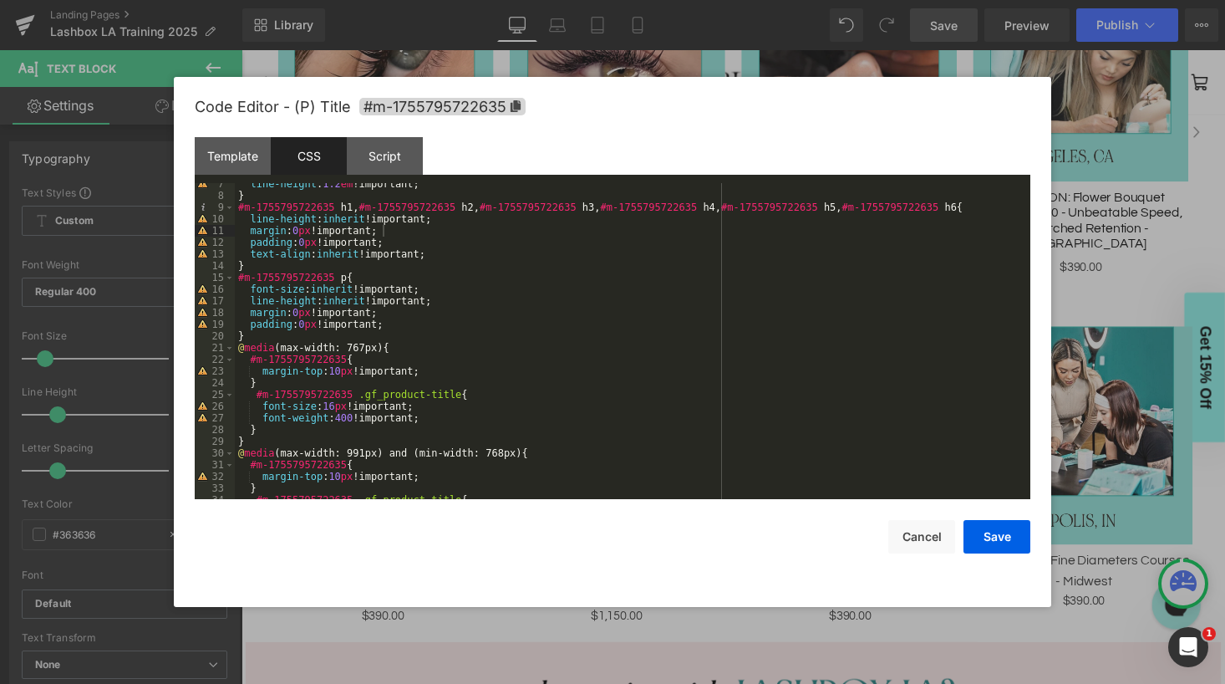
scroll to position [83, 0]
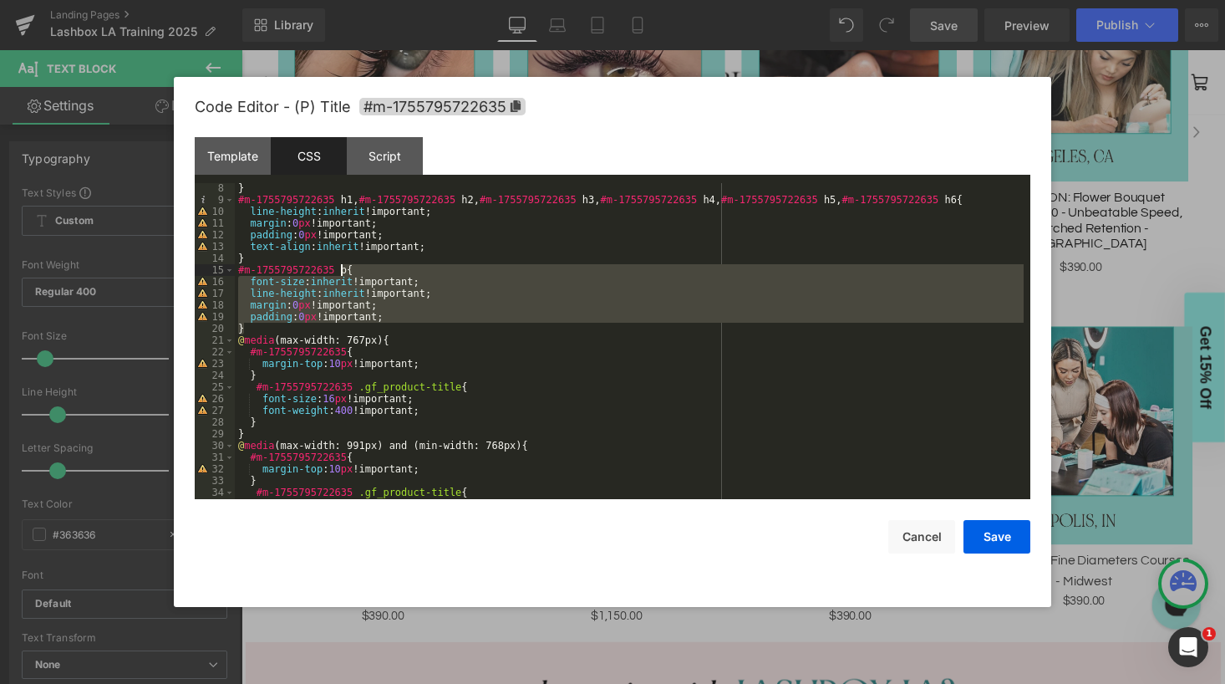
drag, startPoint x: 319, startPoint y: 326, endPoint x: 340, endPoint y: 272, distance: 57.4
click at [340, 272] on div "} #m-1755795722635 h1 , #m-1755795722635 h2 , #m-1755795722635 h3 , #m-17557957…" at bounding box center [629, 351] width 789 height 339
click at [926, 536] on button "Cancel" at bounding box center [921, 536] width 67 height 33
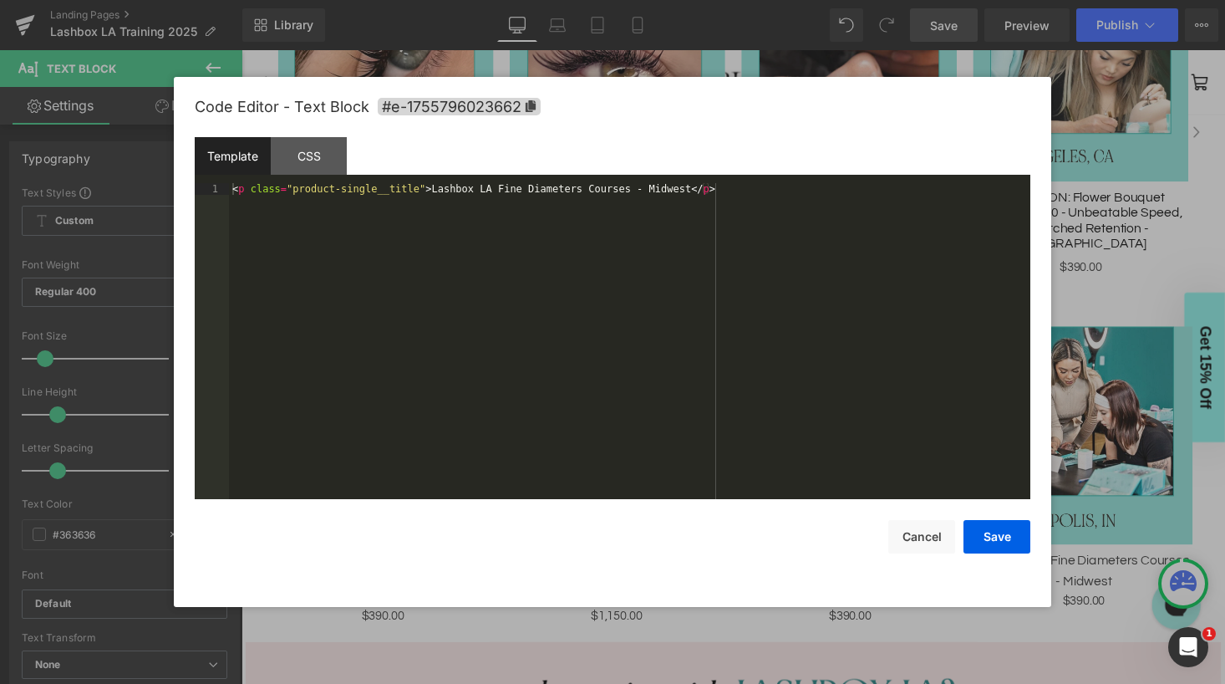
click at [1075, 450] on body "Text Block You are previewing how the will restyle your page. You can not edit …" at bounding box center [612, 342] width 1225 height 684
click at [311, 158] on div "CSS" at bounding box center [309, 156] width 76 height 38
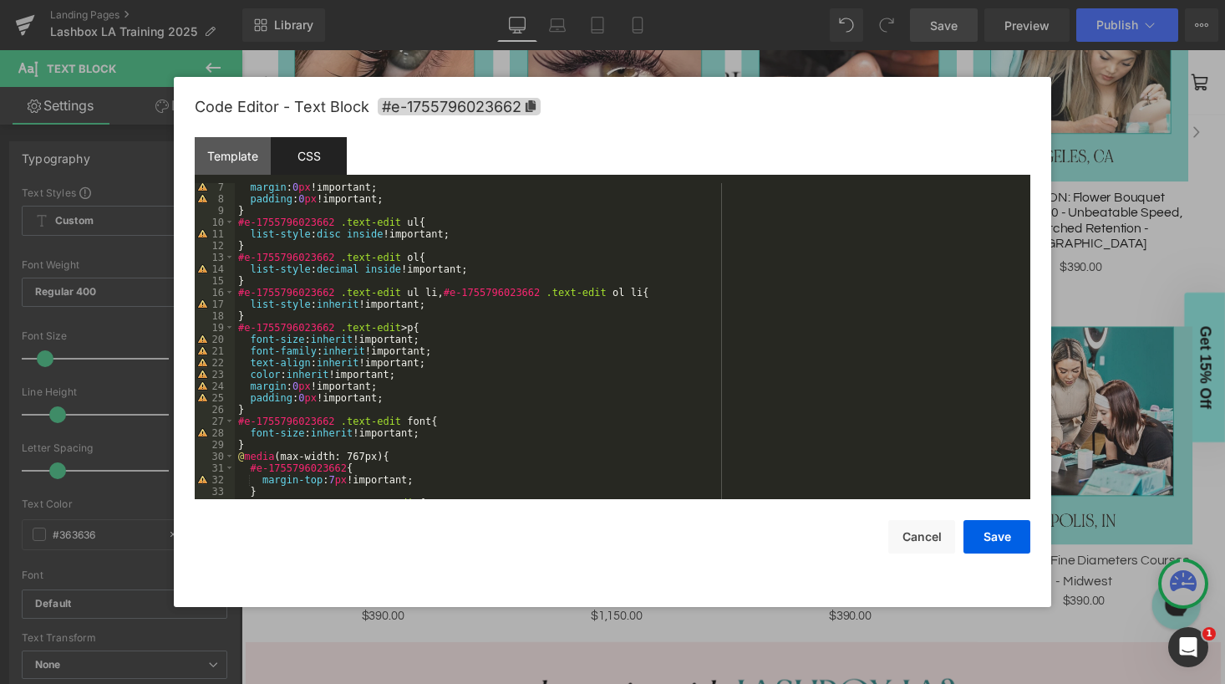
scroll to position [0, 0]
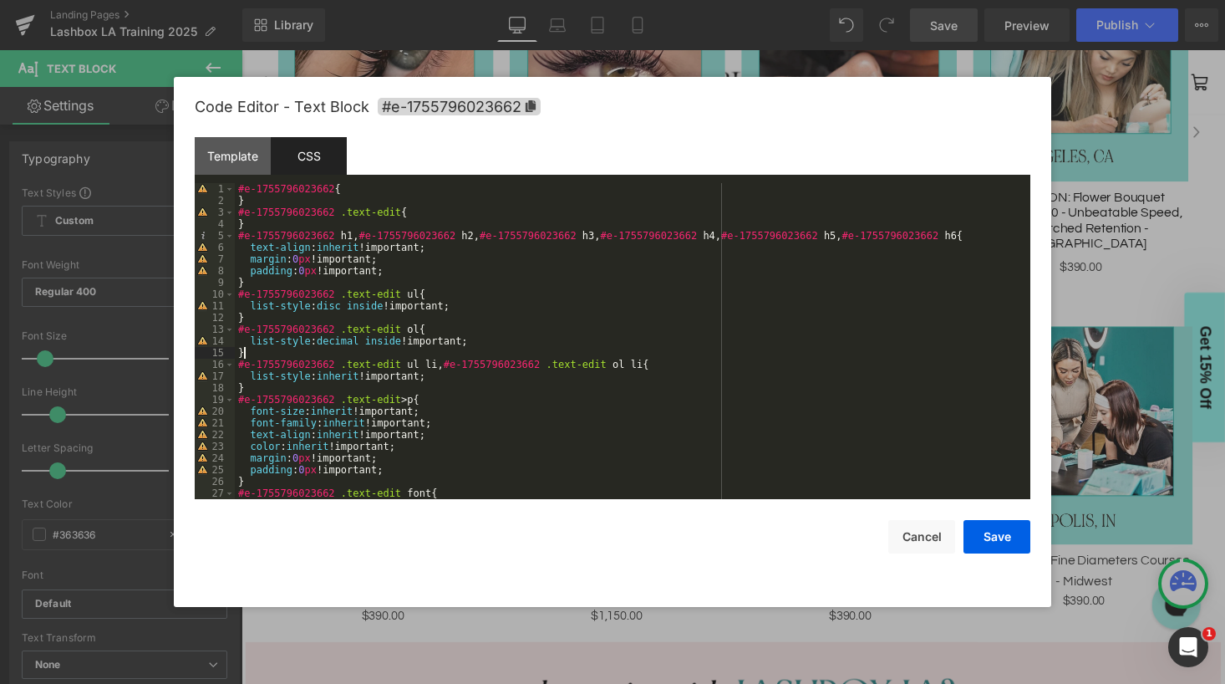
click at [442, 348] on div "#e-1755796023662 { } #e-1755796023662 .text-edit { } #e-1755796023662 h1 , #e-1…" at bounding box center [629, 352] width 789 height 339
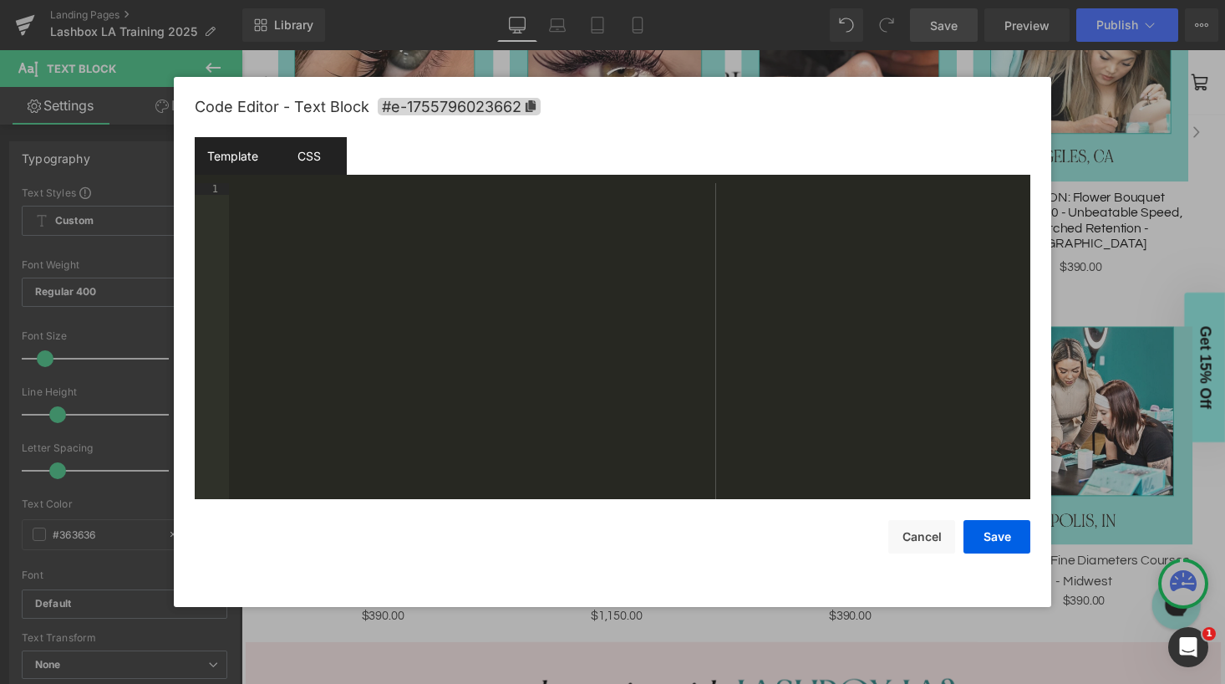
click at [247, 159] on div "Template" at bounding box center [233, 156] width 76 height 38
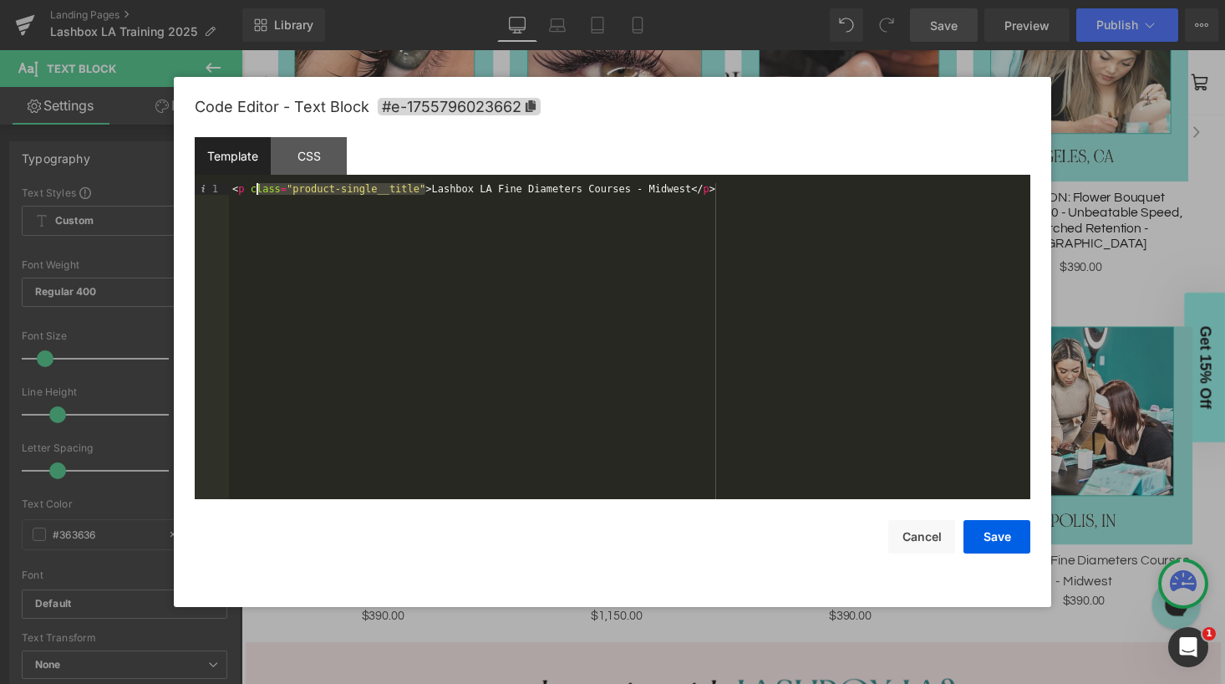
drag, startPoint x: 423, startPoint y: 187, endPoint x: 255, endPoint y: 185, distance: 168.0
click at [255, 185] on div "< p class = "product-single__title" > Lashbox LA Fine Diameters Courses - Midwe…" at bounding box center [629, 352] width 801 height 339
click at [990, 528] on button "Save" at bounding box center [996, 536] width 67 height 33
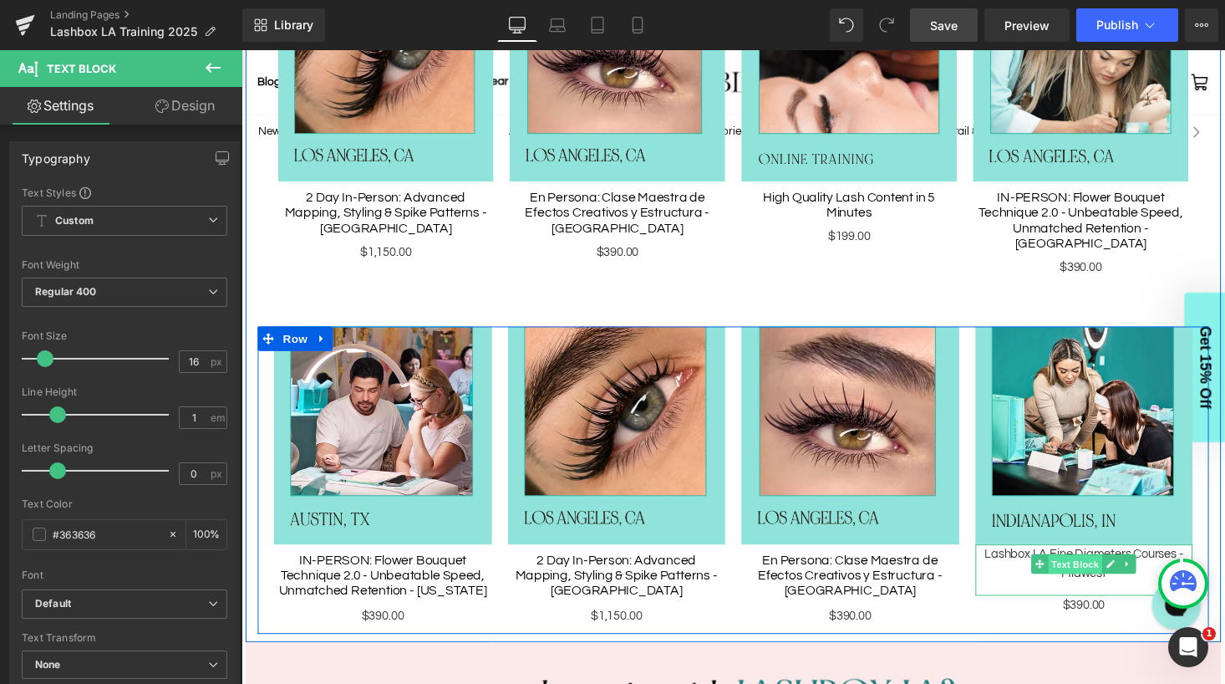
click at [1114, 569] on span "Text Block" at bounding box center [1098, 579] width 55 height 20
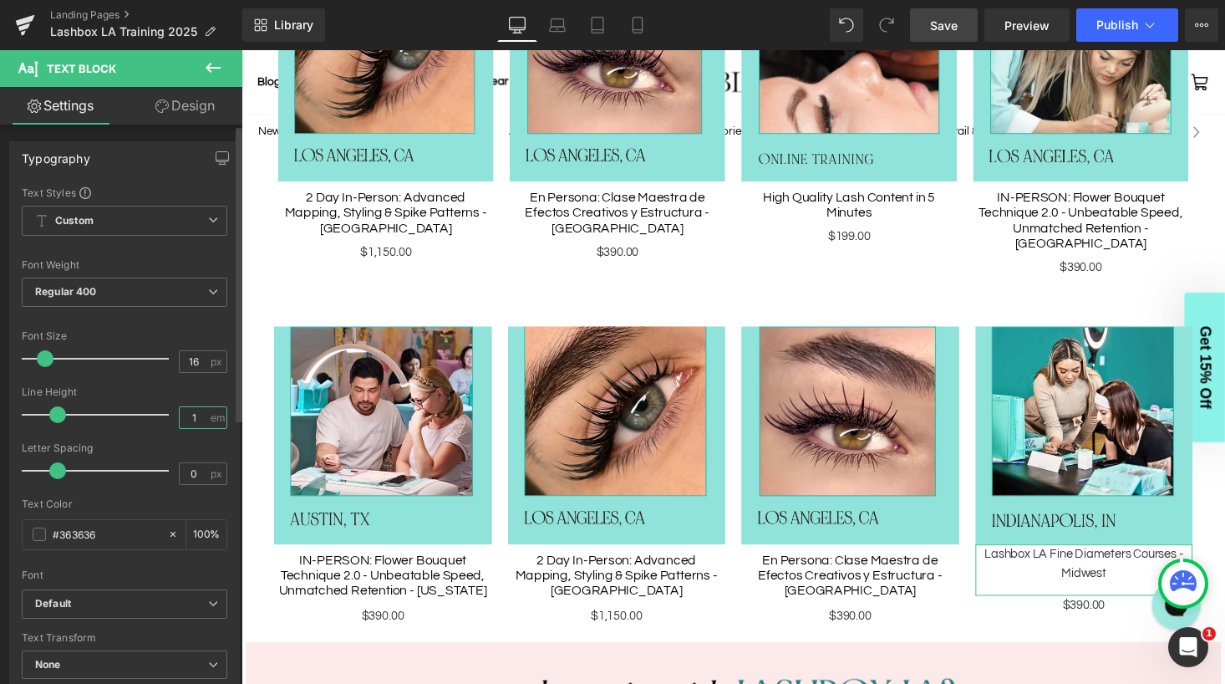
click at [191, 421] on input "1" at bounding box center [194, 417] width 29 height 21
type input "1.2"
click at [142, 392] on div "Line Height" at bounding box center [125, 392] width 206 height 12
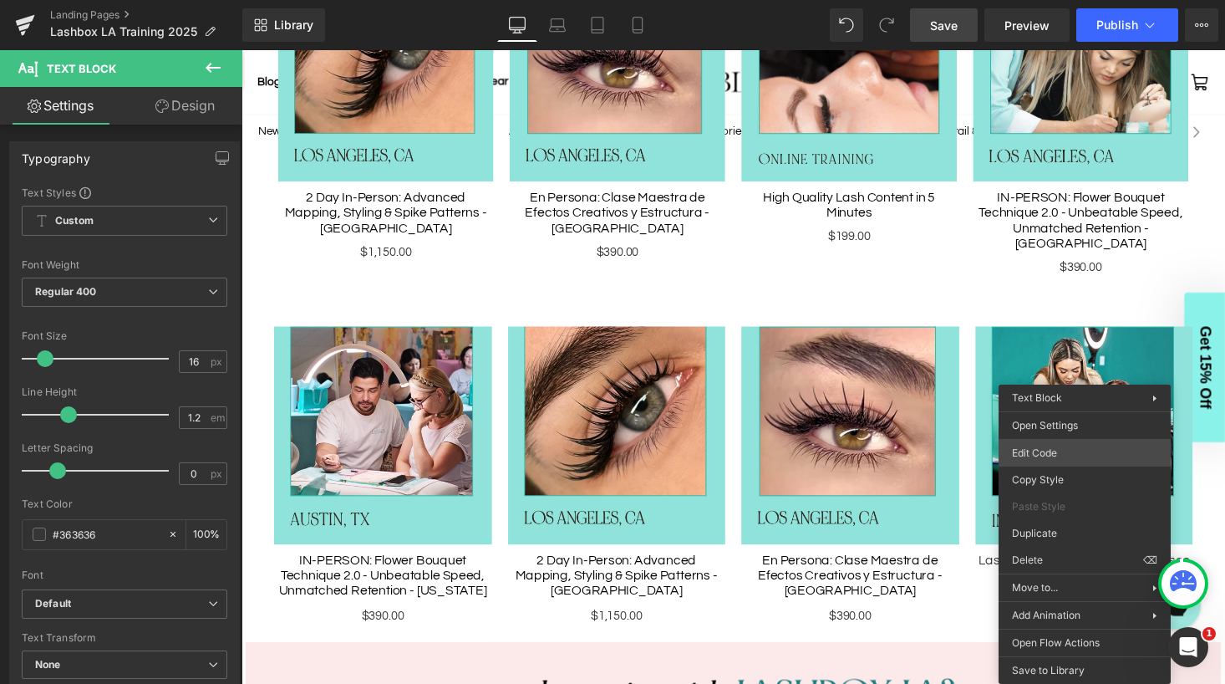
click at [1061, 458] on body "Text Block You are previewing how the will restyle your page. You can not edit …" at bounding box center [612, 342] width 1225 height 684
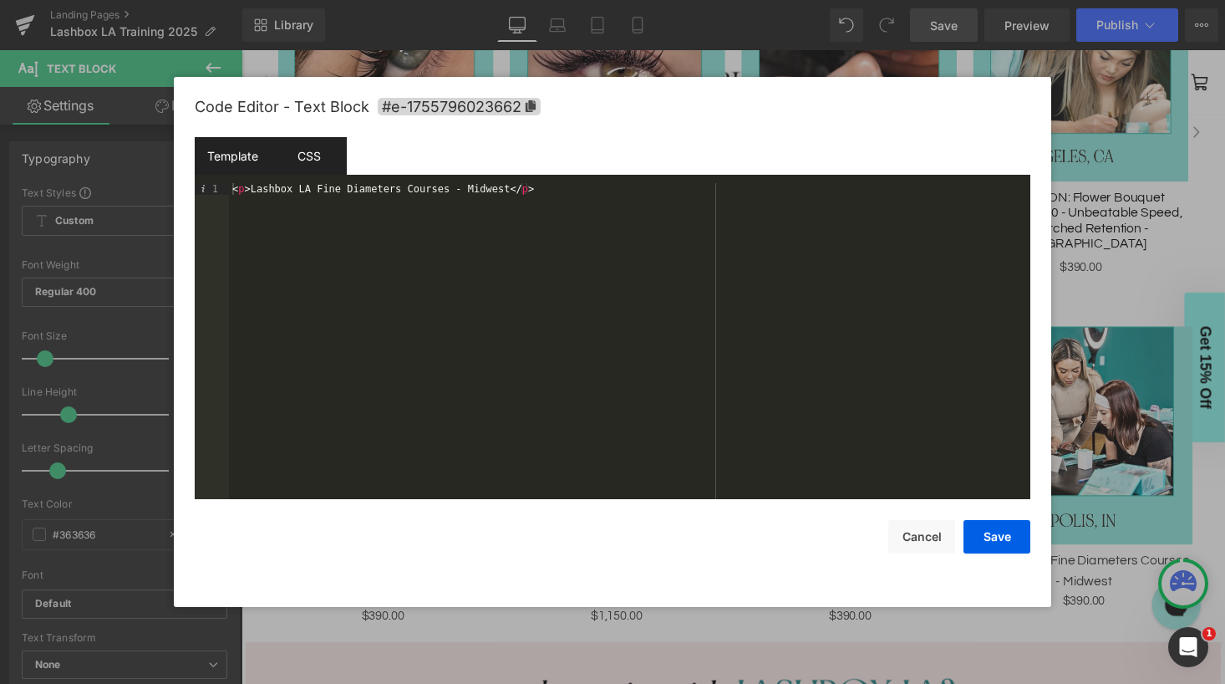
click at [315, 163] on div "CSS" at bounding box center [309, 156] width 76 height 38
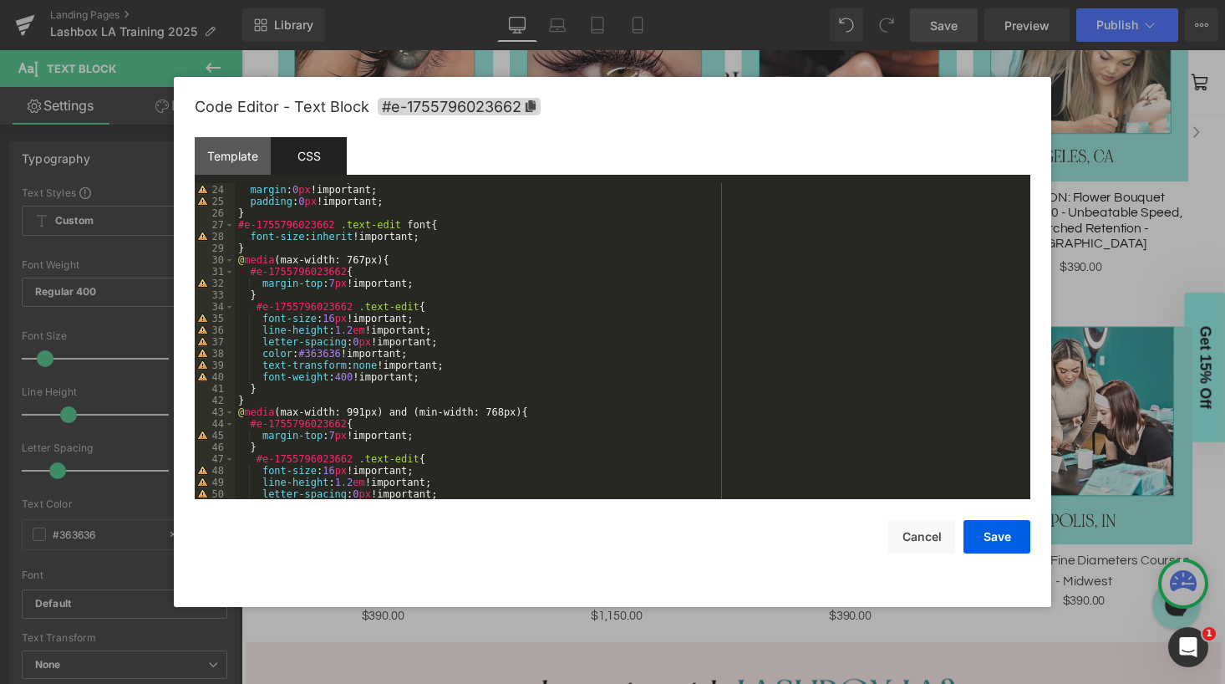
scroll to position [268, 0]
click at [357, 328] on div "color : inherit !important; margin : 0 px !important; padding : 0 px !important…" at bounding box center [629, 341] width 789 height 339
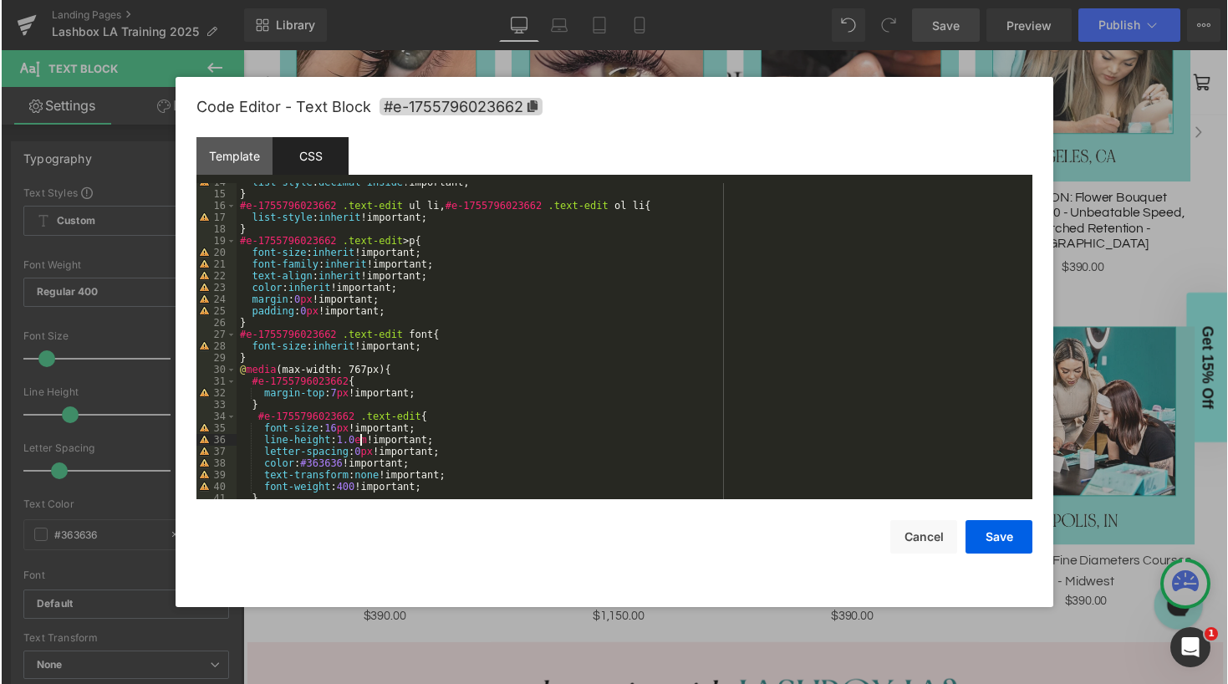
scroll to position [171, 0]
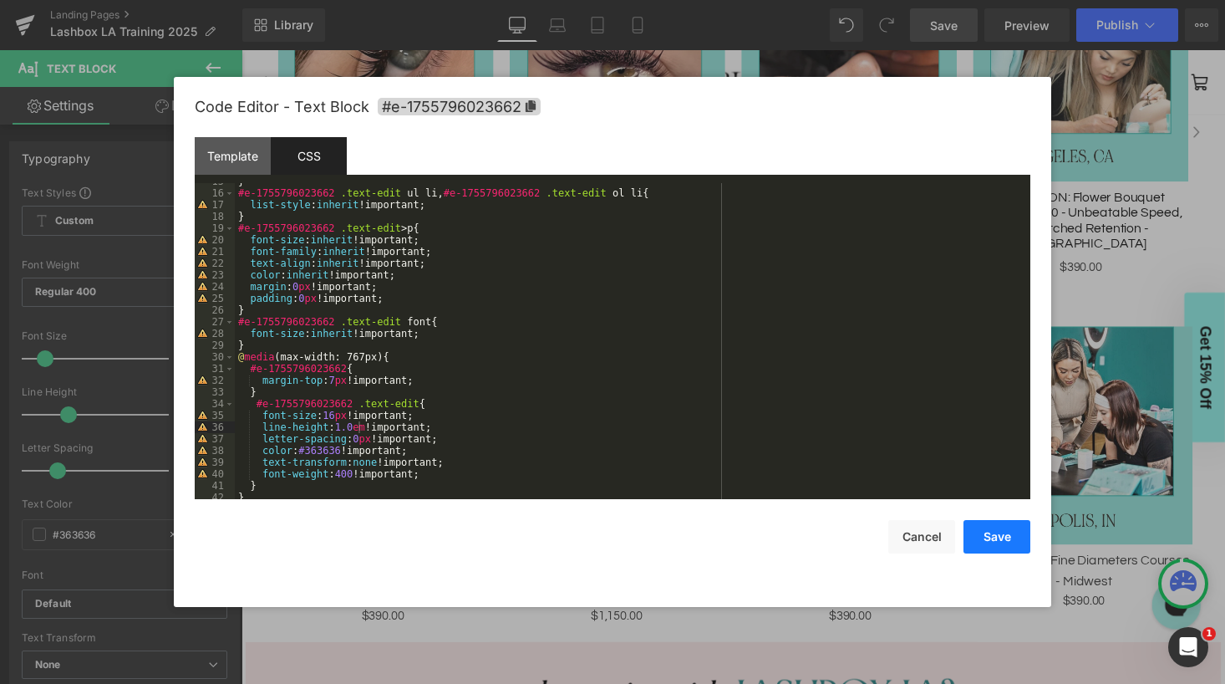
click at [989, 542] on button "Save" at bounding box center [996, 536] width 67 height 33
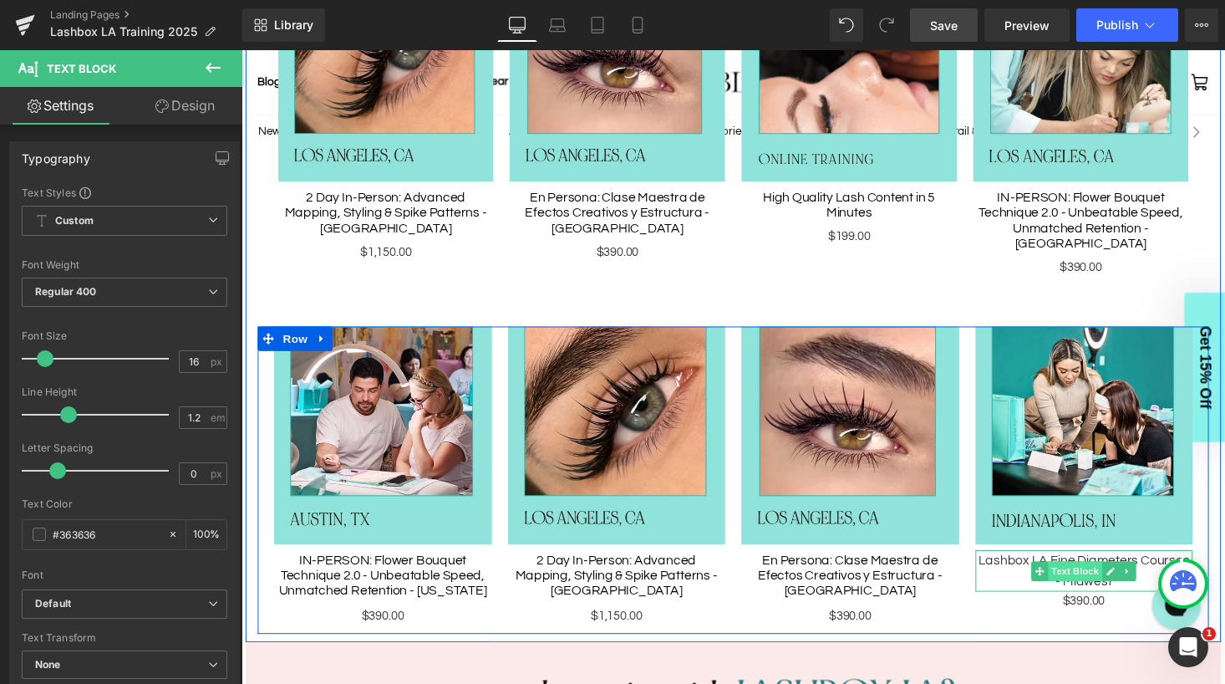
click at [1113, 576] on span "Text Block" at bounding box center [1098, 586] width 55 height 20
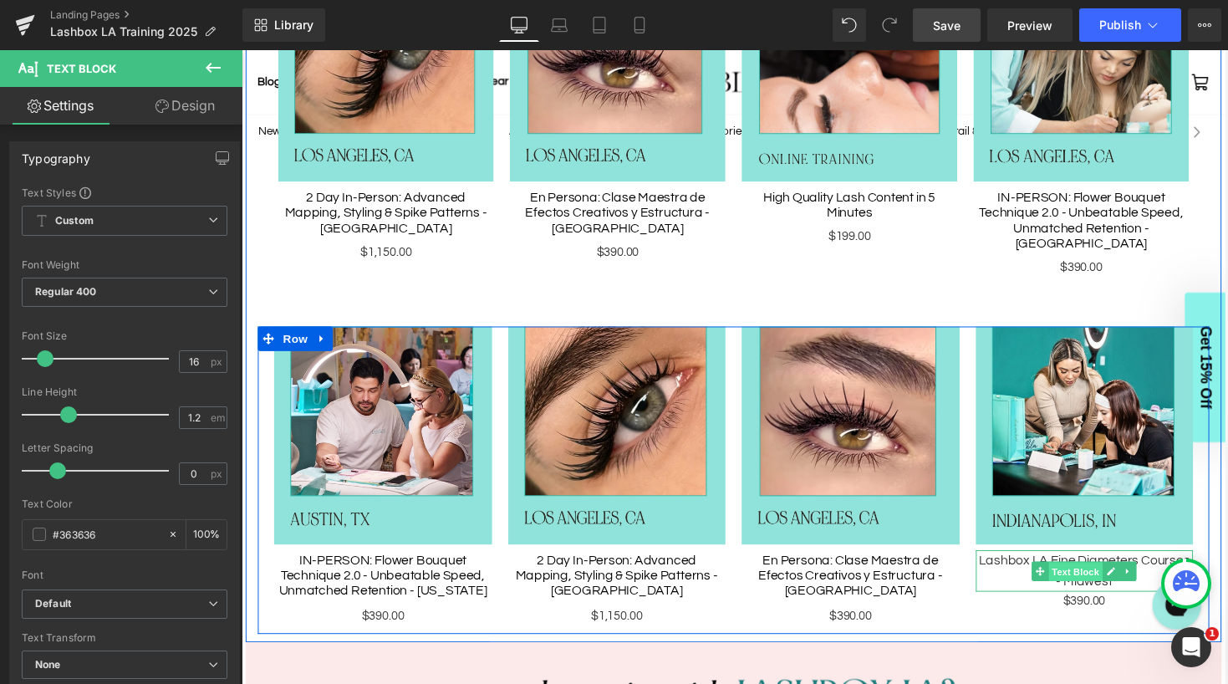
click at [1106, 576] on span "Text Block" at bounding box center [1098, 586] width 55 height 20
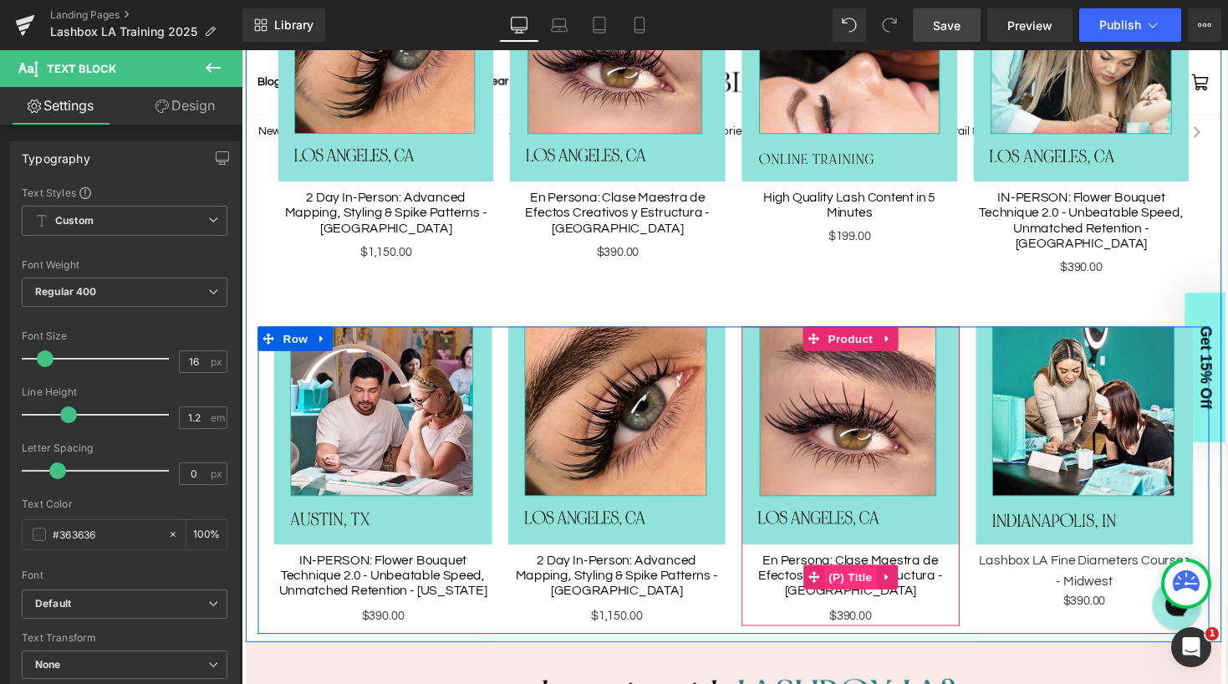
click at [867, 579] on span "(P) Title" at bounding box center [867, 591] width 53 height 25
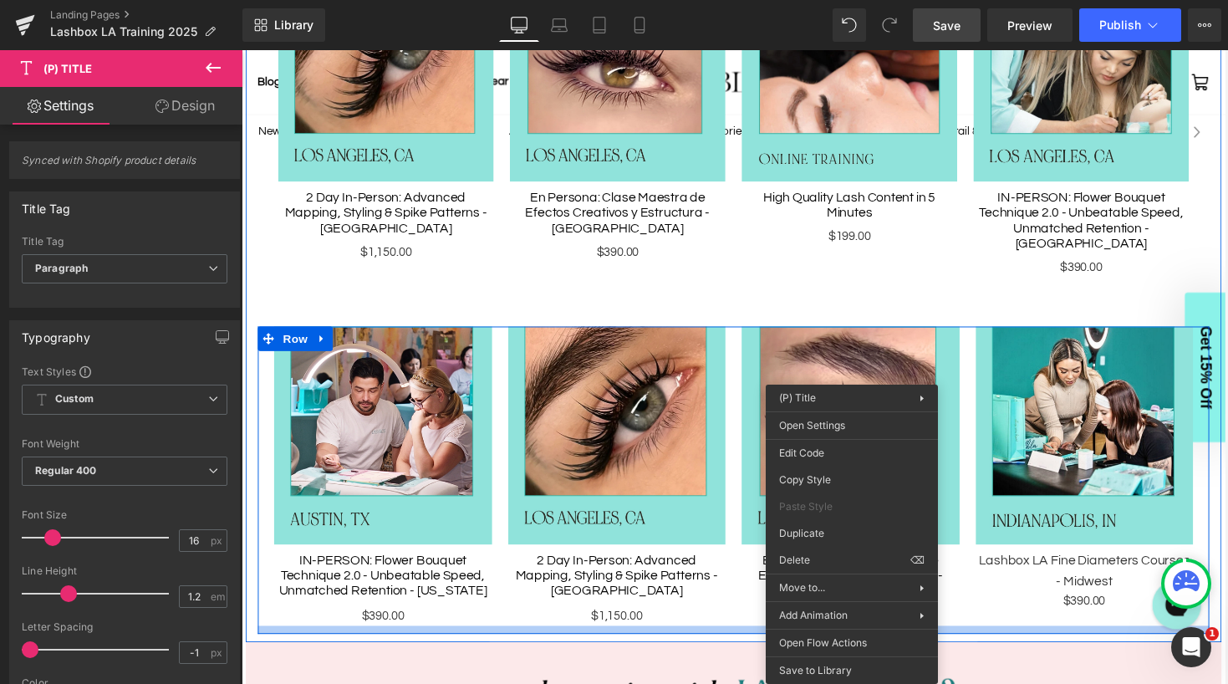
click at [1044, 642] on div at bounding box center [747, 646] width 978 height 8
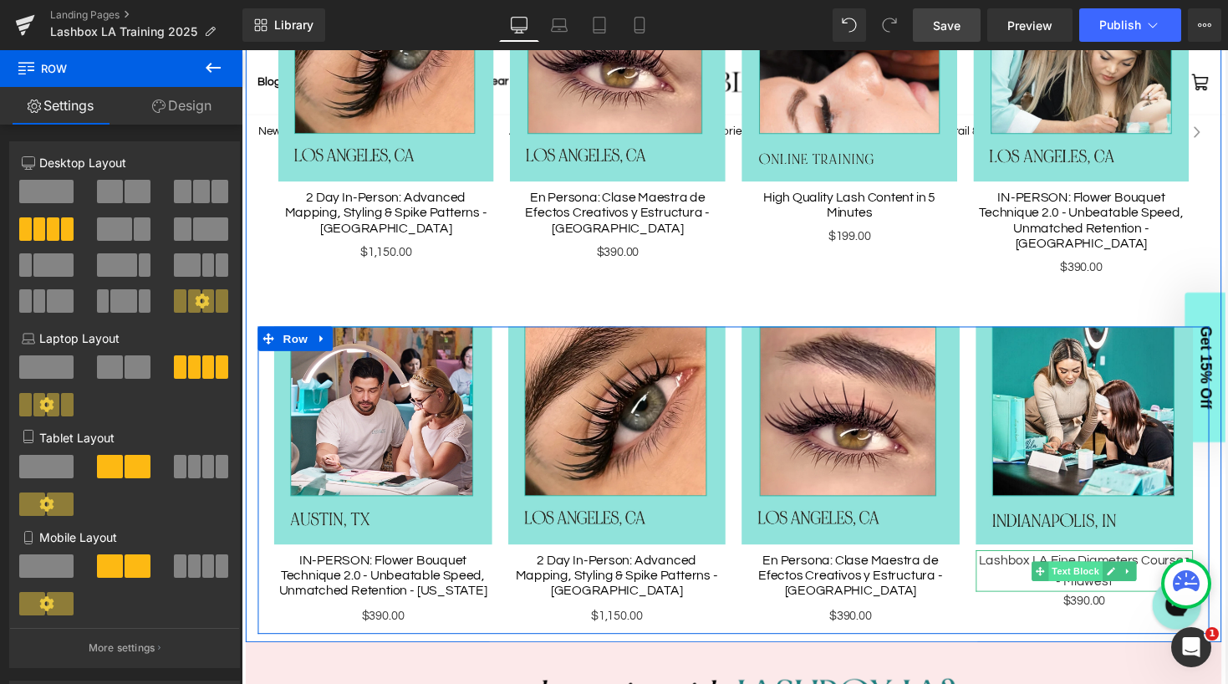
click at [1109, 576] on span "Text Block" at bounding box center [1098, 586] width 55 height 20
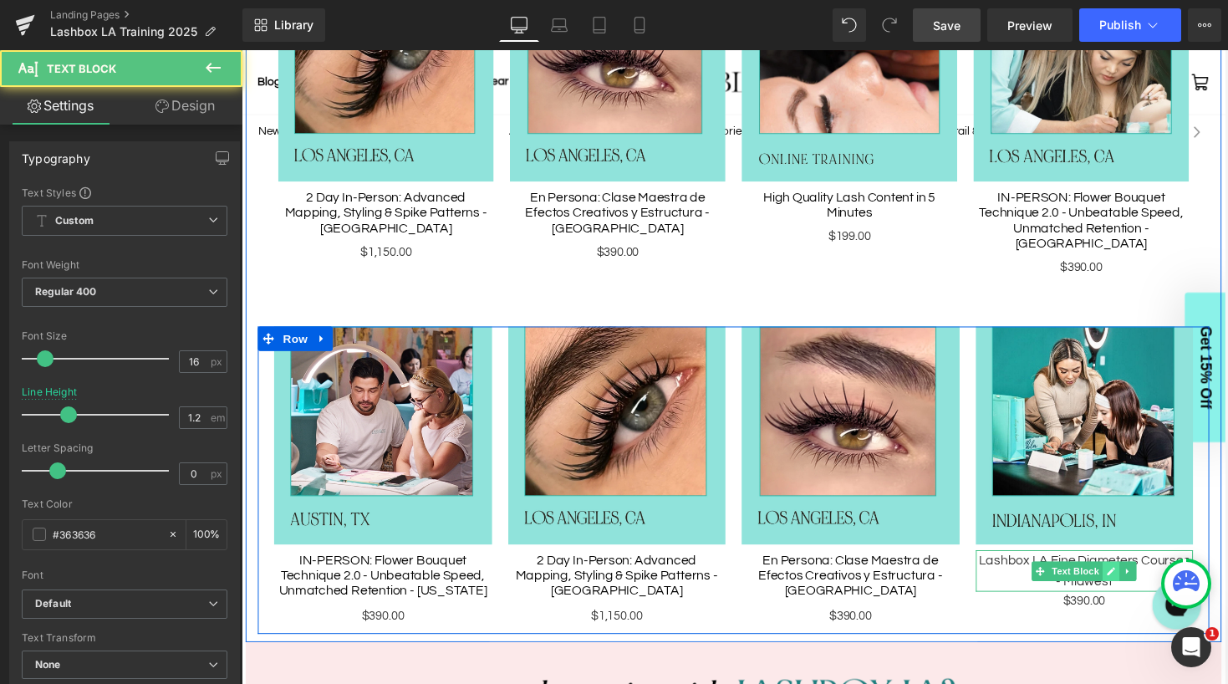
click at [1136, 582] on icon at bounding box center [1135, 586] width 8 height 8
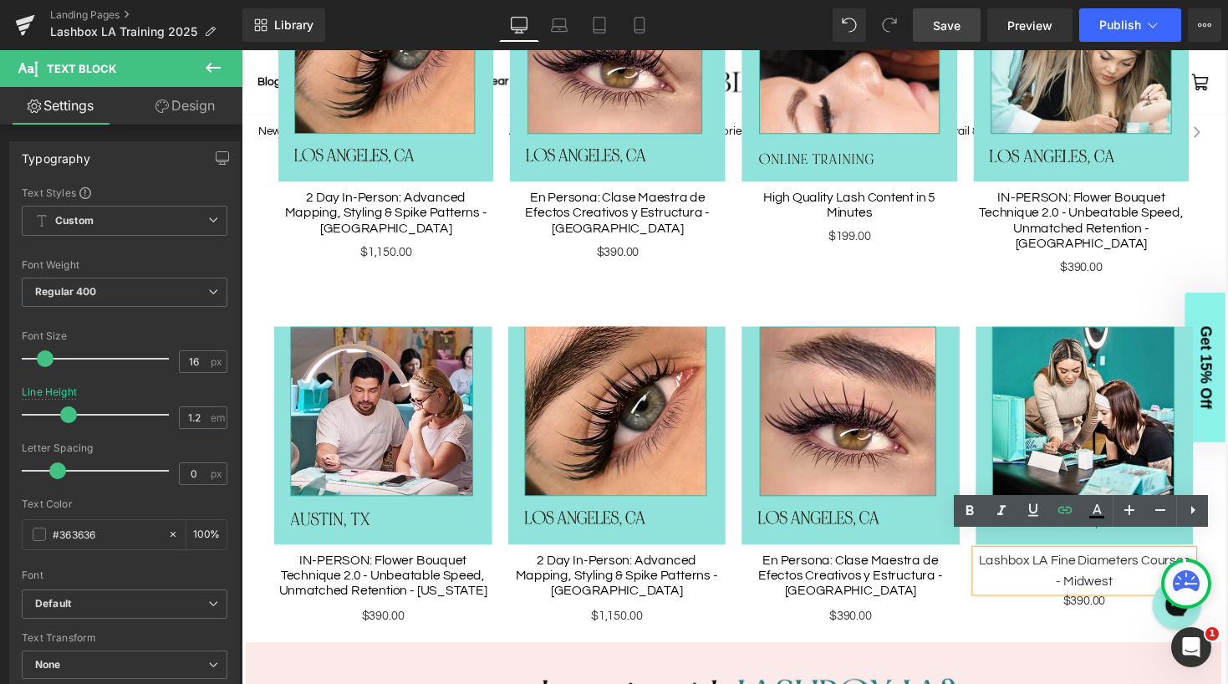
click at [1001, 614] on div "Image Lashbox LA Fine Diameters Courses - Midwest Text Block $390.00 Text Block" at bounding box center [1108, 488] width 241 height 308
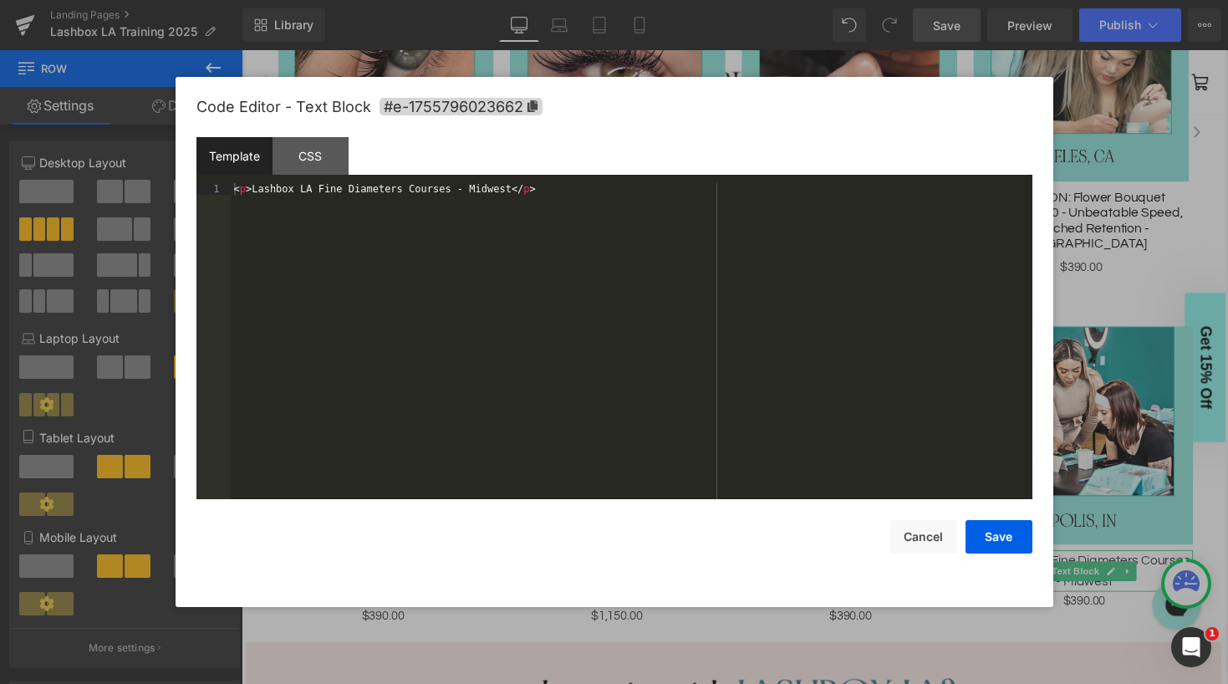
click at [1049, 0] on div "Text Block You are previewing how the will restyle your page. You can not edit …" at bounding box center [614, 0] width 1228 height 0
click at [248, 191] on div "< p > Lashbox LA Fine Diameters Courses - Midwest </ p >" at bounding box center [631, 352] width 801 height 339
click at [600, 424] on div "< p class = "gf_product-title" > Lashbox LA Fine Diameters Courses - Midwest </…" at bounding box center [631, 352] width 801 height 339
click at [982, 534] on button "Save" at bounding box center [998, 536] width 67 height 33
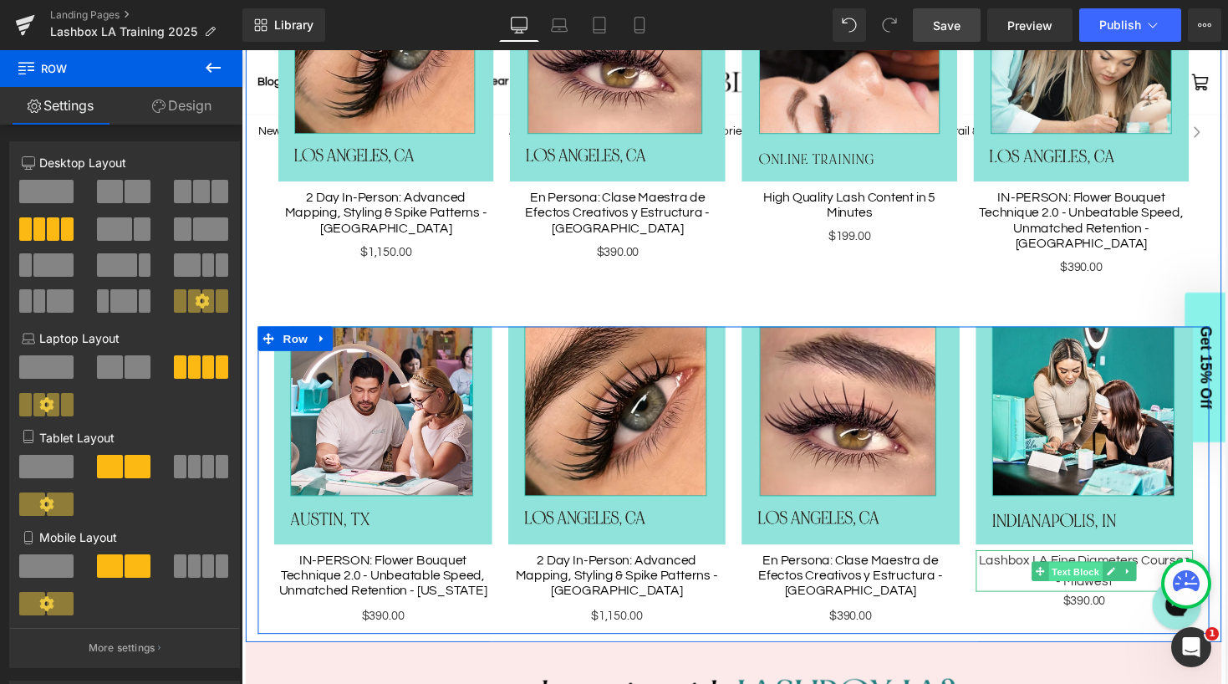
click at [1102, 576] on span "Text Block" at bounding box center [1098, 586] width 55 height 20
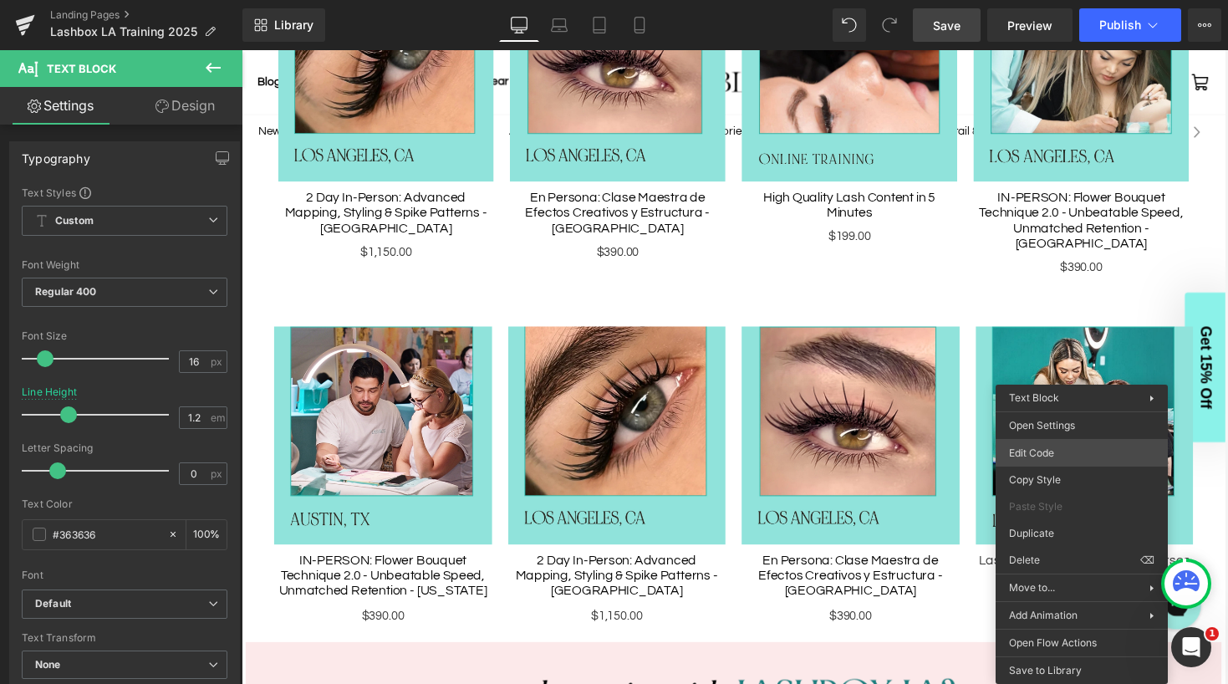
click at [1046, 0] on div "Text Block You are previewing how the will restyle your page. You can not edit …" at bounding box center [614, 0] width 1228 height 0
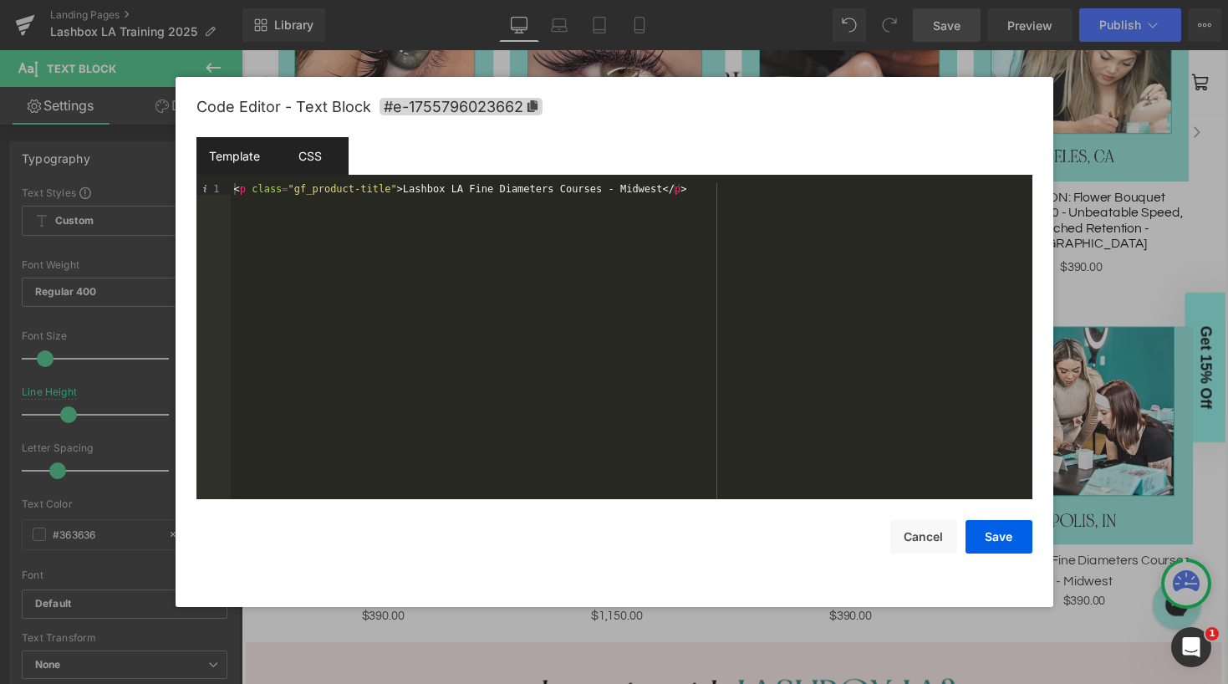
click at [301, 141] on div "CSS" at bounding box center [310, 156] width 76 height 38
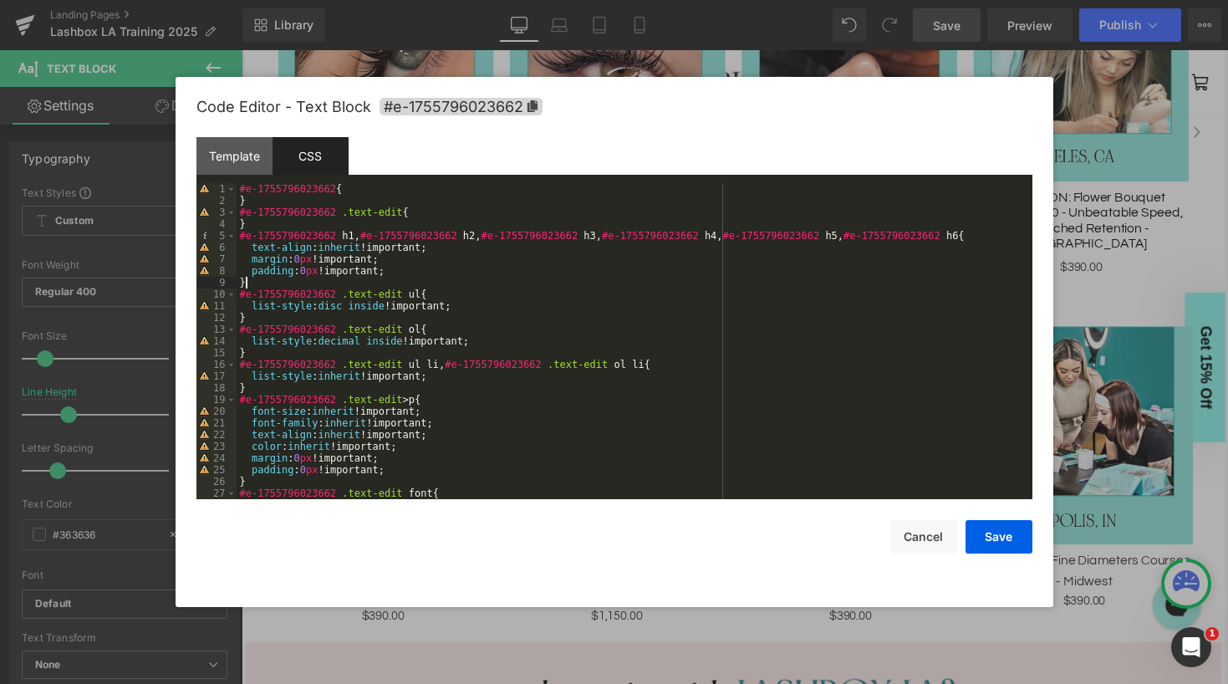
click at [475, 280] on div "#e-1755796023662 { } #e-1755796023662 .text-edit { } #e-1755796023662 h1 , #e-1…" at bounding box center [630, 352] width 789 height 339
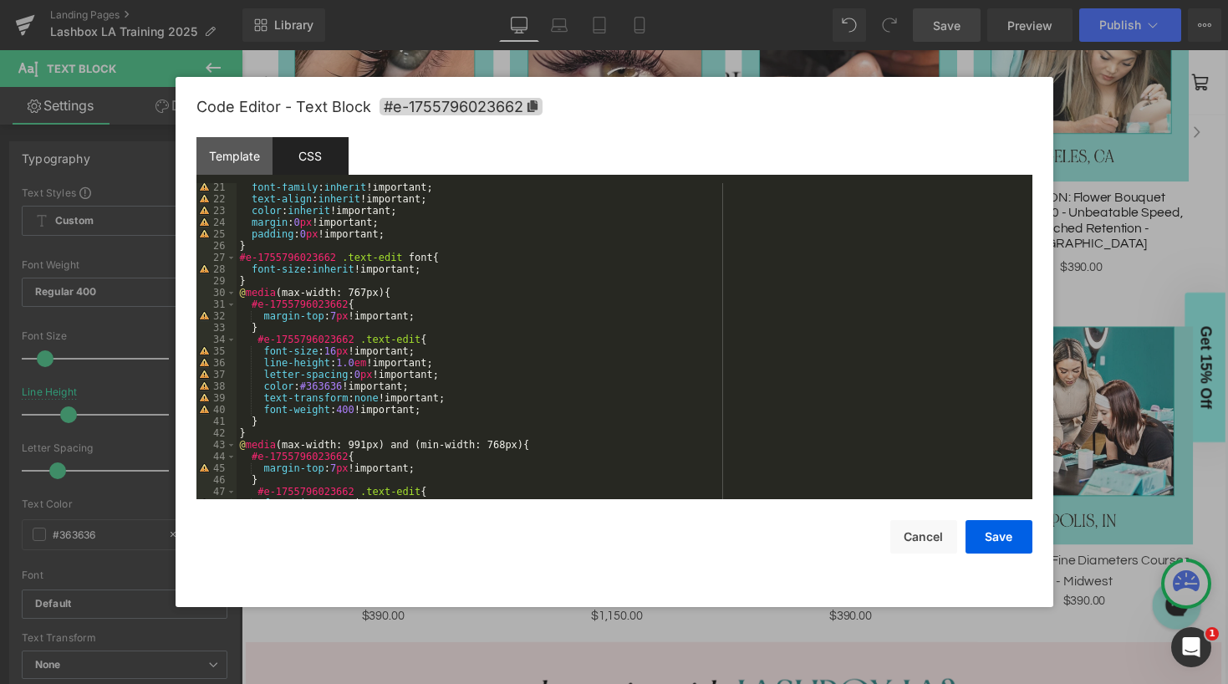
scroll to position [236, 0]
click at [360, 363] on div "font-family : inherit !important; text-align : inherit !important; color : inhe…" at bounding box center [630, 350] width 789 height 339
click at [919, 535] on button "Cancel" at bounding box center [923, 536] width 67 height 33
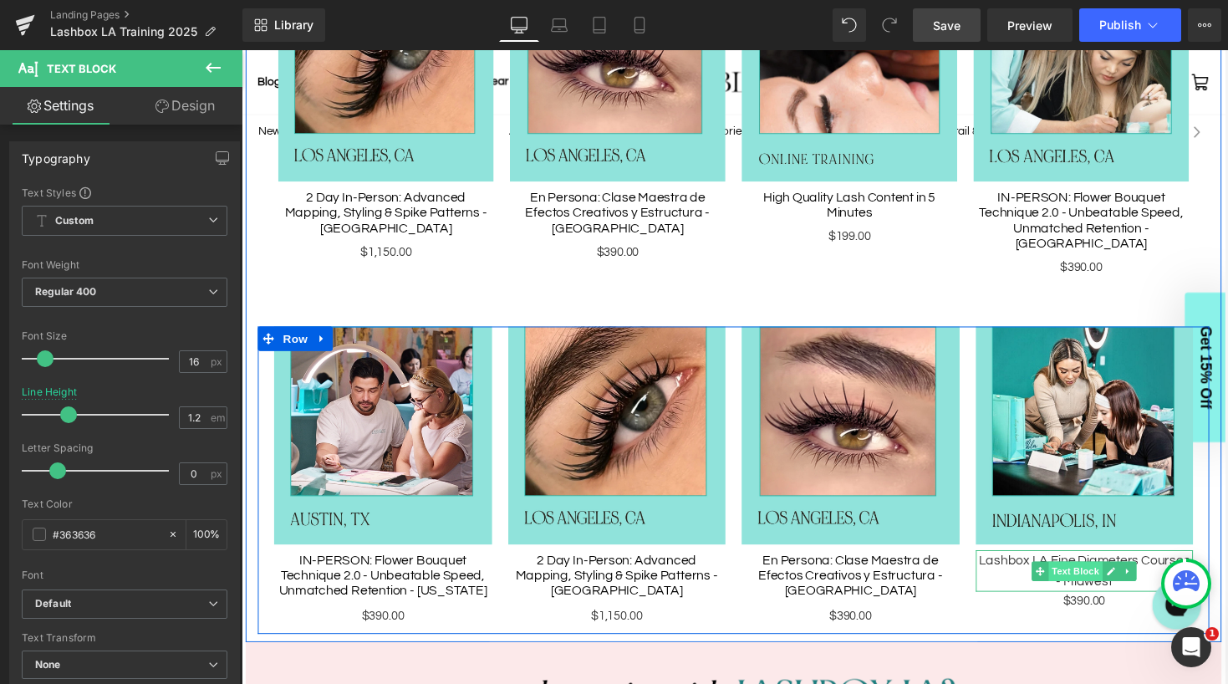
click at [1109, 576] on span "Text Block" at bounding box center [1098, 586] width 55 height 20
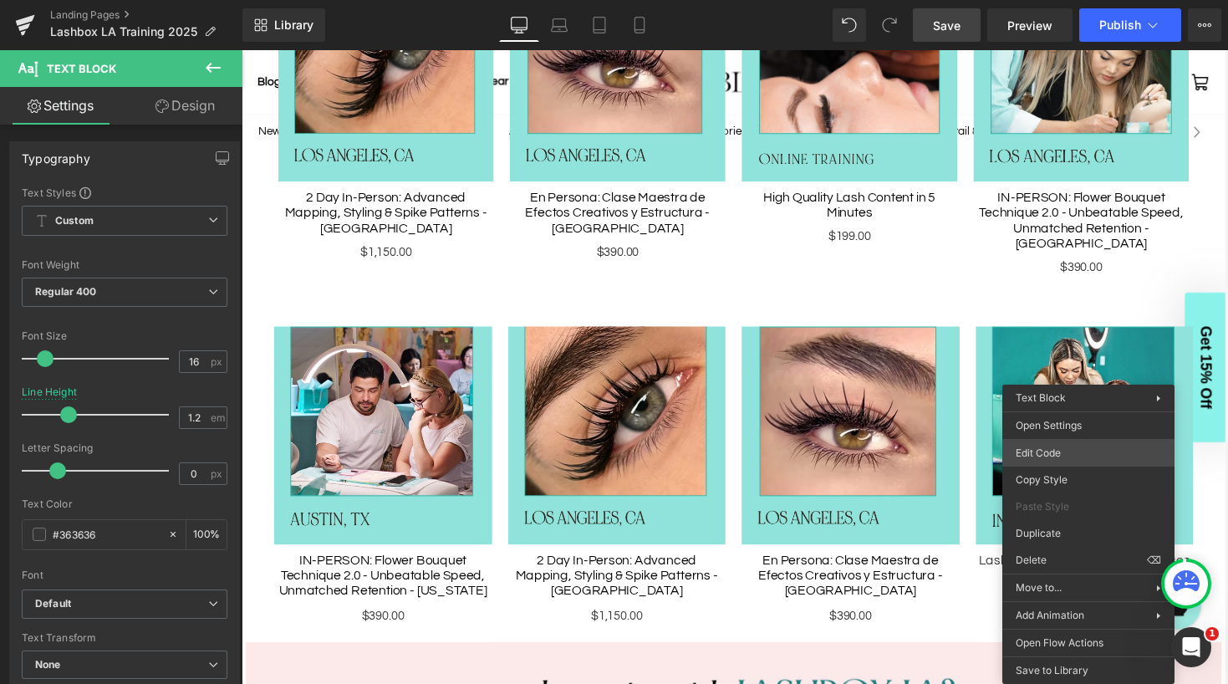
click at [1075, 452] on body "Text Block You are previewing how the will restyle your page. You can not edit …" at bounding box center [614, 342] width 1228 height 684
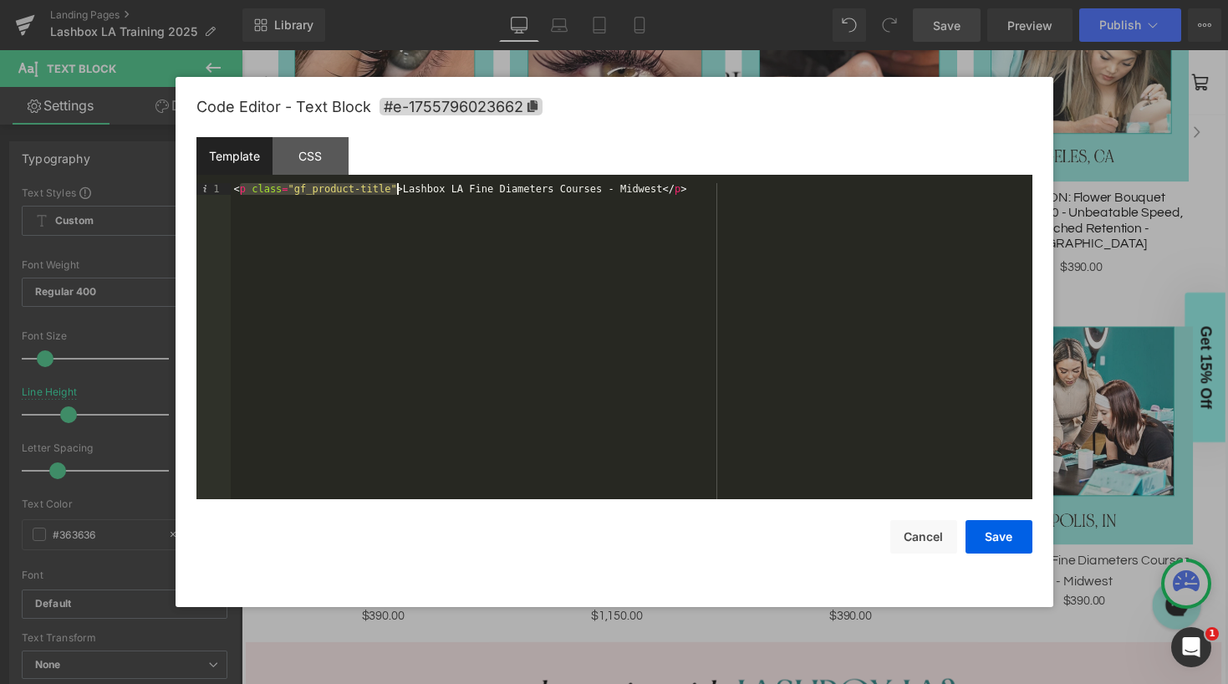
drag, startPoint x: 239, startPoint y: 192, endPoint x: 396, endPoint y: 195, distance: 157.1
click at [396, 195] on div "< p class = "gf_product-title" > Lashbox LA Fine Diameters Courses - Midwest </…" at bounding box center [631, 352] width 801 height 339
click at [547, 191] on div "< span > Lashbox LA Fine Diameters Courses - Midwest </ p >" at bounding box center [631, 352] width 801 height 339
click at [994, 530] on button "Save" at bounding box center [998, 536] width 67 height 33
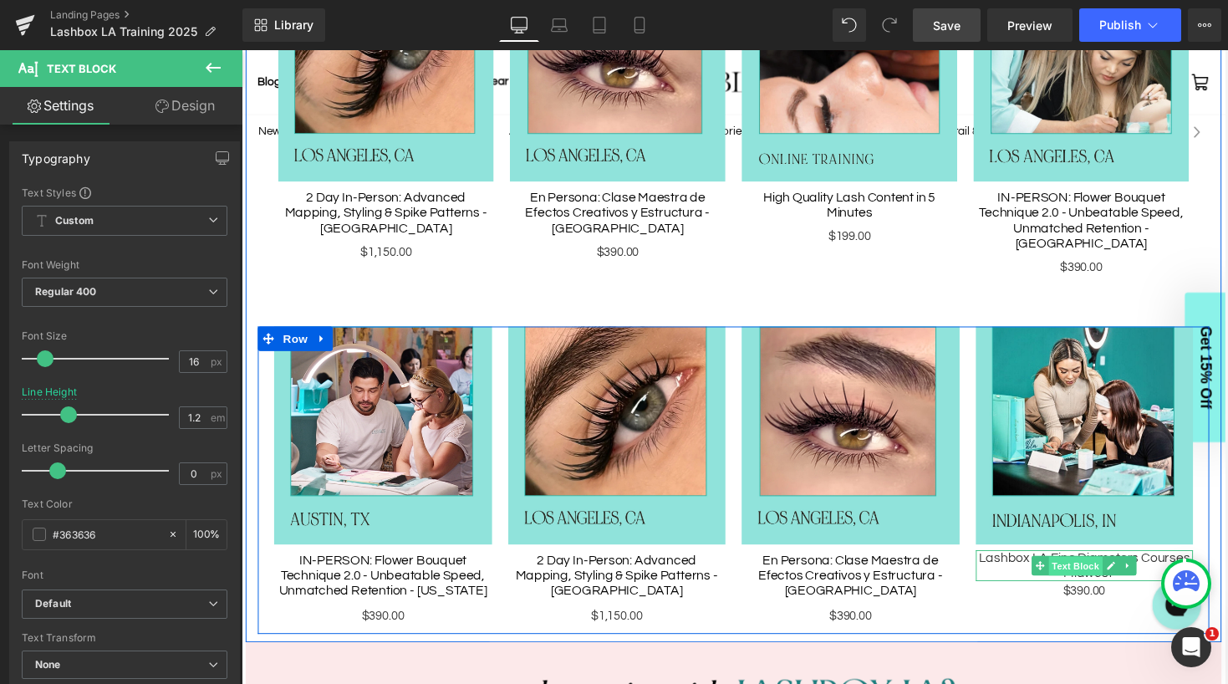
click at [1107, 571] on span "Text Block" at bounding box center [1098, 581] width 55 height 20
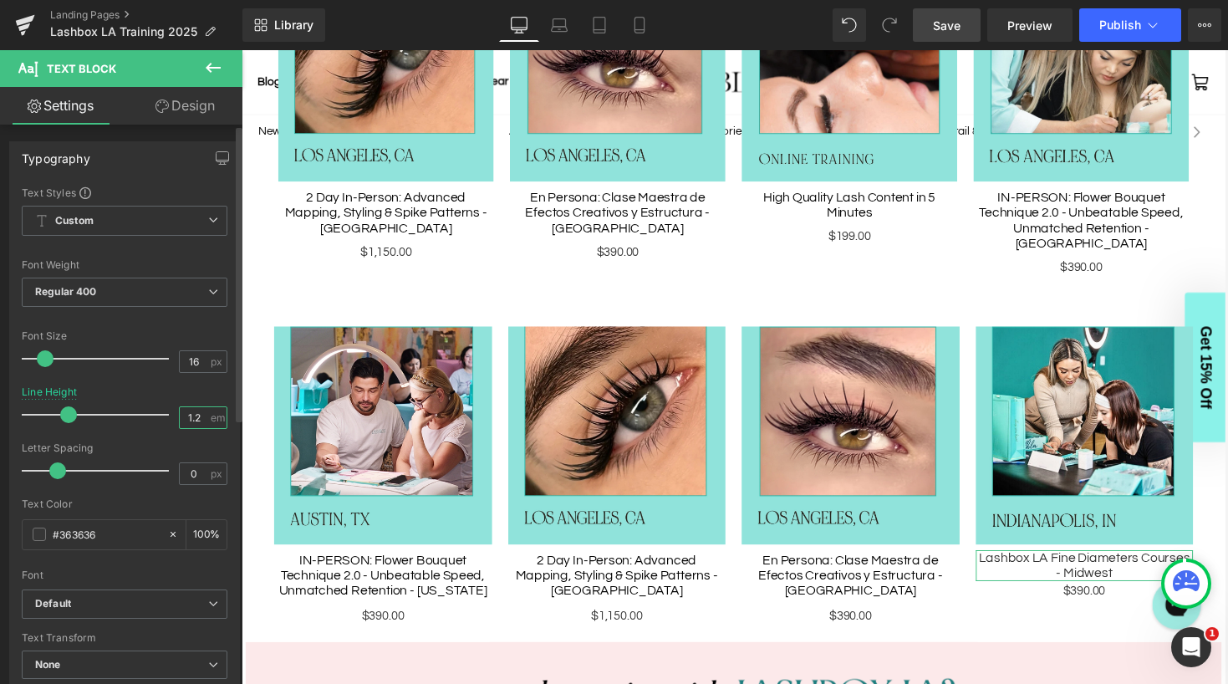
click at [194, 420] on input "1.2" at bounding box center [194, 417] width 29 height 21
click at [146, 392] on div "Line Height 1 em" at bounding box center [125, 414] width 206 height 56
click at [197, 418] on input "1" at bounding box center [194, 417] width 29 height 21
type input "1.2"
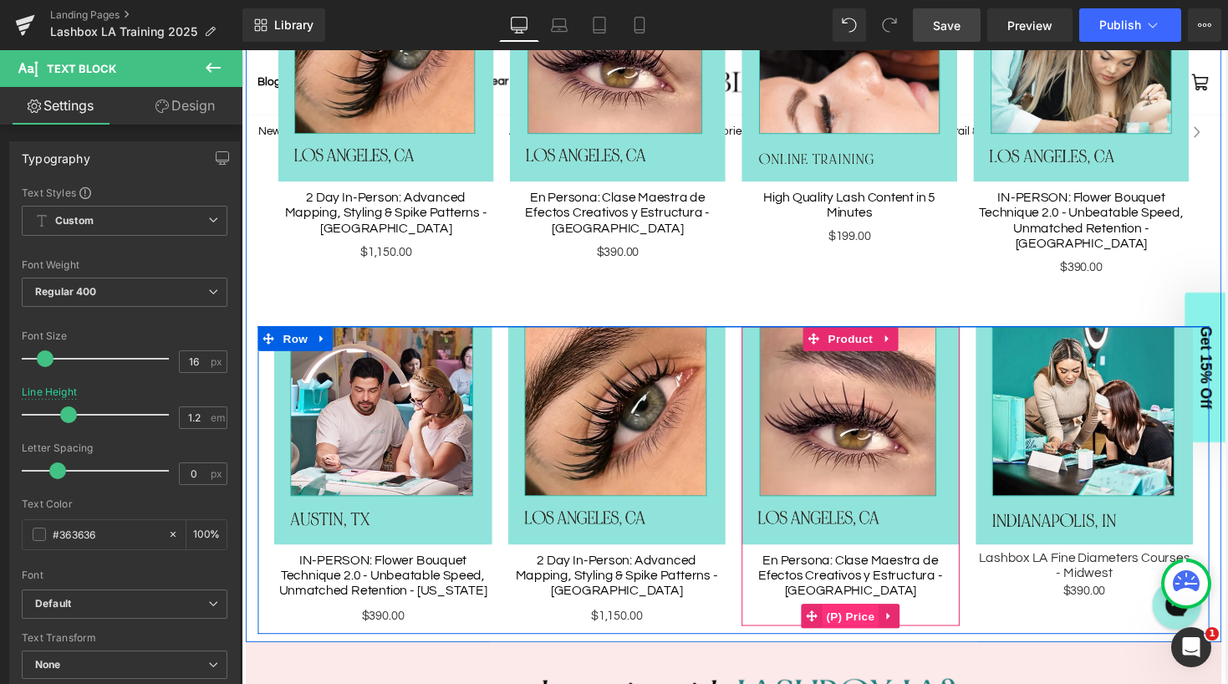
click at [878, 619] on link "(P) Price" at bounding box center [856, 631] width 80 height 25
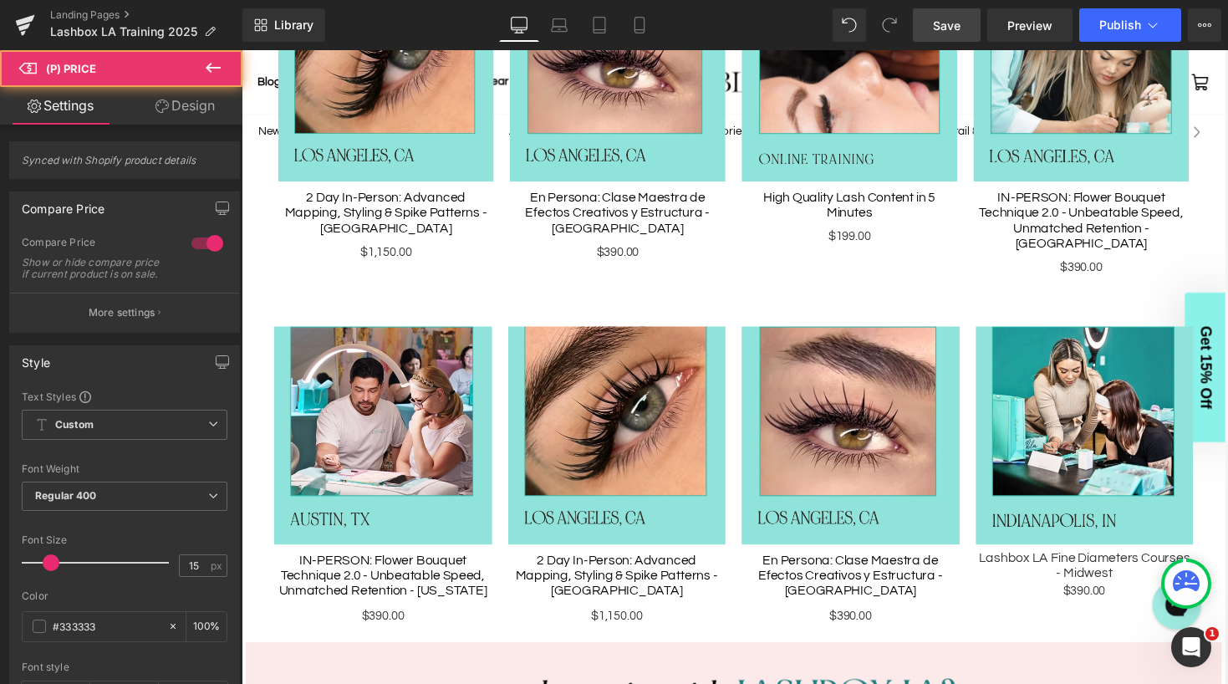
click at [170, 114] on link "Design" at bounding box center [185, 106] width 121 height 38
click at [0, 0] on div "Spacing" at bounding box center [0, 0] width 0 height 0
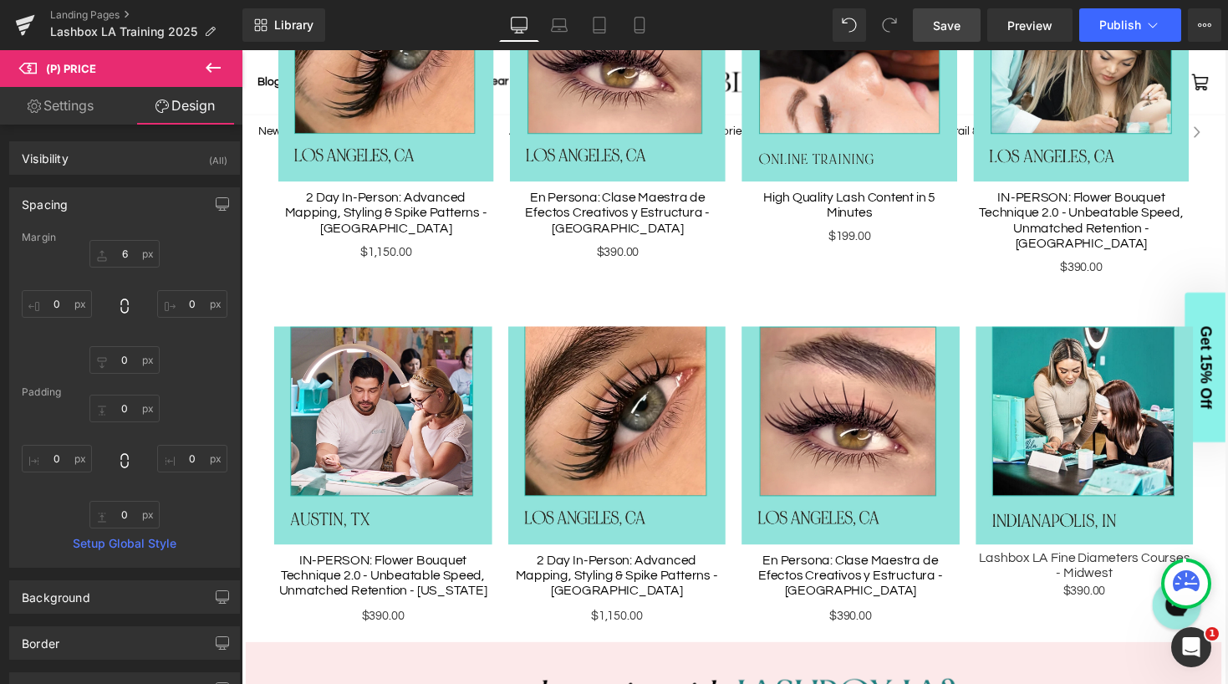
type input "6"
type input "0"
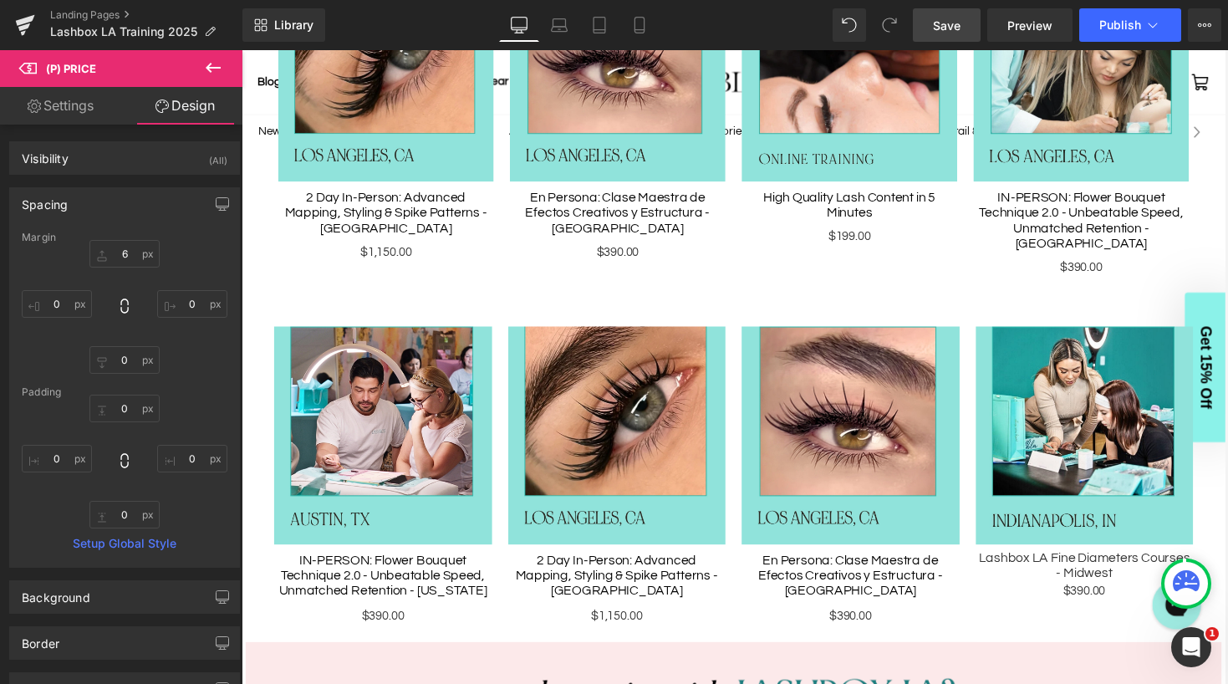
type input "0"
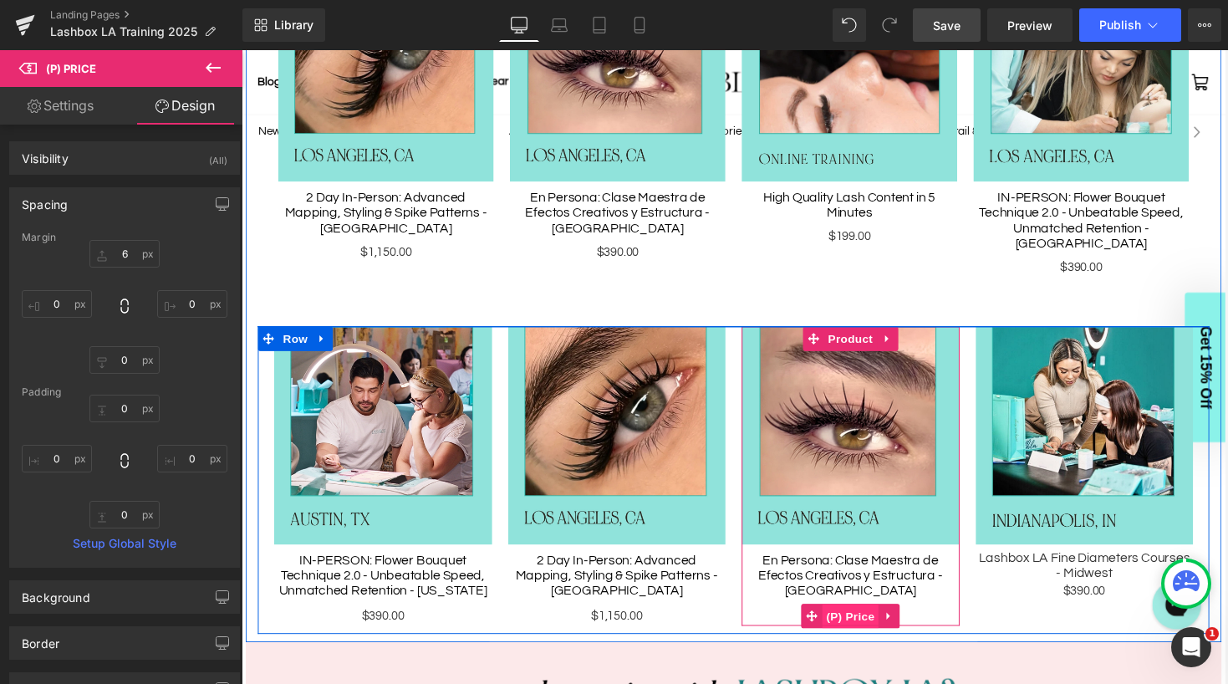
click at [870, 619] on span "(P) Price" at bounding box center [867, 631] width 58 height 25
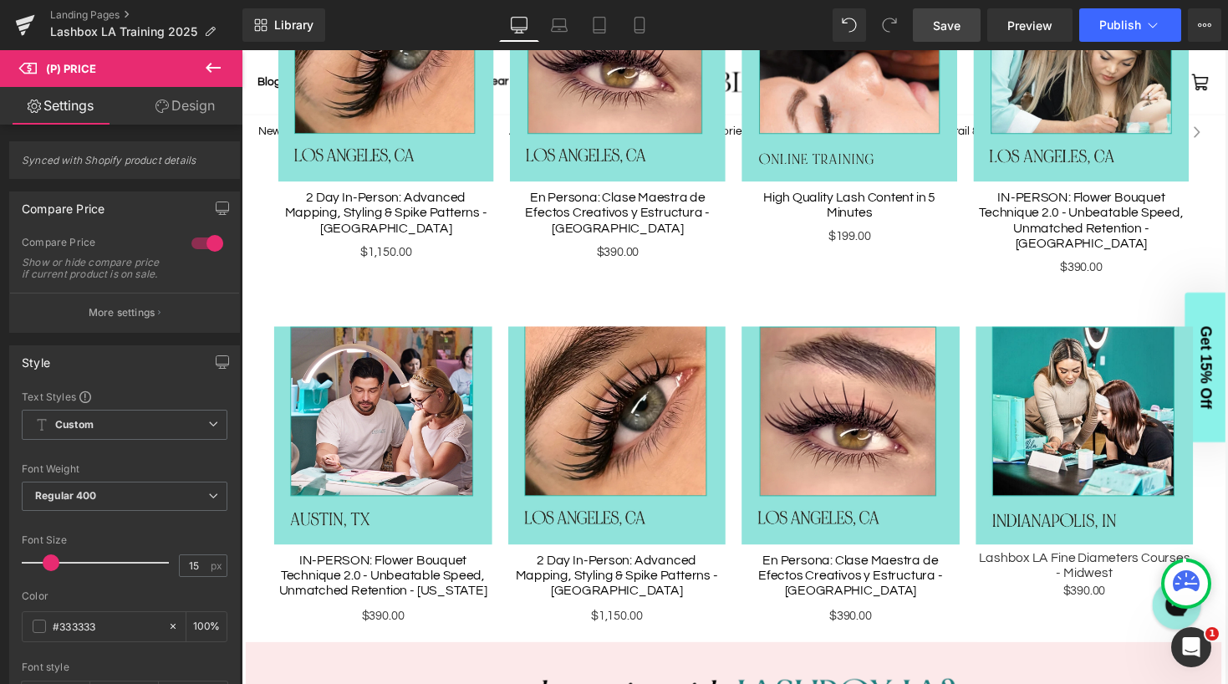
click at [189, 112] on link "Design" at bounding box center [185, 106] width 121 height 38
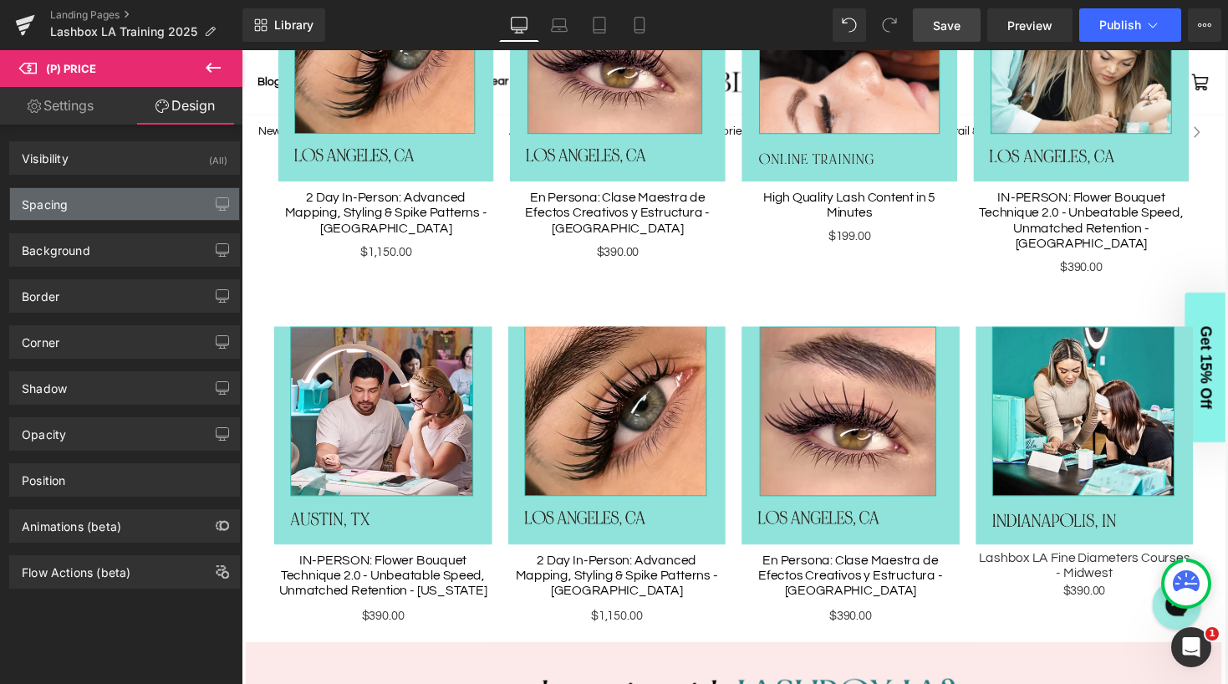
type input "6"
type input "0"
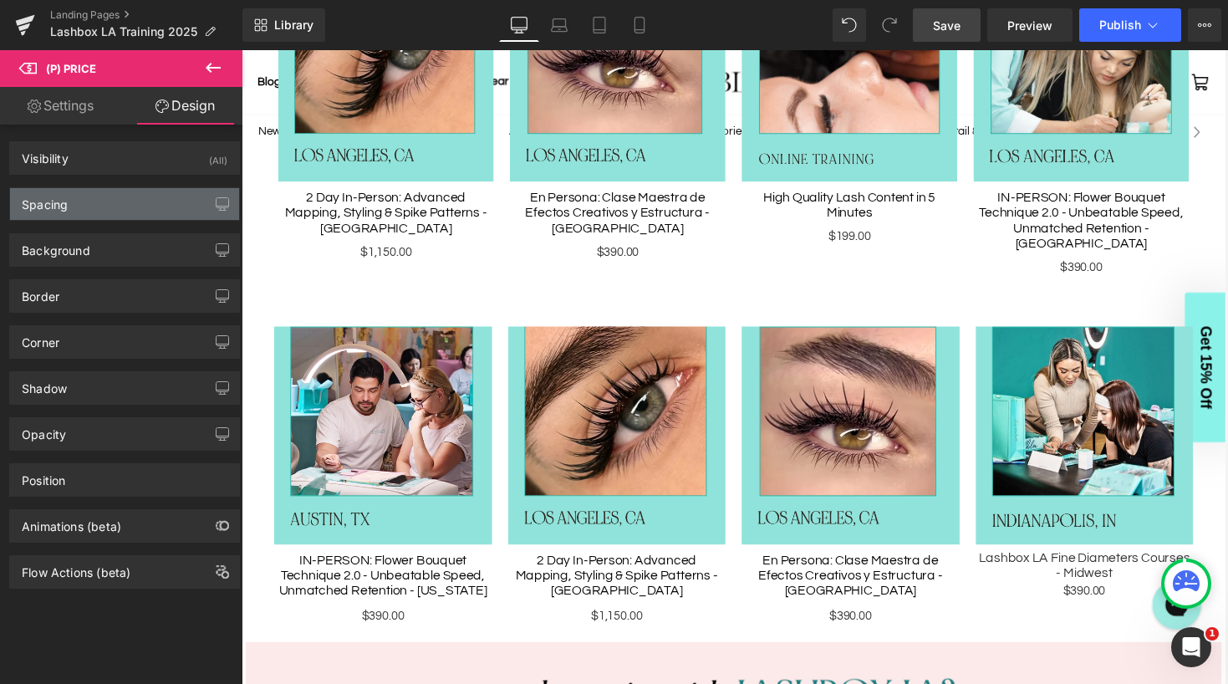
type input "0"
click at [99, 204] on div "Spacing" at bounding box center [124, 204] width 229 height 32
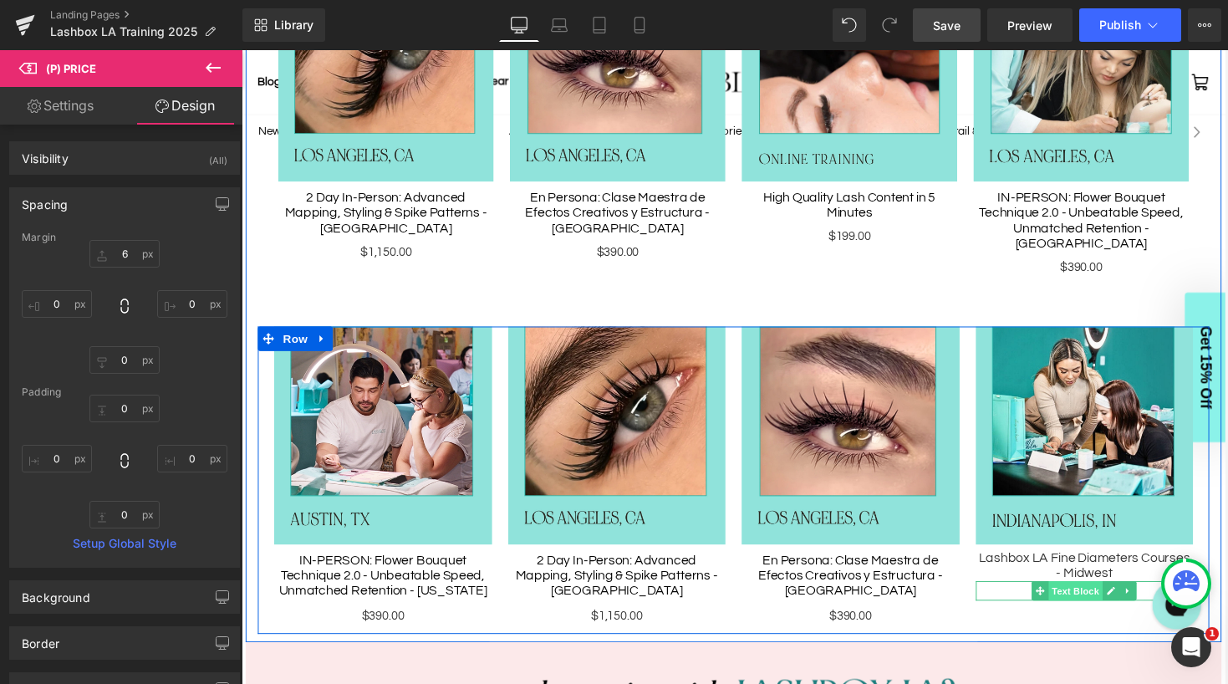
click at [1111, 596] on span "Text Block" at bounding box center [1098, 606] width 55 height 20
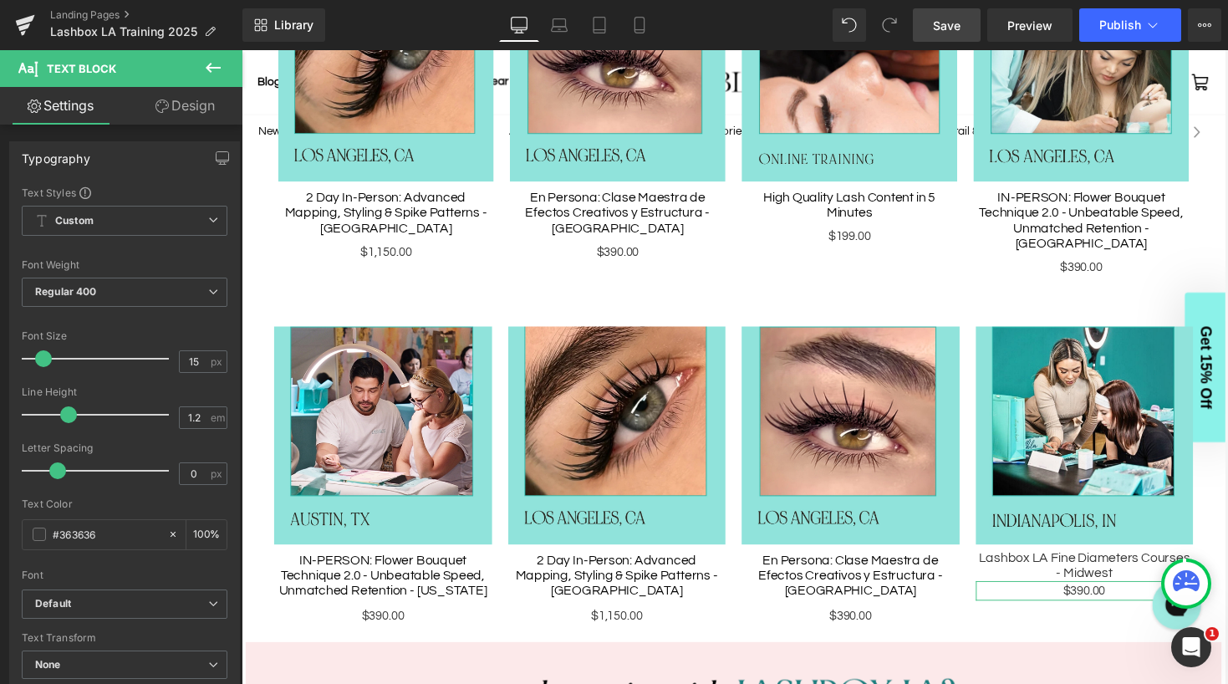
click at [186, 113] on link "Design" at bounding box center [185, 106] width 121 height 38
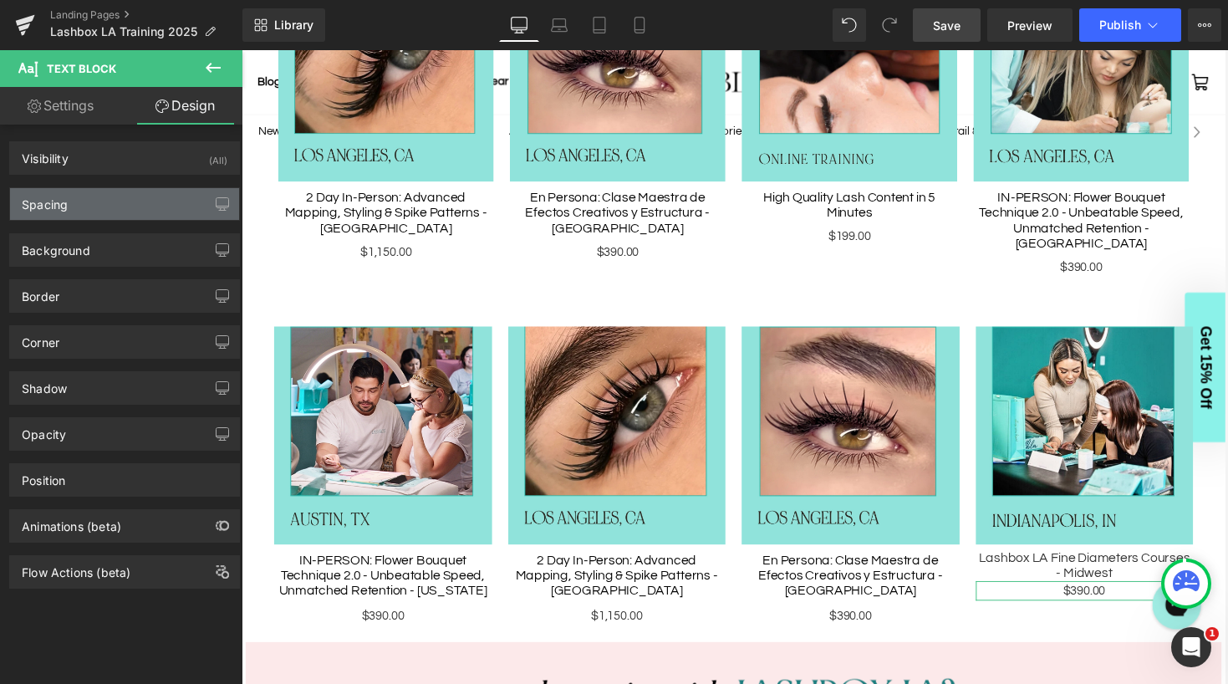
click at [122, 202] on div "Spacing" at bounding box center [124, 204] width 229 height 32
type input "0"
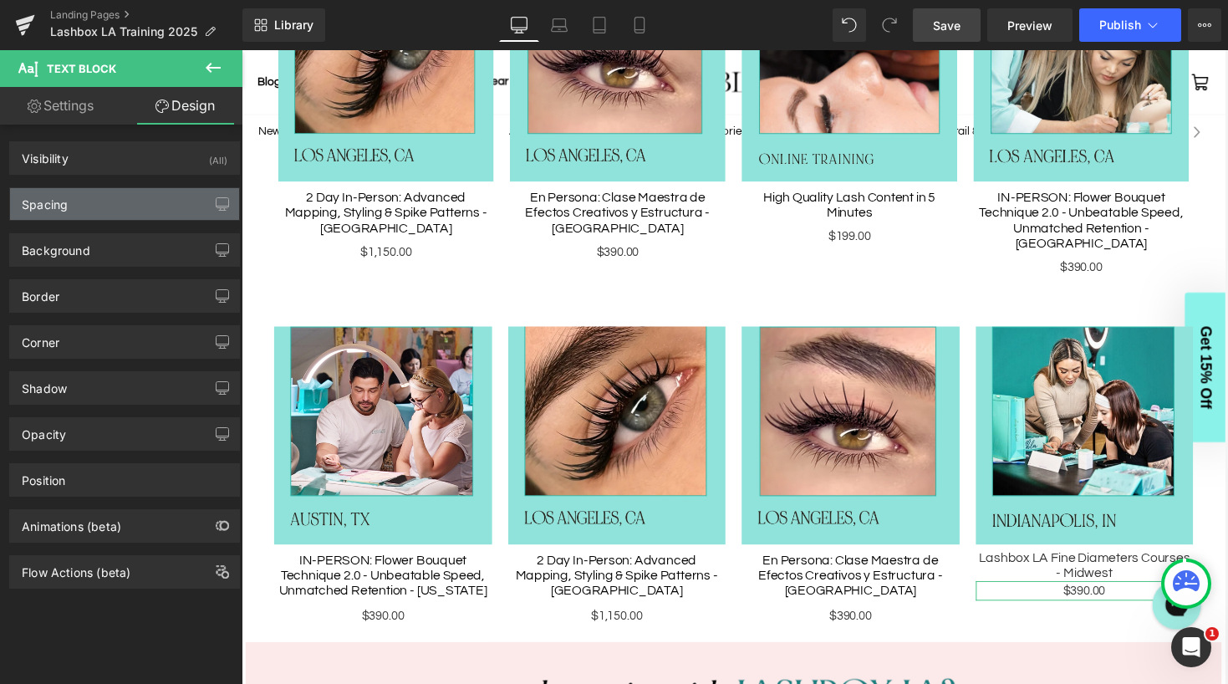
type input "0"
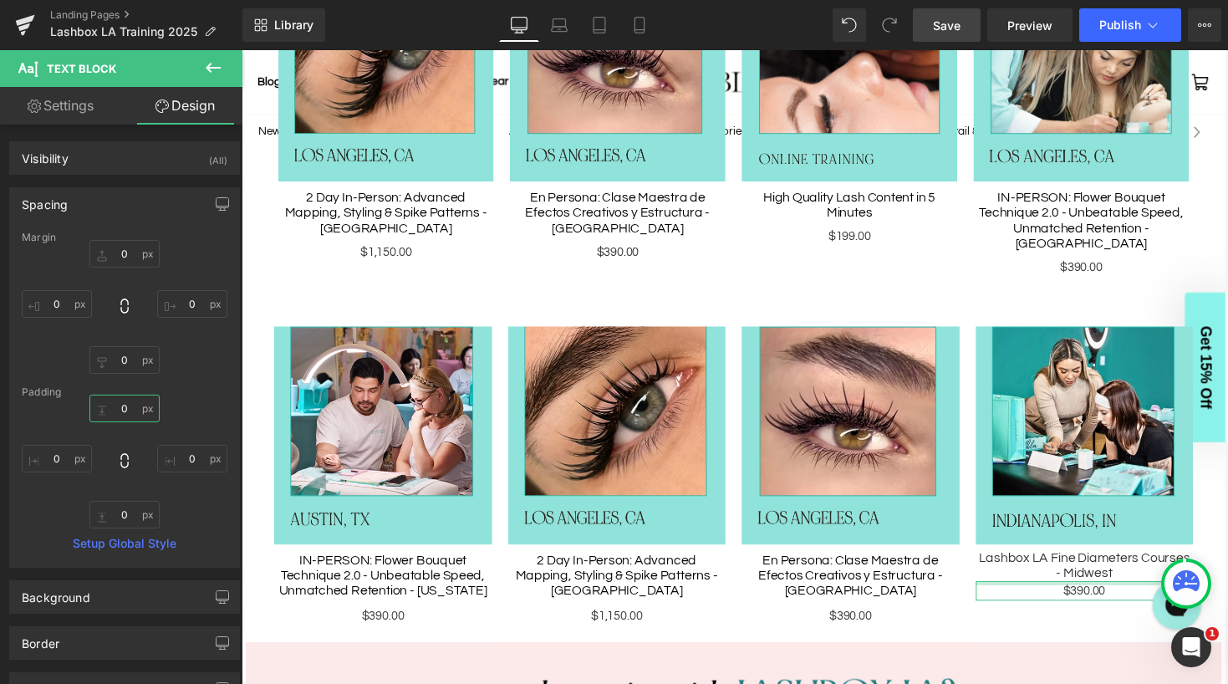
click at [126, 409] on input "0" at bounding box center [124, 408] width 70 height 28
click at [120, 251] on input "0" at bounding box center [124, 254] width 70 height 28
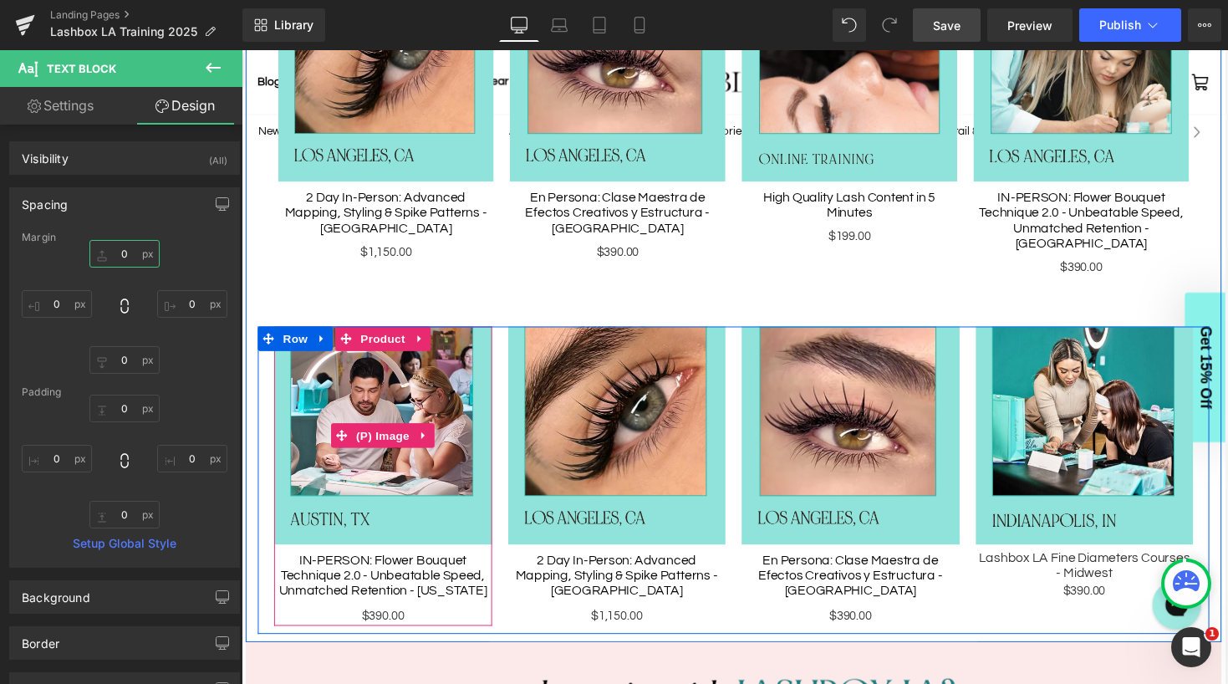
type input "6"
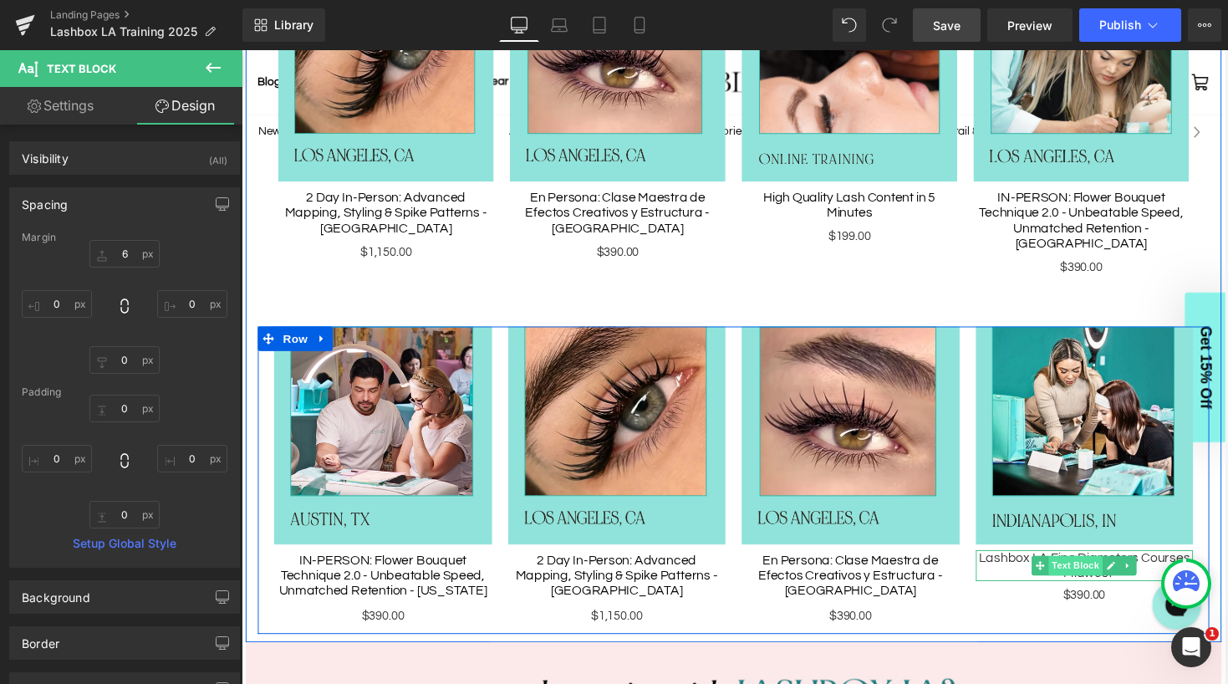
click at [1109, 570] on span "Text Block" at bounding box center [1098, 580] width 55 height 20
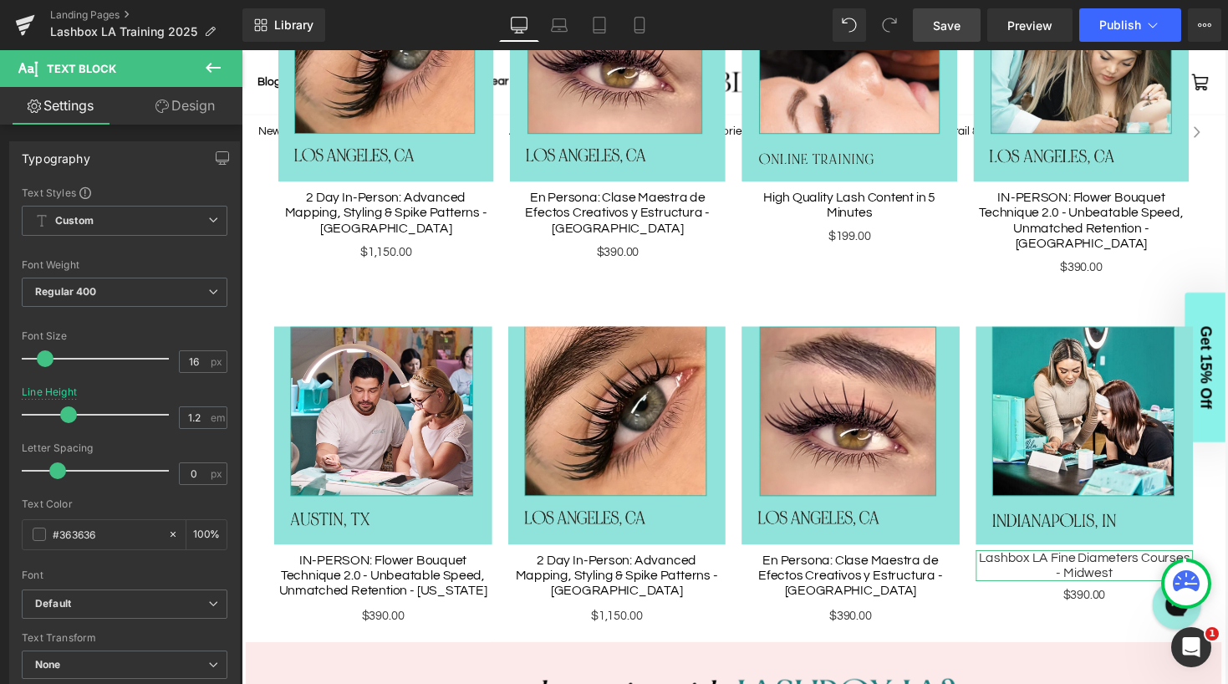
click at [187, 114] on link "Design" at bounding box center [185, 106] width 121 height 38
click at [0, 0] on div "Spacing" at bounding box center [0, 0] width 0 height 0
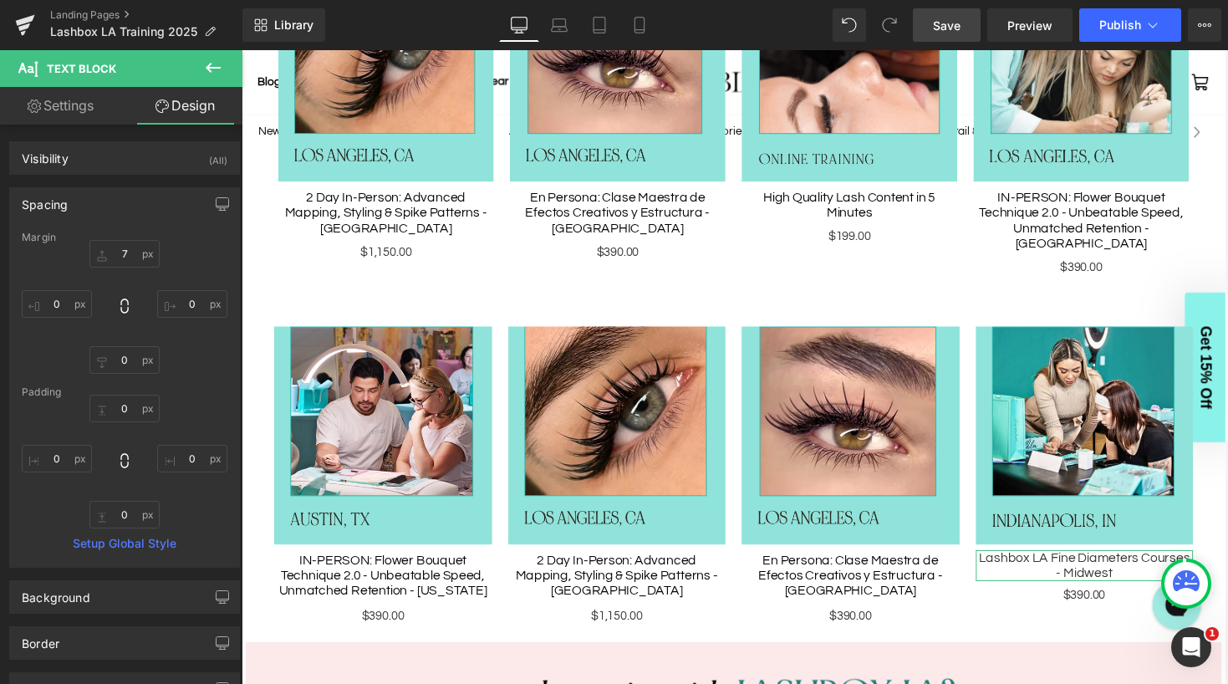
type input "7"
type input "0"
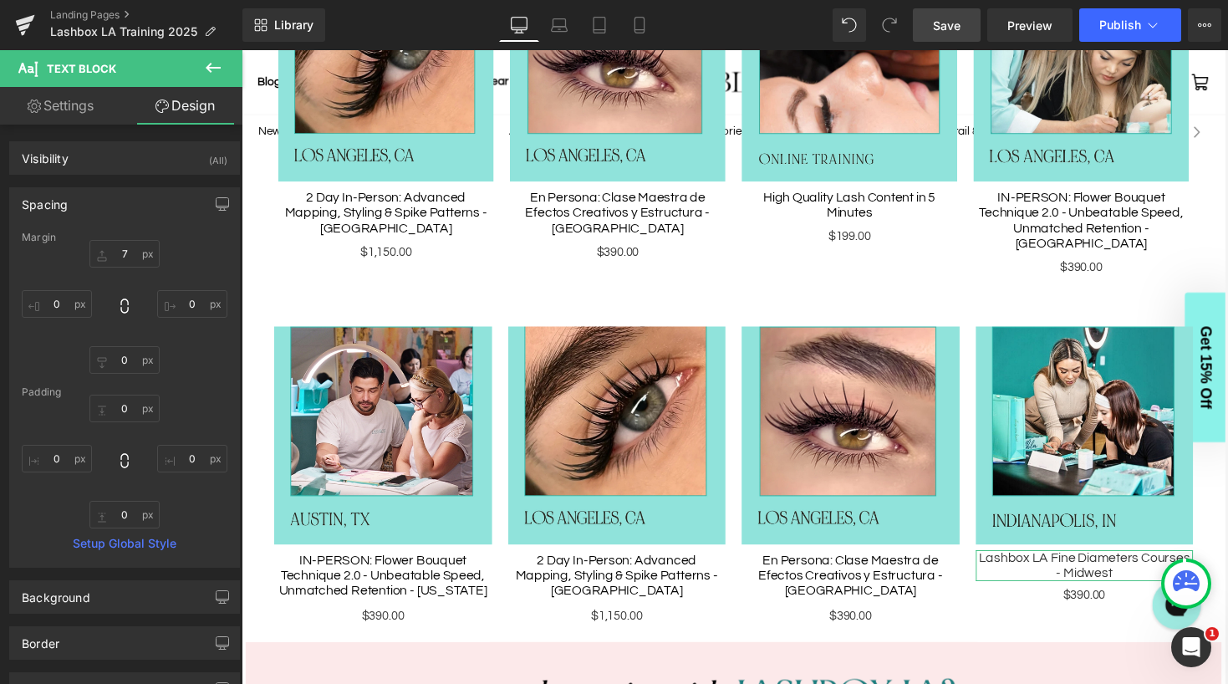
type input "0"
click at [128, 255] on input "7" at bounding box center [124, 254] width 70 height 28
type input "10"
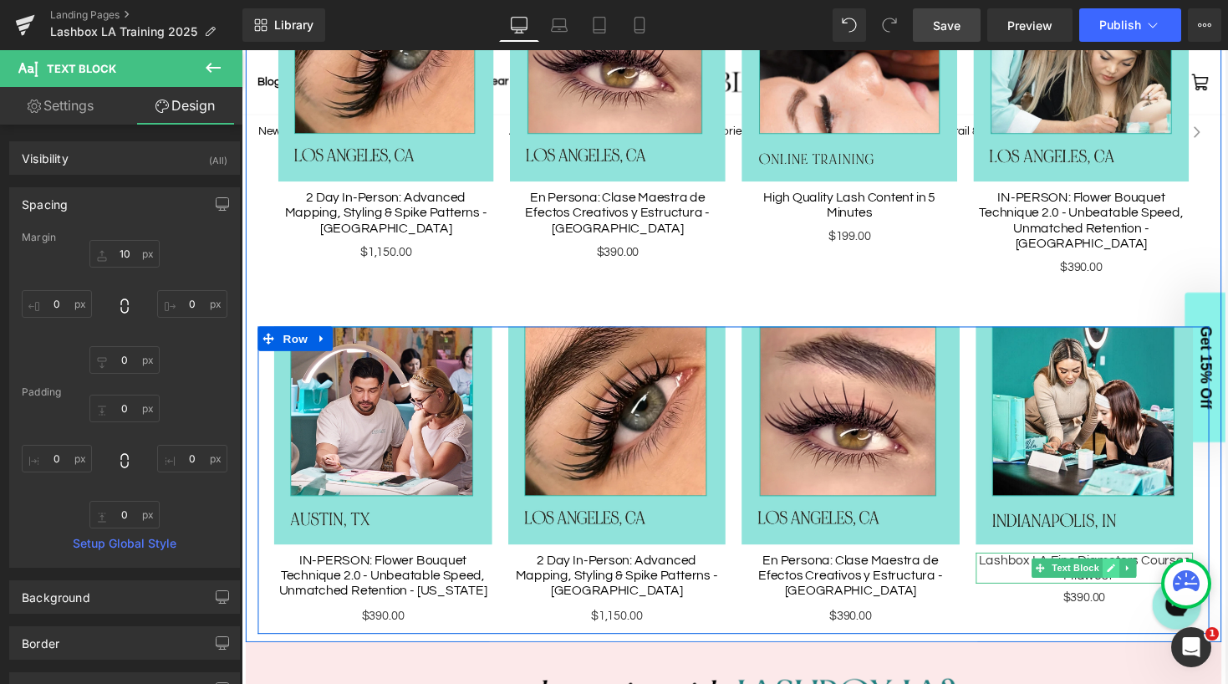
click at [1132, 578] on icon at bounding box center [1135, 582] width 8 height 8
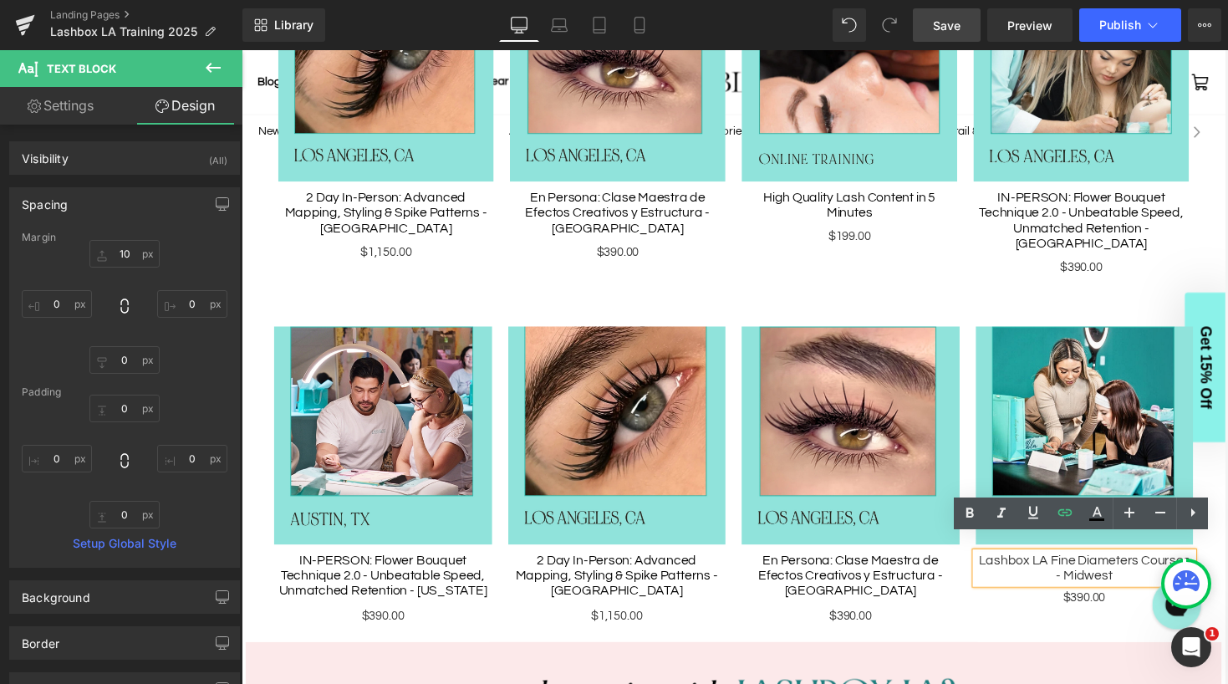
click at [1009, 567] on span "Lashbox LA Fine Diameters Courses - Midwest" at bounding box center [1107, 581] width 217 height 29
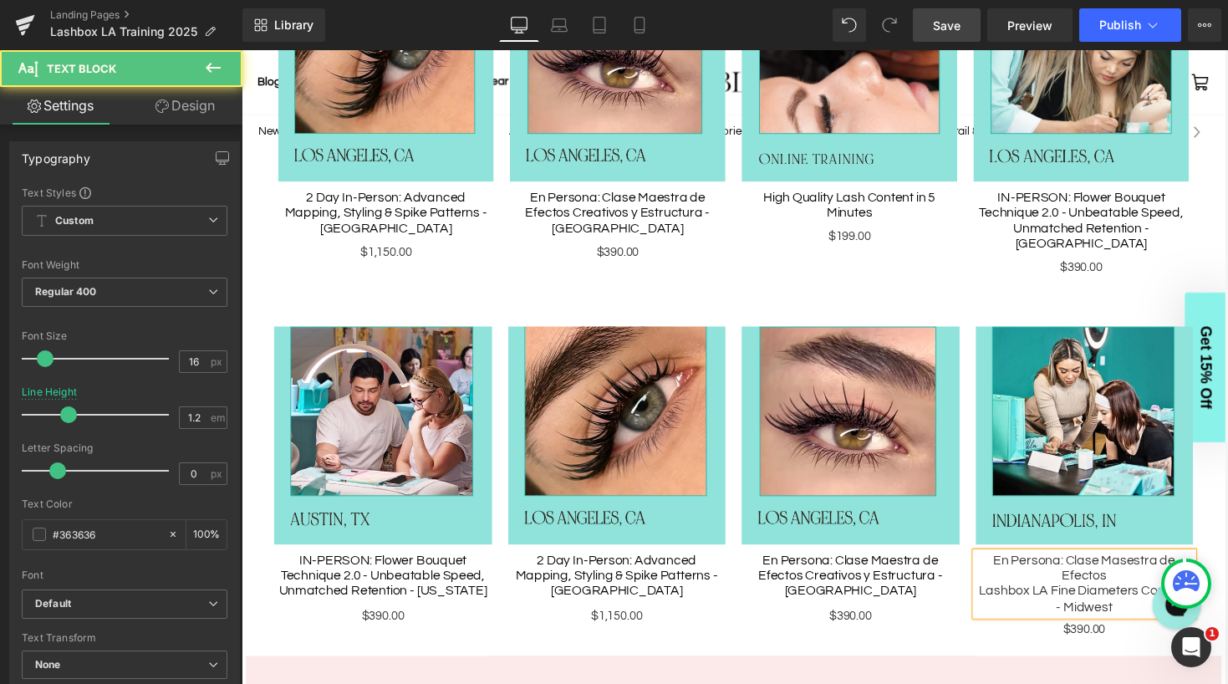
drag, startPoint x: 1133, startPoint y: 570, endPoint x: 1057, endPoint y: 570, distance: 76.0
click at [1057, 570] on div "En Persona: Clase Masestra de Efectos" at bounding box center [1108, 583] width 224 height 32
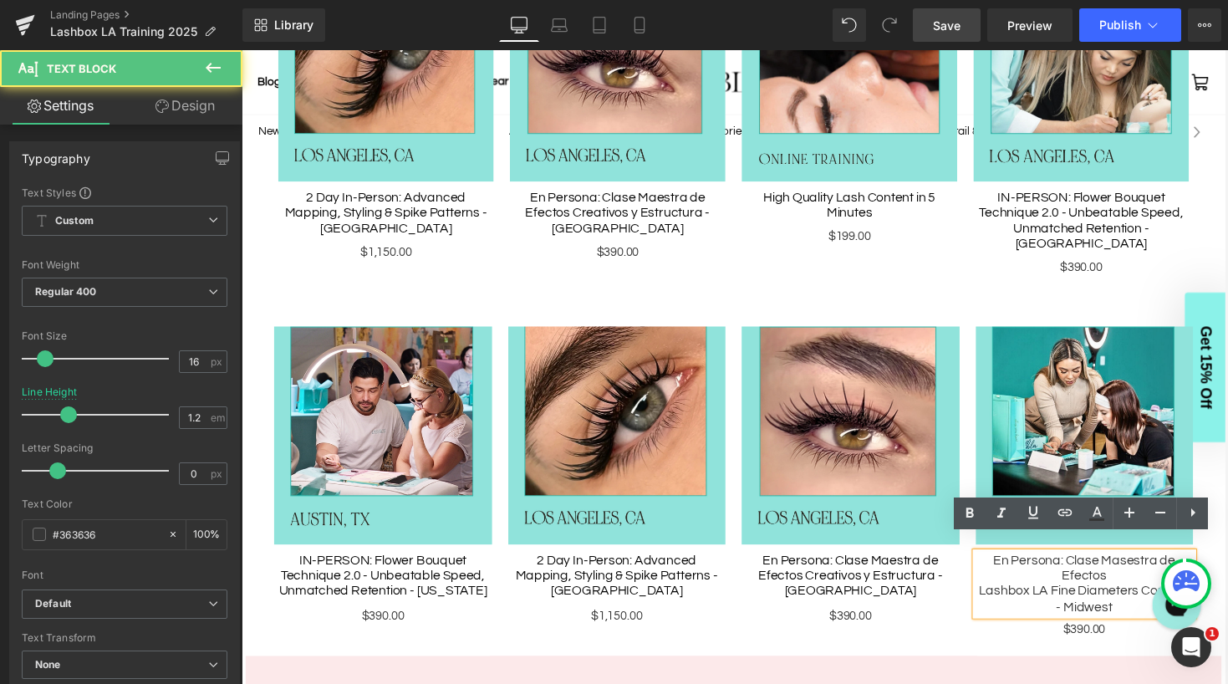
click at [1134, 567] on div "En Persona: Clase Masestra de Efectos" at bounding box center [1108, 583] width 224 height 32
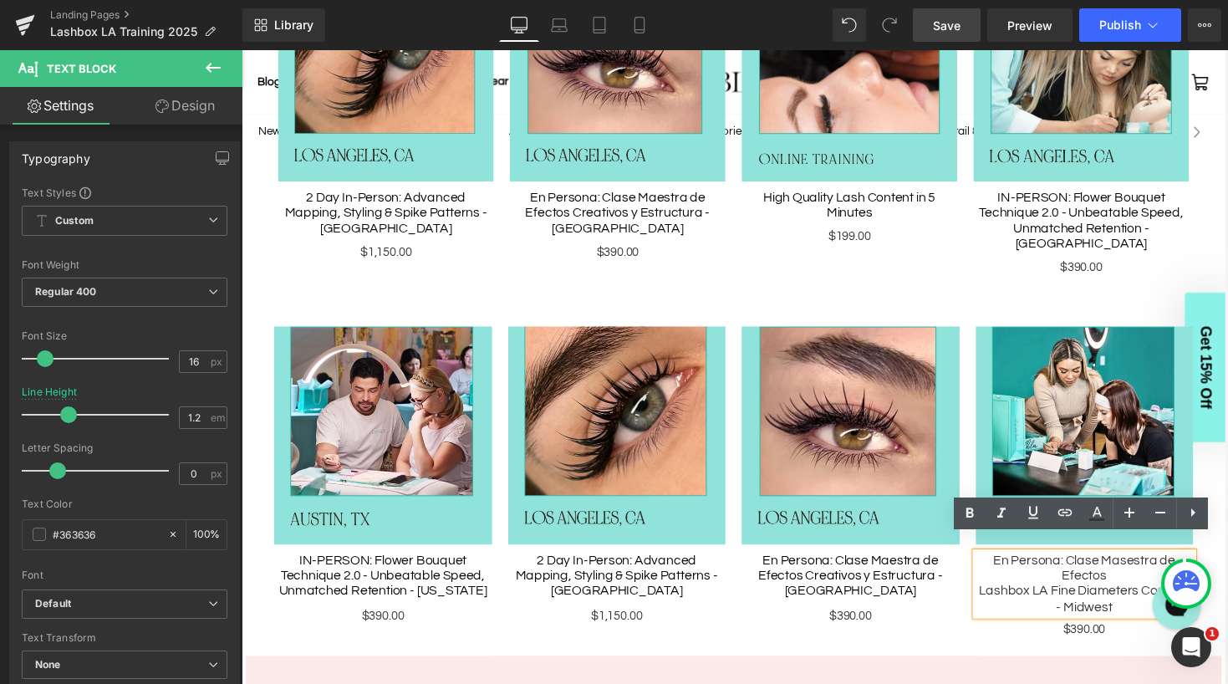
drag, startPoint x: 1136, startPoint y: 572, endPoint x: 1011, endPoint y: 563, distance: 125.6
click at [1011, 567] on div "En Persona: Clase Masestra de Efectos" at bounding box center [1108, 583] width 224 height 32
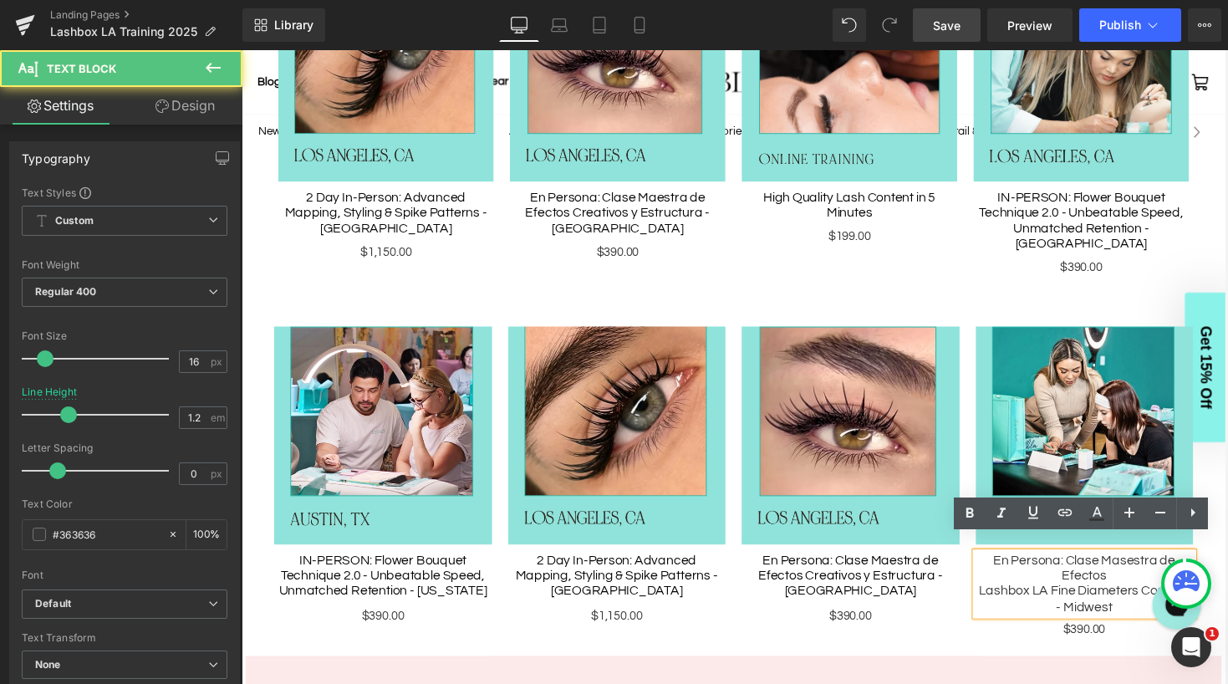
click at [1071, 574] on div "En Persona: Clase Masestra de Efectos" at bounding box center [1108, 583] width 224 height 32
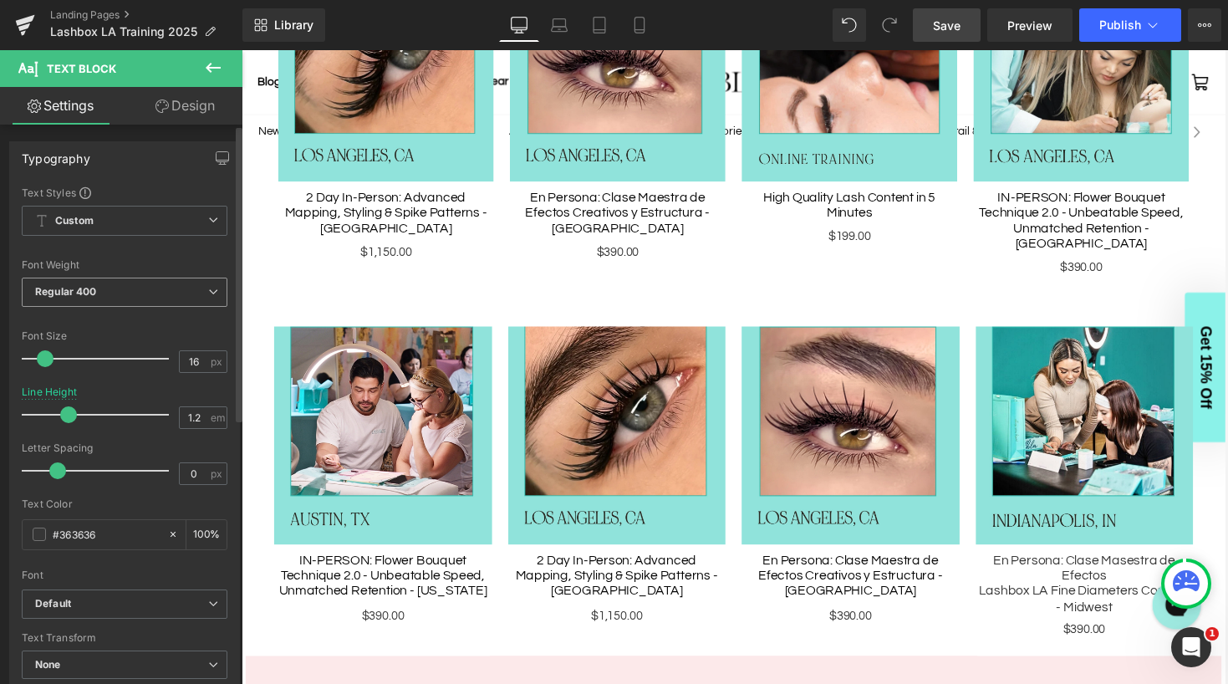
click at [155, 285] on span "Regular 400" at bounding box center [125, 291] width 206 height 29
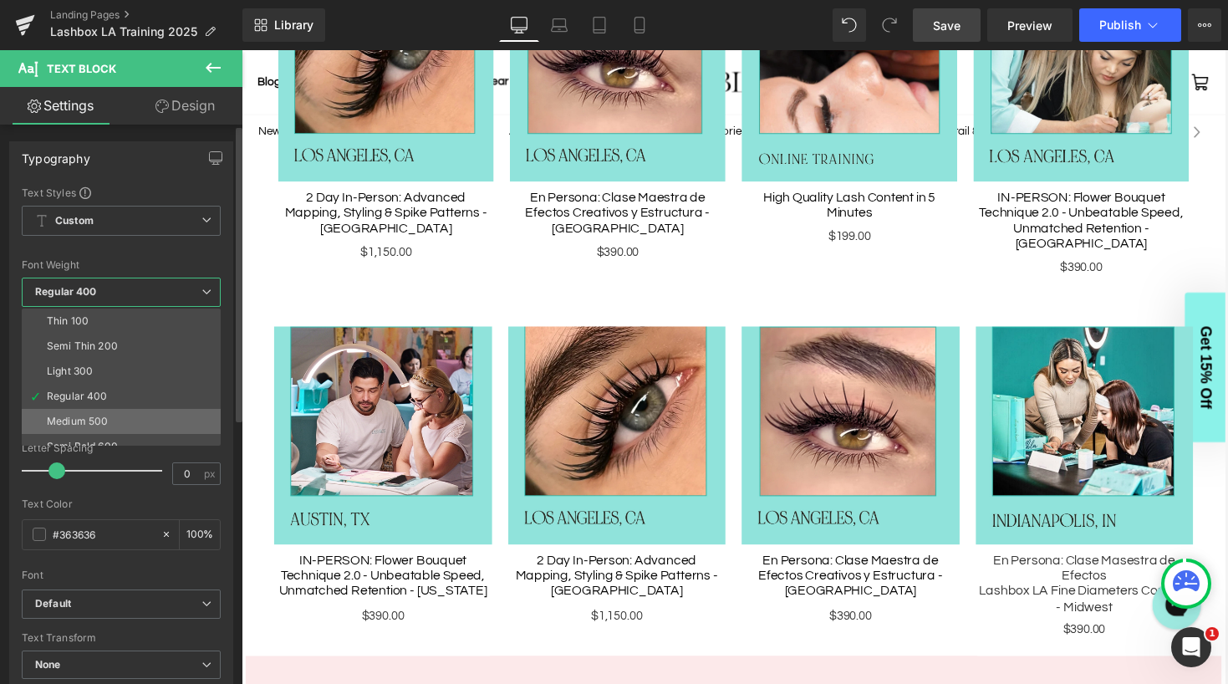
click at [121, 416] on li "Medium 500" at bounding box center [125, 421] width 206 height 25
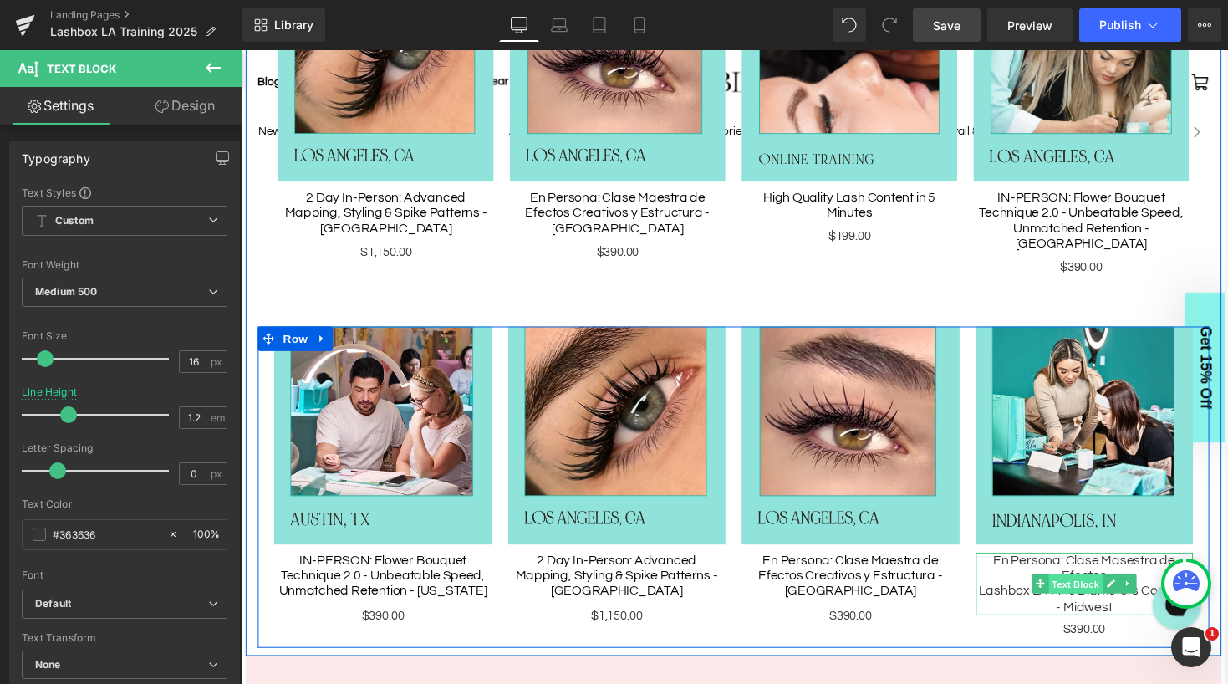
click at [1079, 589] on span "Text Block" at bounding box center [1098, 599] width 55 height 20
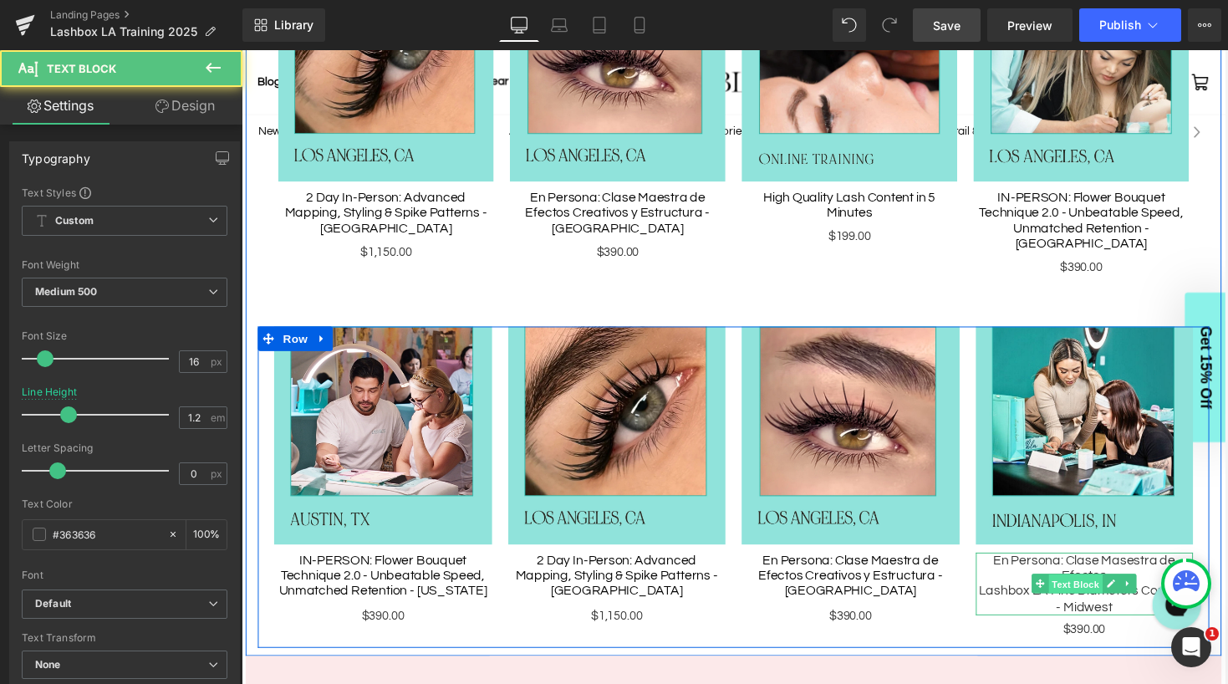
click at [1101, 589] on span "Text Block" at bounding box center [1098, 599] width 55 height 20
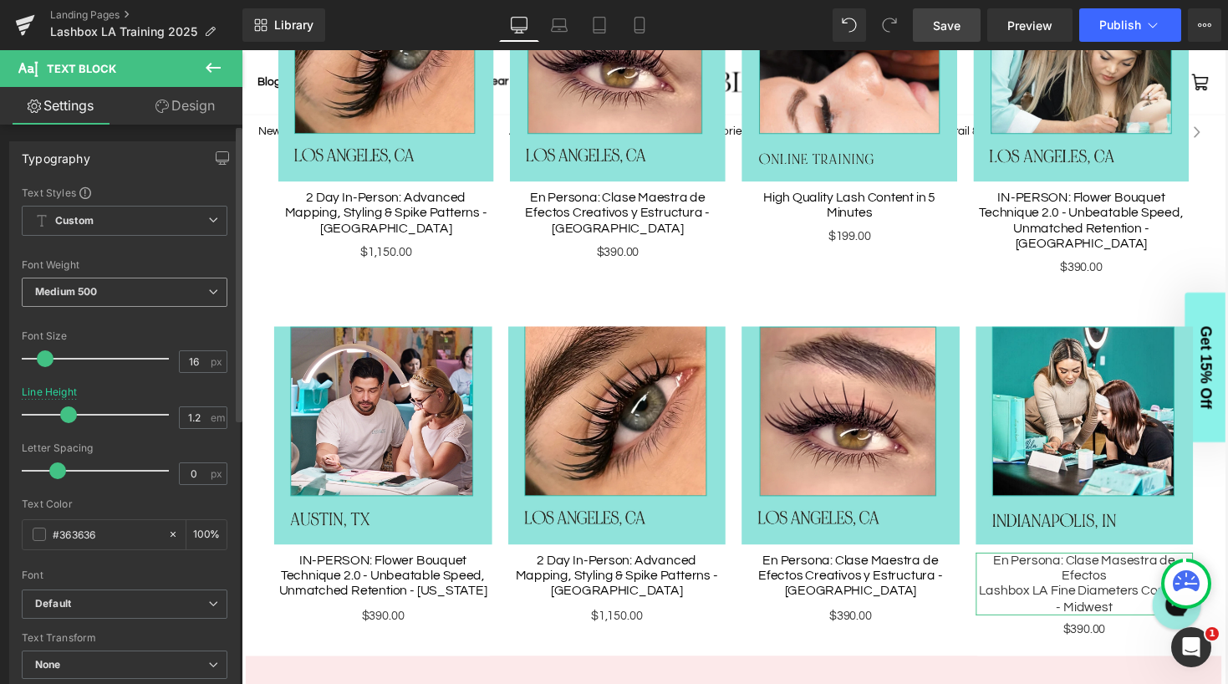
click at [134, 292] on span "Medium 500" at bounding box center [125, 291] width 206 height 29
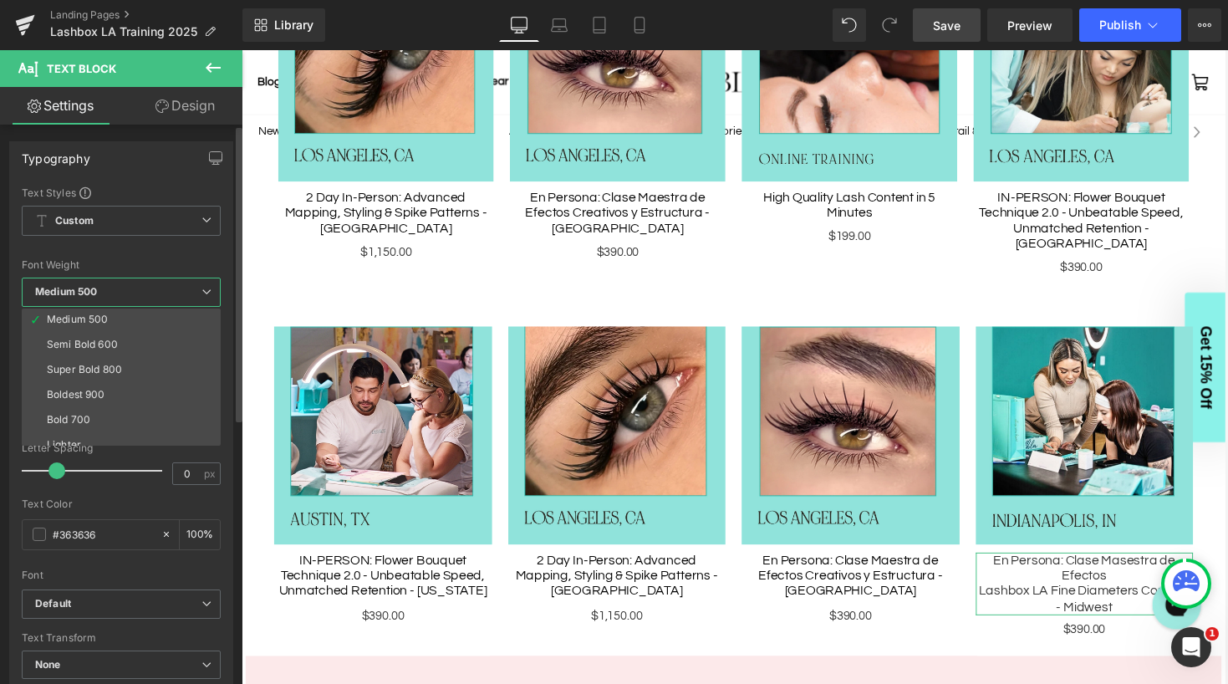
scroll to position [110, 0]
click at [125, 332] on li "Semi Bold 600" at bounding box center [125, 335] width 206 height 25
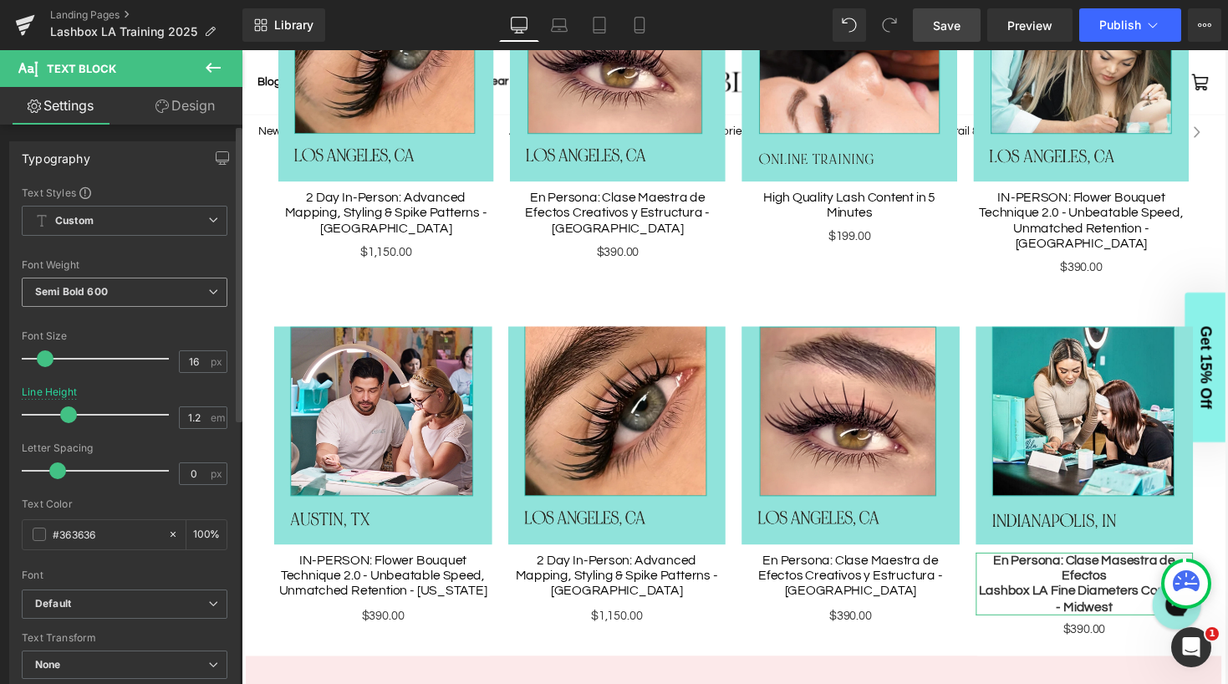
click at [170, 288] on span "Semi Bold 600" at bounding box center [125, 291] width 206 height 29
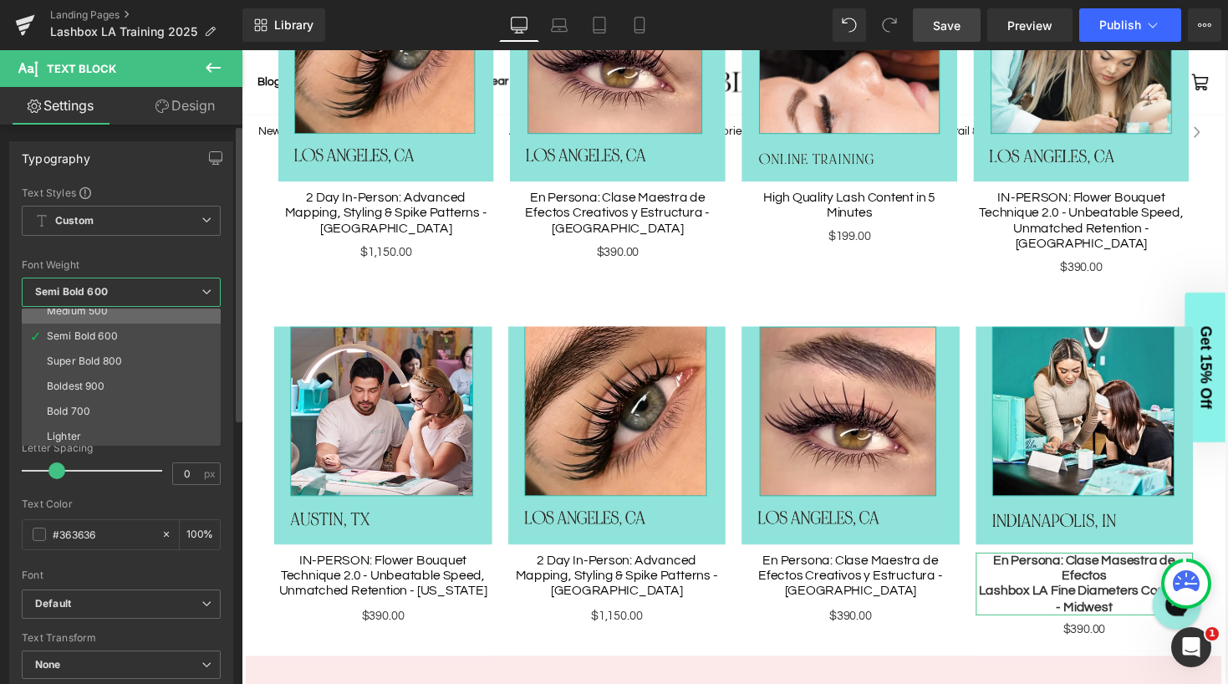
click at [132, 316] on li "Medium 500" at bounding box center [125, 310] width 206 height 25
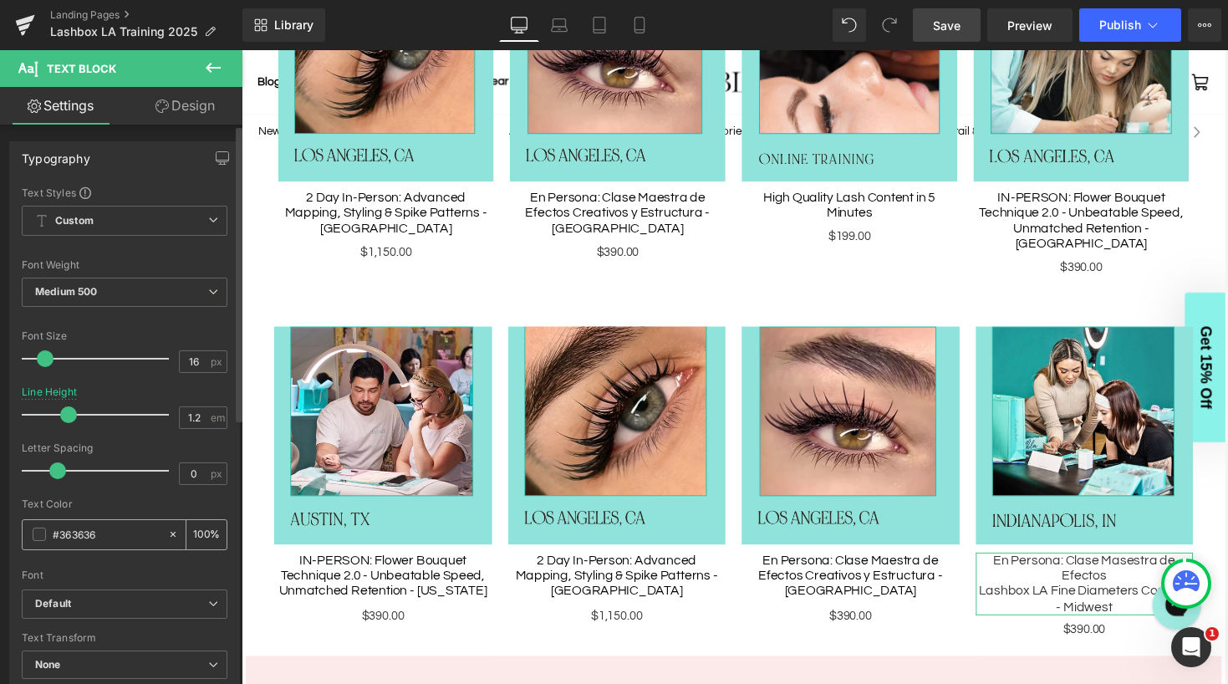
click at [107, 535] on input "#363636" at bounding box center [106, 534] width 107 height 18
drag, startPoint x: 61, startPoint y: 533, endPoint x: 127, endPoint y: 533, distance: 66.0
click at [127, 533] on input "#363636" at bounding box center [106, 534] width 107 height 18
type input "#00"
type input "0"
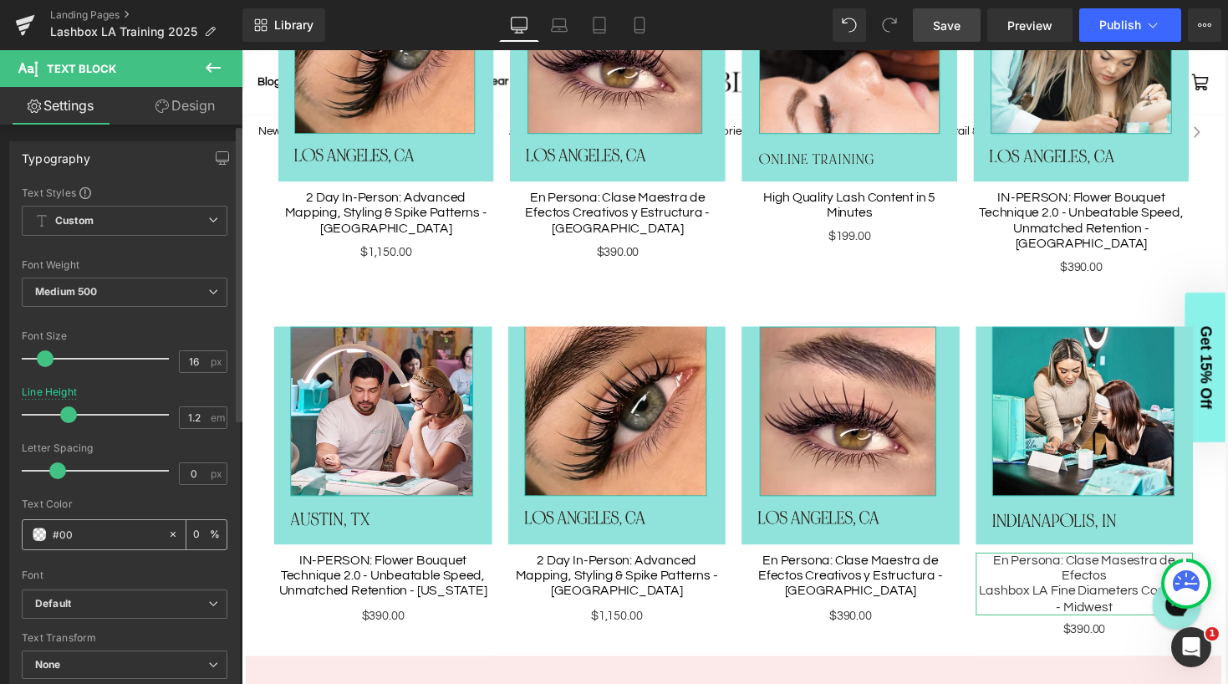
type input "#000"
type input "100"
type input "#000"
click at [157, 504] on div "Text Color" at bounding box center [125, 504] width 206 height 12
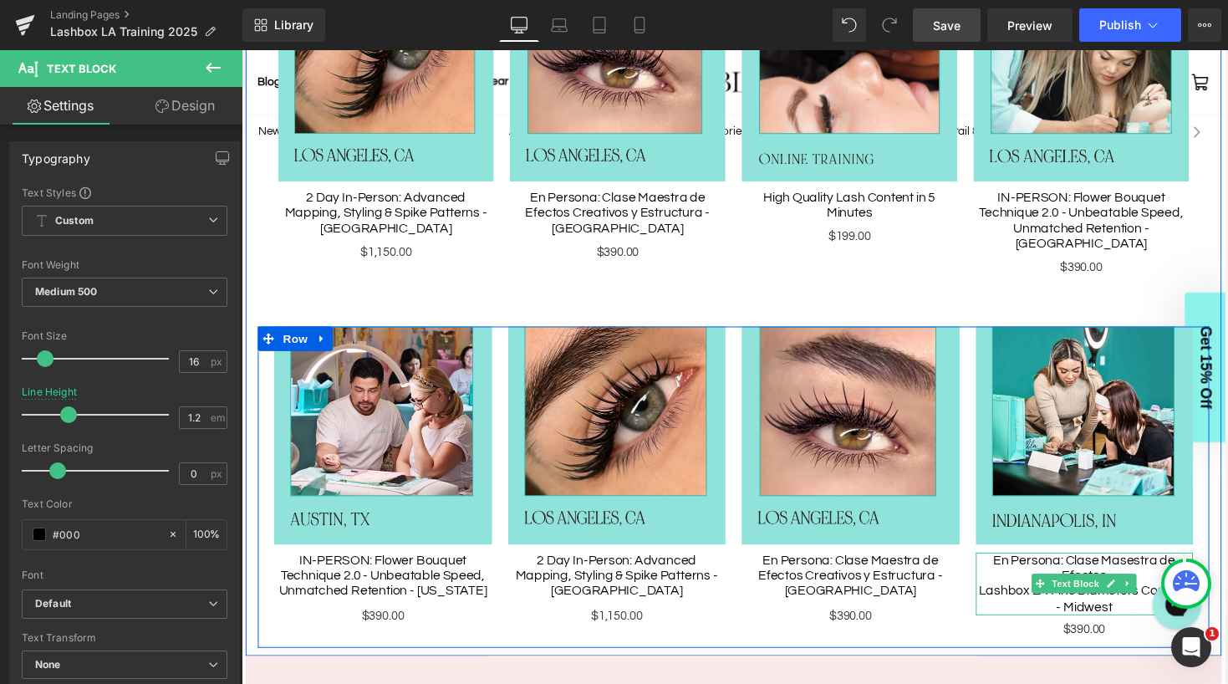
click at [1118, 567] on span "En Persona: Clase Masestra de Efectos" at bounding box center [1107, 581] width 187 height 29
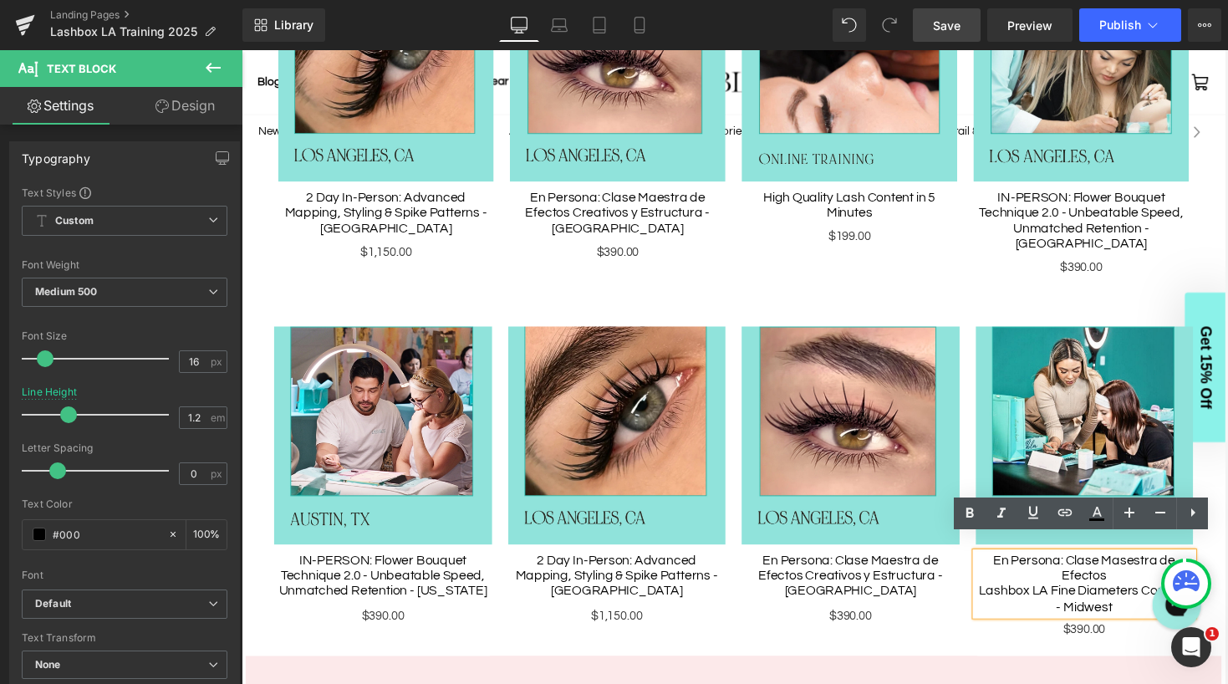
drag, startPoint x: 1133, startPoint y: 574, endPoint x: 997, endPoint y: 559, distance: 137.0
click at [997, 567] on div "En Persona: Clase Masestra de Efectos" at bounding box center [1108, 583] width 224 height 32
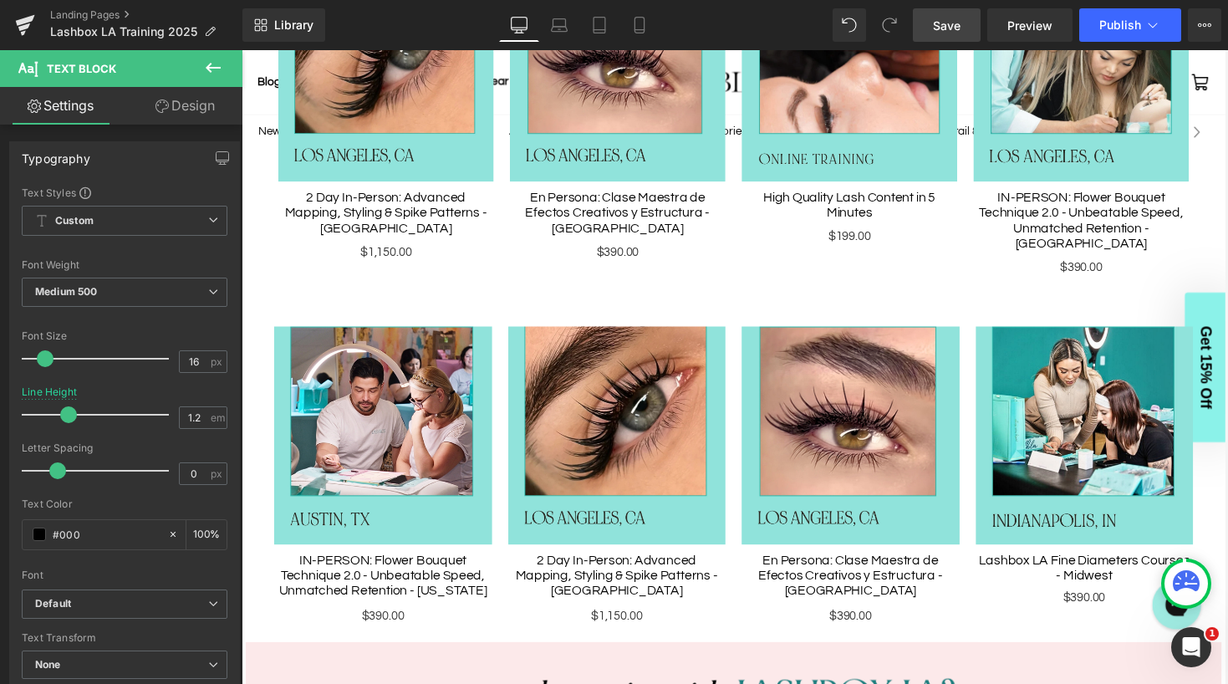
click at [945, 23] on span "Save" at bounding box center [947, 26] width 28 height 18
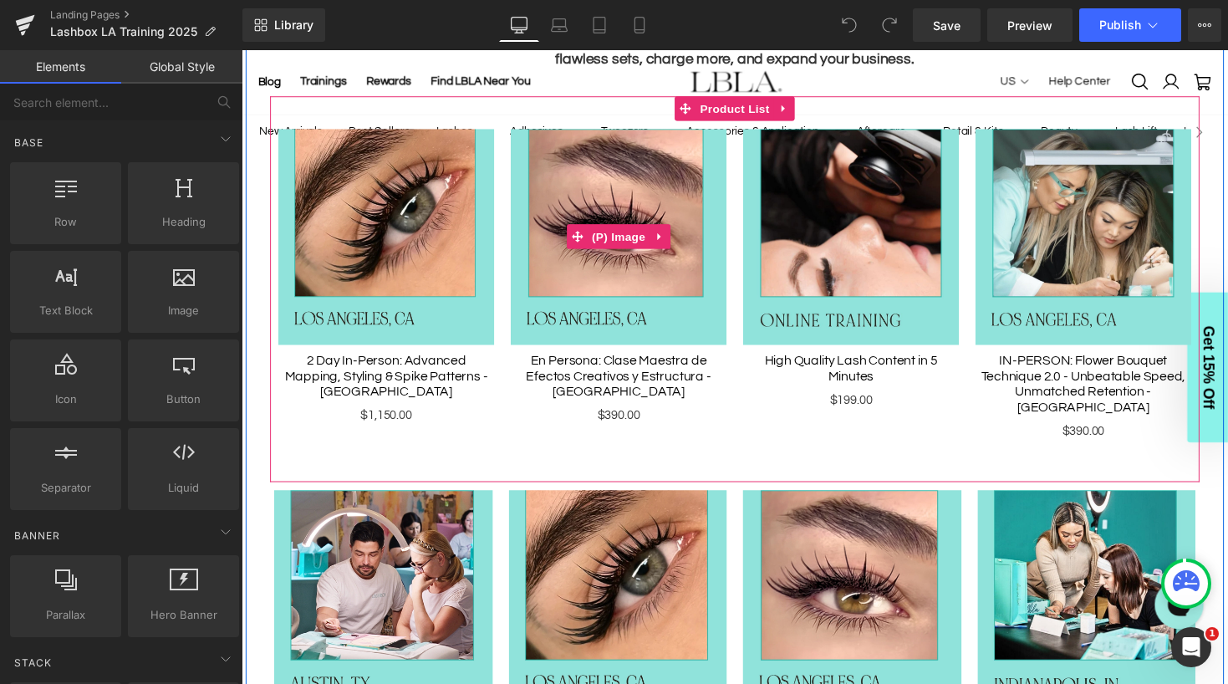
scroll to position [793, 0]
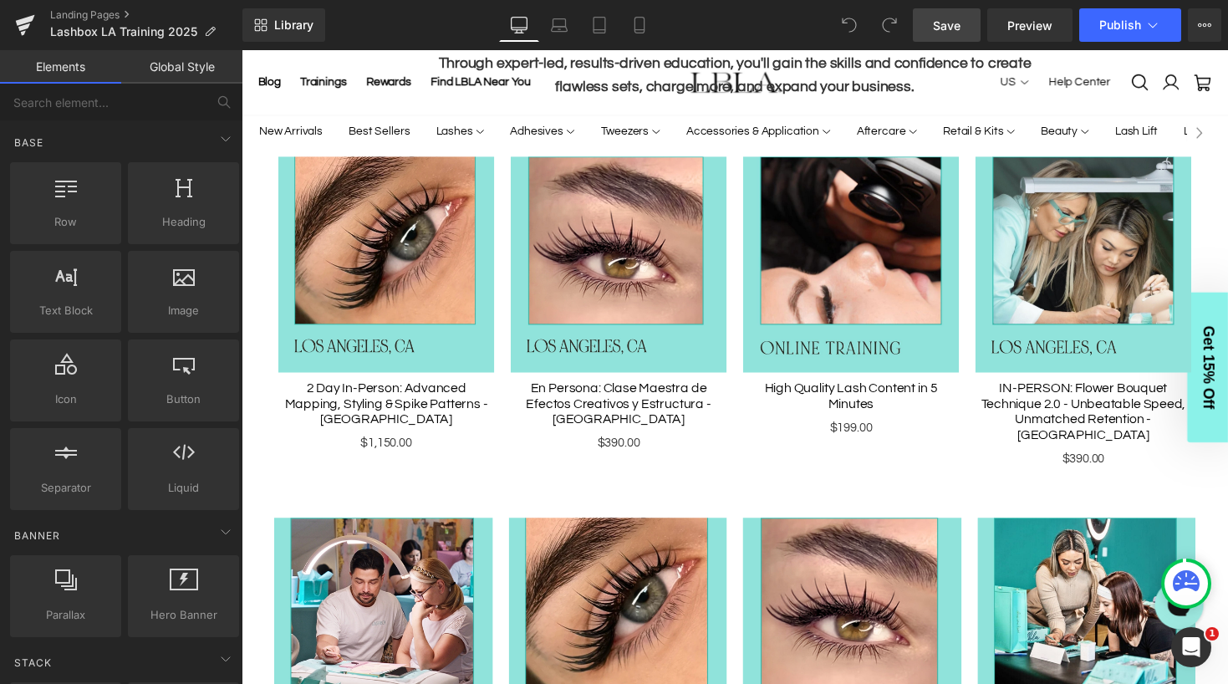
click at [950, 32] on span "Save" at bounding box center [947, 26] width 28 height 18
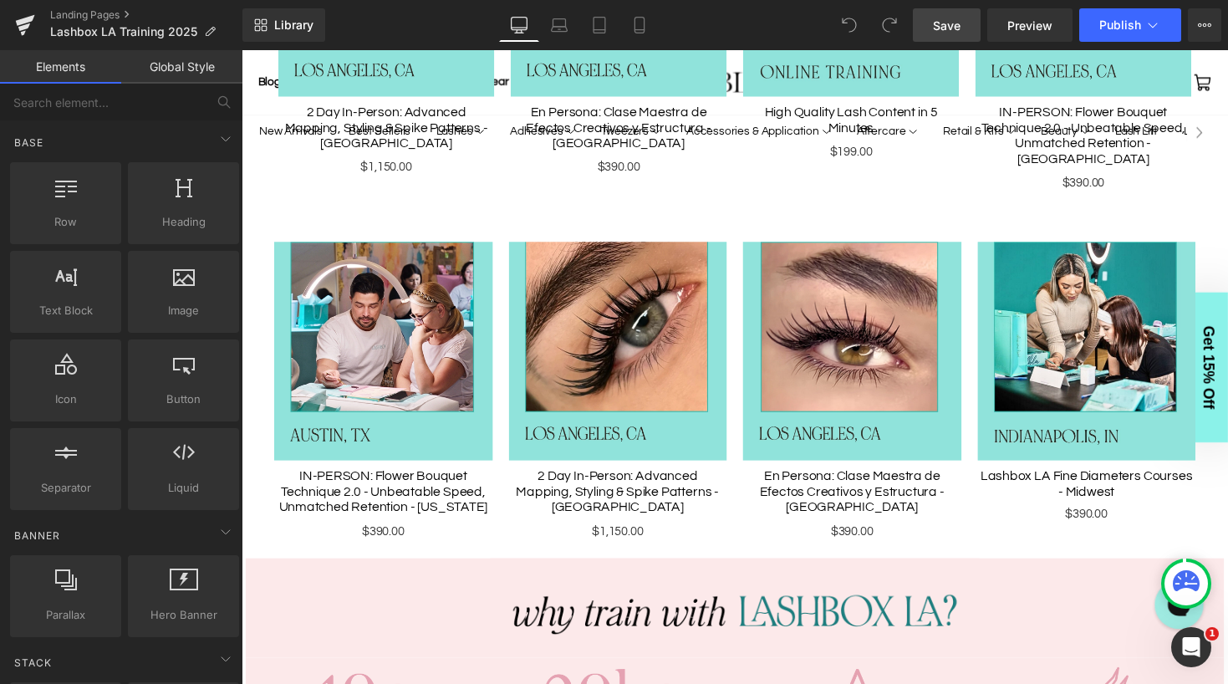
scroll to position [1199, 0]
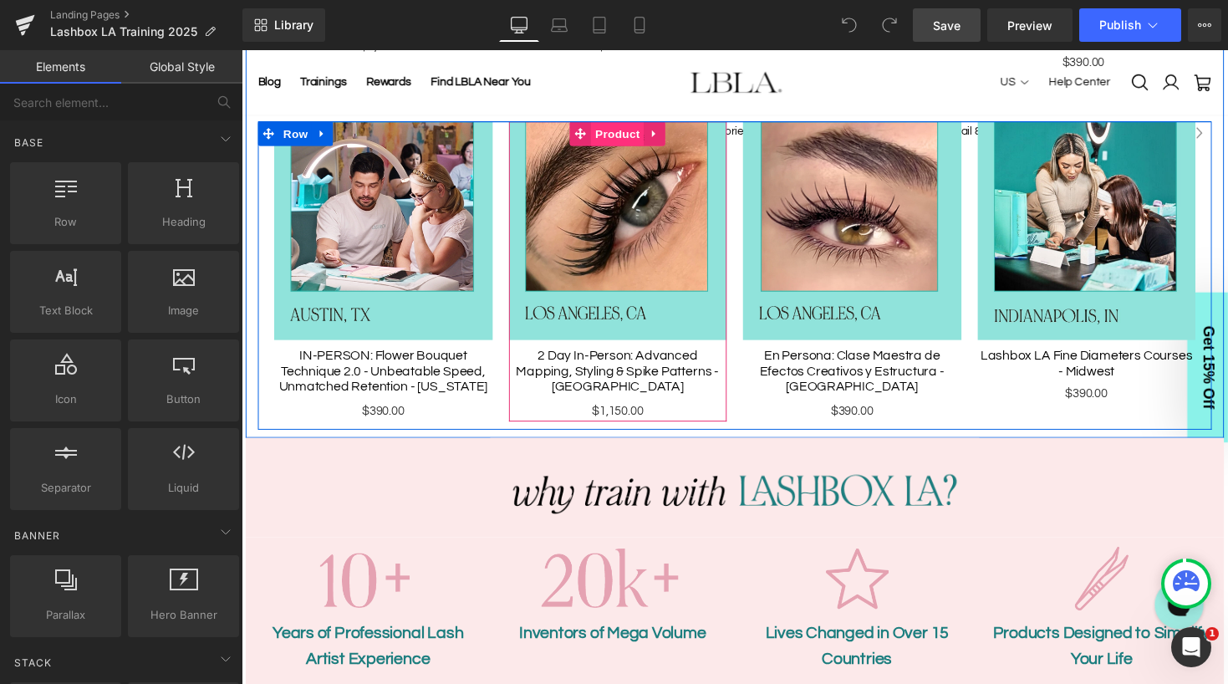
click at [619, 123] on span "Product" at bounding box center [627, 135] width 54 height 25
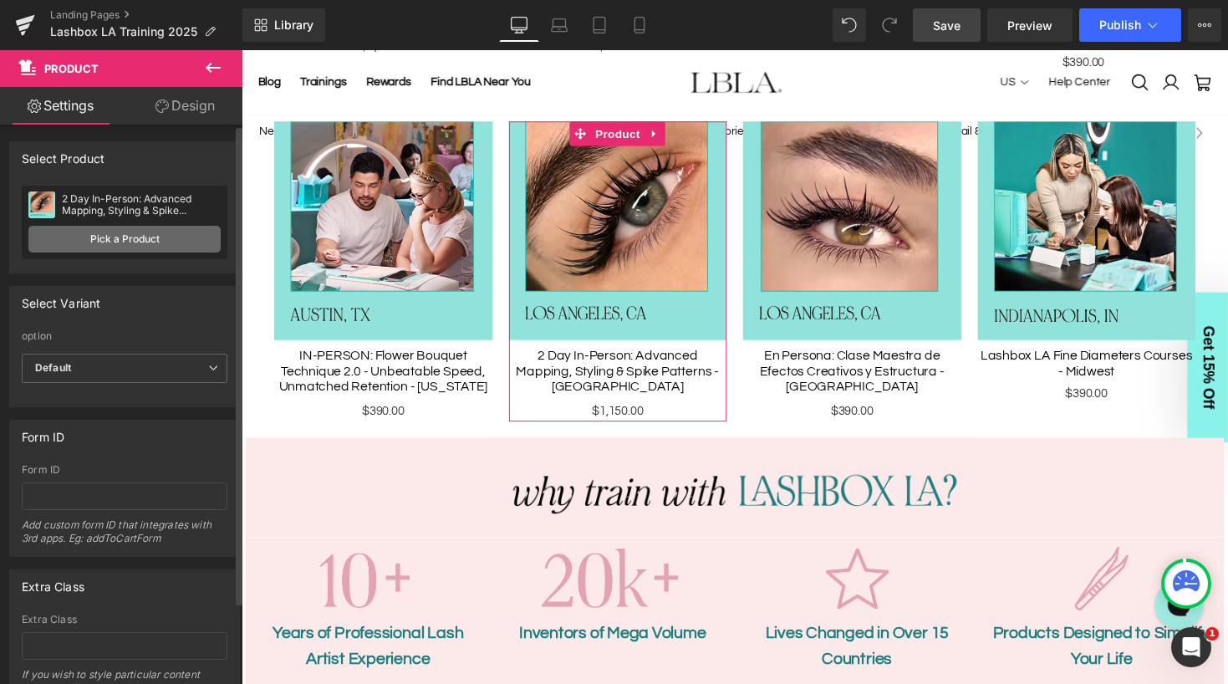
click at [108, 249] on link "Pick a Product" at bounding box center [124, 239] width 192 height 27
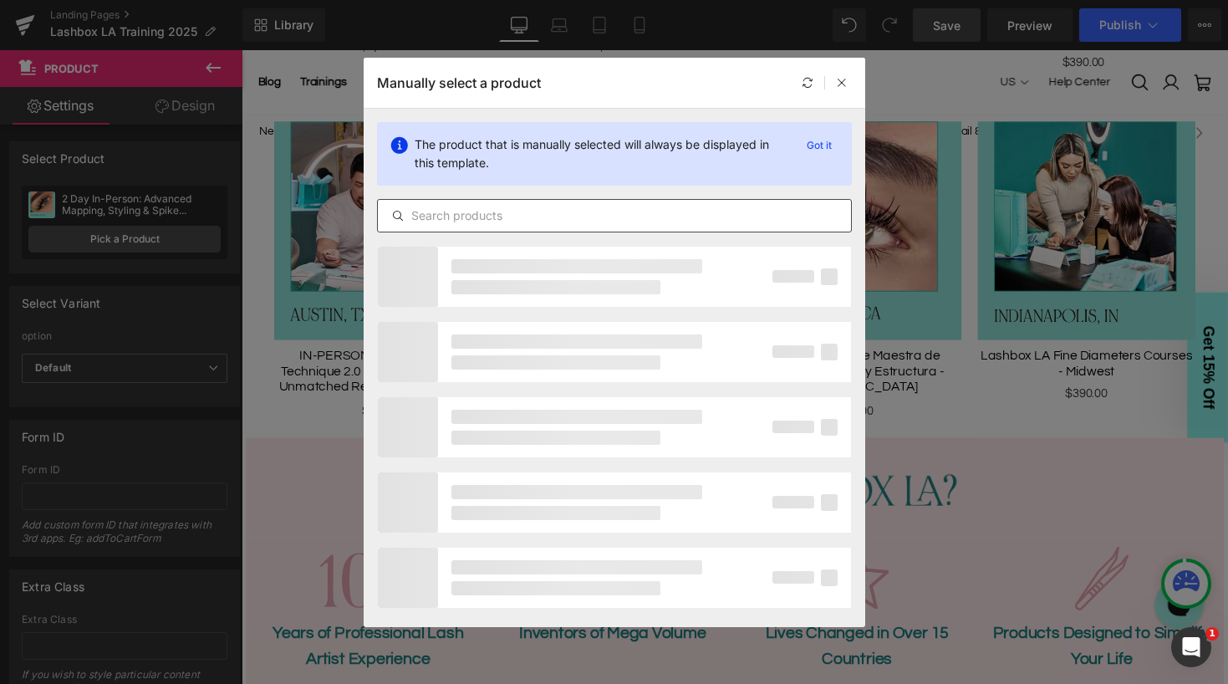
click at [494, 211] on input "text" at bounding box center [614, 216] width 473 height 20
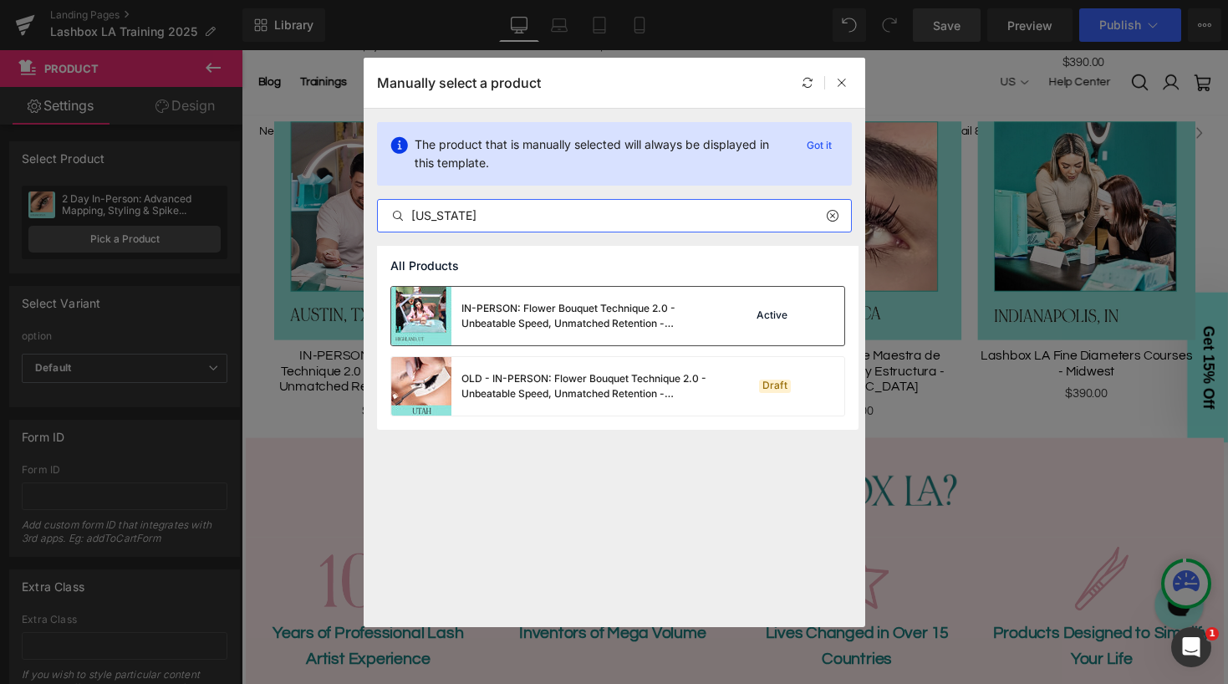
type input "utah"
click at [557, 317] on div "IN-PERSON: Flower Bouquet Technique 2.0 - Unbeatable Speed, Unmatched Retention…" at bounding box center [586, 316] width 251 height 30
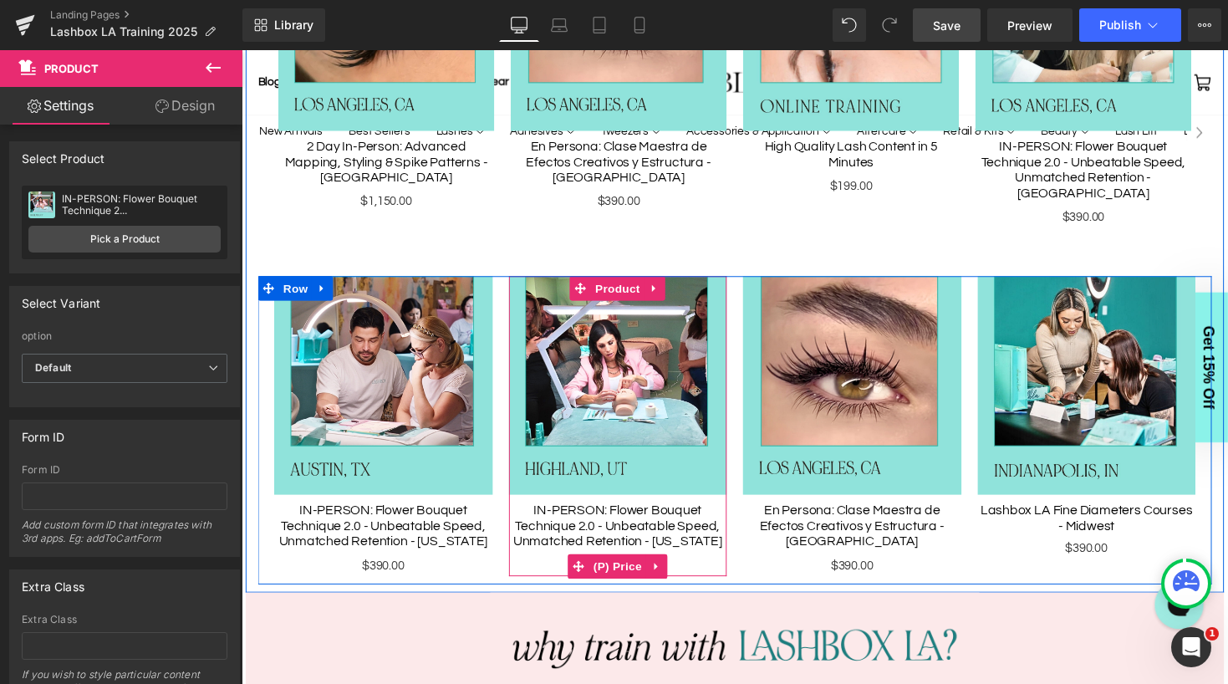
scroll to position [1041, 0]
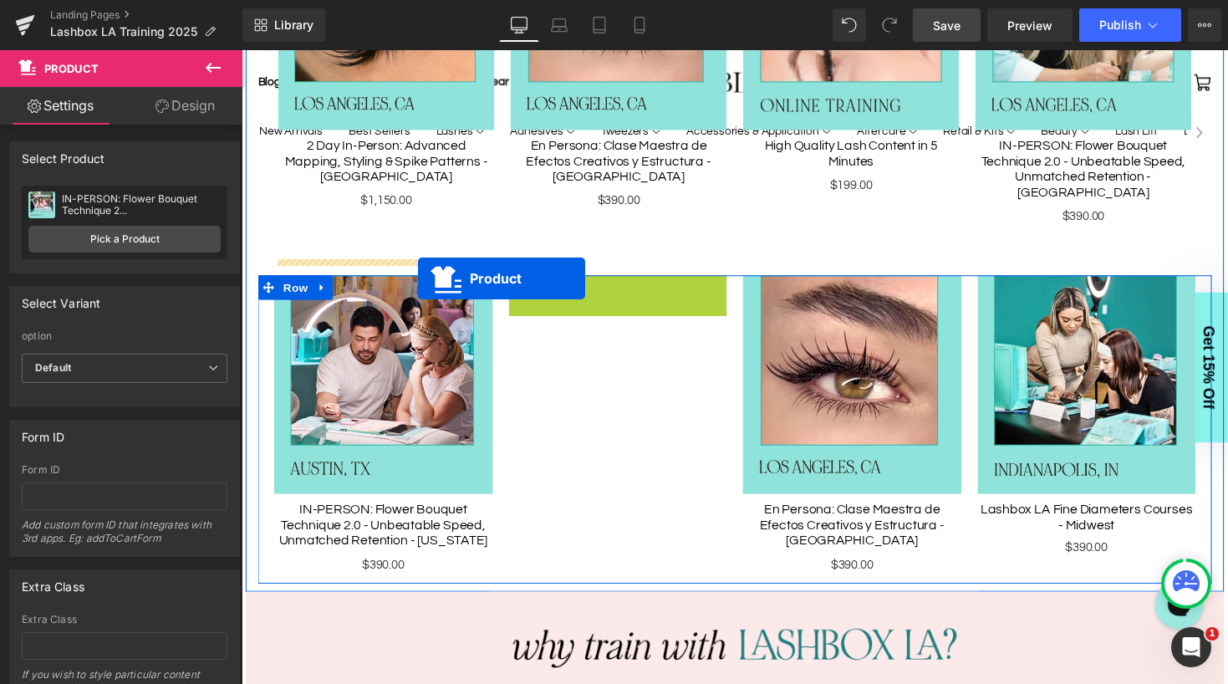
drag, startPoint x: 592, startPoint y: 275, endPoint x: 422, endPoint y: 284, distance: 169.9
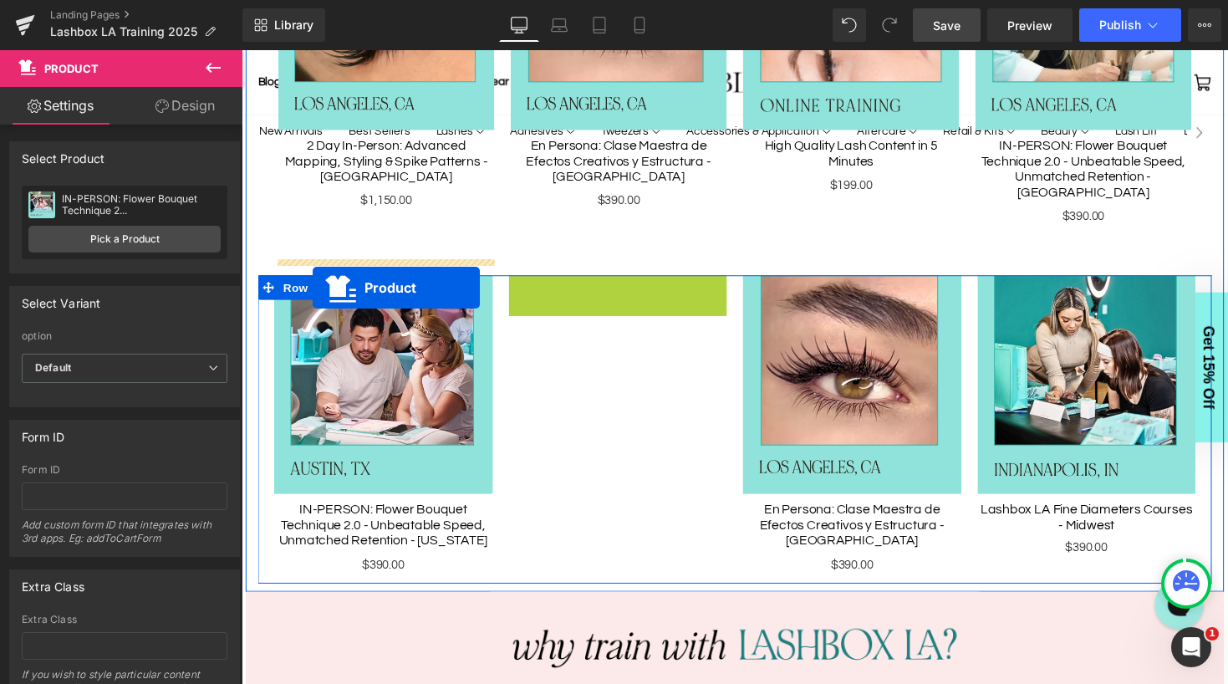
drag, startPoint x: 587, startPoint y: 277, endPoint x: 314, endPoint y: 293, distance: 272.9
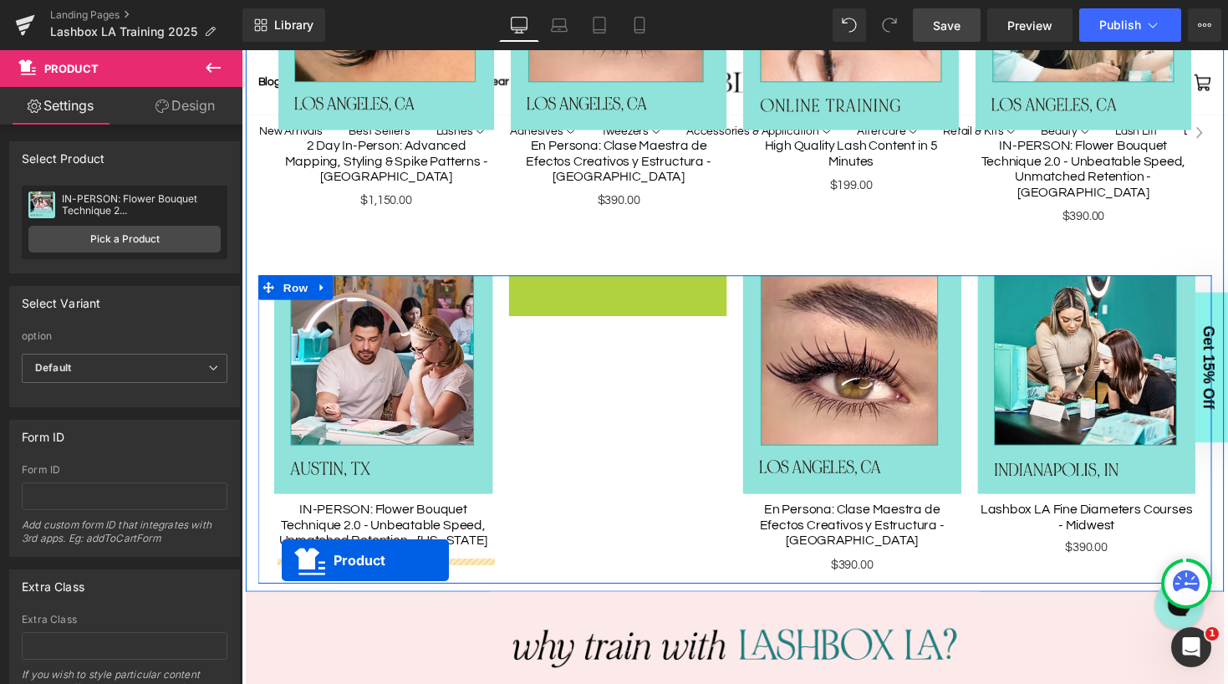
drag, startPoint x: 587, startPoint y: 273, endPoint x: 282, endPoint y: 573, distance: 427.8
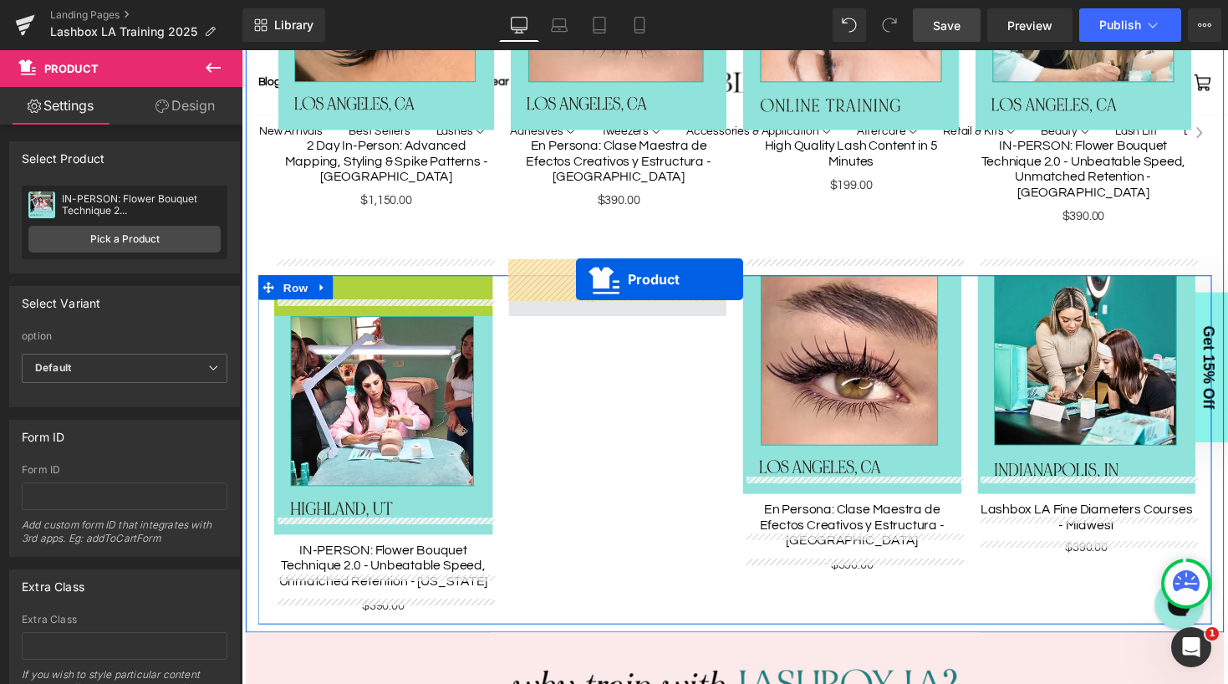
drag, startPoint x: 348, startPoint y: 277, endPoint x: 584, endPoint y: 284, distance: 236.6
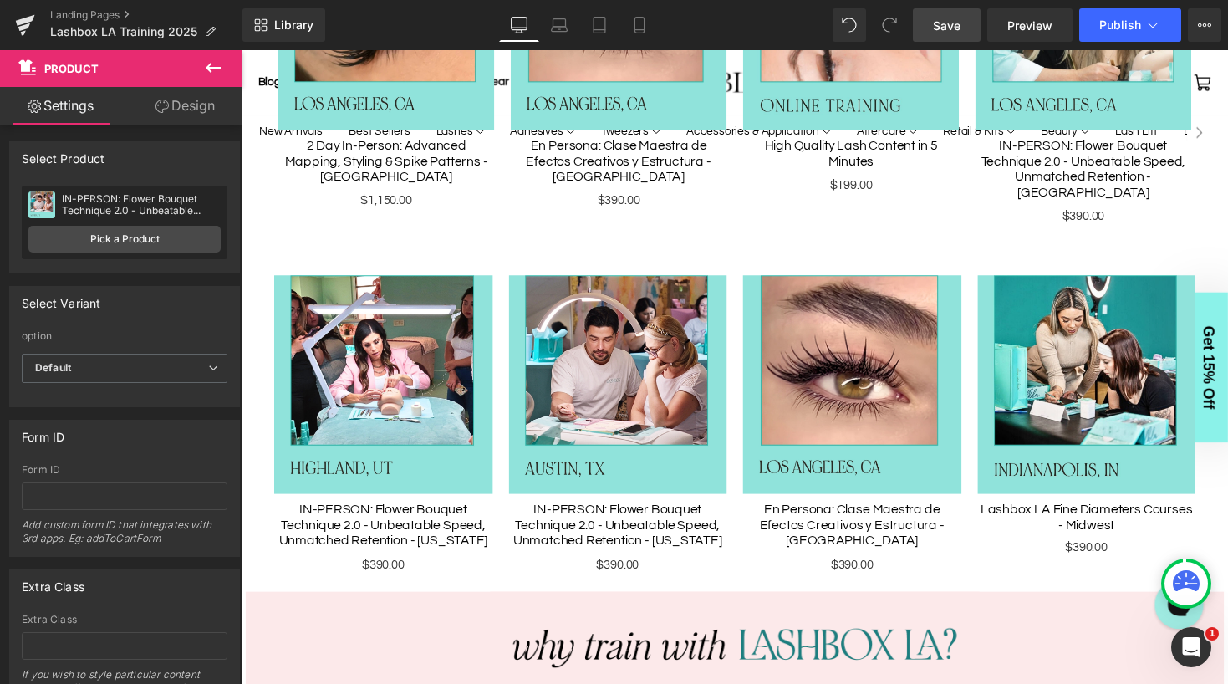
click at [964, 25] on link "Save" at bounding box center [947, 24] width 68 height 33
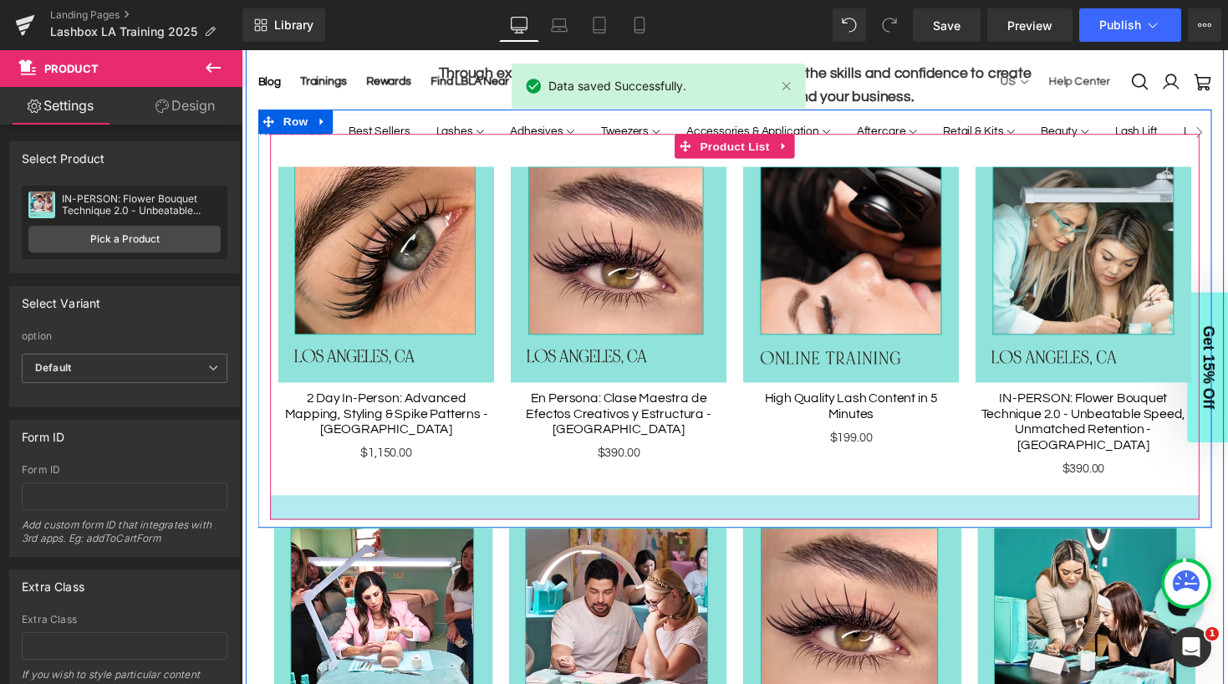
scroll to position [738, 0]
